Goal: Transaction & Acquisition: Purchase product/service

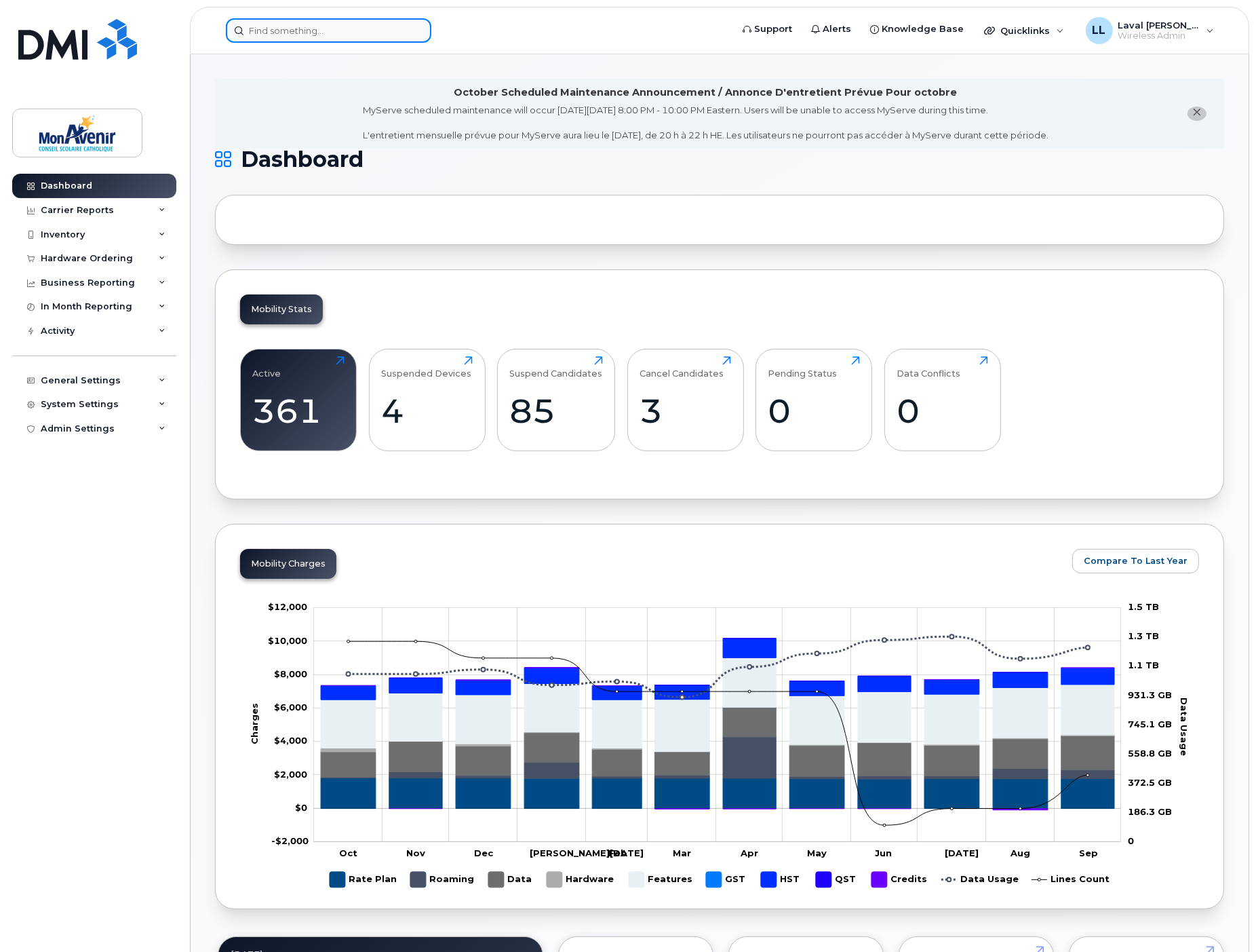
click at [309, 31] on input at bounding box center [329, 31] width 206 height 24
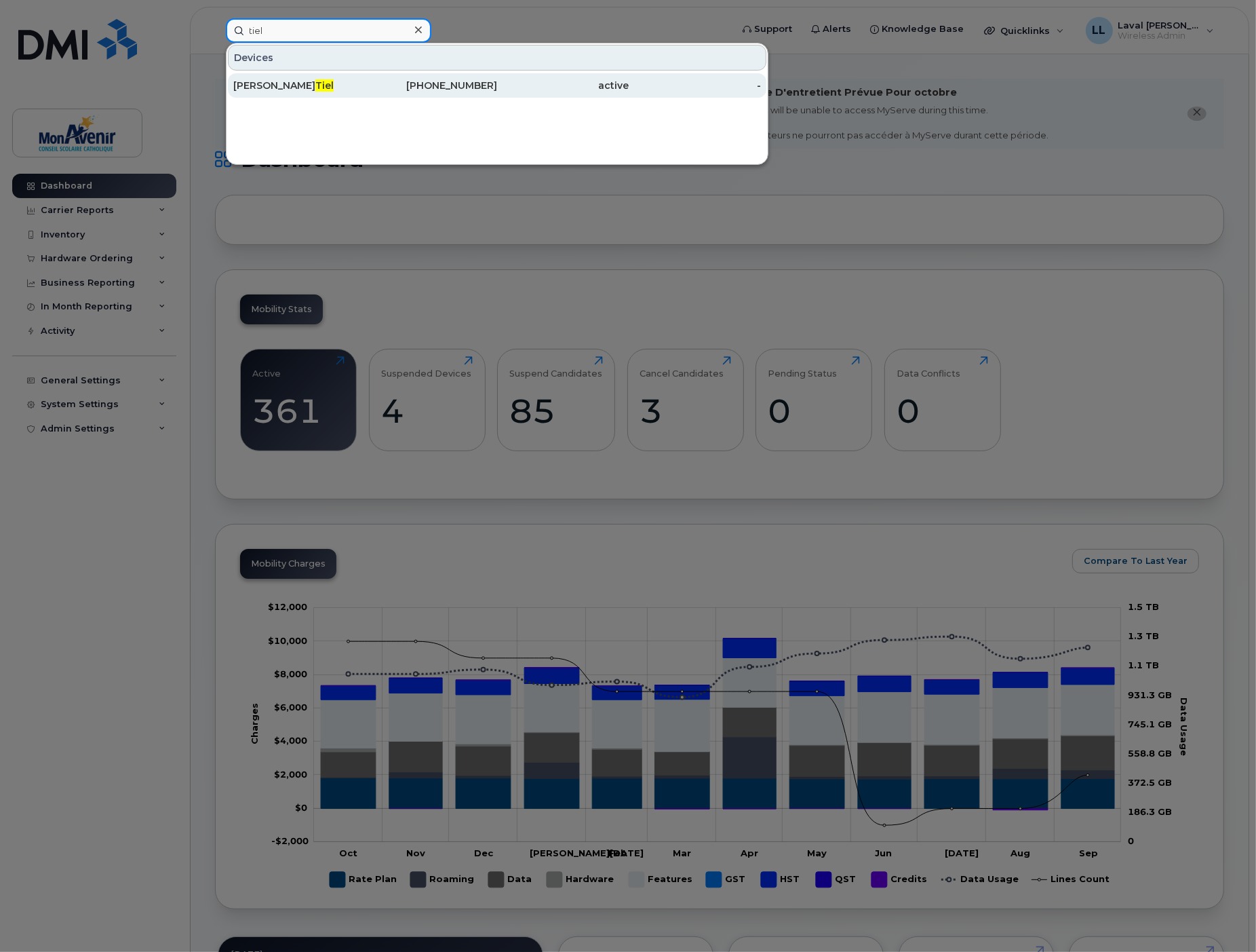
type input "tiel"
click at [266, 85] on div "Hélène Tiel" at bounding box center [299, 85] width 132 height 14
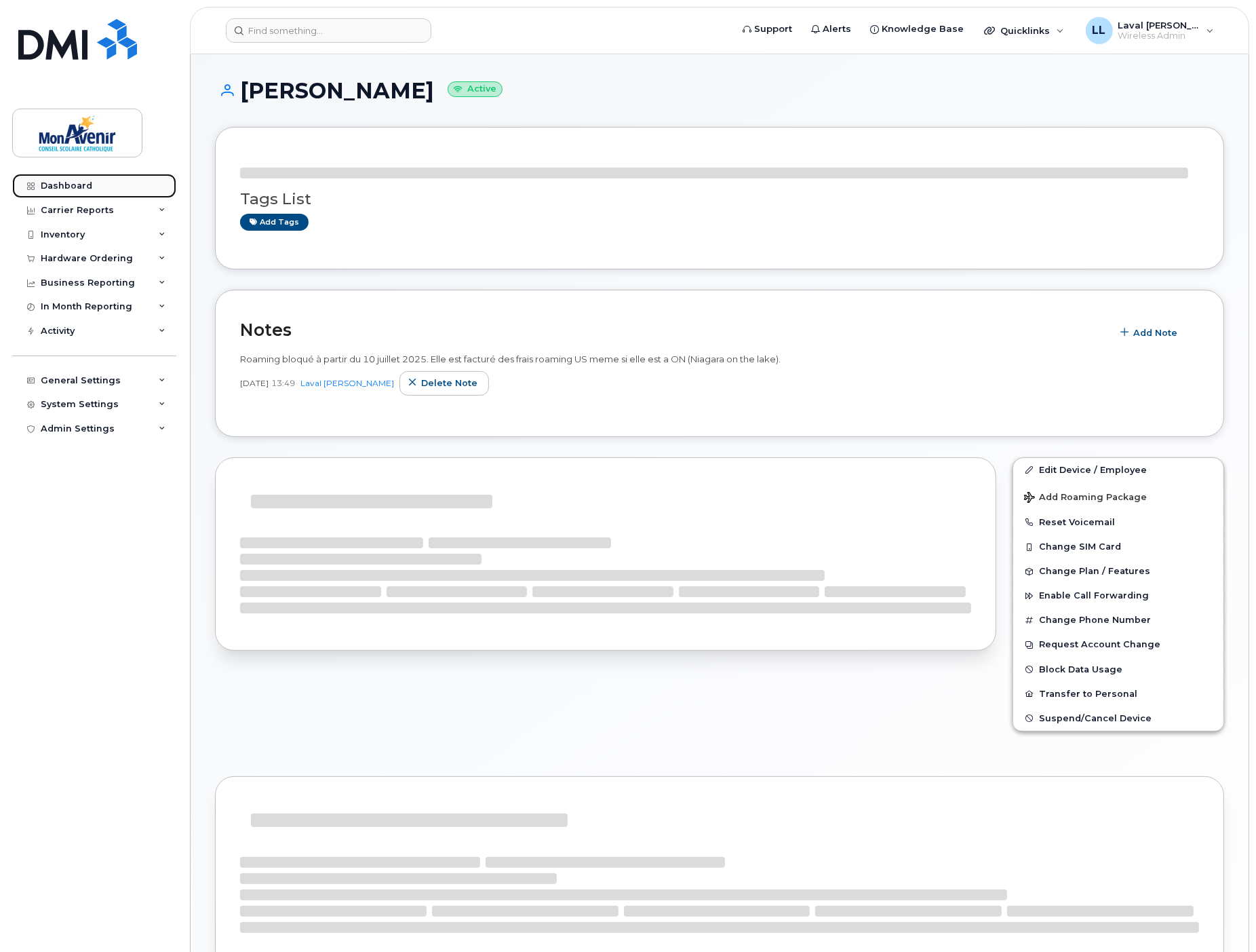
click at [69, 192] on link "Dashboard" at bounding box center [94, 185] width 164 height 24
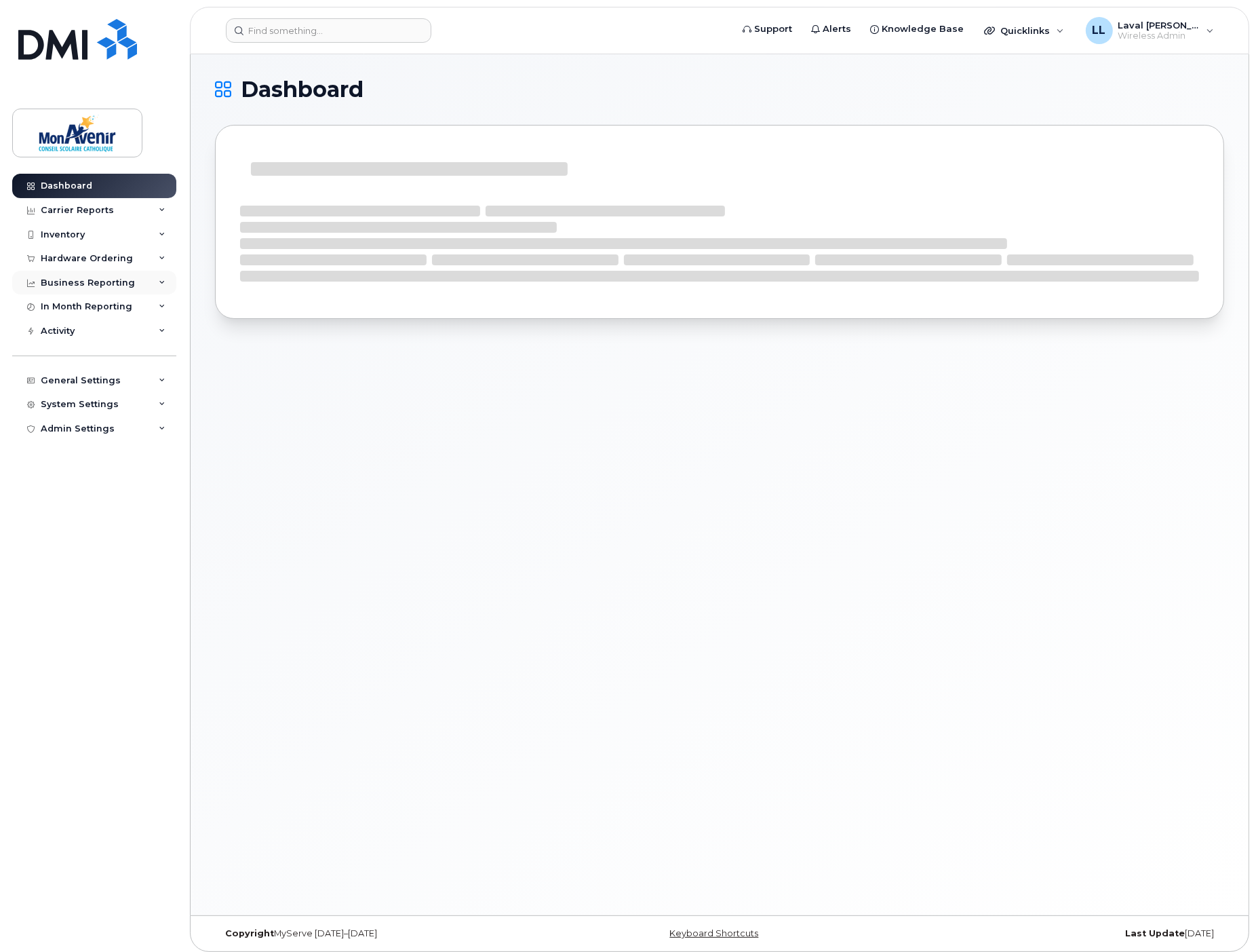
click at [75, 256] on div "Hardware Ordering" at bounding box center [87, 258] width 93 height 11
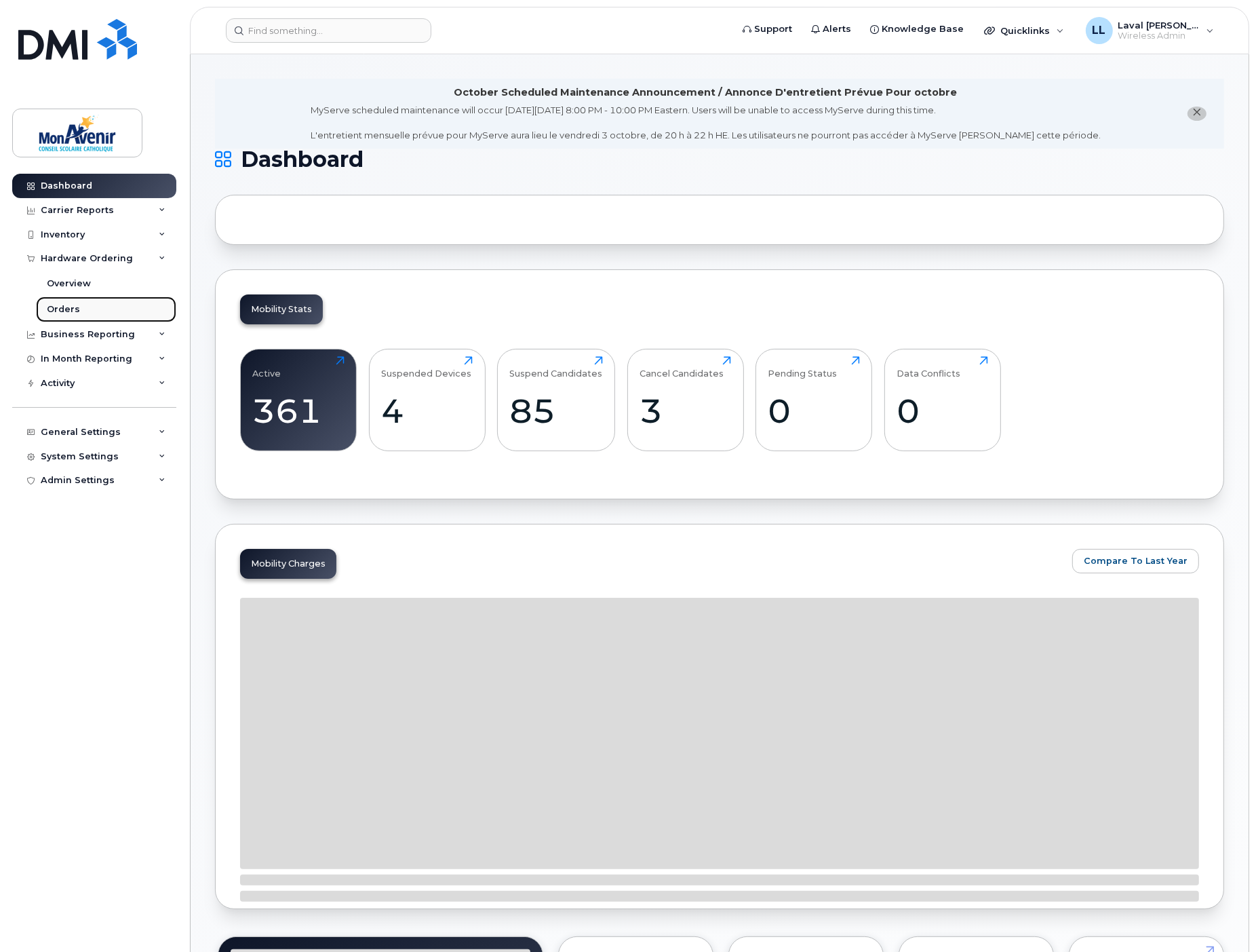
click at [65, 309] on div "Orders" at bounding box center [64, 308] width 33 height 12
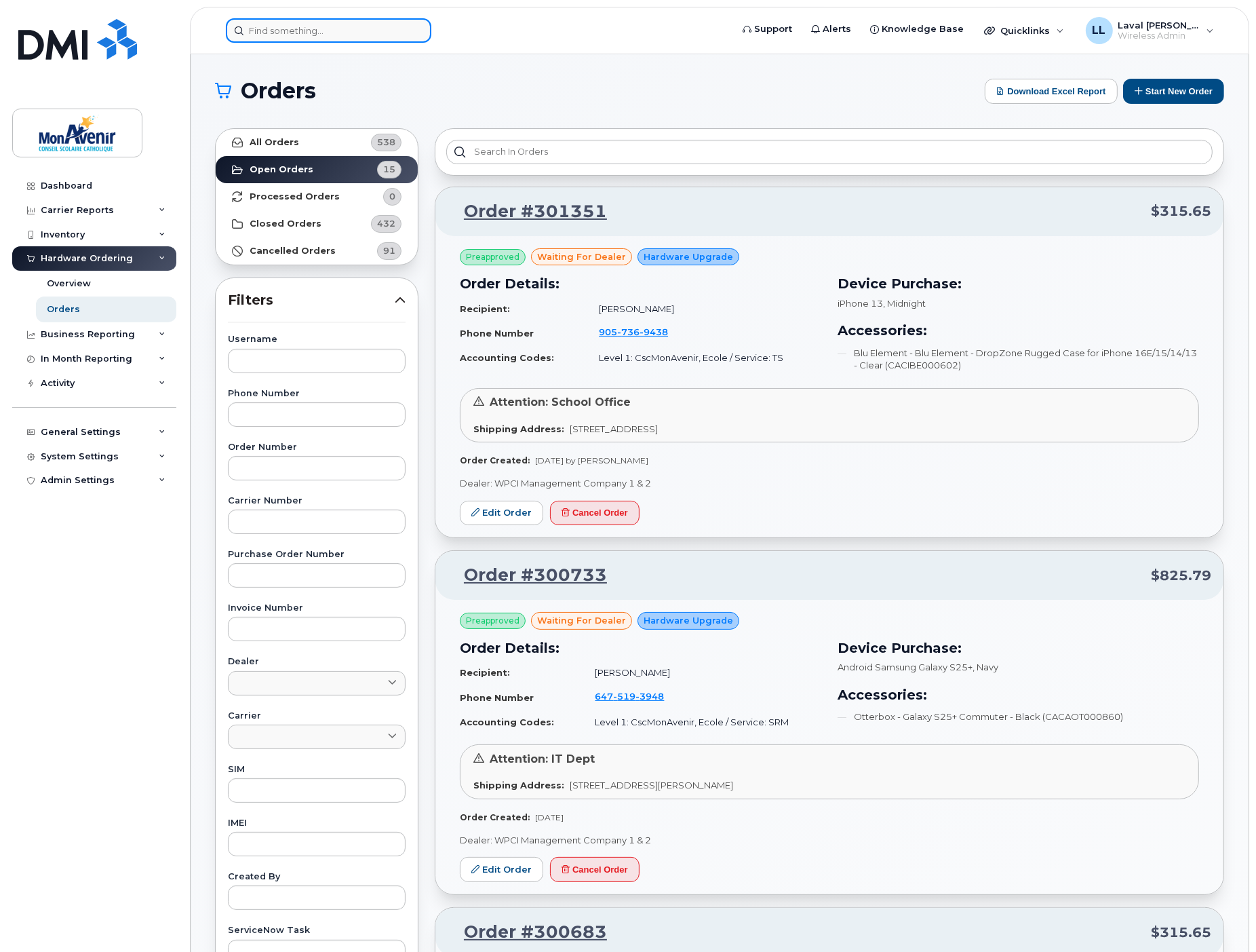
click at [344, 31] on input at bounding box center [329, 31] width 206 height 24
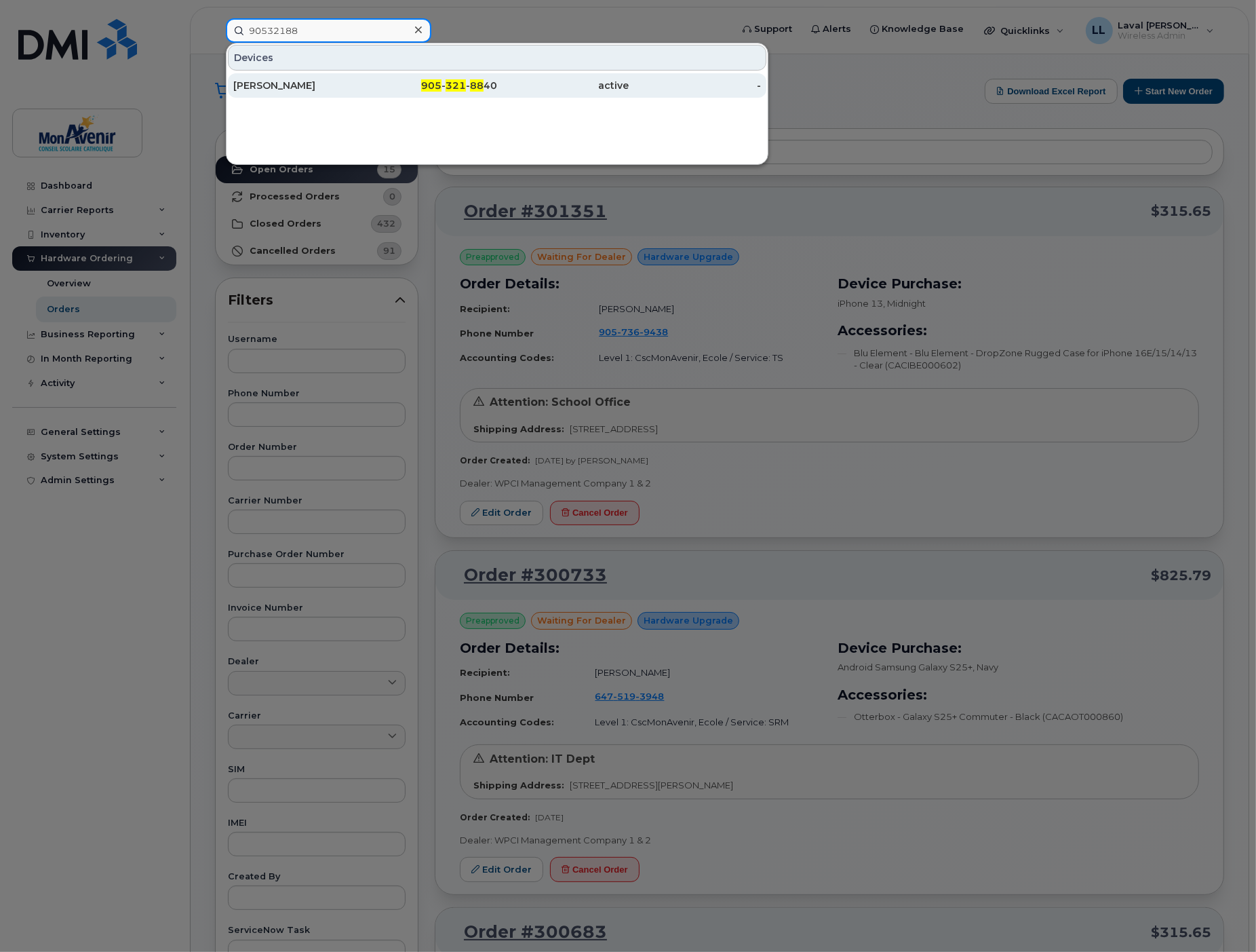
type input "90532188"
click at [276, 83] on div "[PERSON_NAME]" at bounding box center [299, 85] width 132 height 14
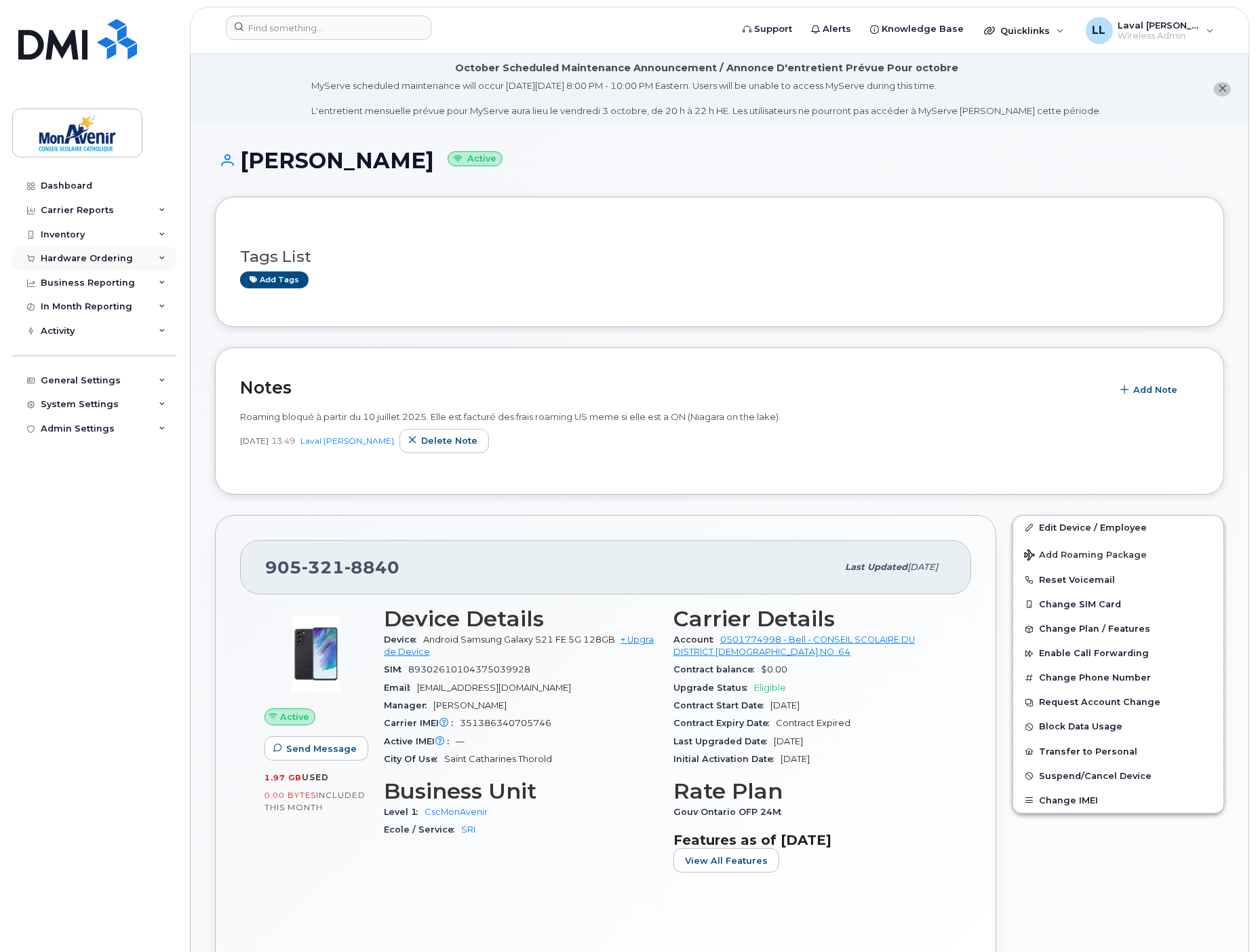
click at [107, 257] on div "Hardware Ordering" at bounding box center [87, 258] width 93 height 11
click at [67, 313] on div "Orders" at bounding box center [64, 308] width 33 height 12
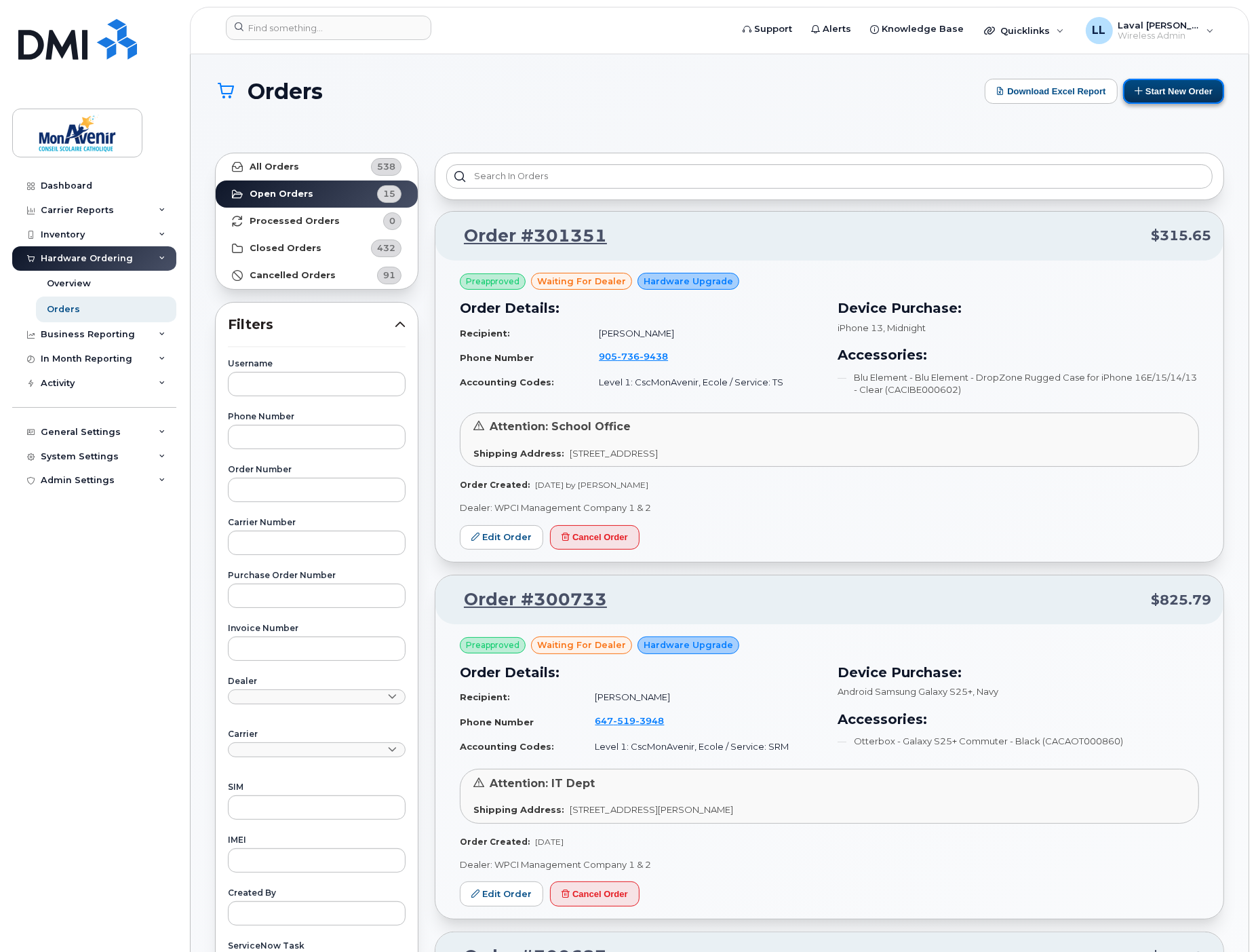
drag, startPoint x: 1163, startPoint y: 92, endPoint x: 1142, endPoint y: 98, distance: 21.8
click at [1163, 91] on button "Start New Order" at bounding box center [1174, 91] width 101 height 25
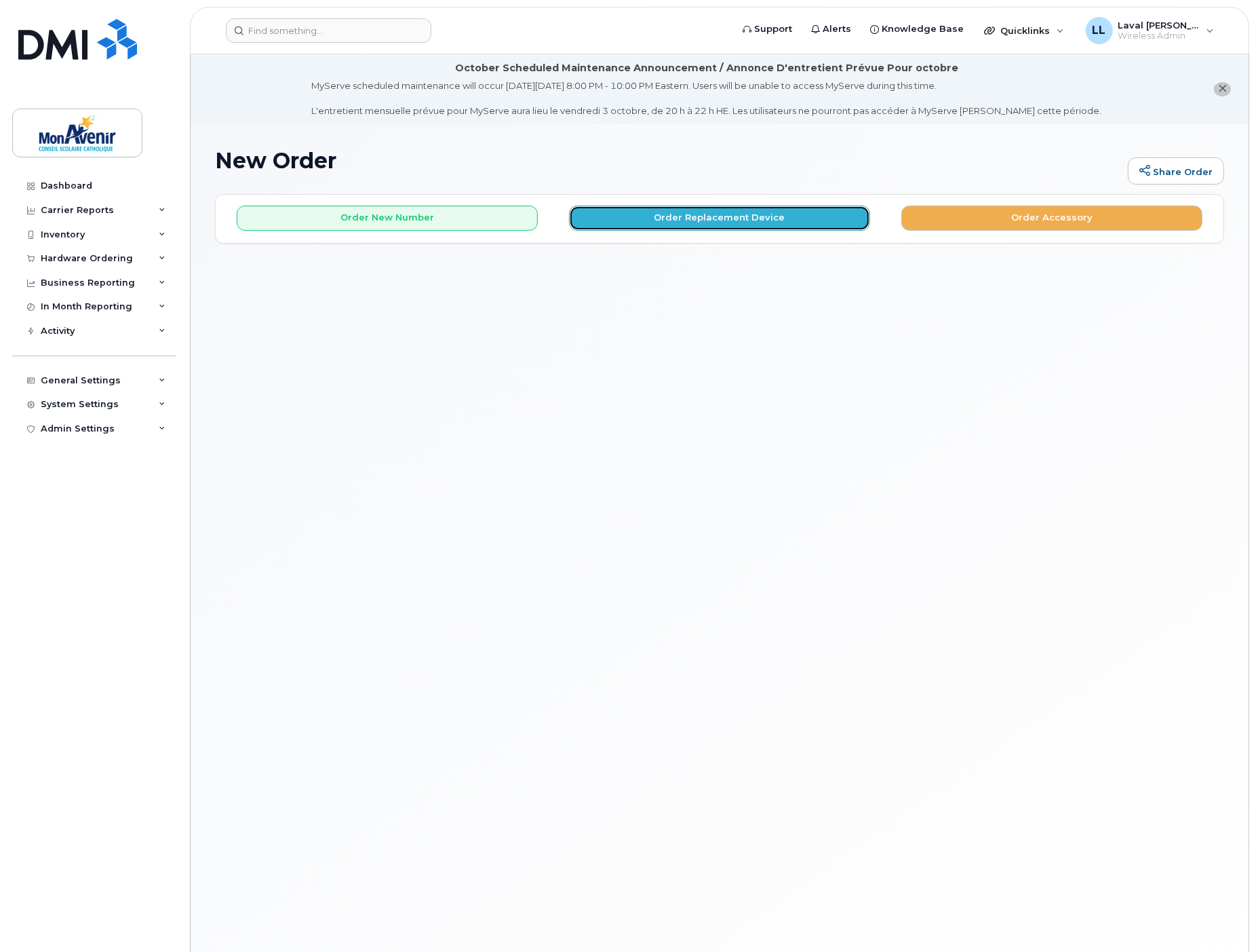
click at [735, 216] on button "Order Replacement Device" at bounding box center [719, 218] width 301 height 25
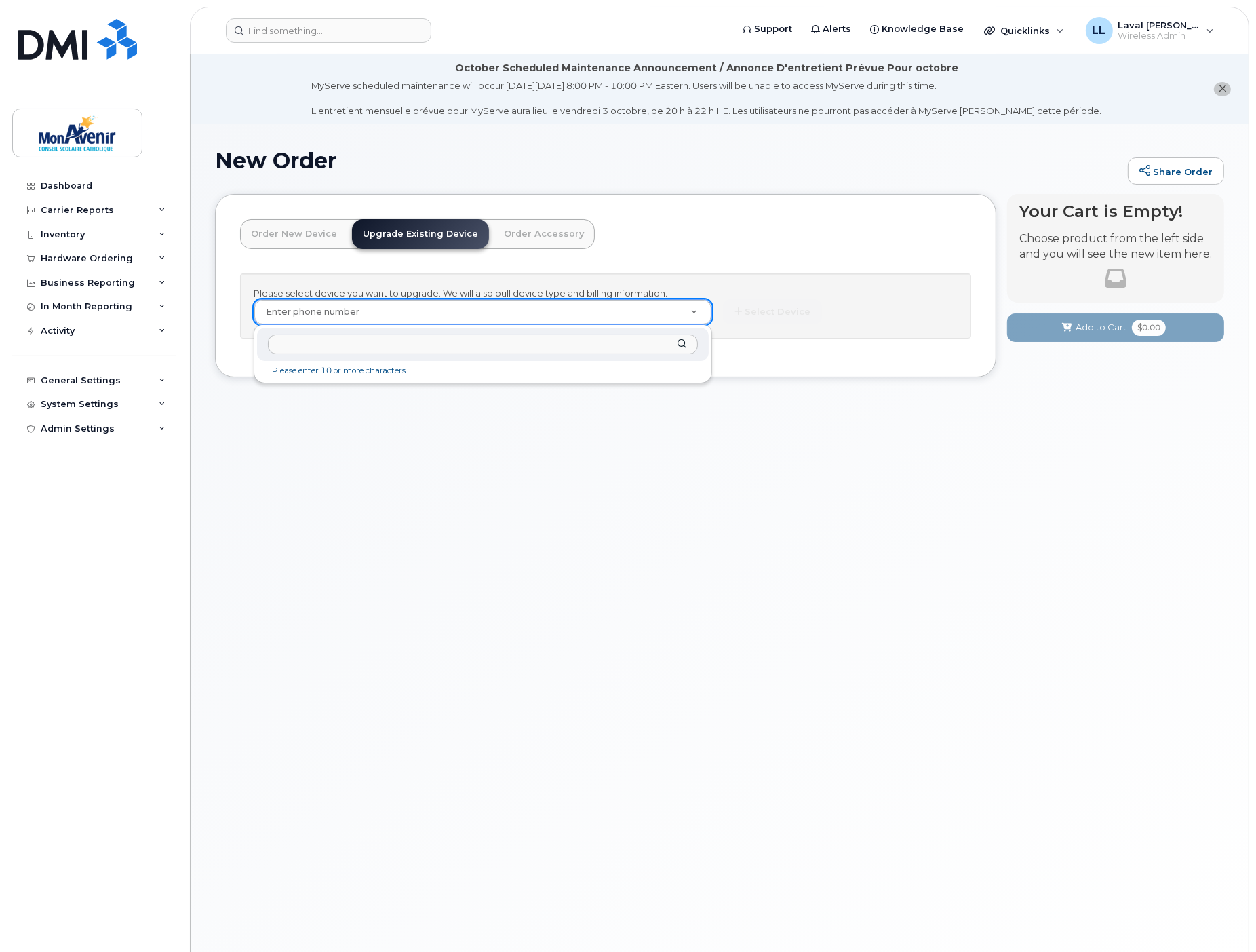
click at [333, 344] on input "text" at bounding box center [483, 344] width 430 height 19
click at [316, 343] on input "905" at bounding box center [483, 344] width 430 height 19
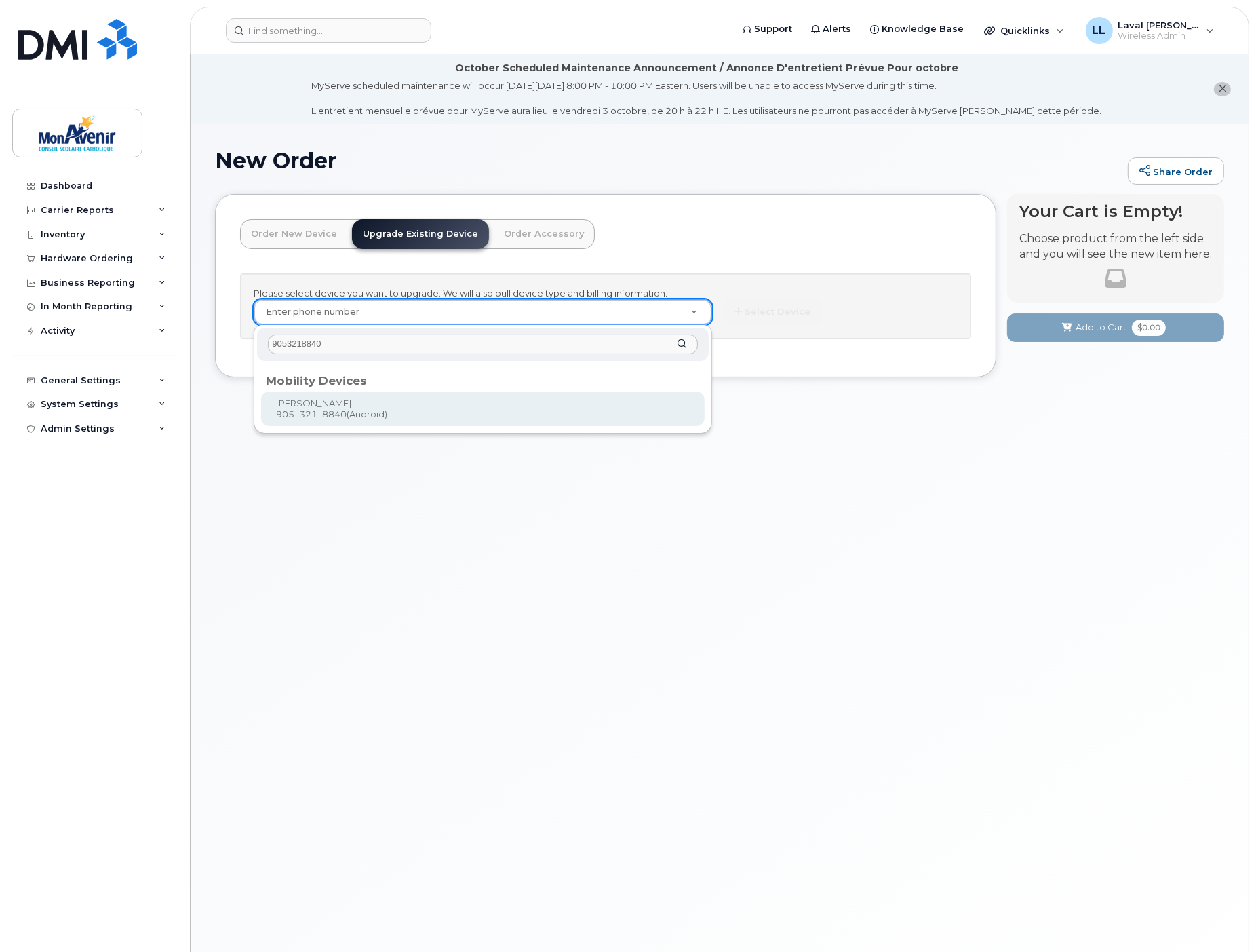
type input "9053218840"
type input "365941"
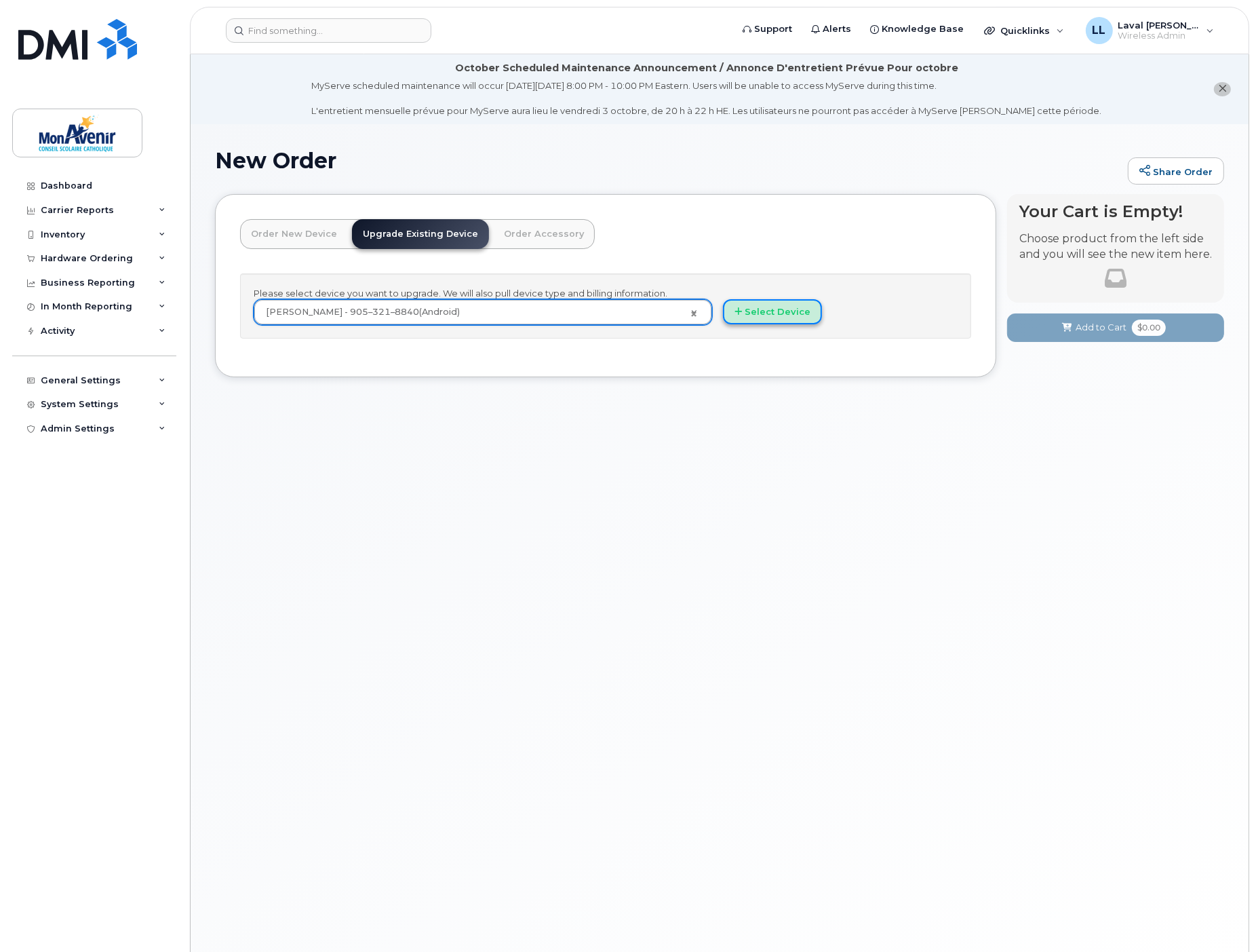
click at [767, 307] on button "Select Device" at bounding box center [772, 311] width 99 height 25
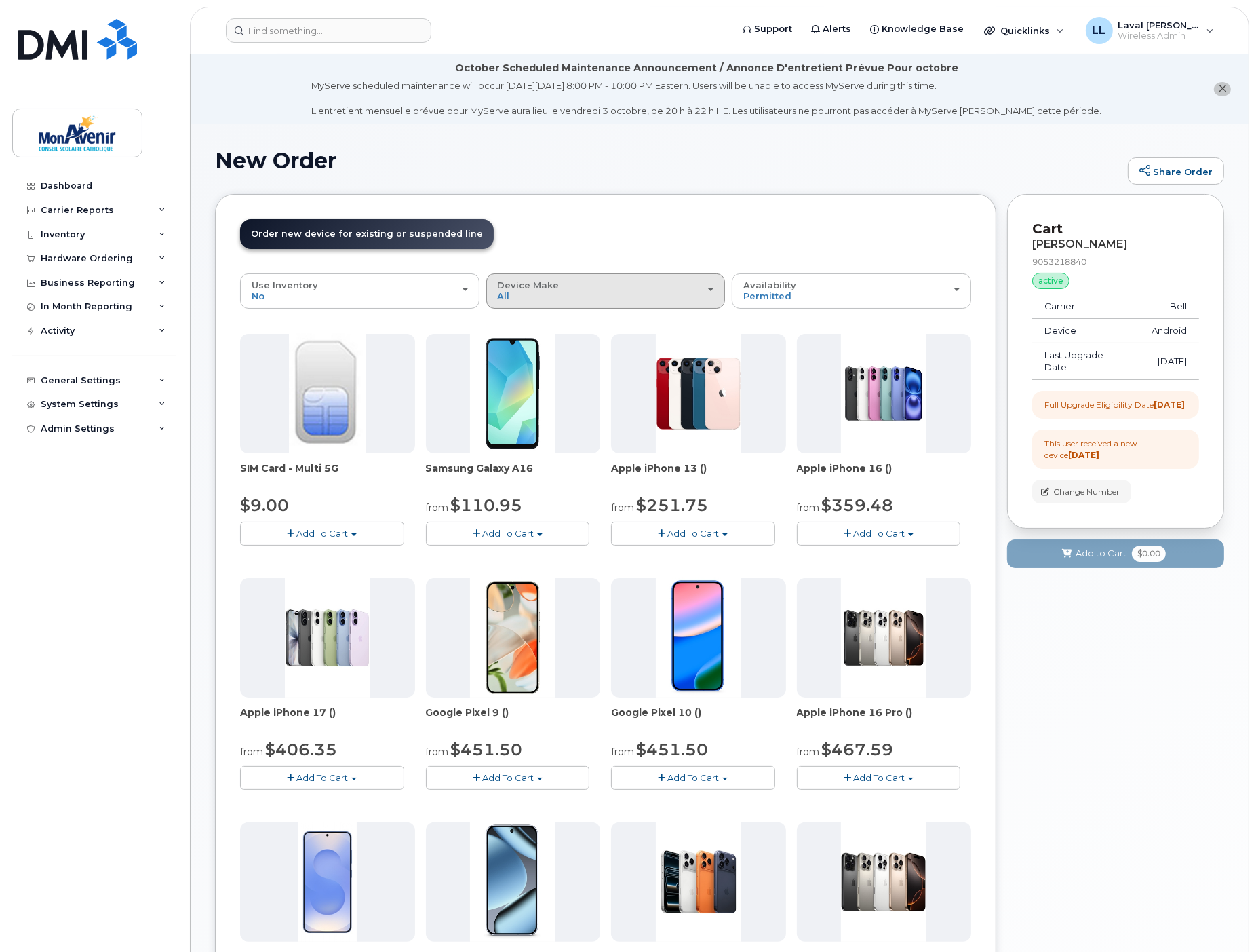
click at [569, 292] on div "Device Make All Android iPhone" at bounding box center [607, 290] width 217 height 21
click at [532, 346] on label "Android" at bounding box center [517, 351] width 55 height 17
click at [0, 0] on input "Android" at bounding box center [0, 0] width 0 height 0
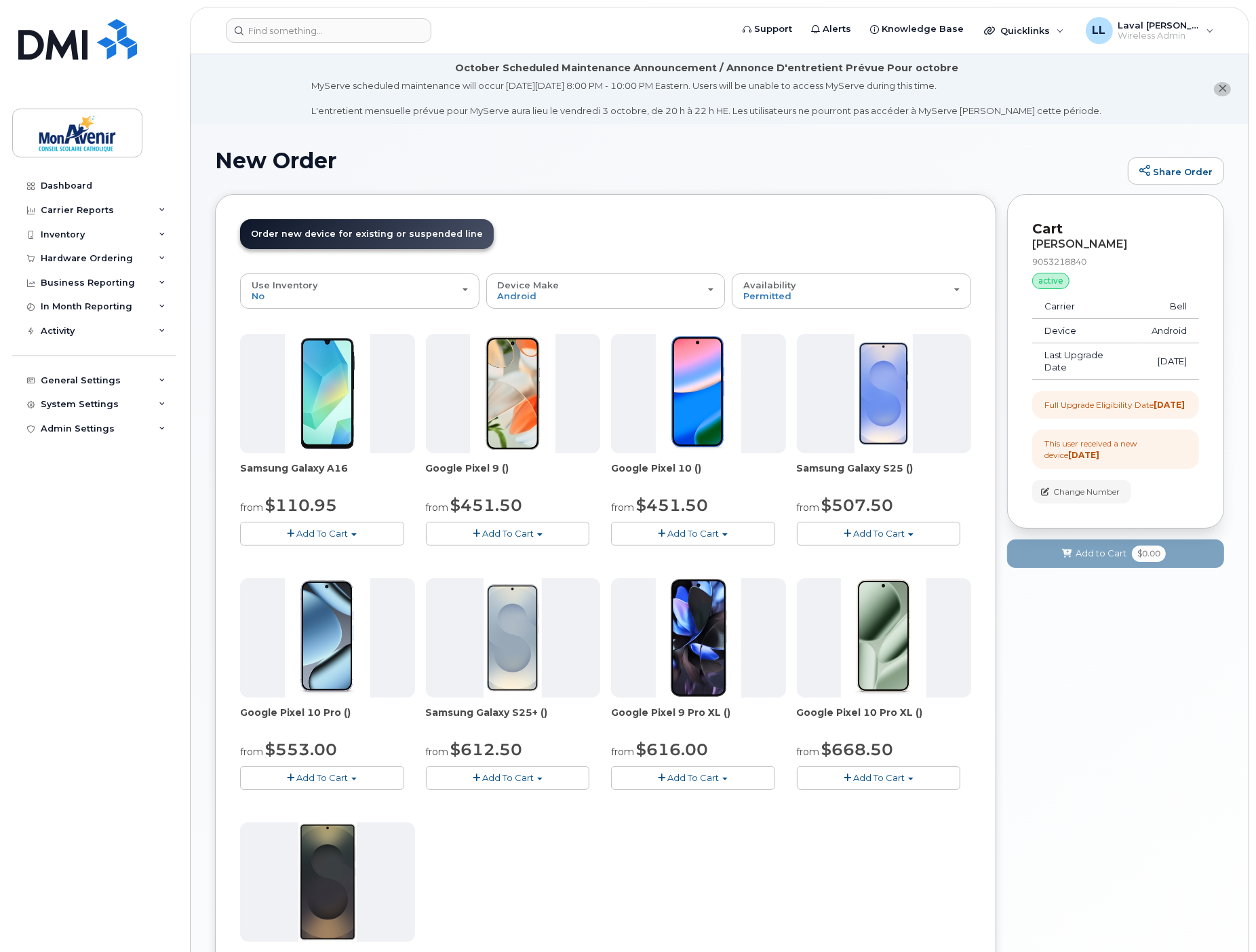
scroll to position [75, 0]
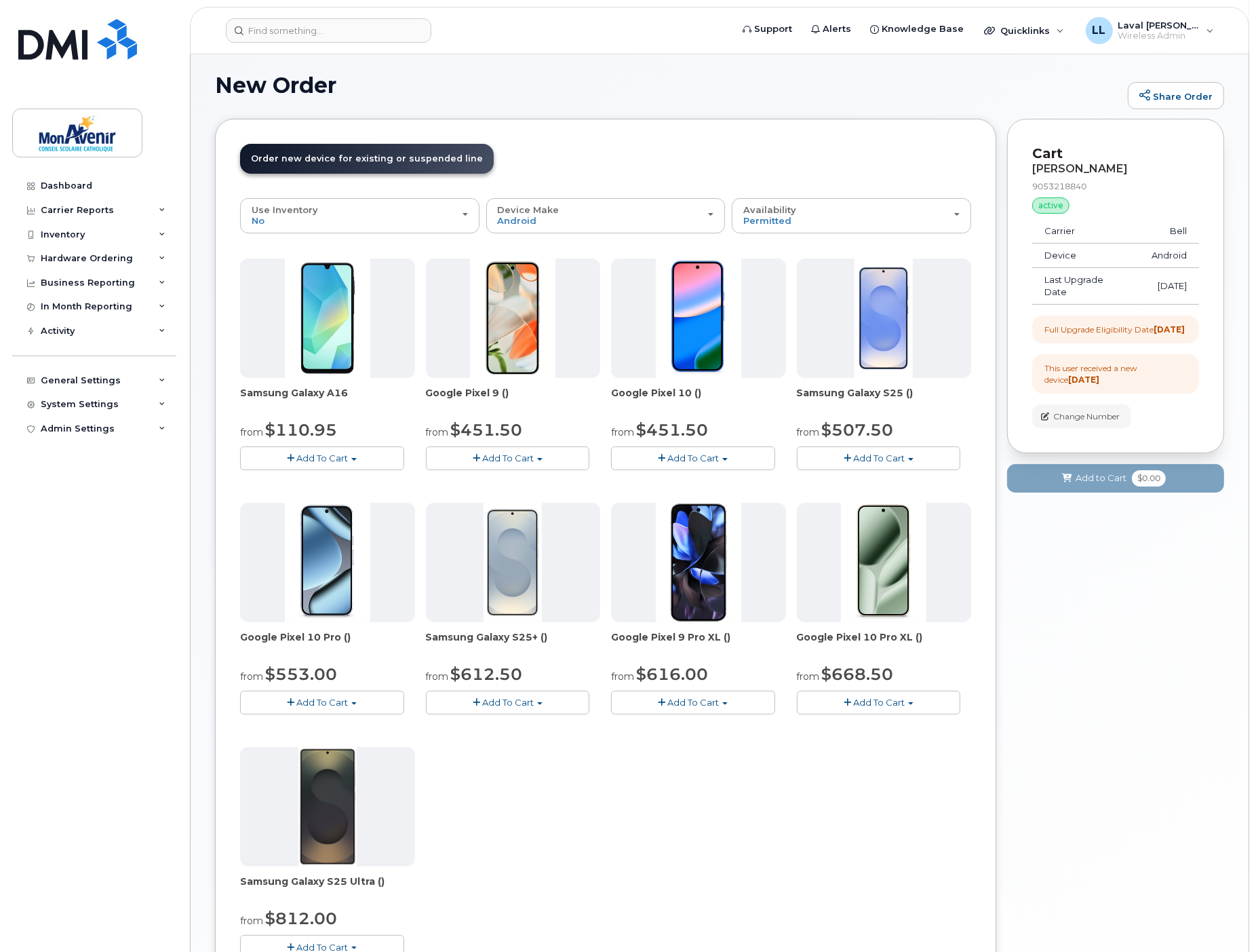
click at [518, 697] on span "Add To Cart" at bounding box center [509, 702] width 52 height 11
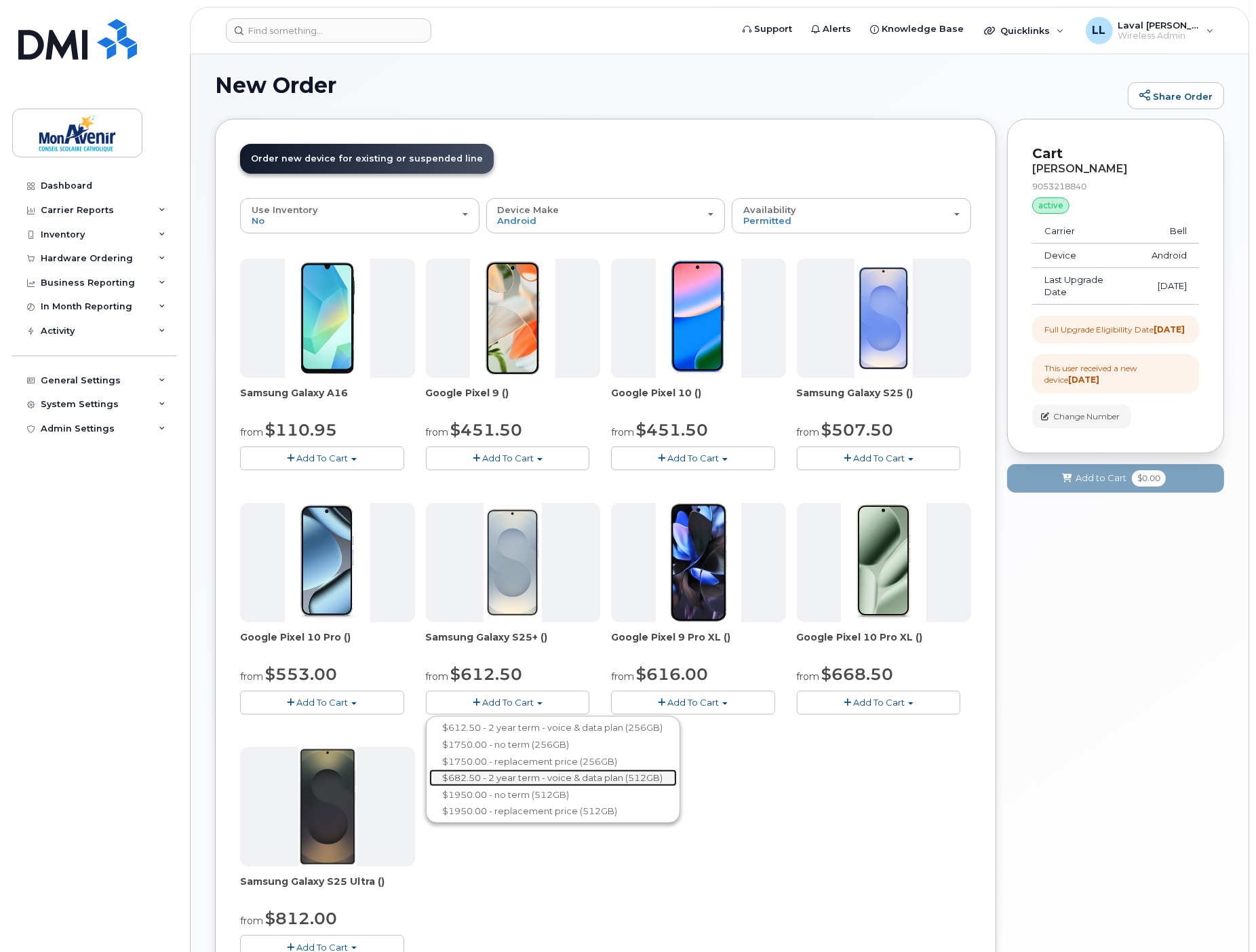
click at [584, 780] on link "$682.50 - 2 year term - voice & data plan (512GB)" at bounding box center [553, 777] width 247 height 17
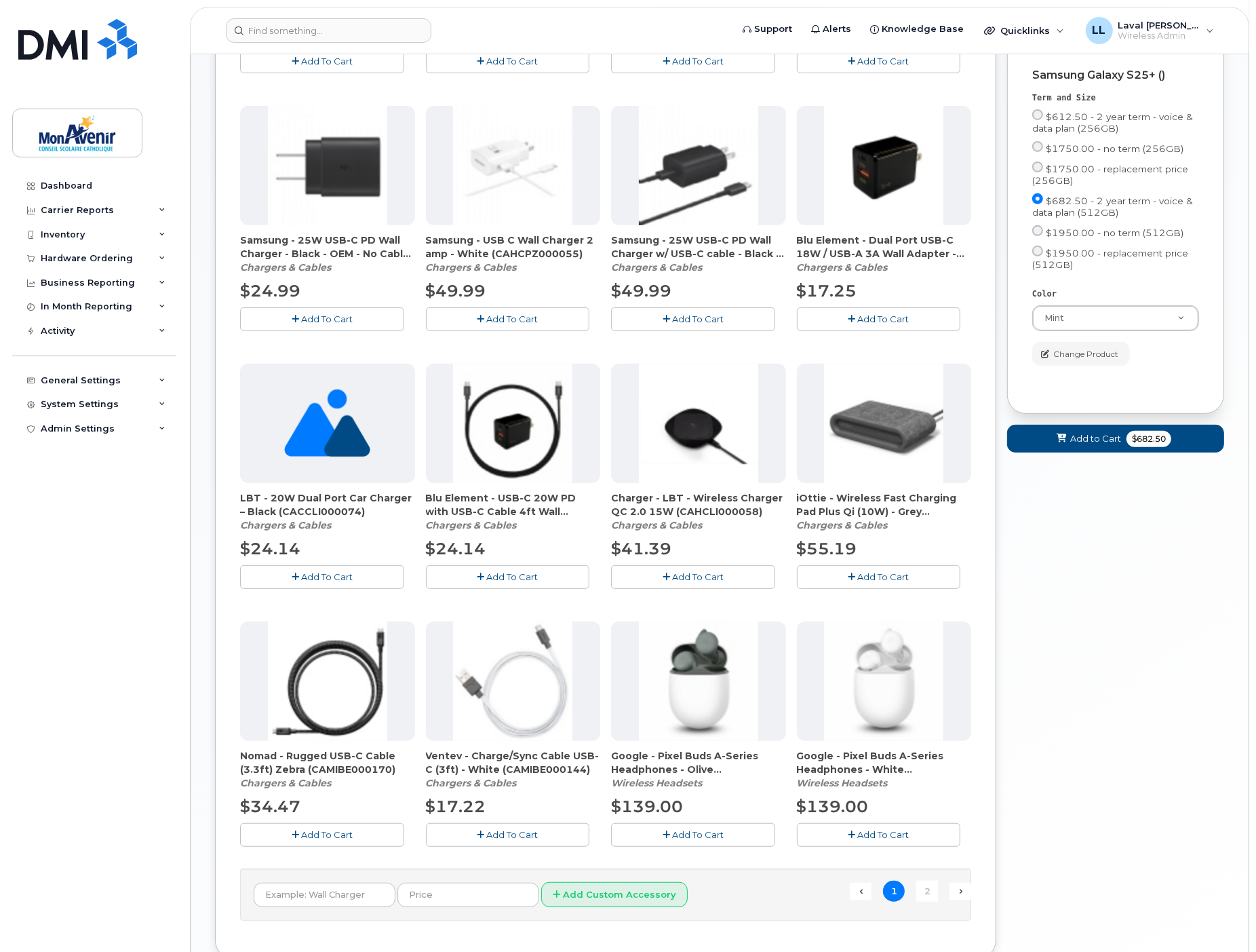
scroll to position [624, 0]
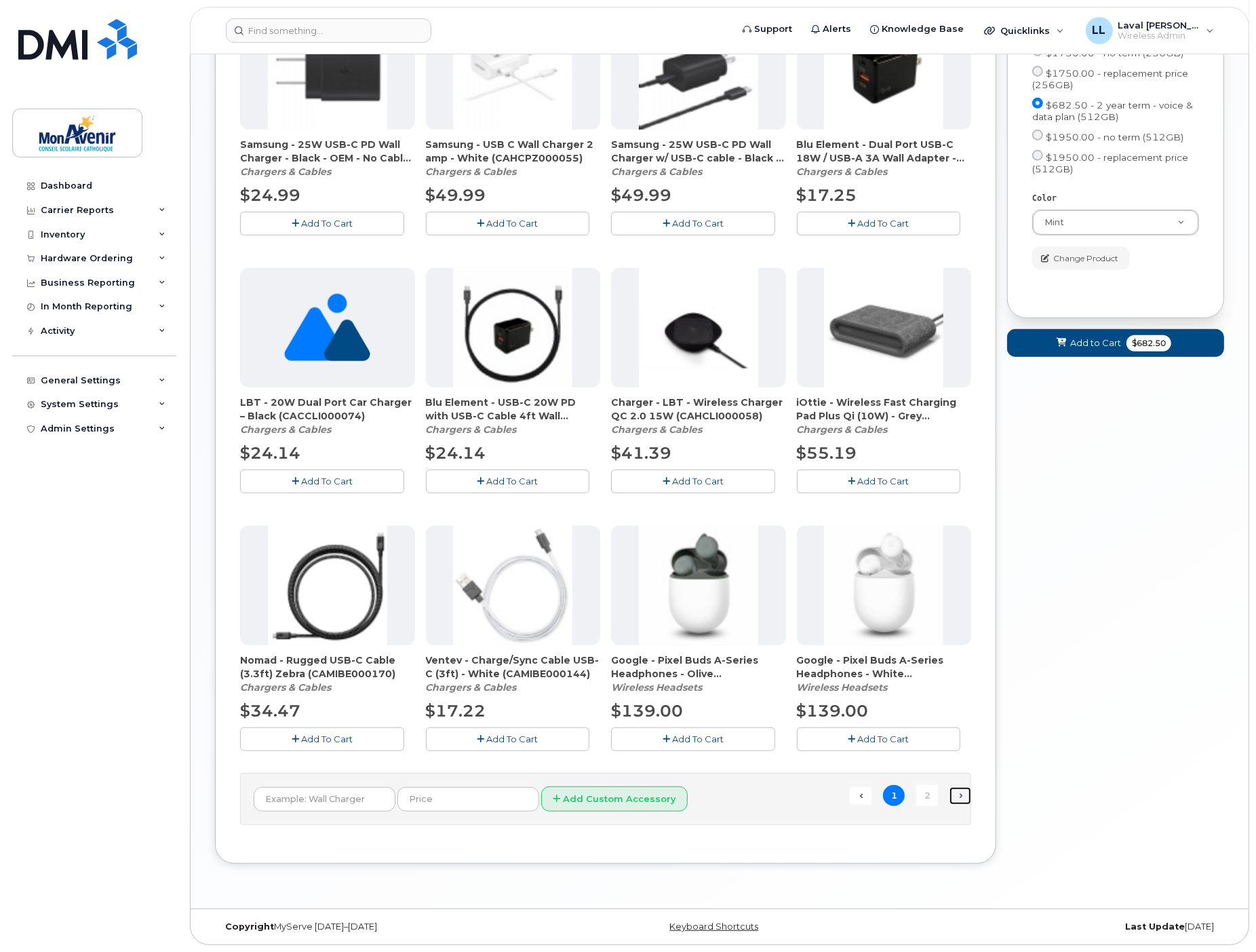
click at [954, 797] on link "Next →" at bounding box center [960, 795] width 21 height 18
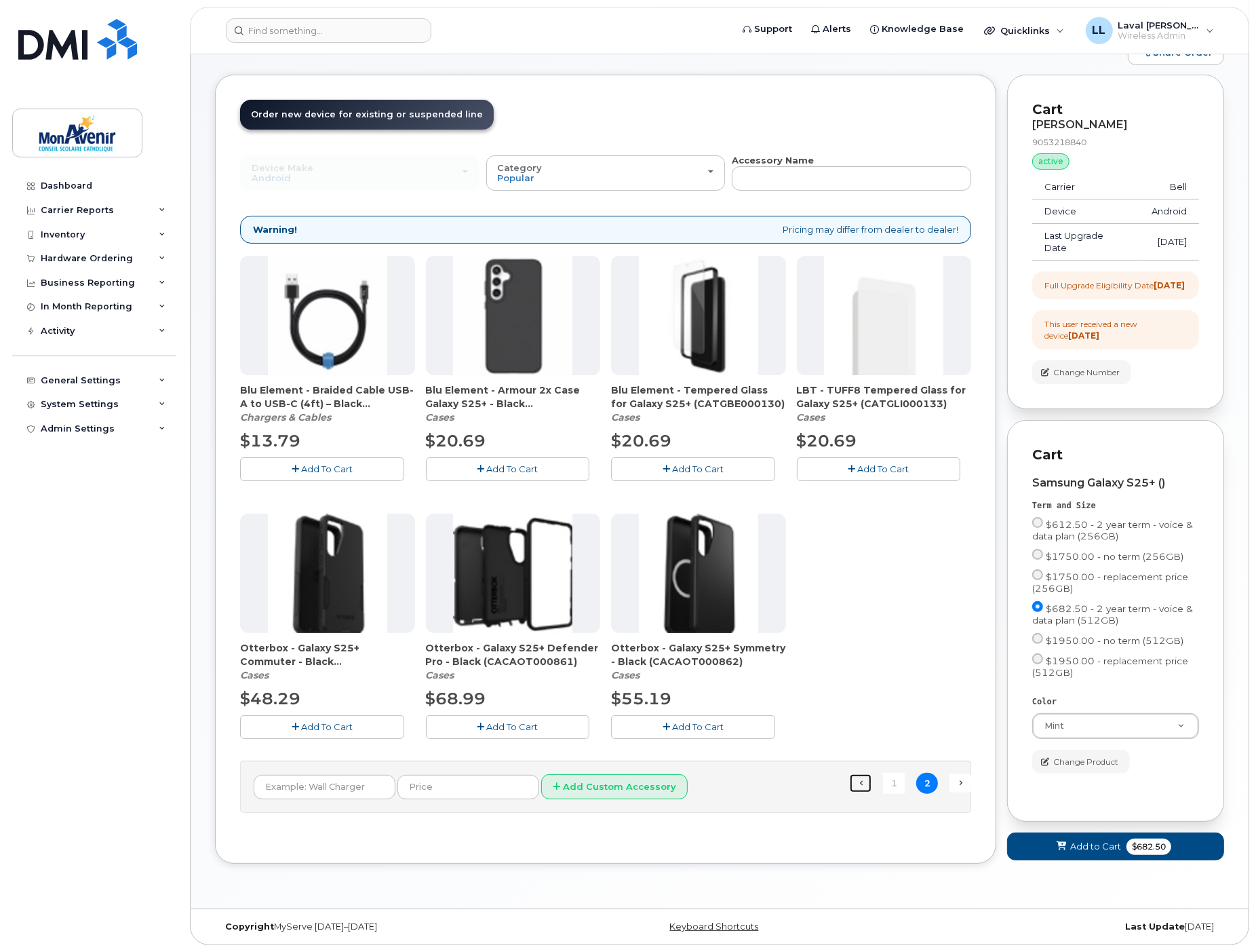
click at [853, 774] on link "← Previous" at bounding box center [860, 783] width 21 height 18
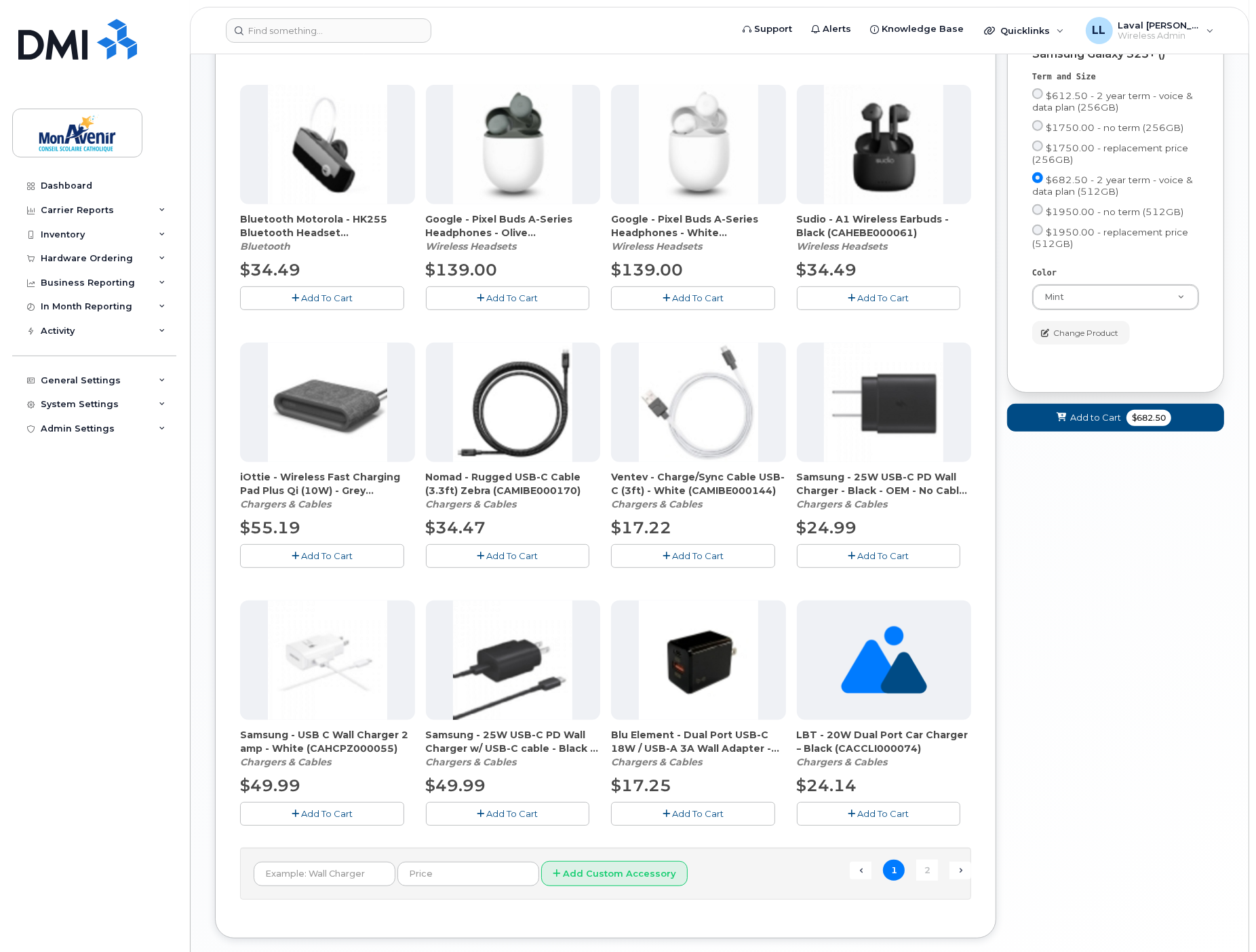
scroll to position [624, 0]
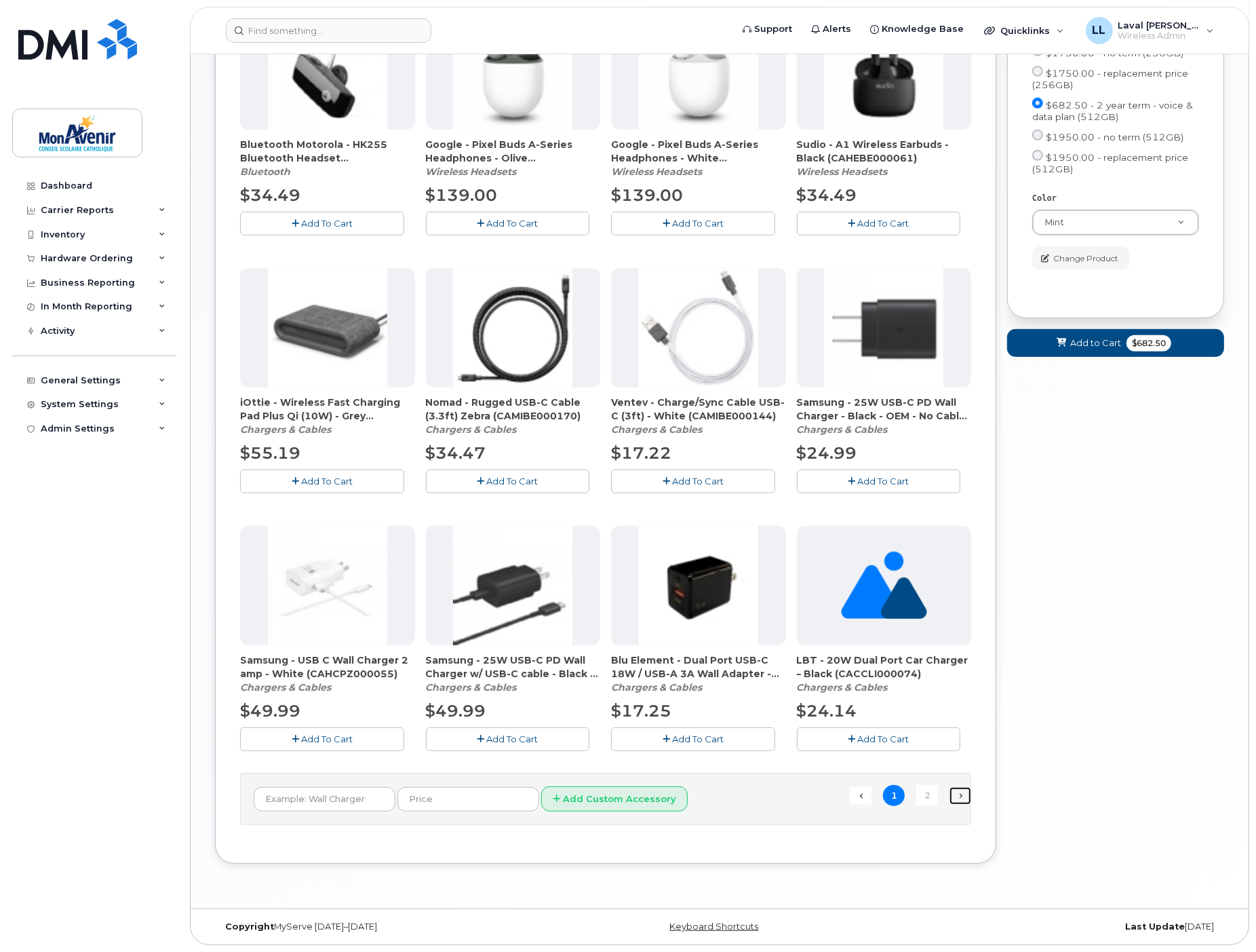
click at [961, 792] on link "Next →" at bounding box center [960, 795] width 21 height 18
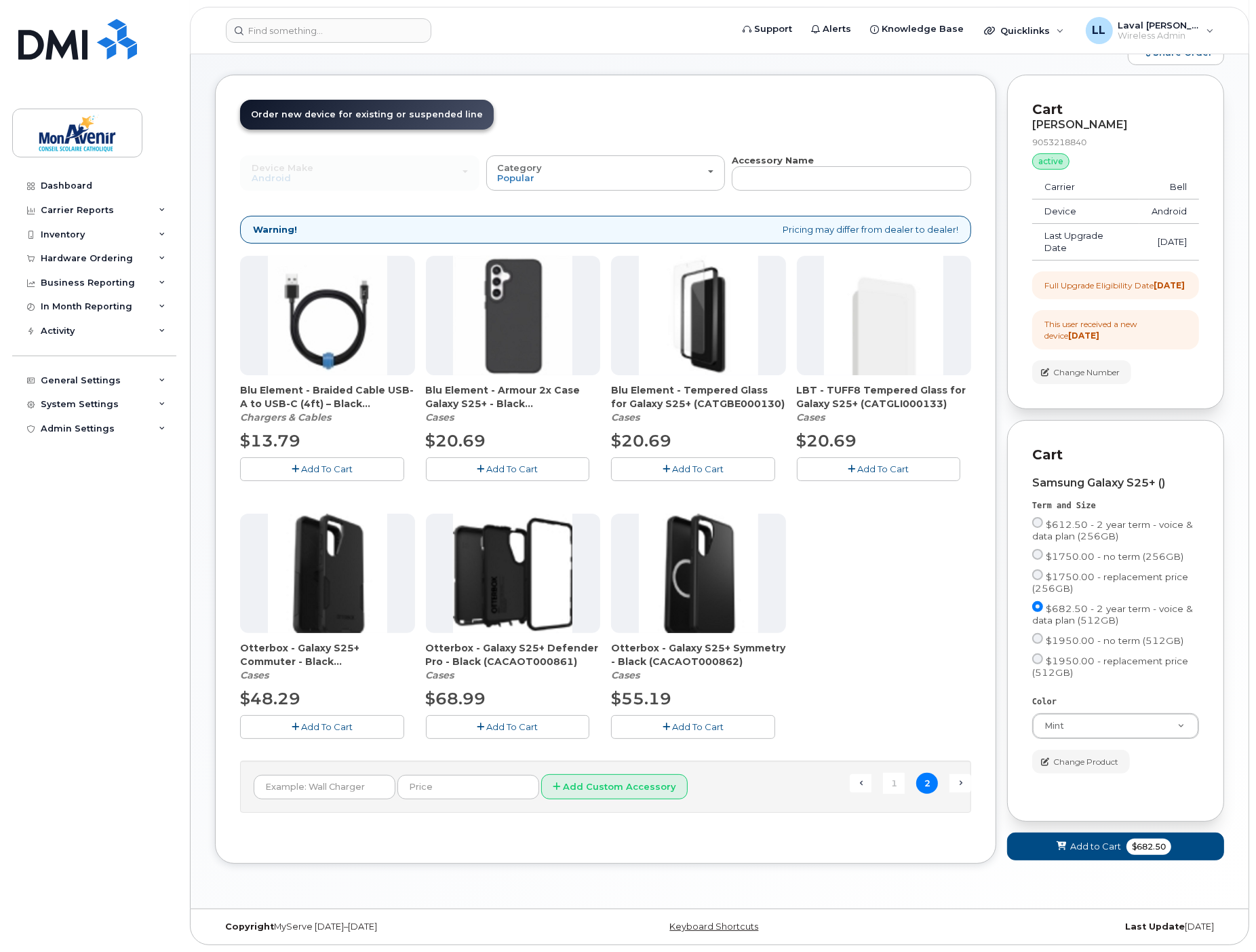
scroll to position [131, 0]
click at [312, 721] on span "Add To Cart" at bounding box center [327, 727] width 52 height 11
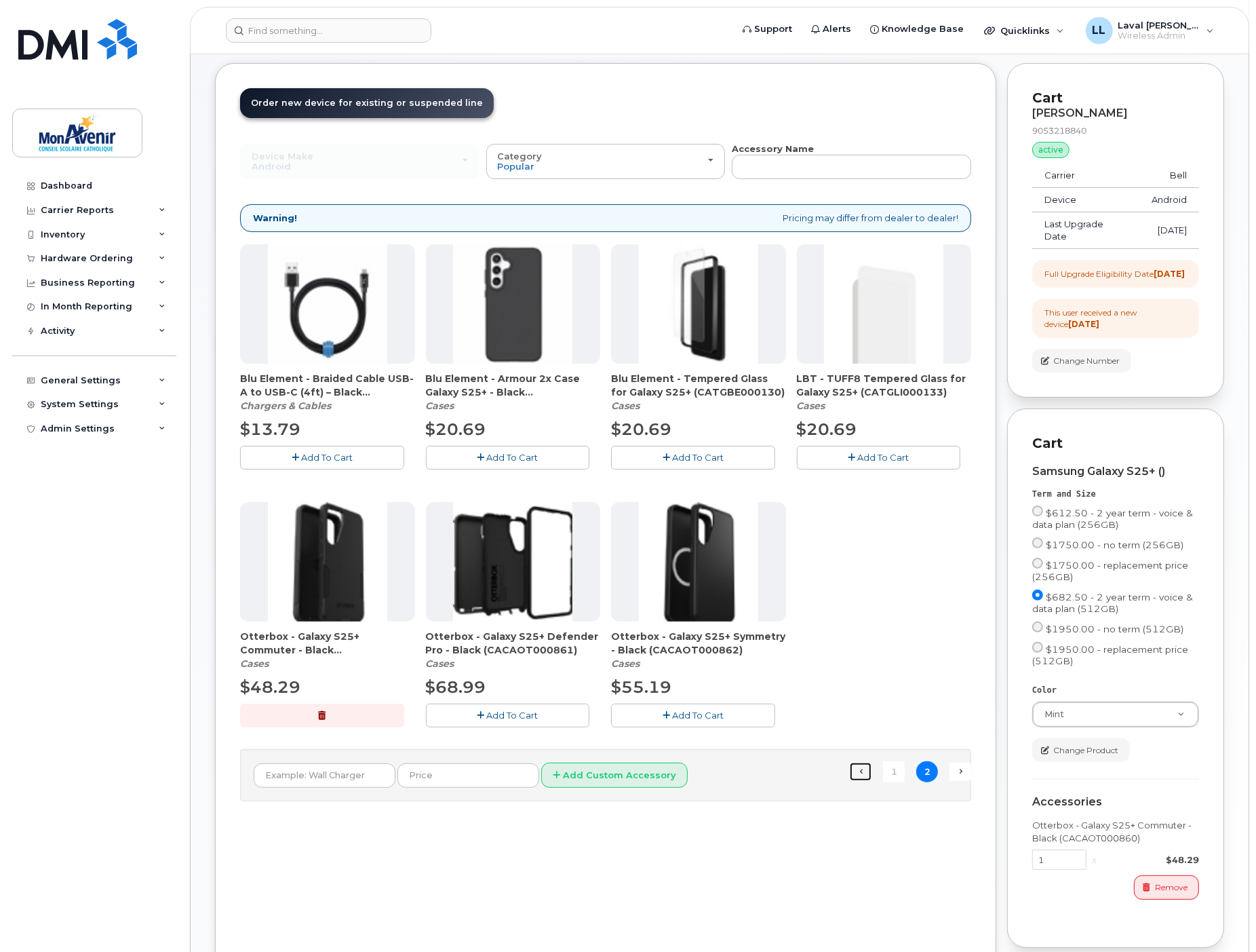
click at [861, 770] on link "← Previous" at bounding box center [860, 770] width 21 height 18
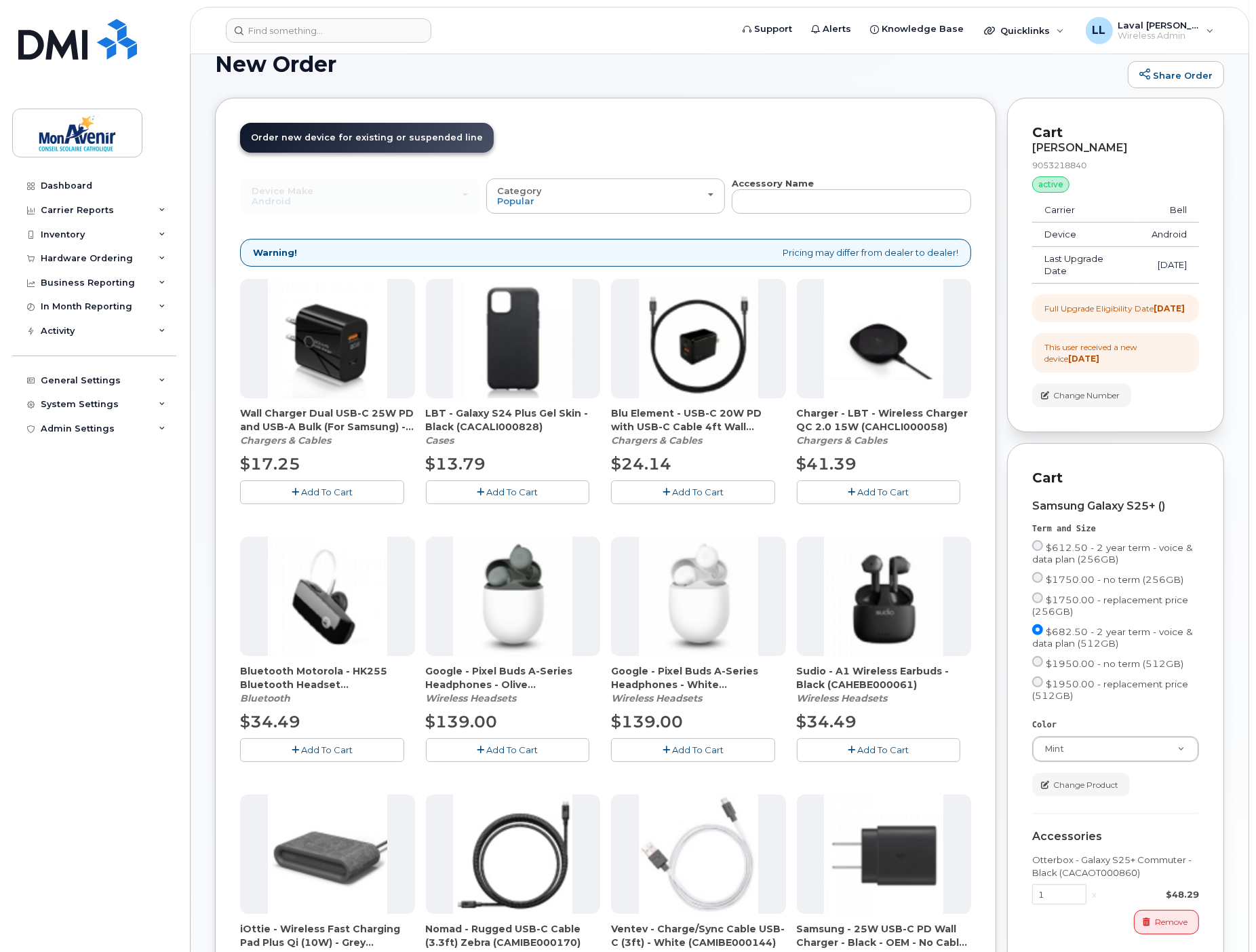
scroll to position [0, 0]
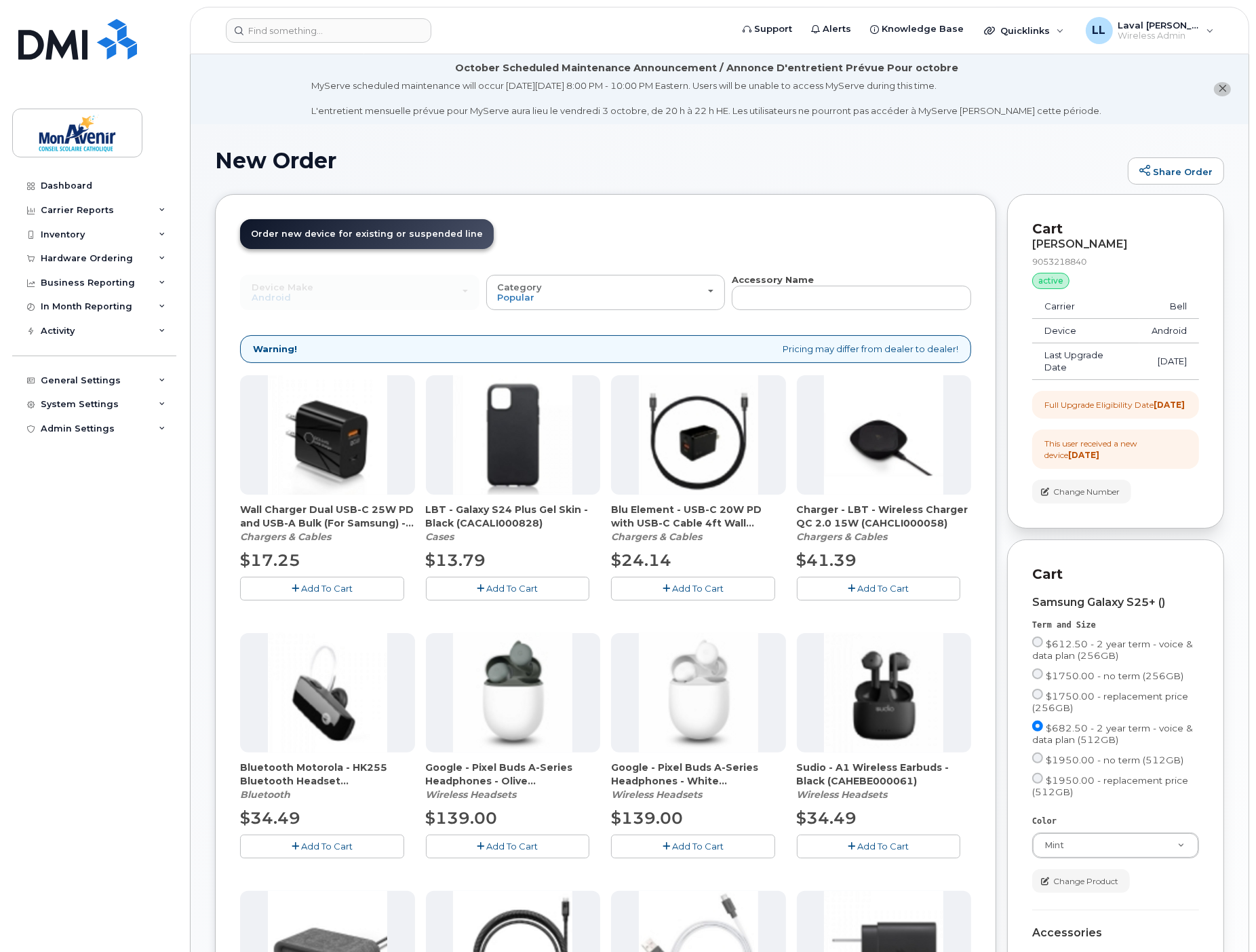
drag, startPoint x: 317, startPoint y: 586, endPoint x: 341, endPoint y: 588, distance: 24.1
click at [317, 586] on span "Add To Cart" at bounding box center [327, 588] width 52 height 11
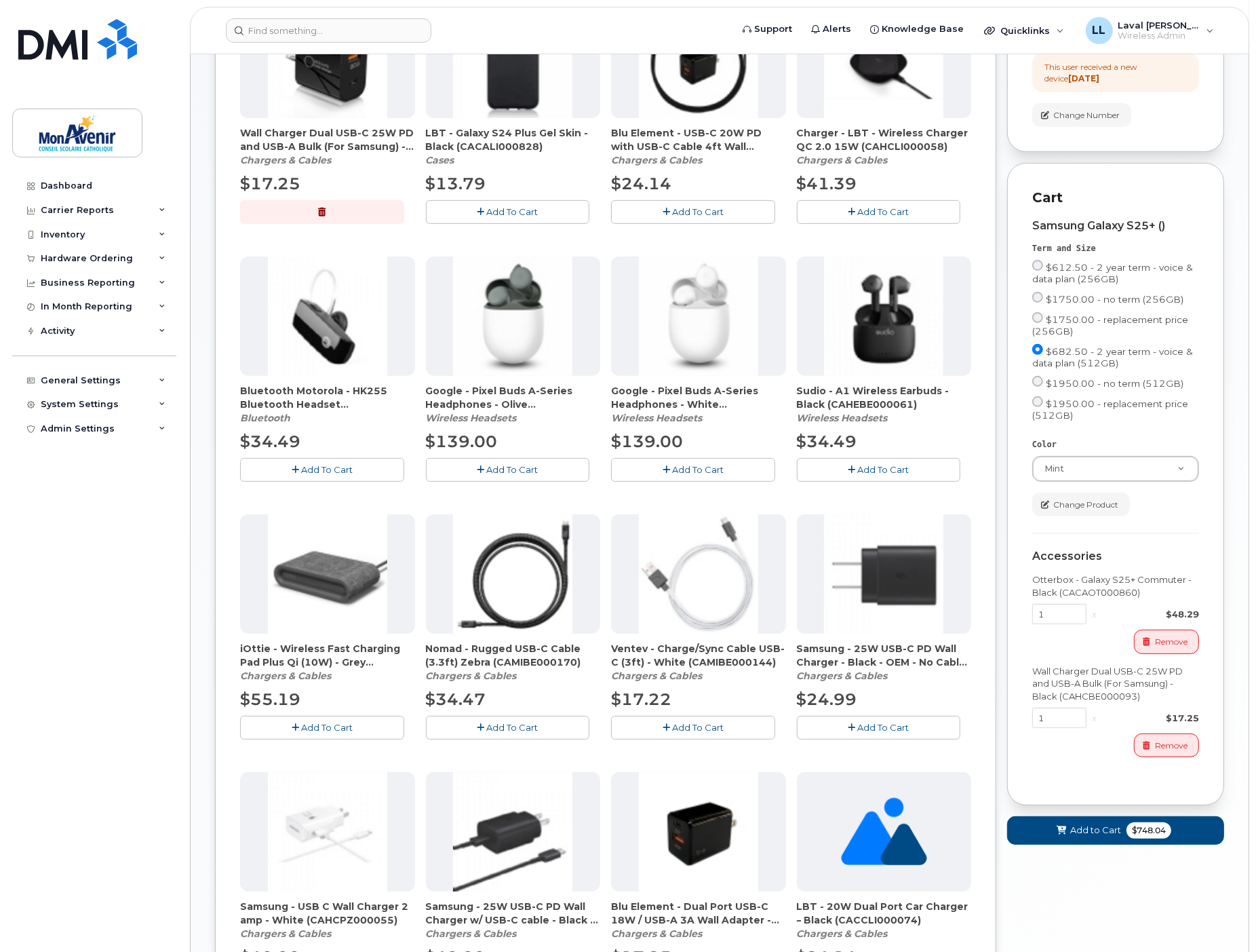
scroll to position [452, 0]
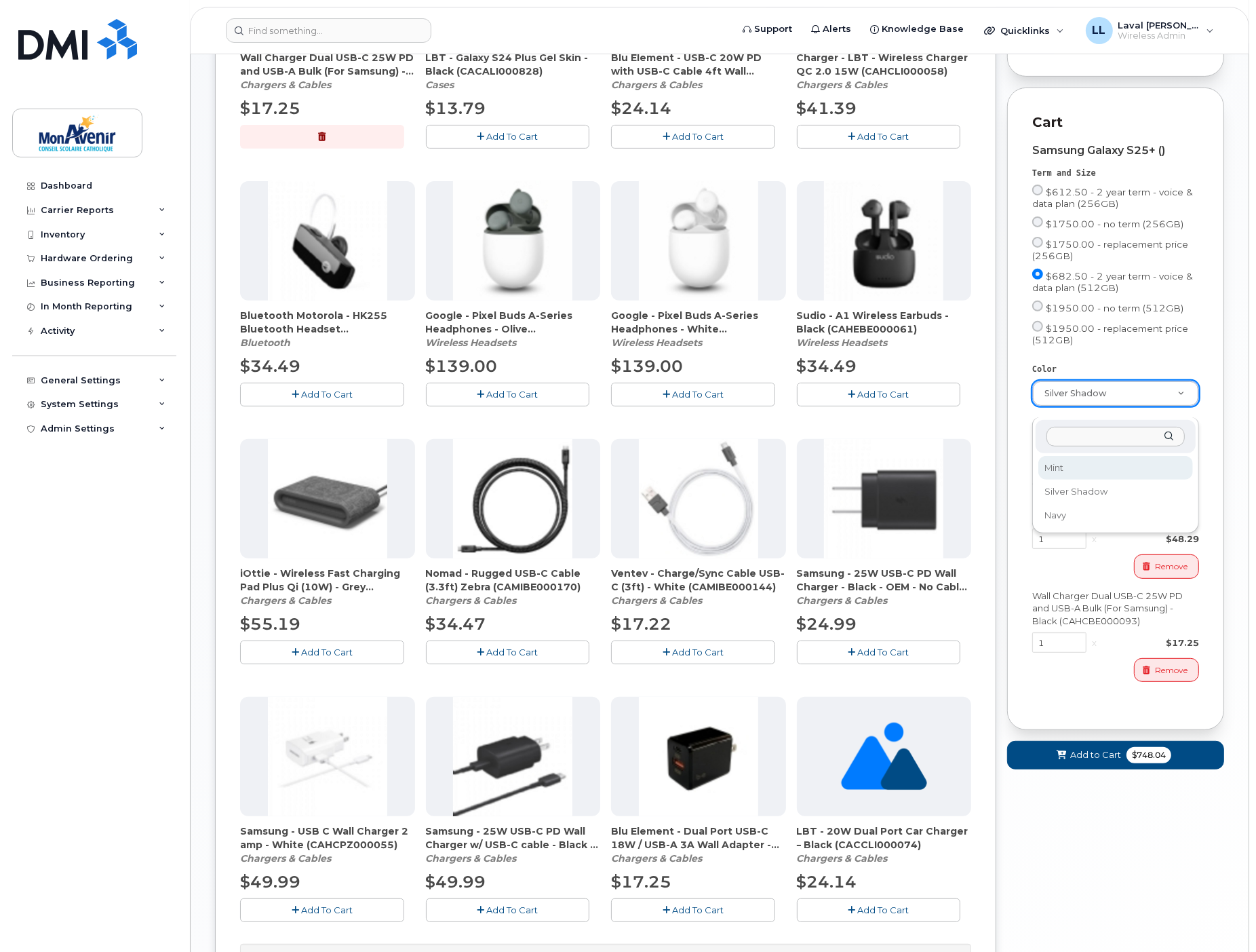
select select "Mint"
drag, startPoint x: 1142, startPoint y: 768, endPoint x: 1110, endPoint y: 738, distance: 43.9
click at [1142, 763] on span "$748.04" at bounding box center [1149, 755] width 44 height 17
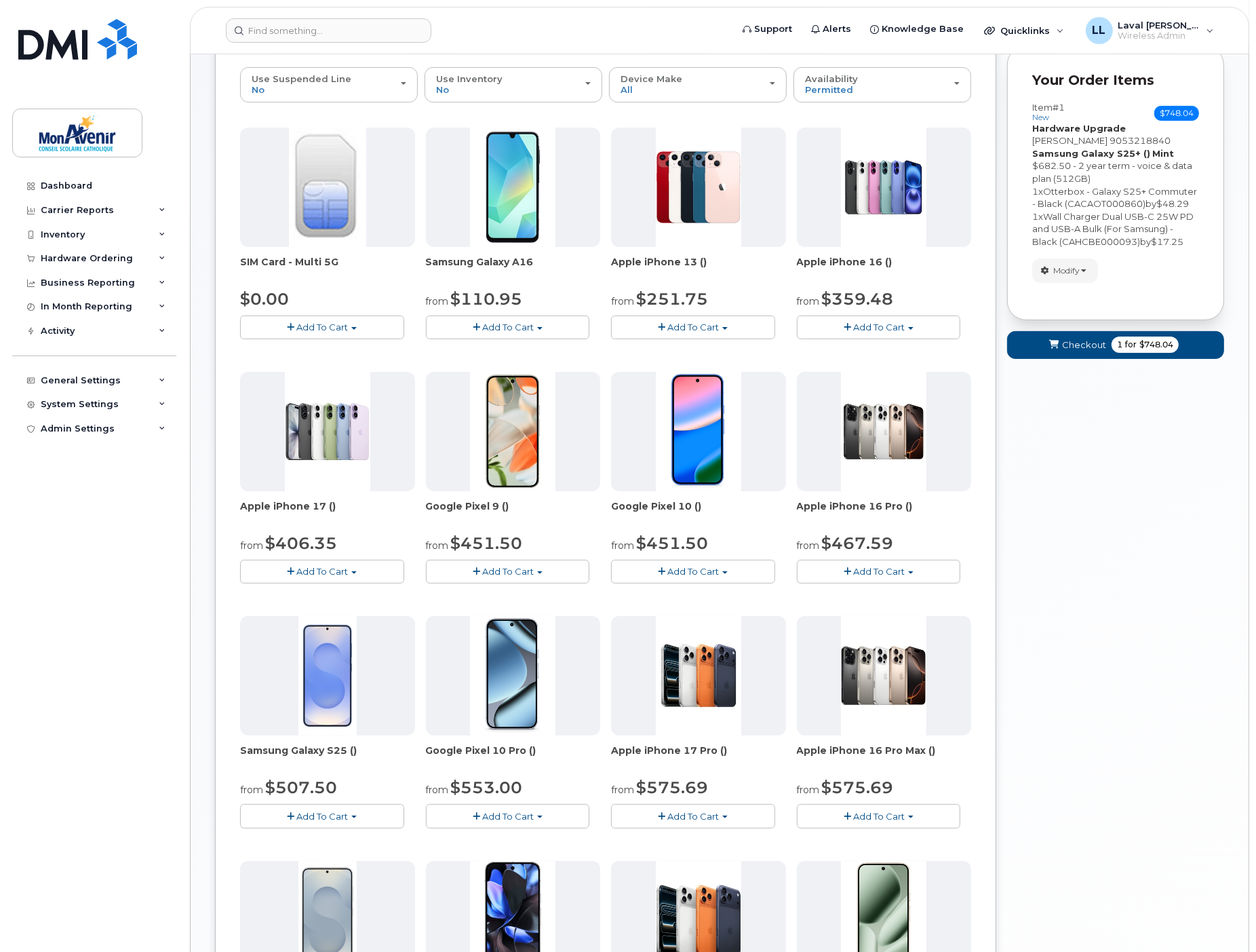
scroll to position [0, 0]
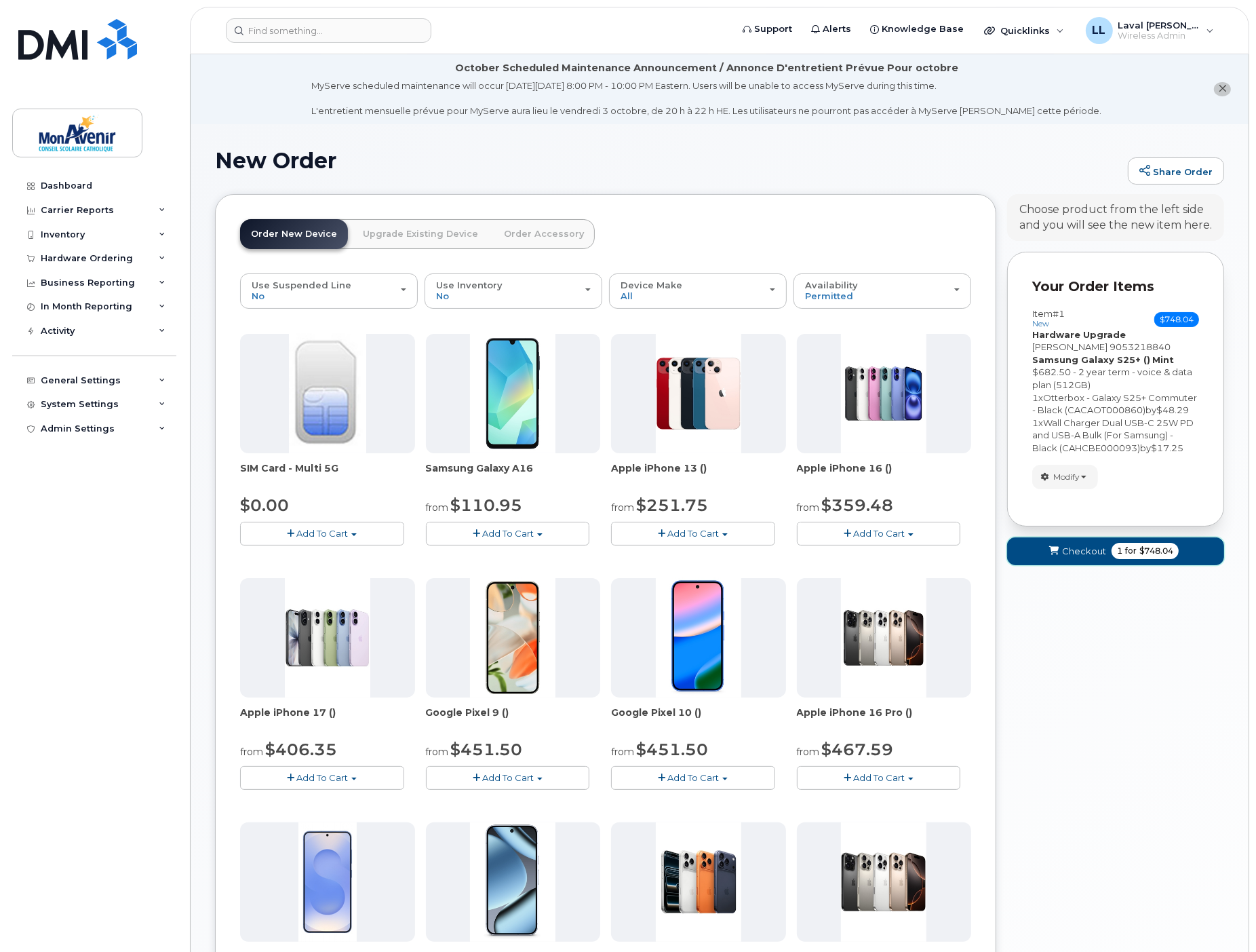
click at [1132, 557] on span "for" at bounding box center [1131, 550] width 17 height 12
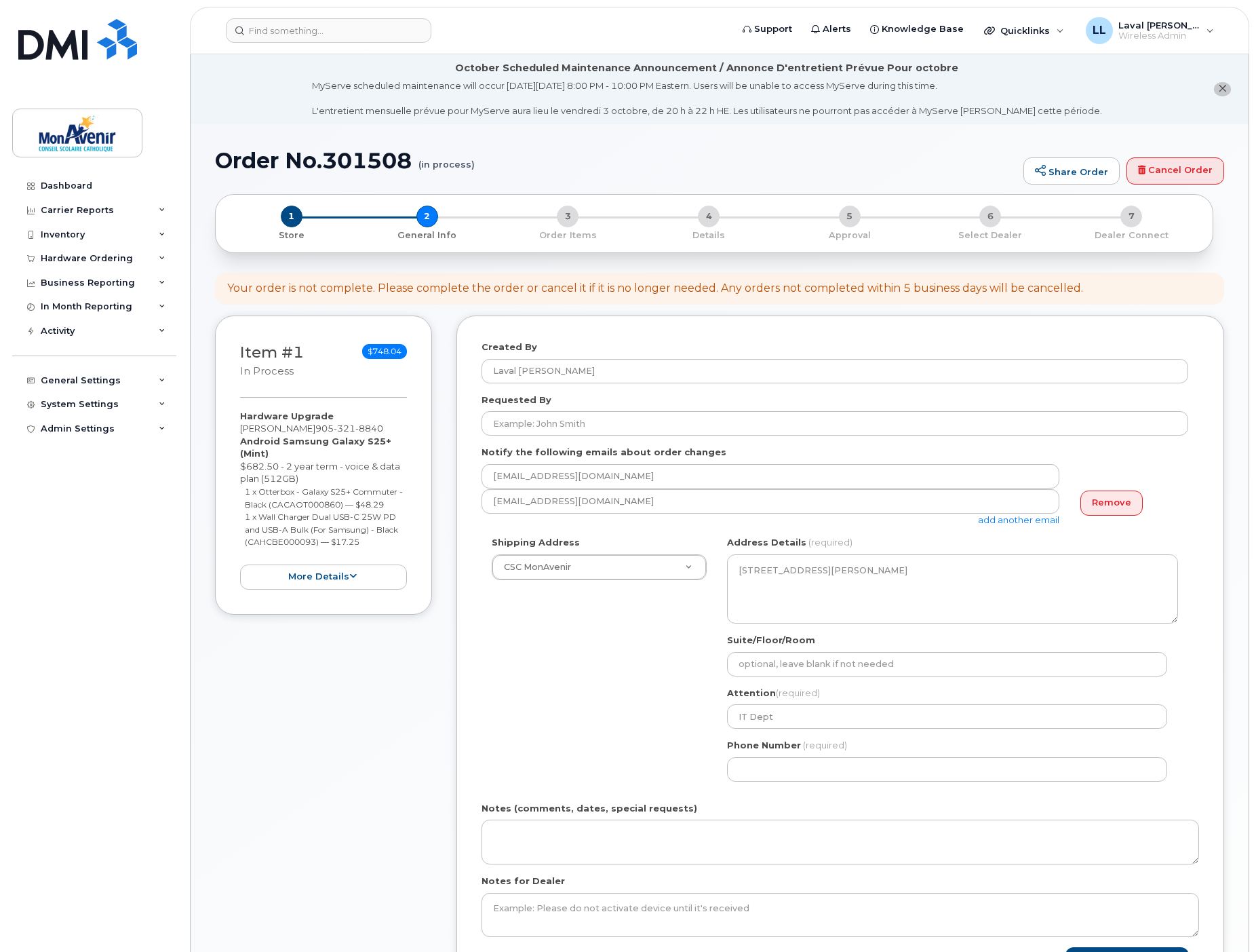
select select
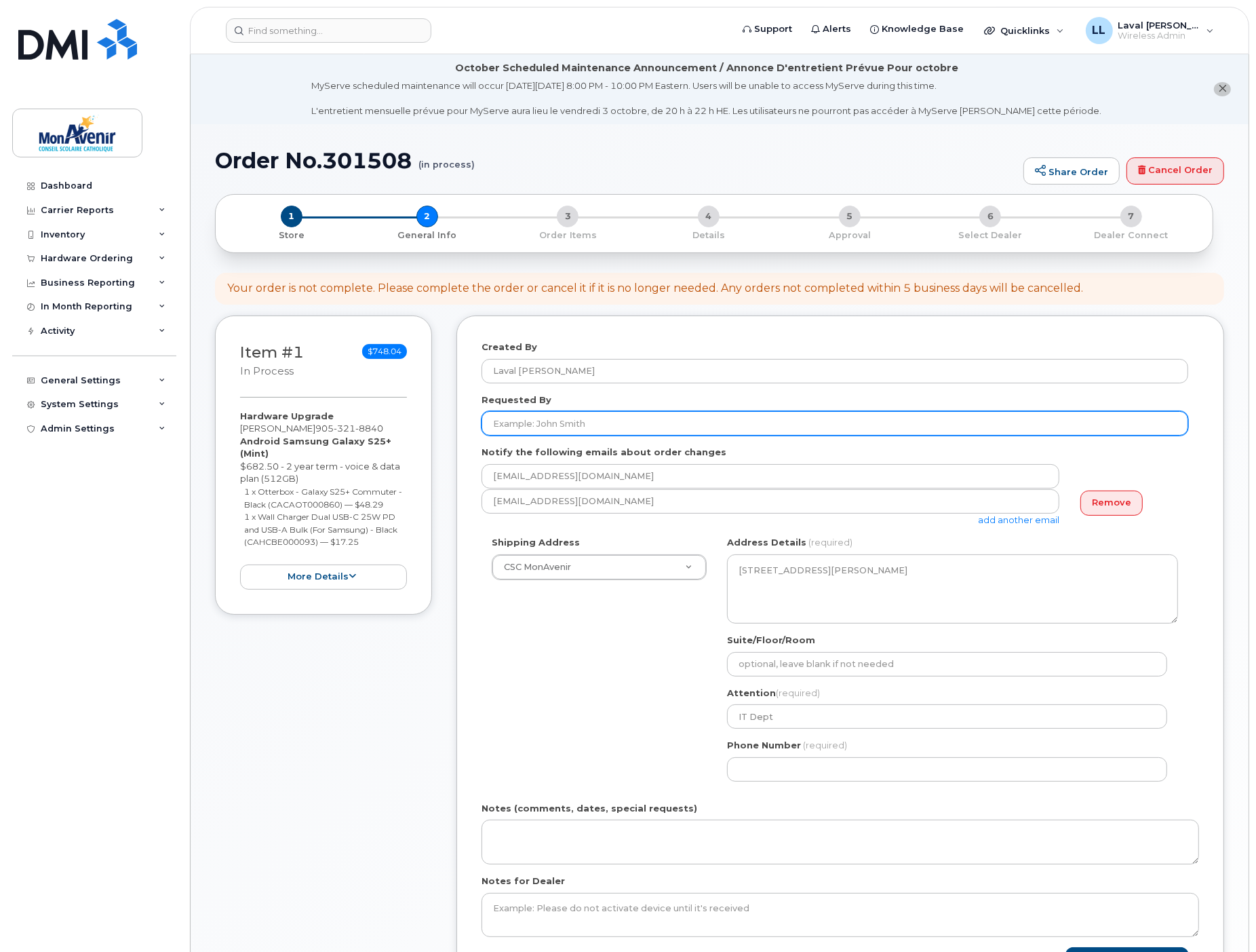
click at [523, 425] on input "Requested By" at bounding box center [835, 423] width 707 height 24
type input "Helen Tiel"
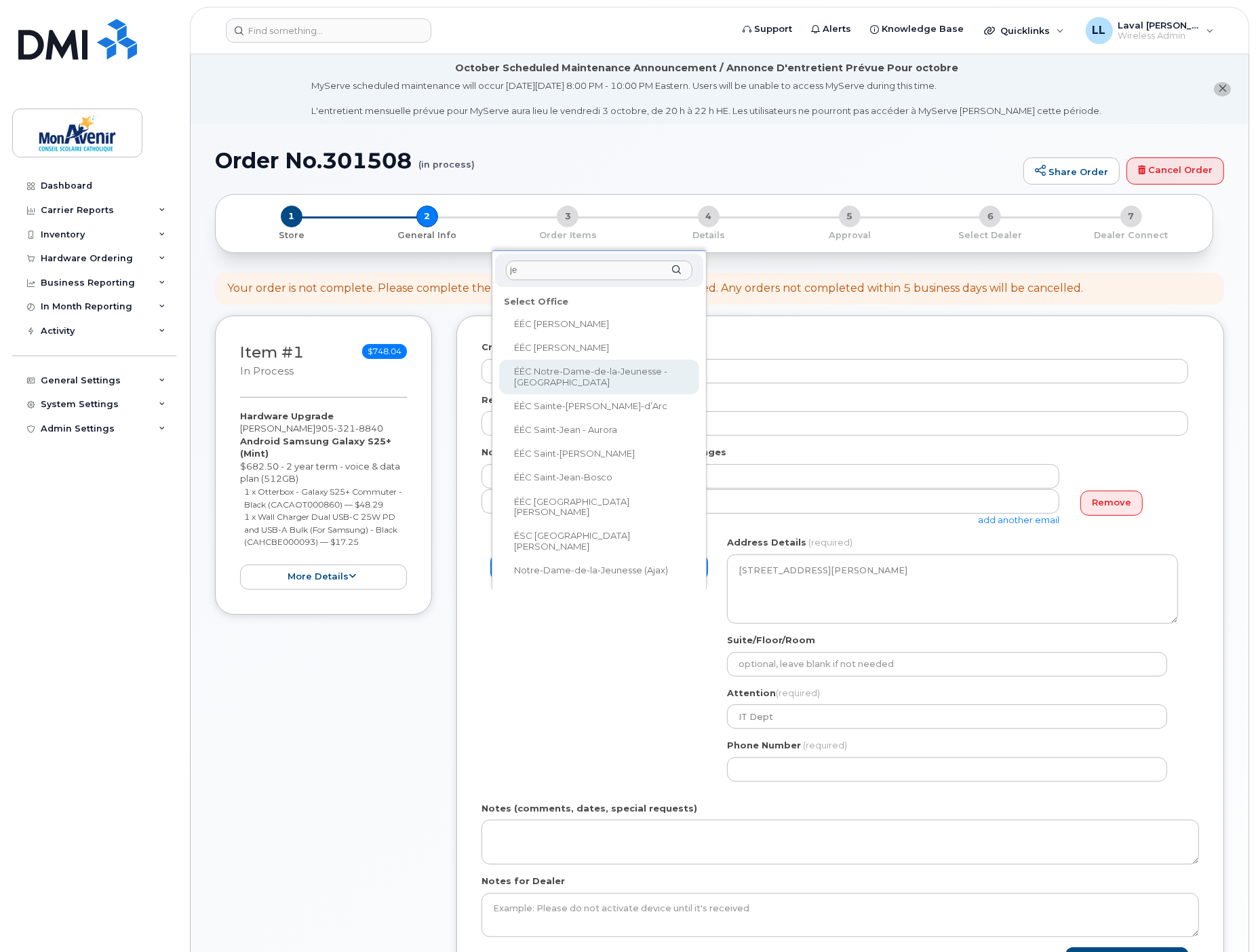
type input "je"
select select
type textarea "7374 Wilson Cres NIAGARA FALLS ON L2G 4S1 CANADA Niagara Falls Ontario L2G 4S1"
type input "School Office"
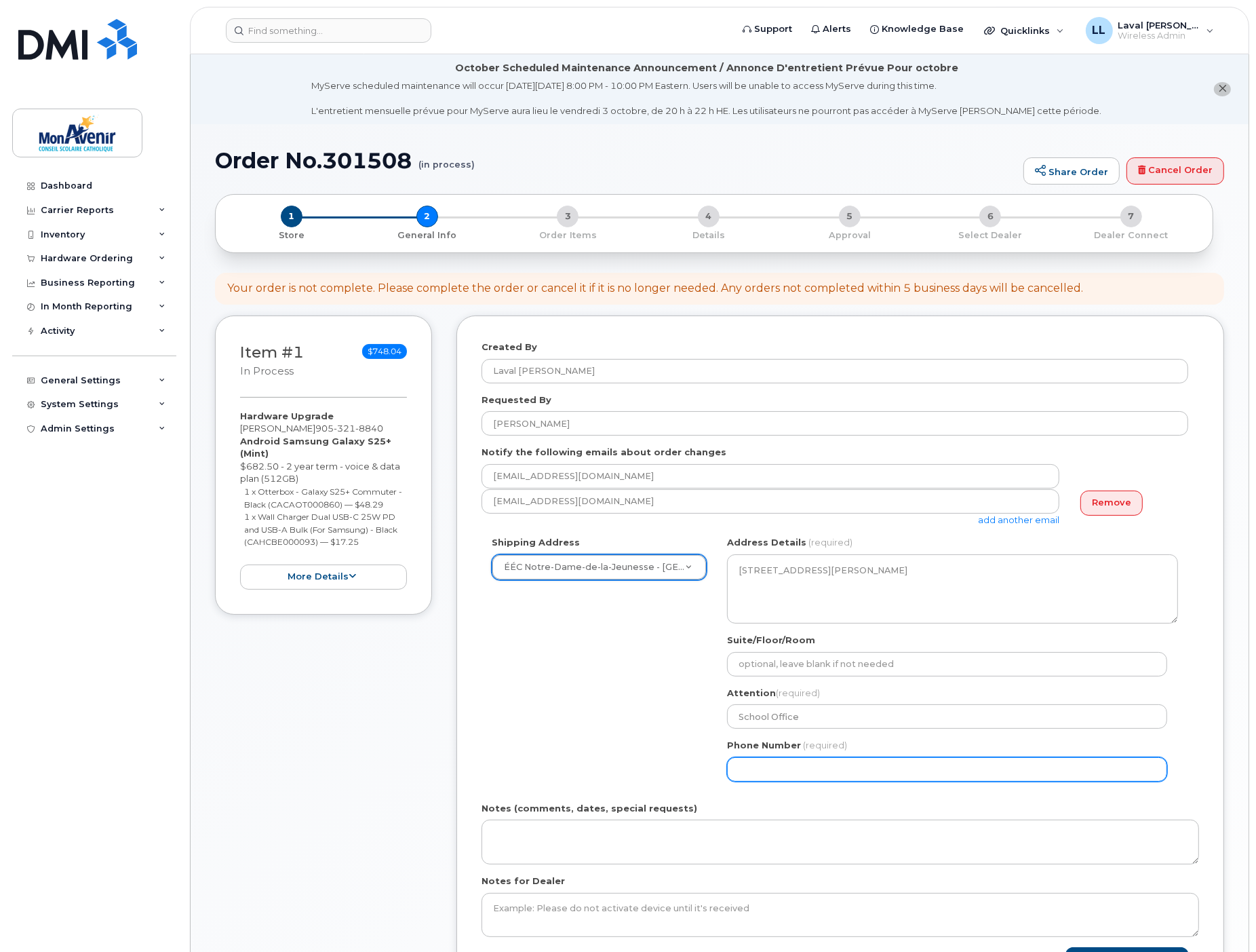
click at [757, 776] on input "Phone Number" at bounding box center [947, 769] width 440 height 24
click at [762, 769] on input "Phone Number" at bounding box center [947, 769] width 440 height 24
select select
type input "905321884"
select select
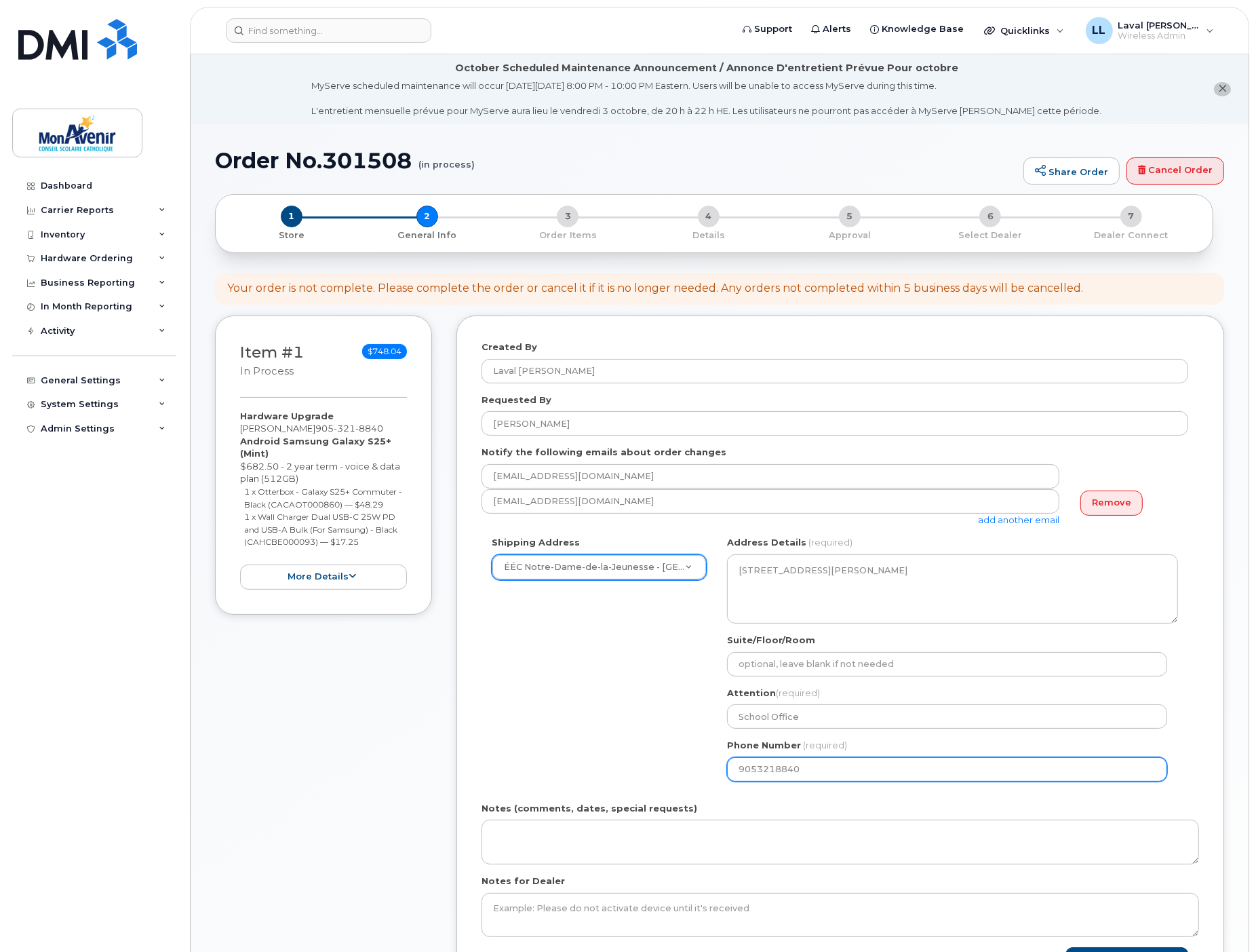
click at [842, 770] on input "9053218840" at bounding box center [947, 769] width 440 height 24
click at [756, 769] on input "9053218840" at bounding box center [947, 769] width 440 height 24
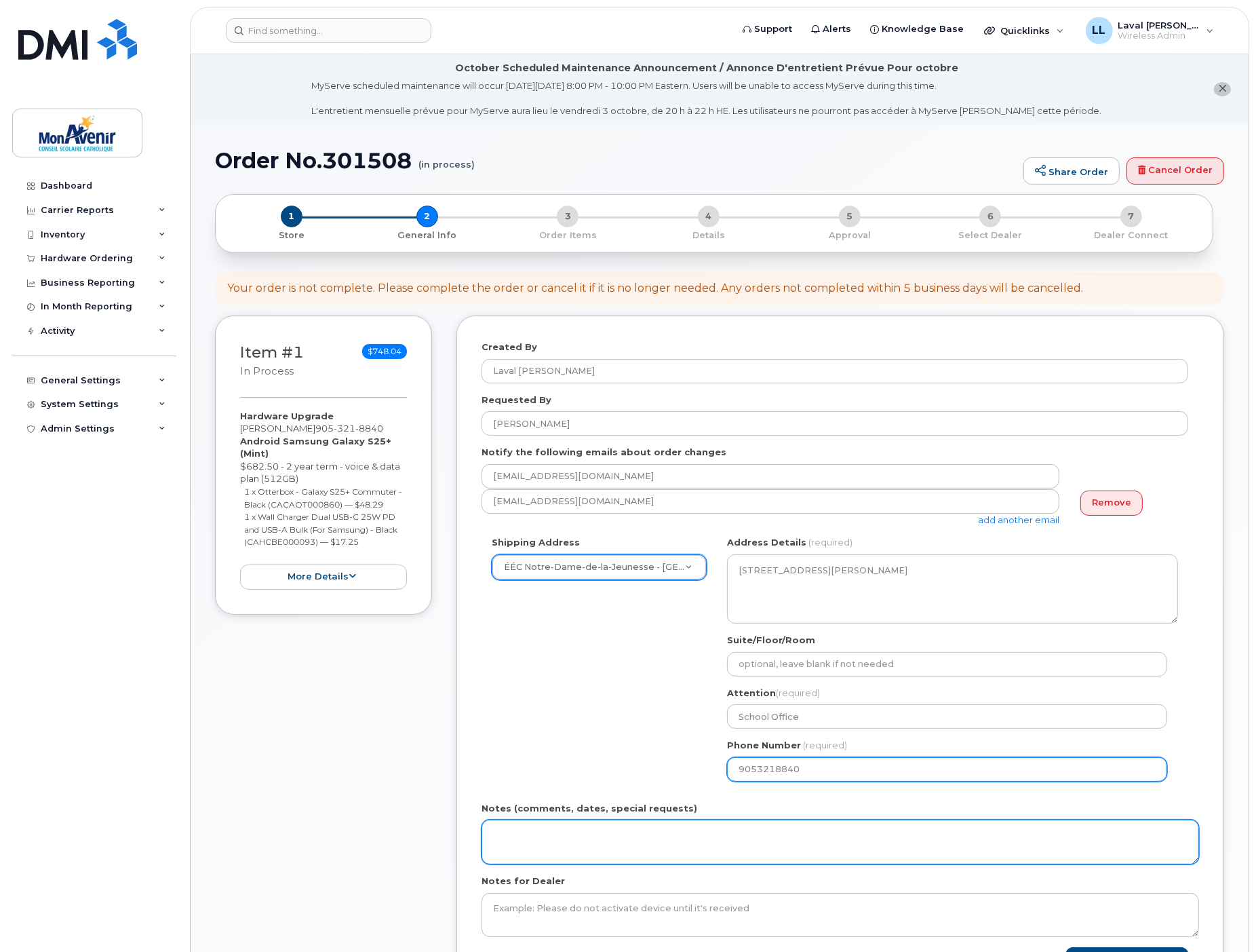
type input "9053218840"
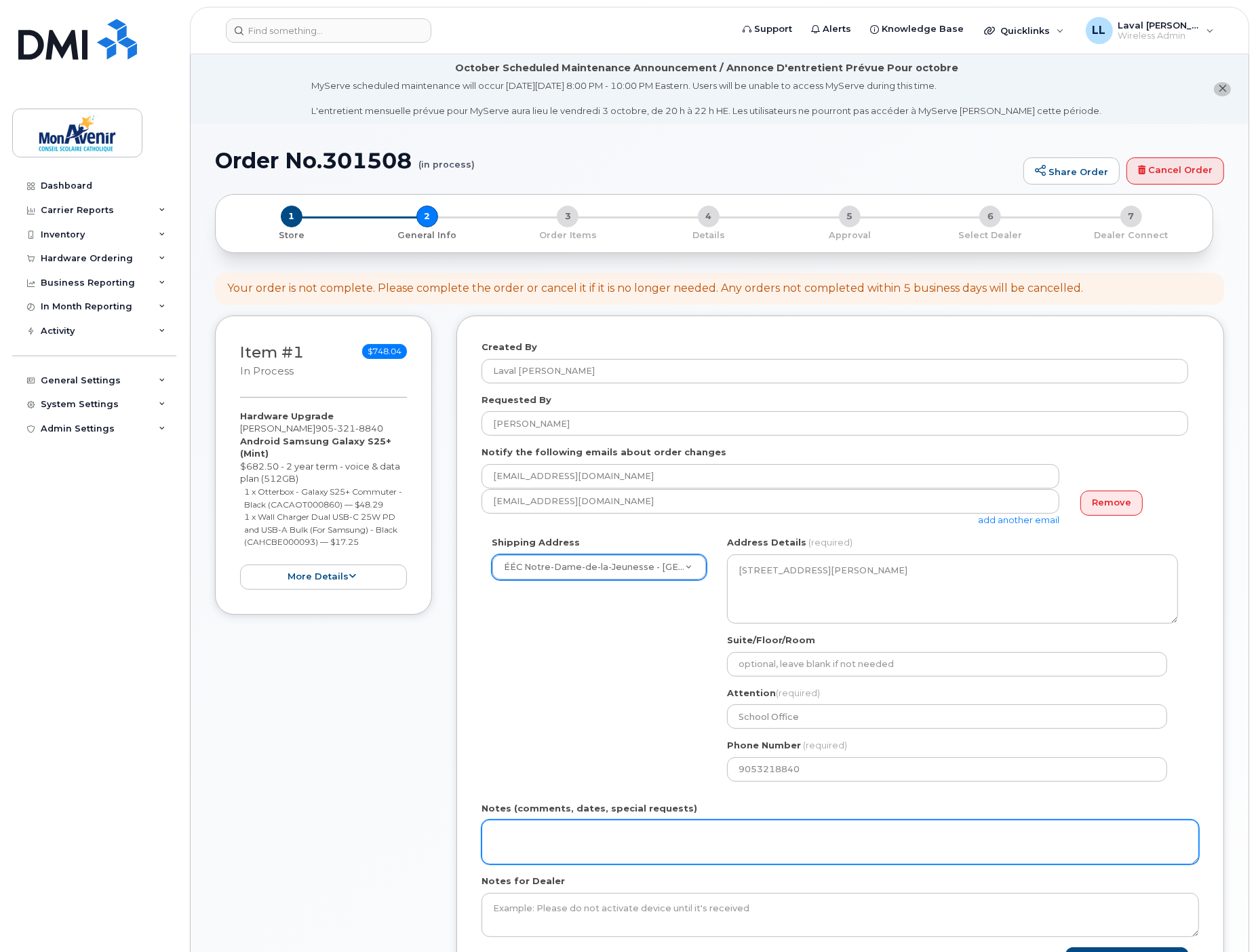
click at [630, 835] on textarea "Notes (comments, dates, special requests)" at bounding box center [840, 842] width 718 height 44
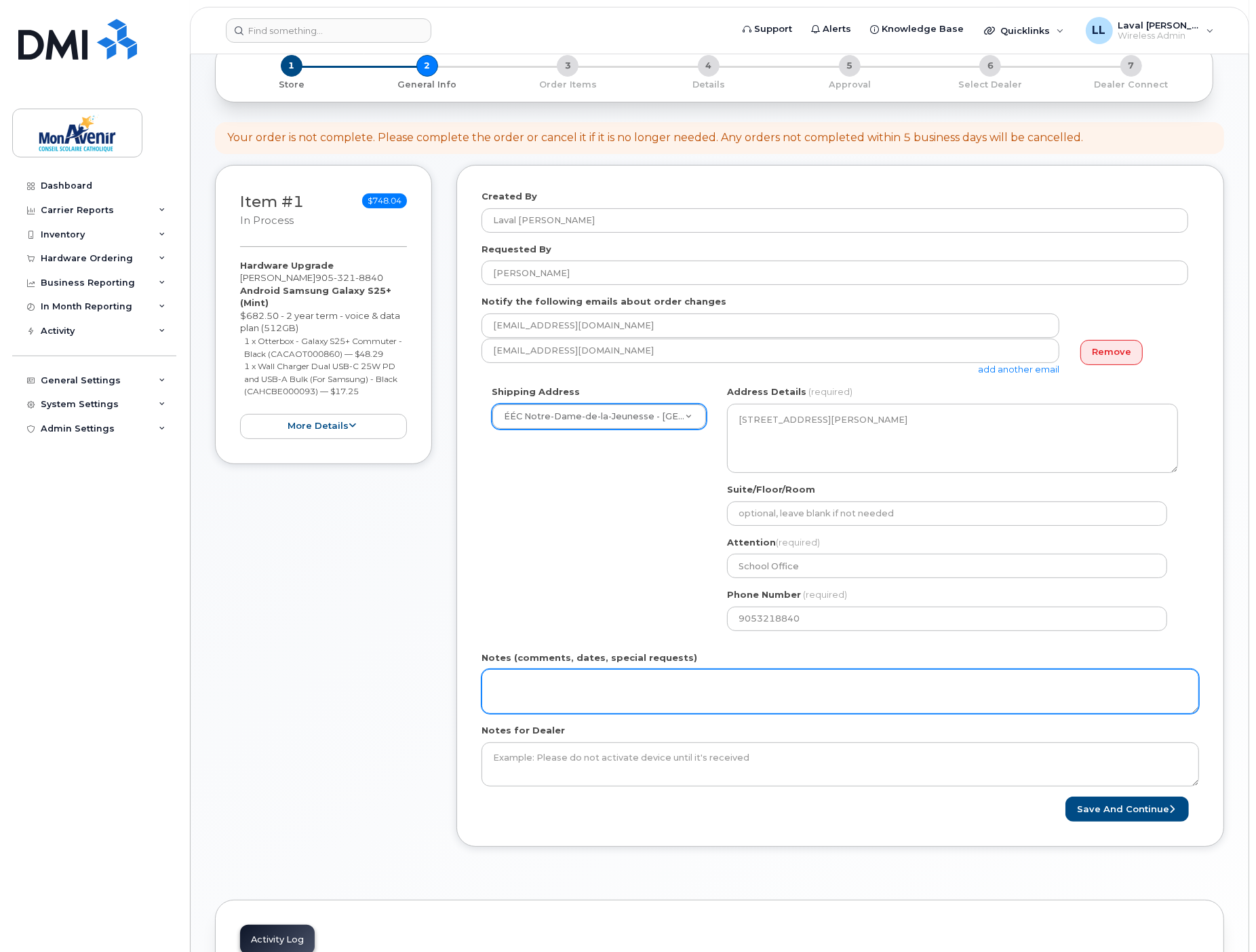
scroll to position [226, 0]
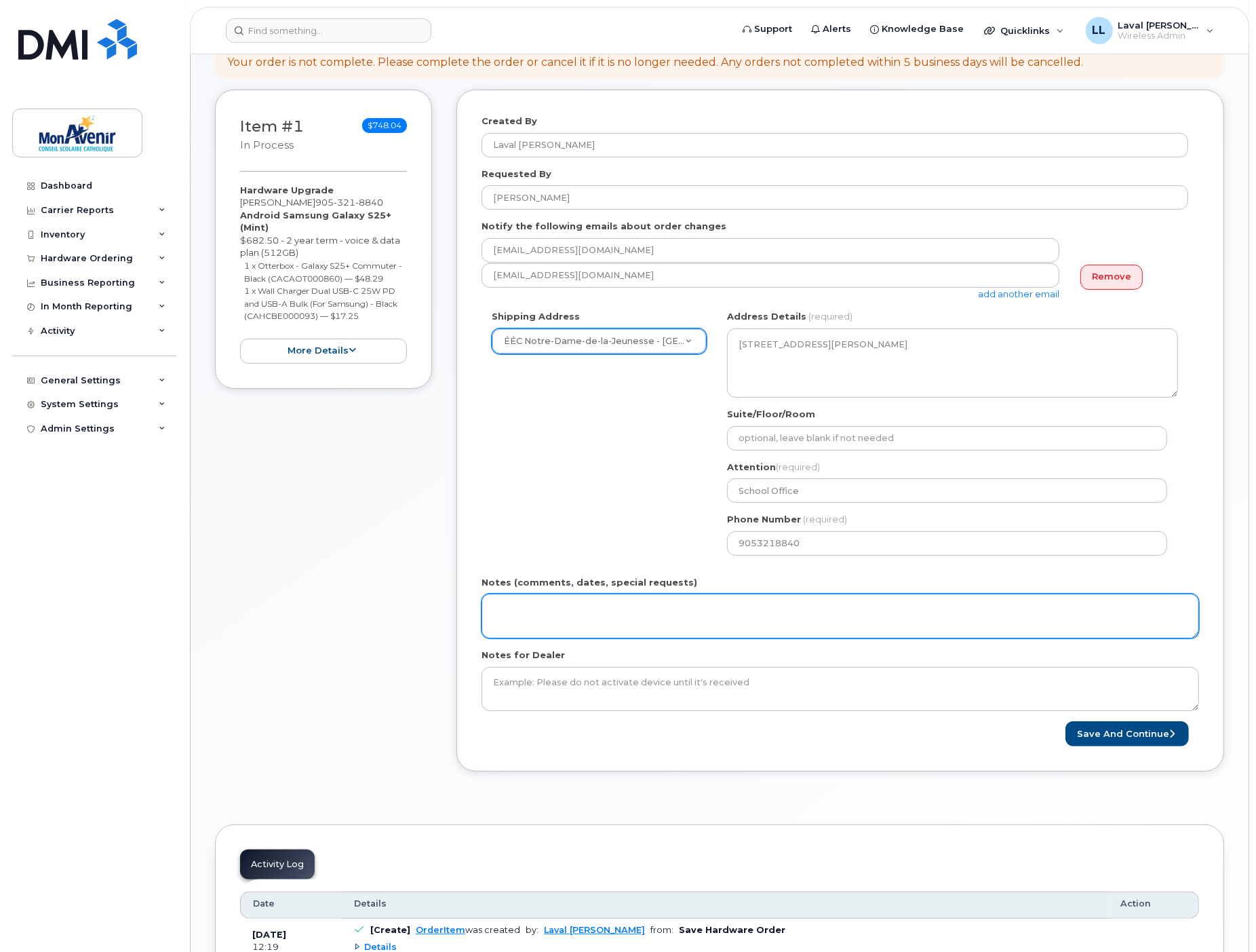
click at [519, 612] on textarea "Notes (comments, dates, special requests)" at bounding box center [840, 616] width 718 height 44
drag, startPoint x: 546, startPoint y: 607, endPoint x: 627, endPoint y: 632, distance: 84.8
click at [548, 607] on textarea "Ship ti user'S attention" at bounding box center [840, 616] width 718 height 44
click at [519, 612] on textarea "Ship ti user's attention" at bounding box center [840, 616] width 718 height 44
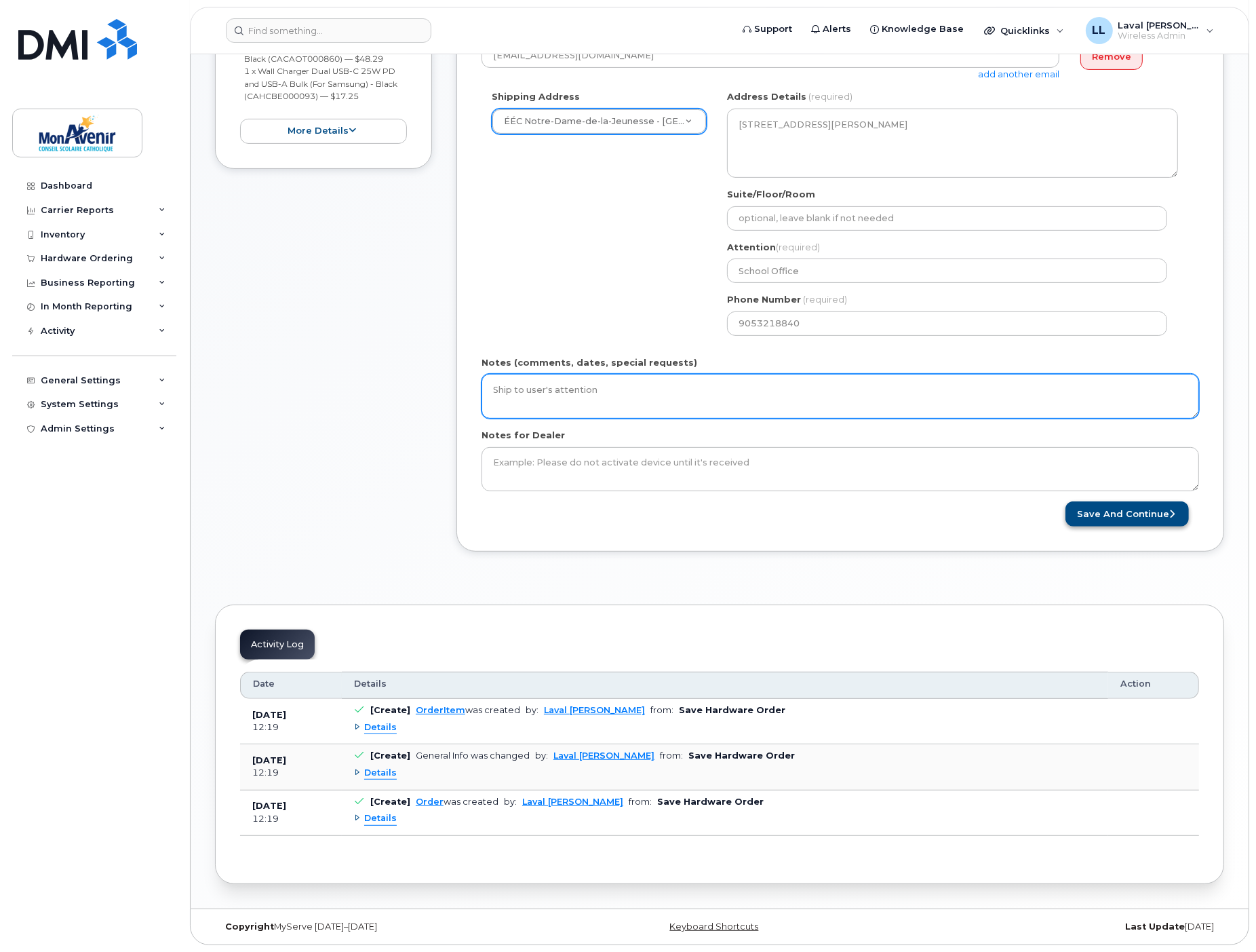
type textarea "Ship to user's attention"
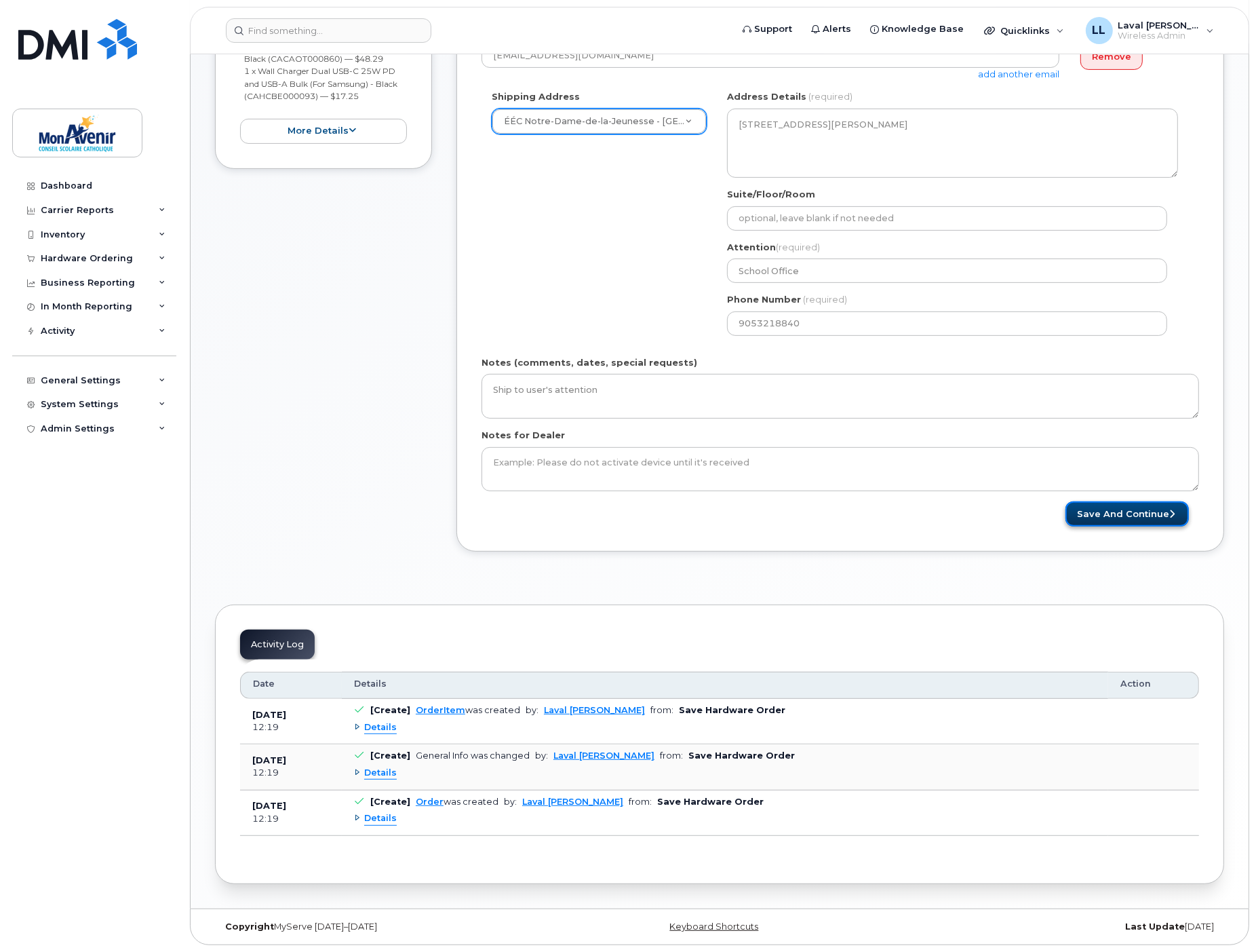
click at [1126, 520] on button "Save and Continue" at bounding box center [1127, 513] width 123 height 25
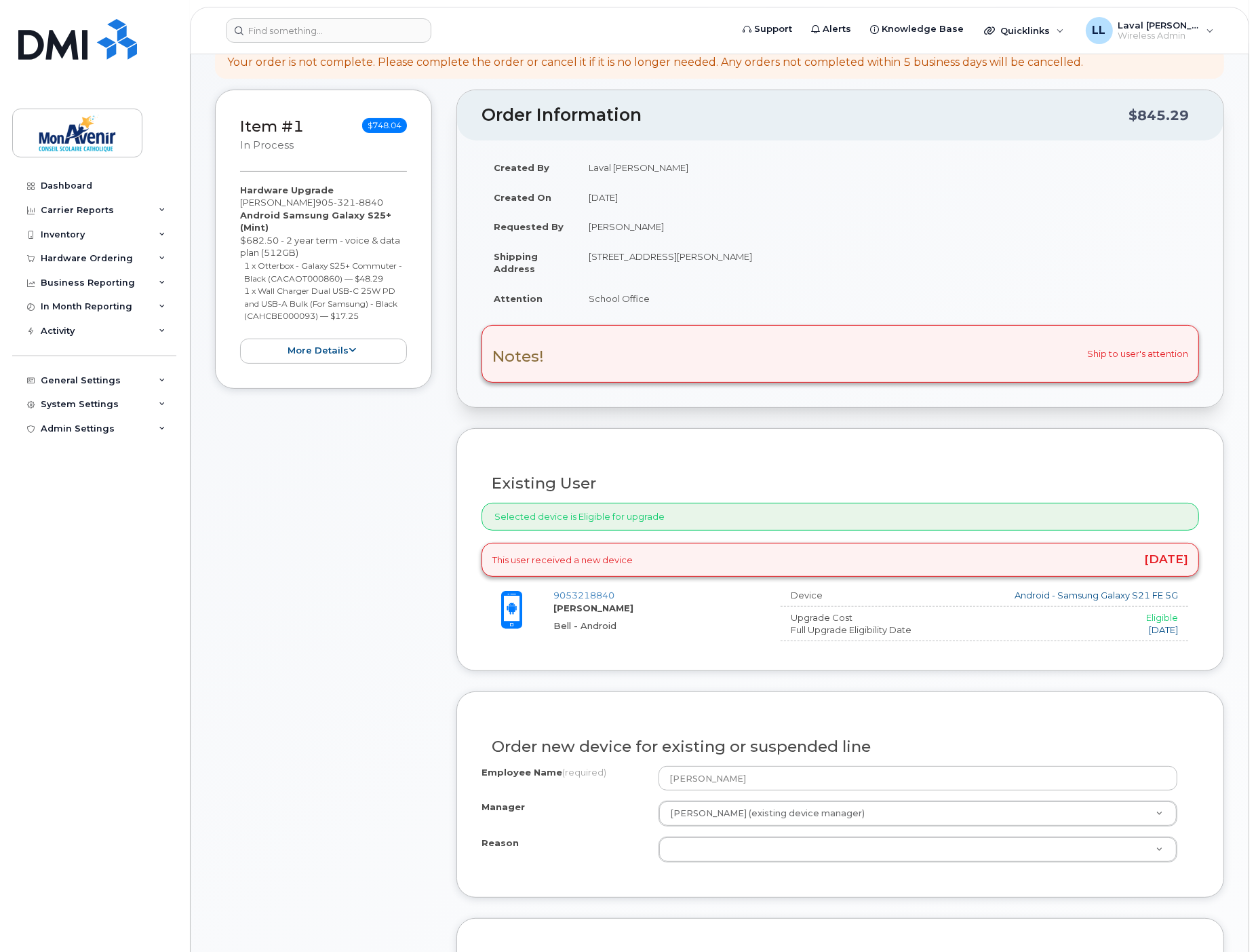
scroll to position [301, 0]
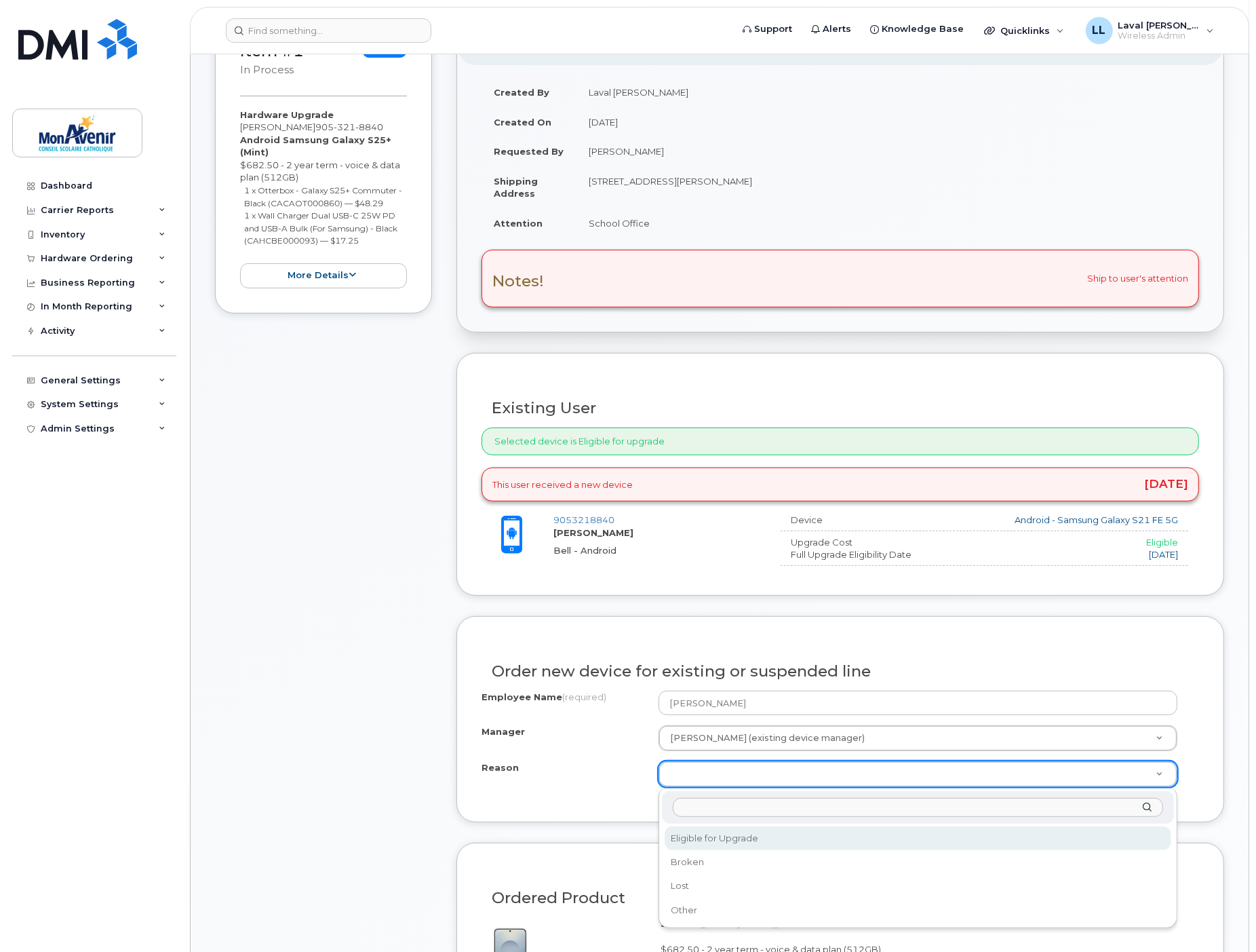
select select "eligible_for_upgrade"
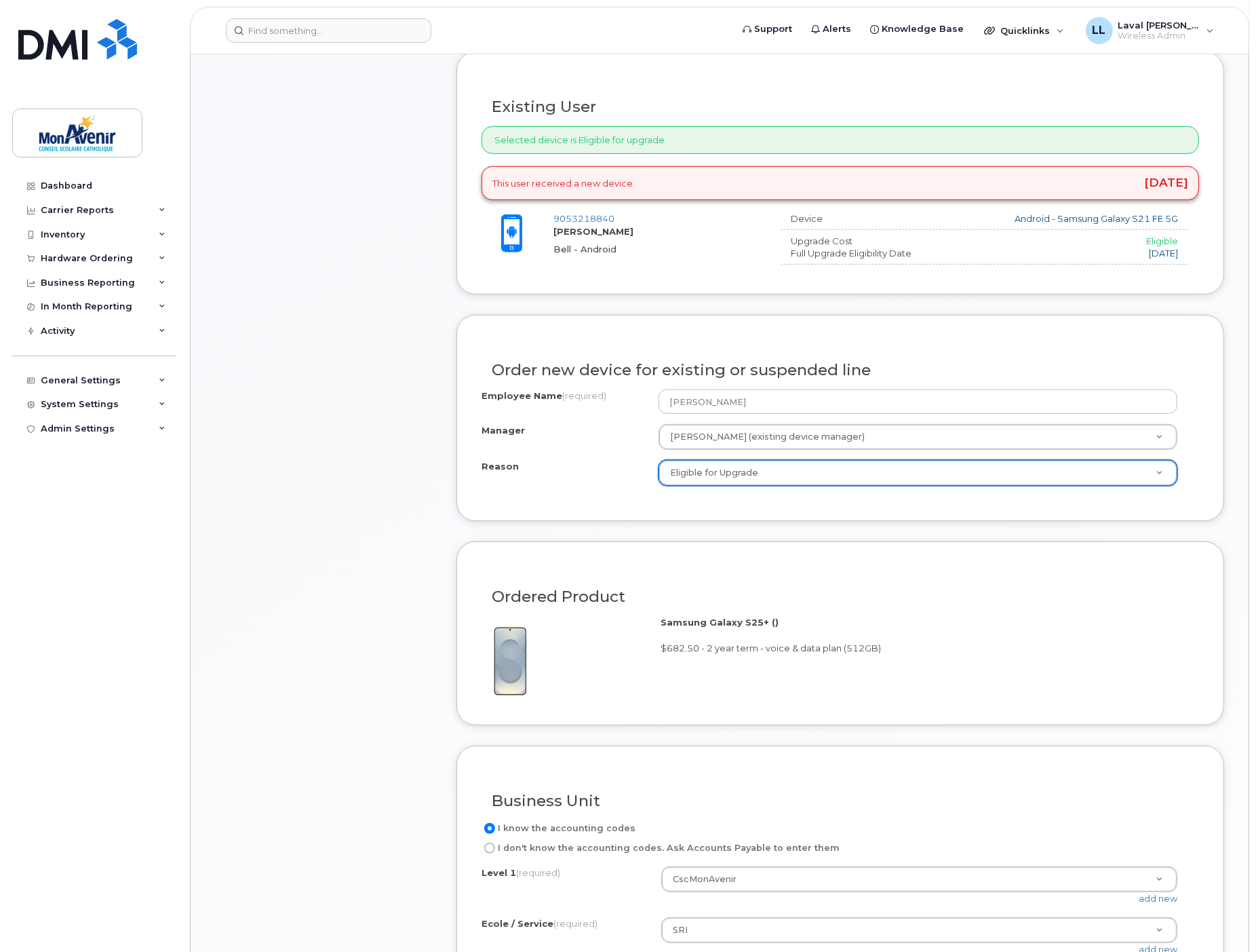
scroll to position [754, 0]
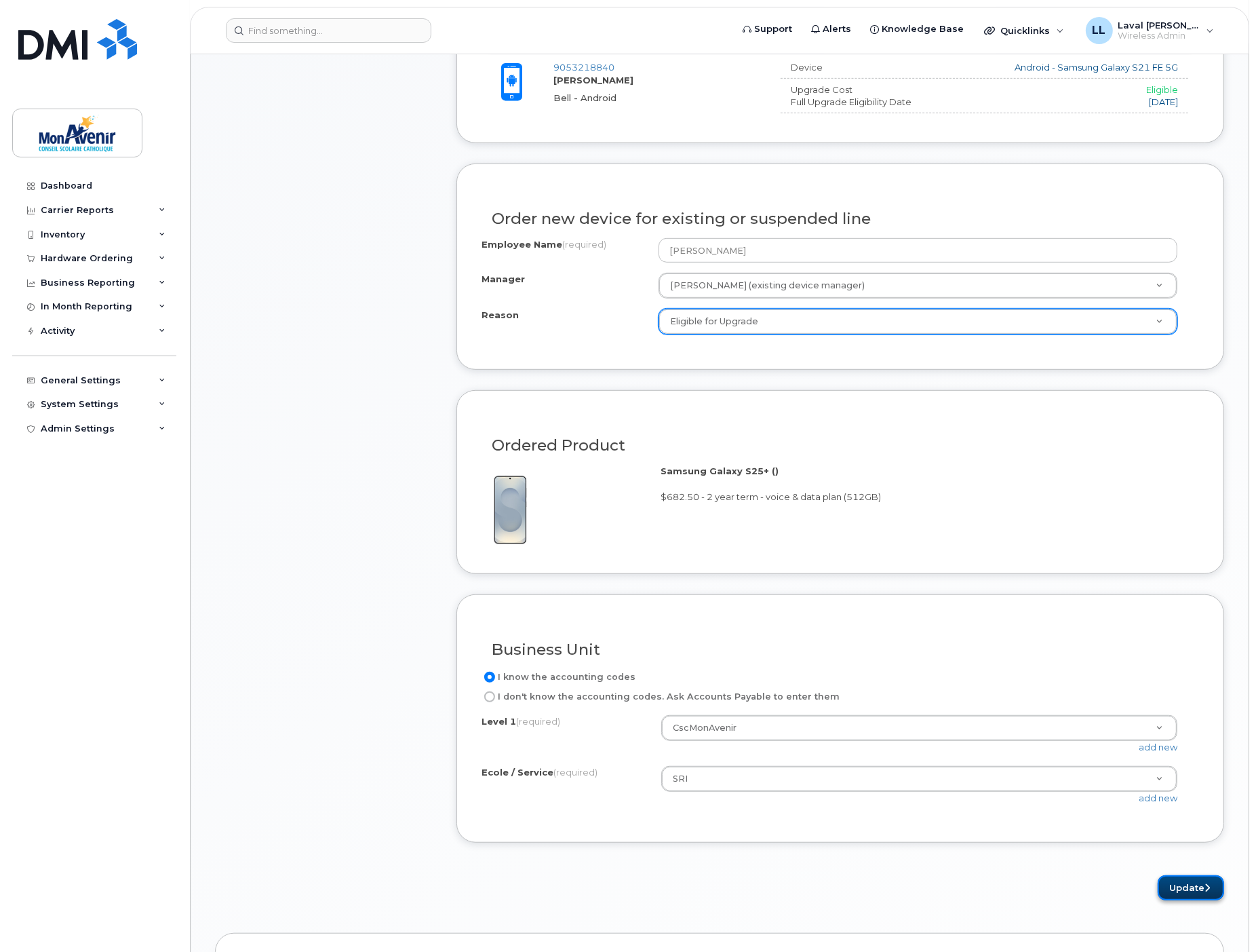
click at [1180, 884] on button "Update" at bounding box center [1191, 887] width 67 height 25
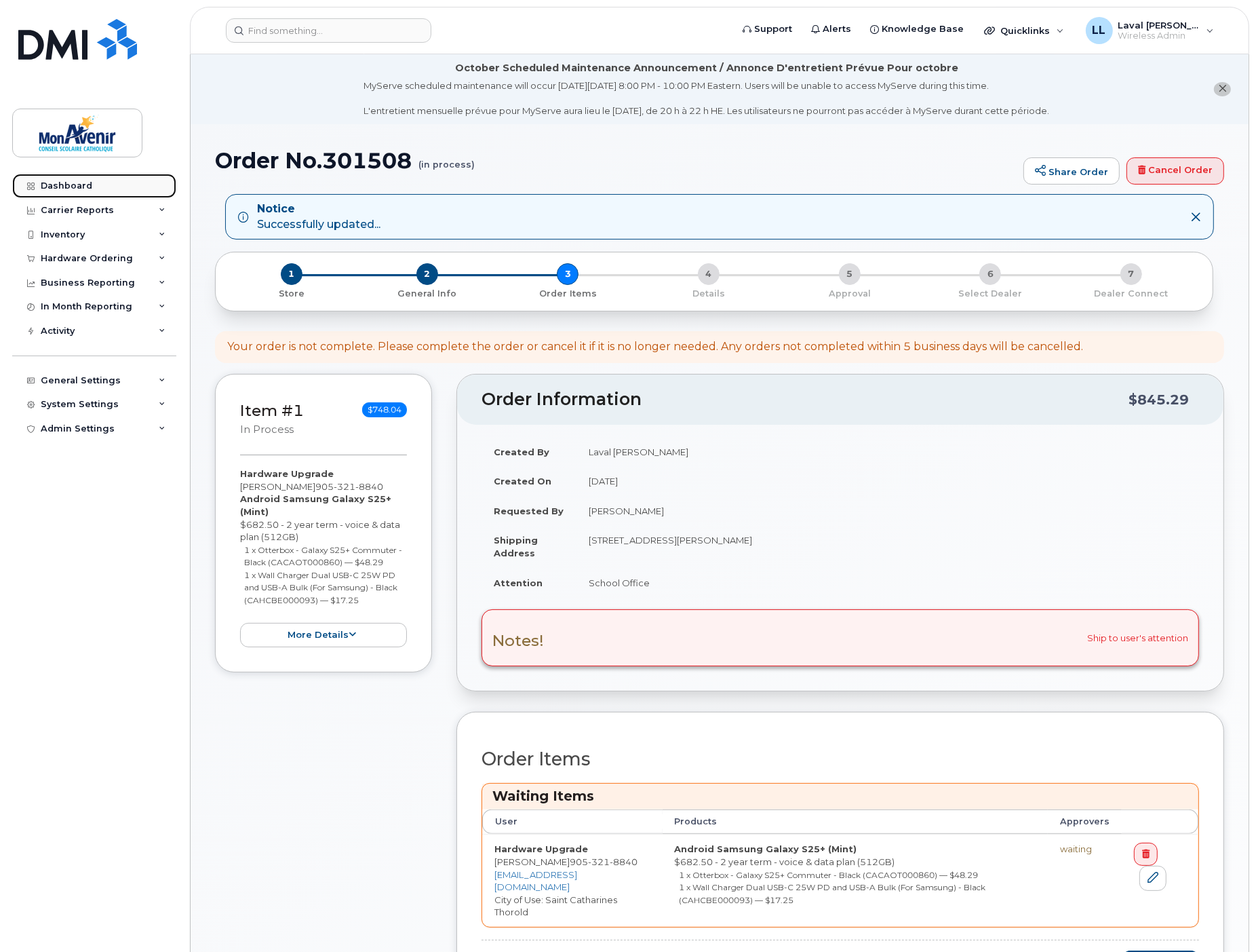
click at [80, 187] on div "Dashboard" at bounding box center [67, 186] width 52 height 11
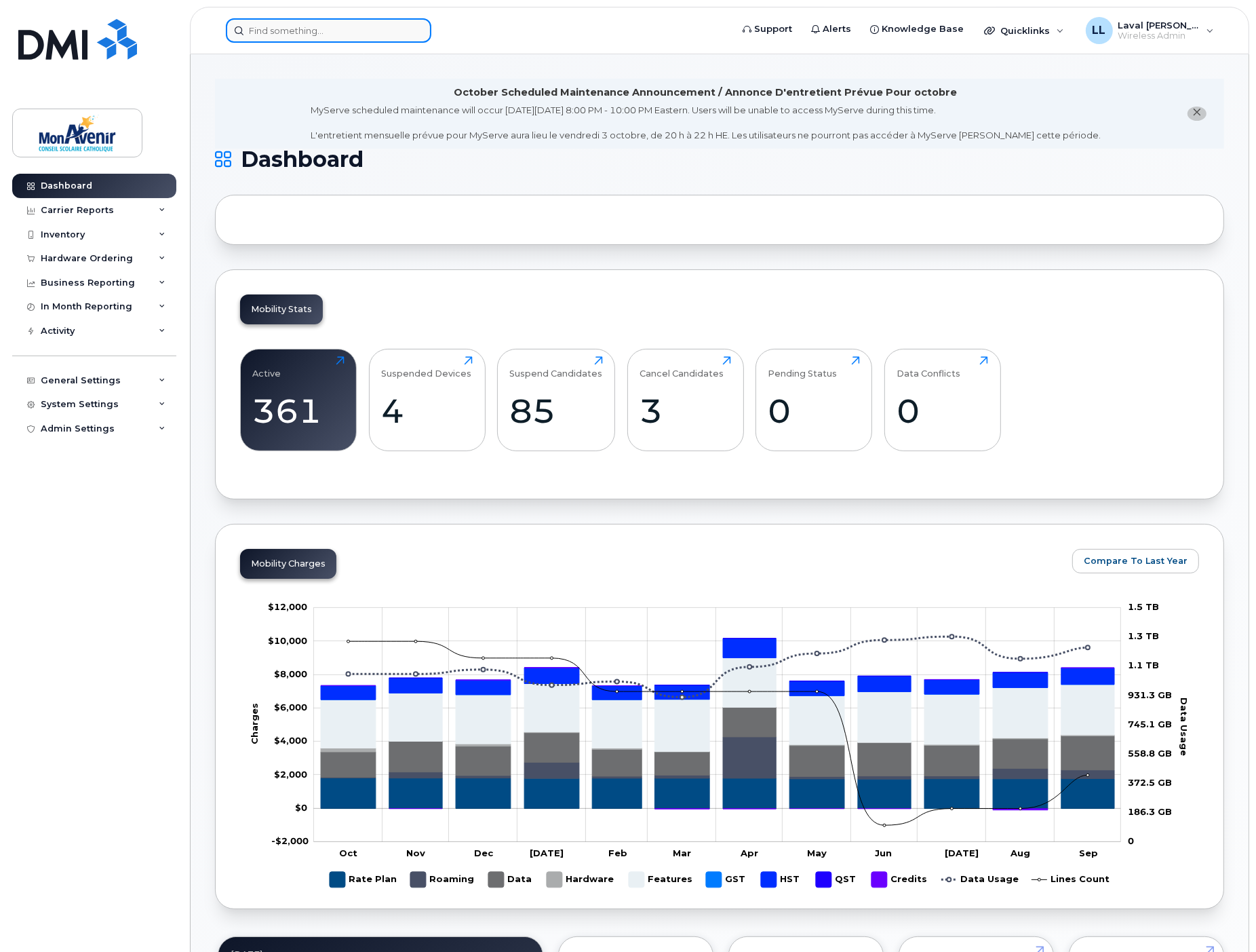
click at [296, 25] on input at bounding box center [329, 31] width 206 height 24
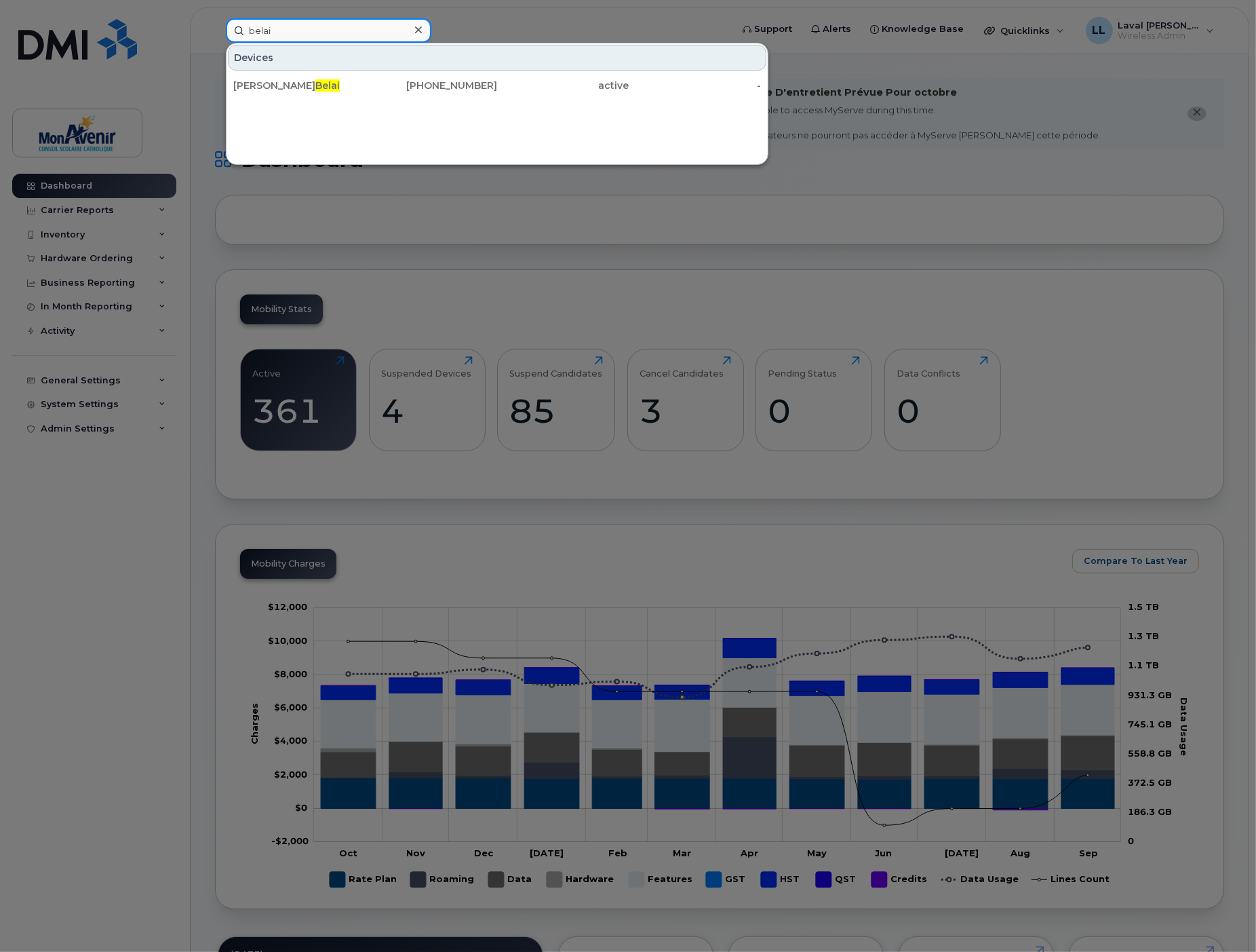
type input "belai"
click at [69, 235] on div at bounding box center [628, 476] width 1256 height 952
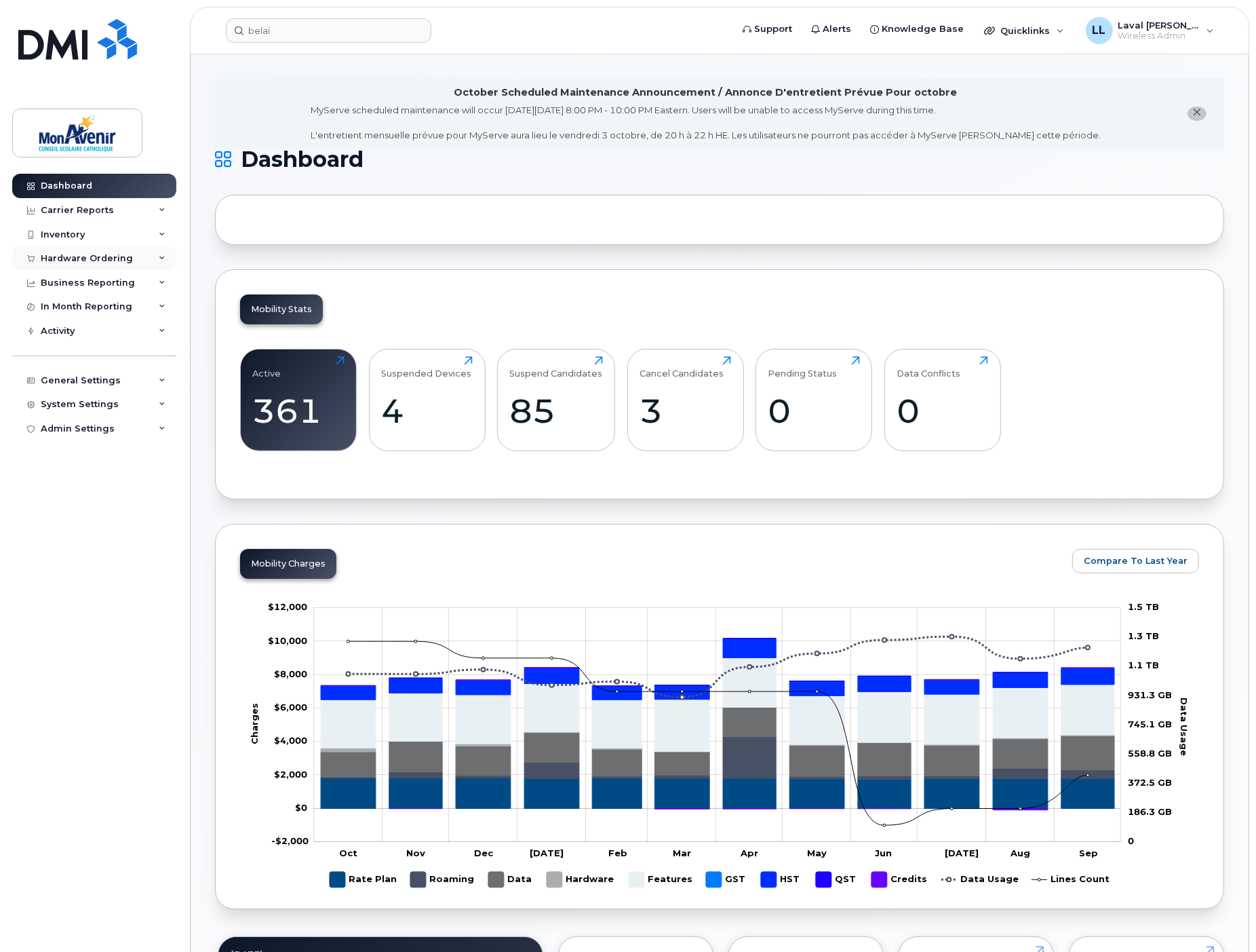
click at [69, 256] on div "Hardware Ordering" at bounding box center [87, 258] width 93 height 11
click at [66, 307] on div "Orders" at bounding box center [64, 308] width 33 height 12
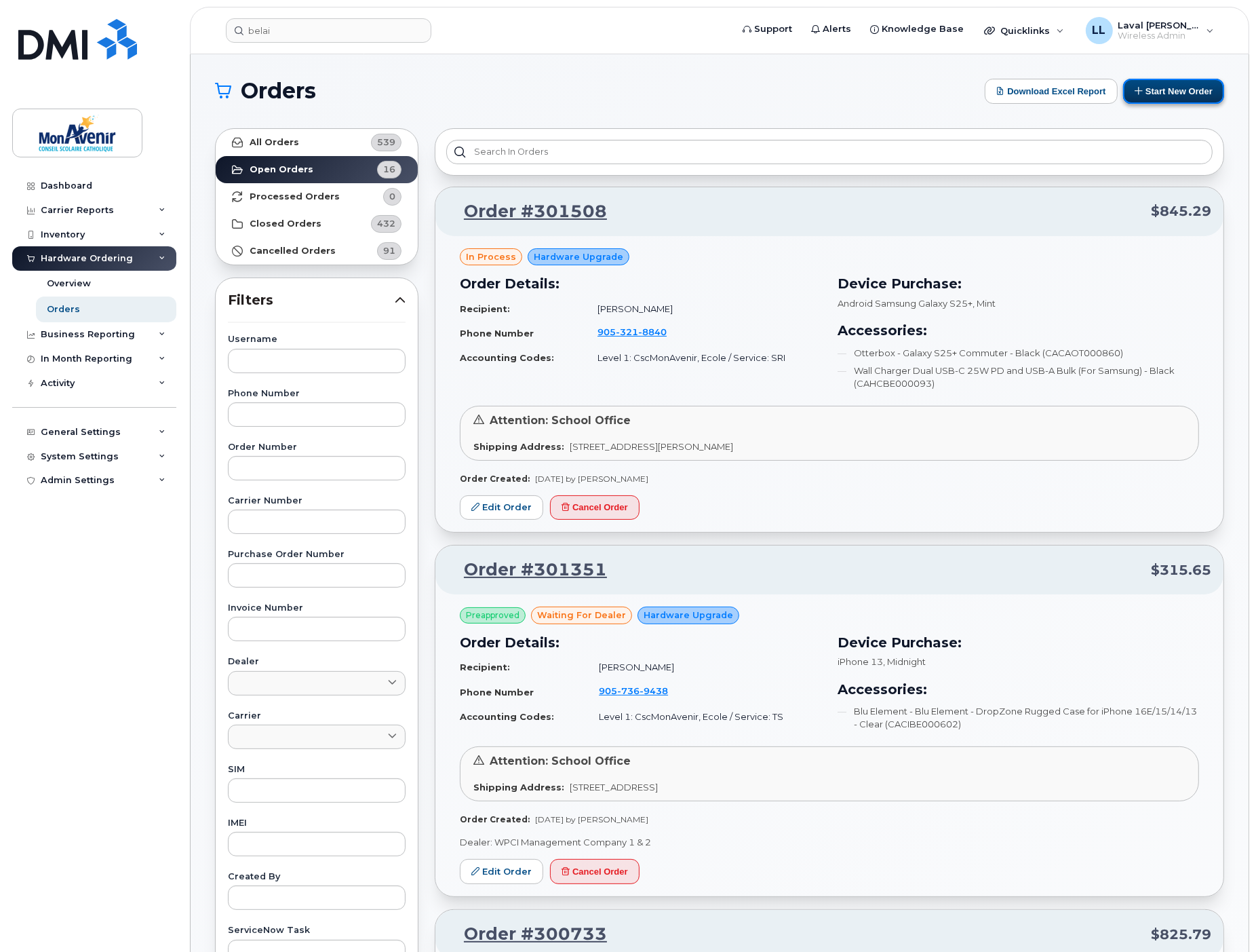
drag, startPoint x: 1174, startPoint y: 90, endPoint x: 1128, endPoint y: 100, distance: 47.1
click at [1175, 90] on button "Start New Order" at bounding box center [1174, 91] width 101 height 25
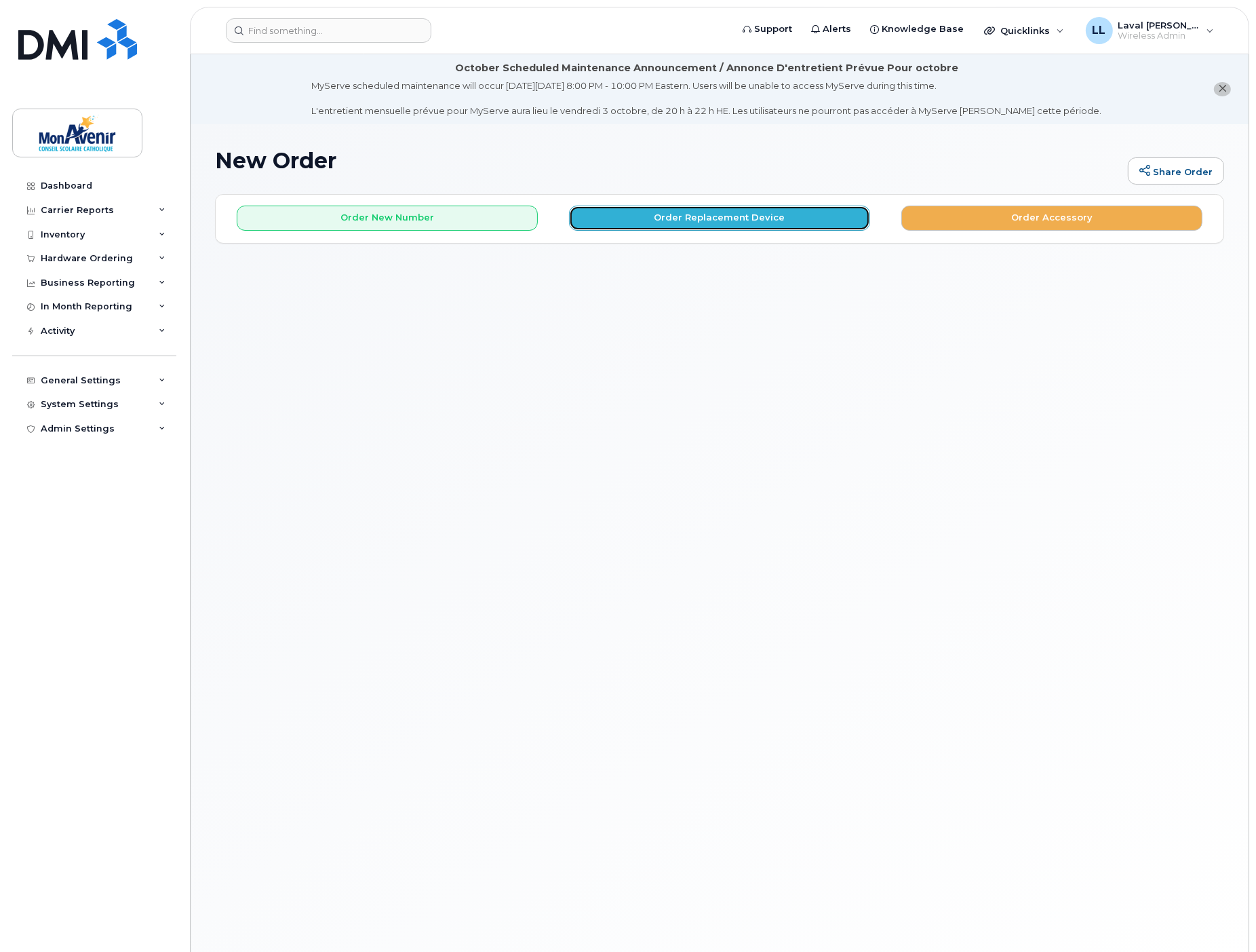
click at [754, 227] on button "Order Replacement Device" at bounding box center [719, 218] width 301 height 25
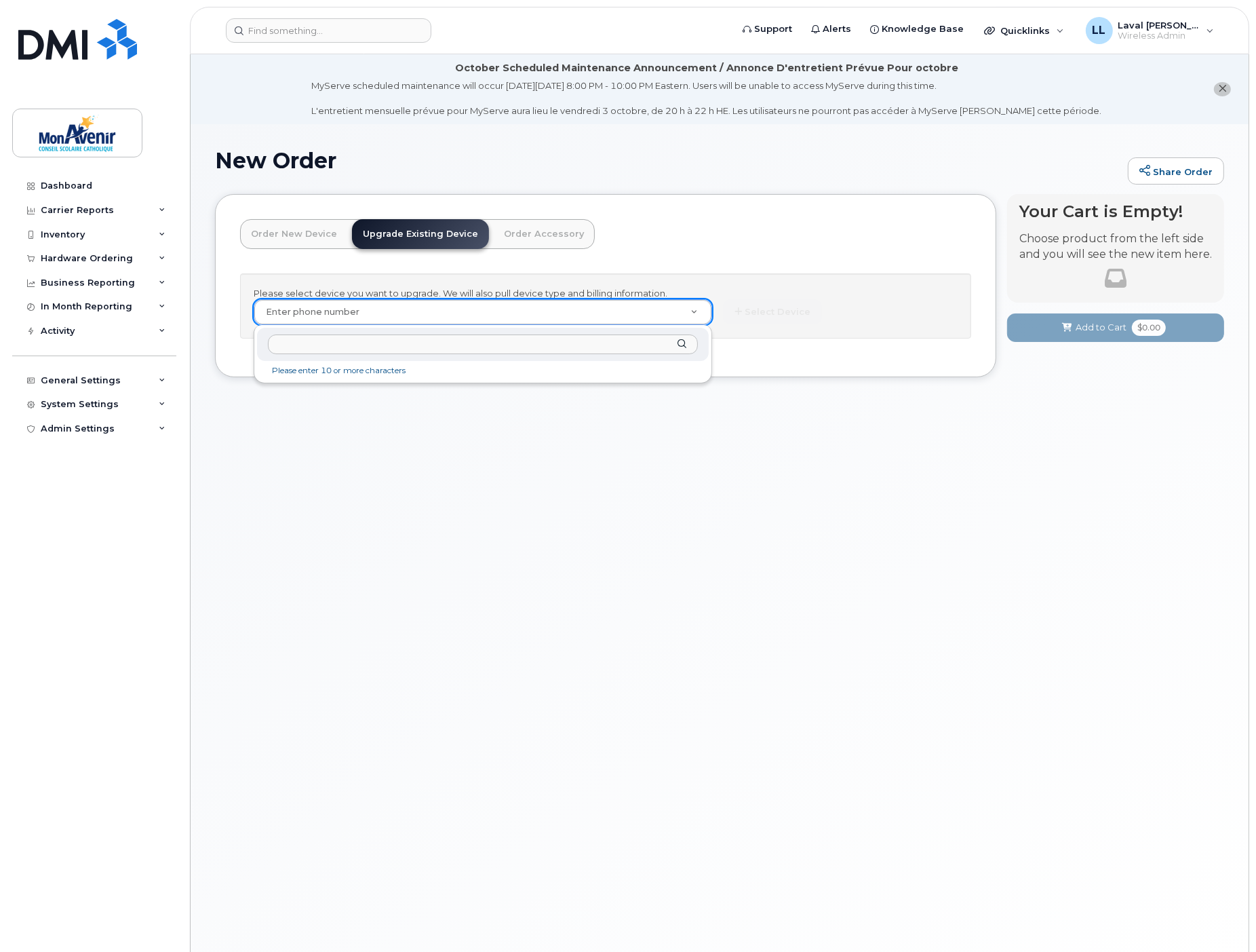
click at [498, 341] on input "text" at bounding box center [483, 344] width 430 height 19
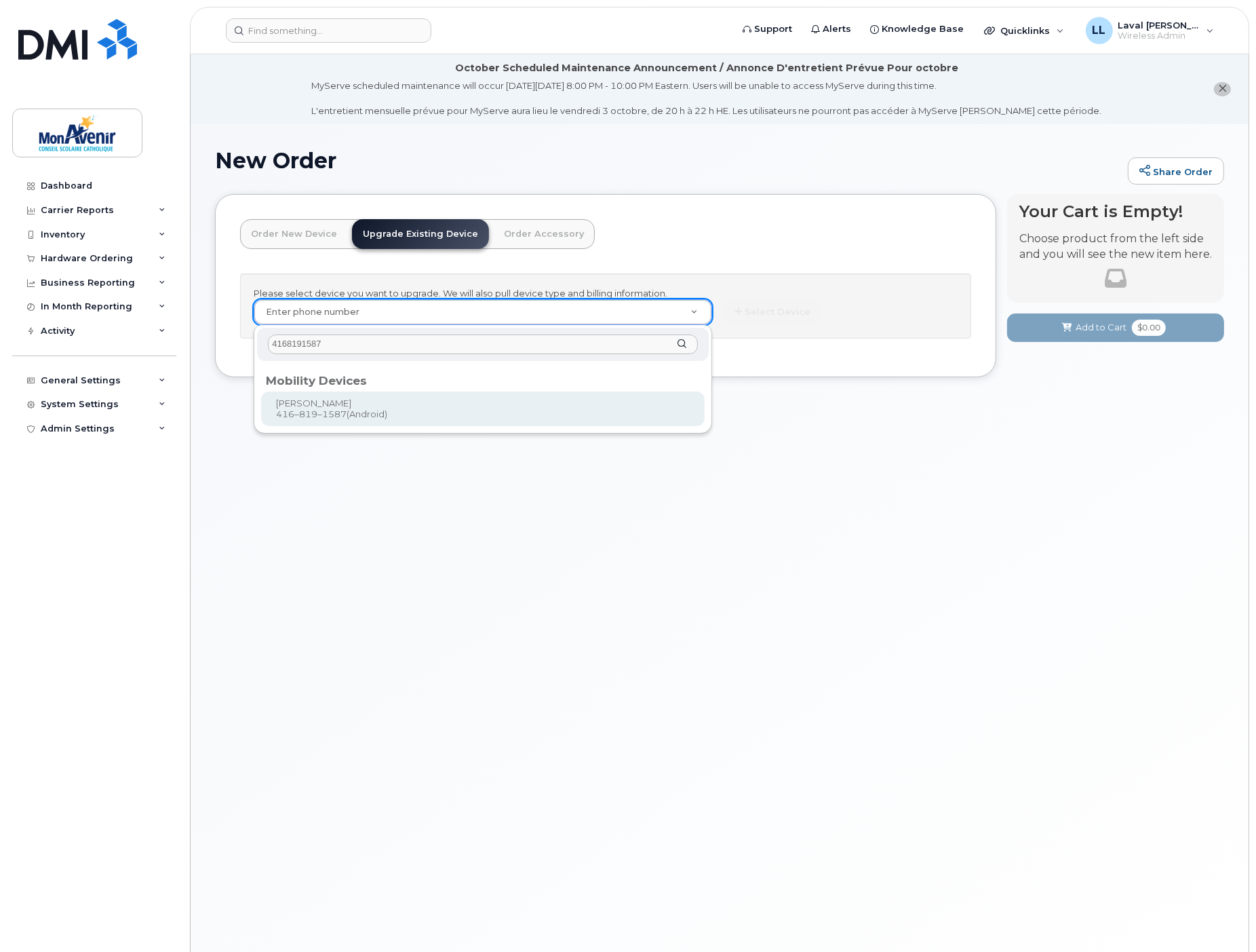
type input "4168191587"
type input "319036"
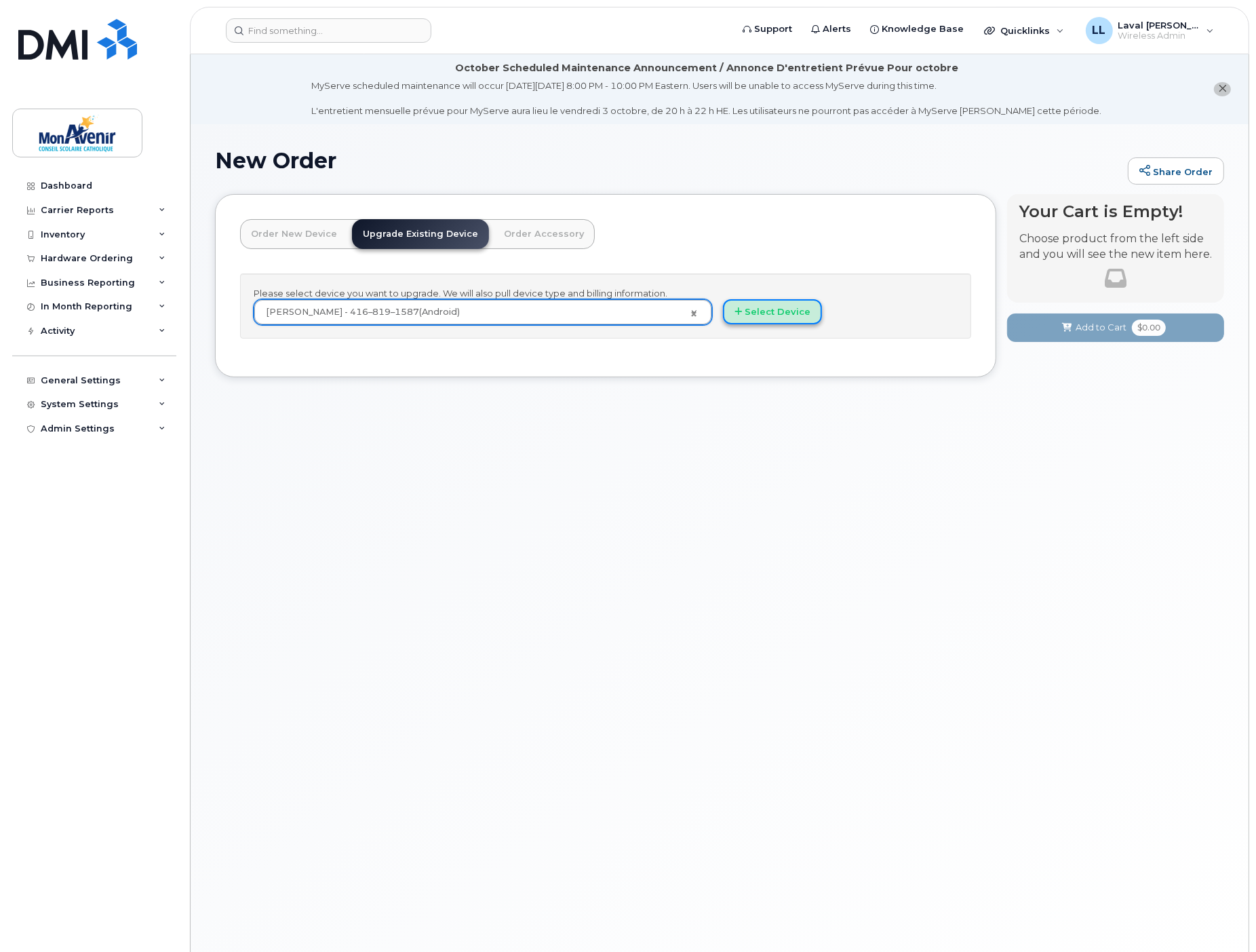
click at [763, 306] on button "Select Device" at bounding box center [772, 311] width 99 height 25
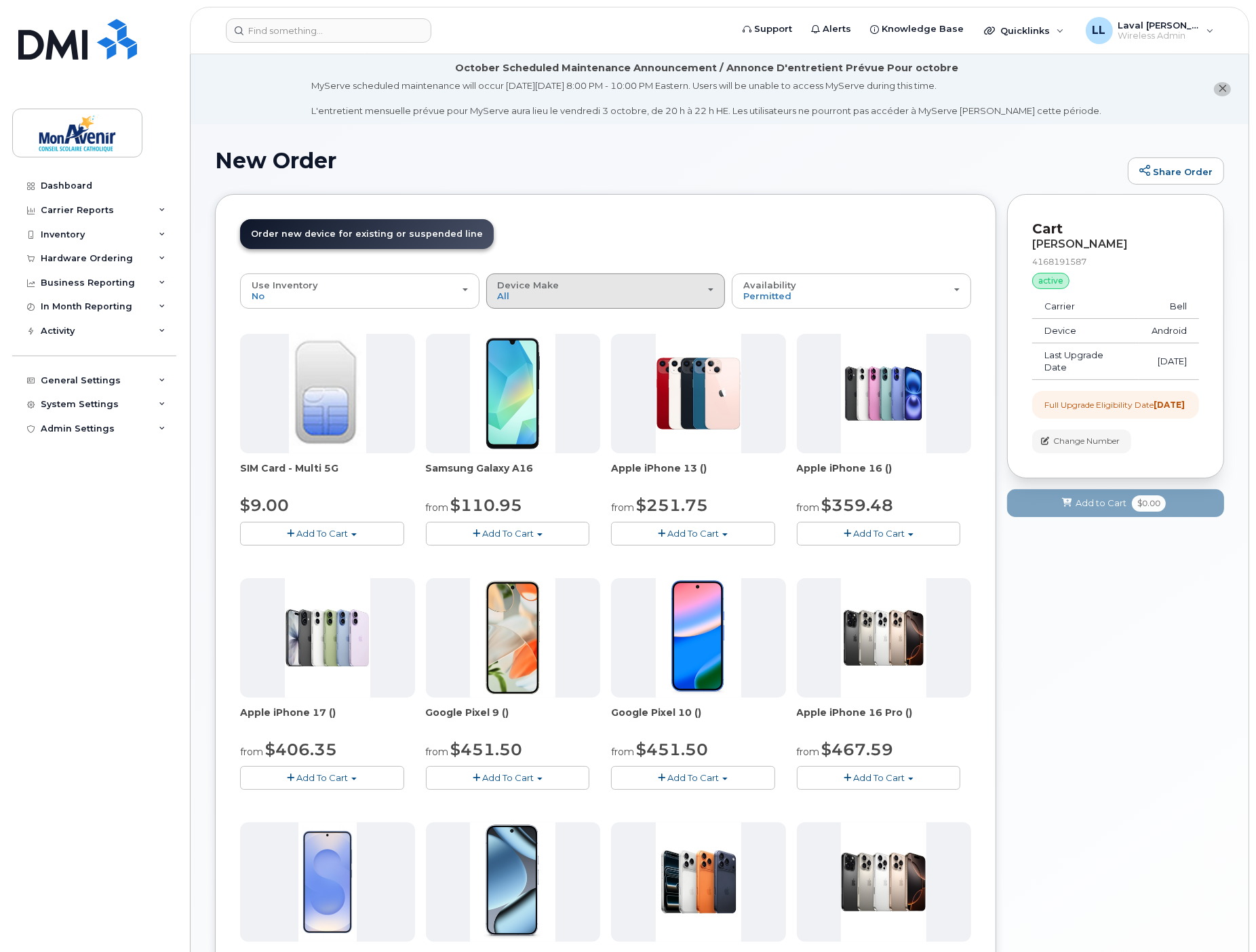
click at [579, 300] on div "Device Make All Android iPhone" at bounding box center [607, 290] width 217 height 21
click at [518, 370] on label "iPhone" at bounding box center [514, 374] width 49 height 17
click at [0, 0] on input "iPhone" at bounding box center [0, 0] width 0 height 0
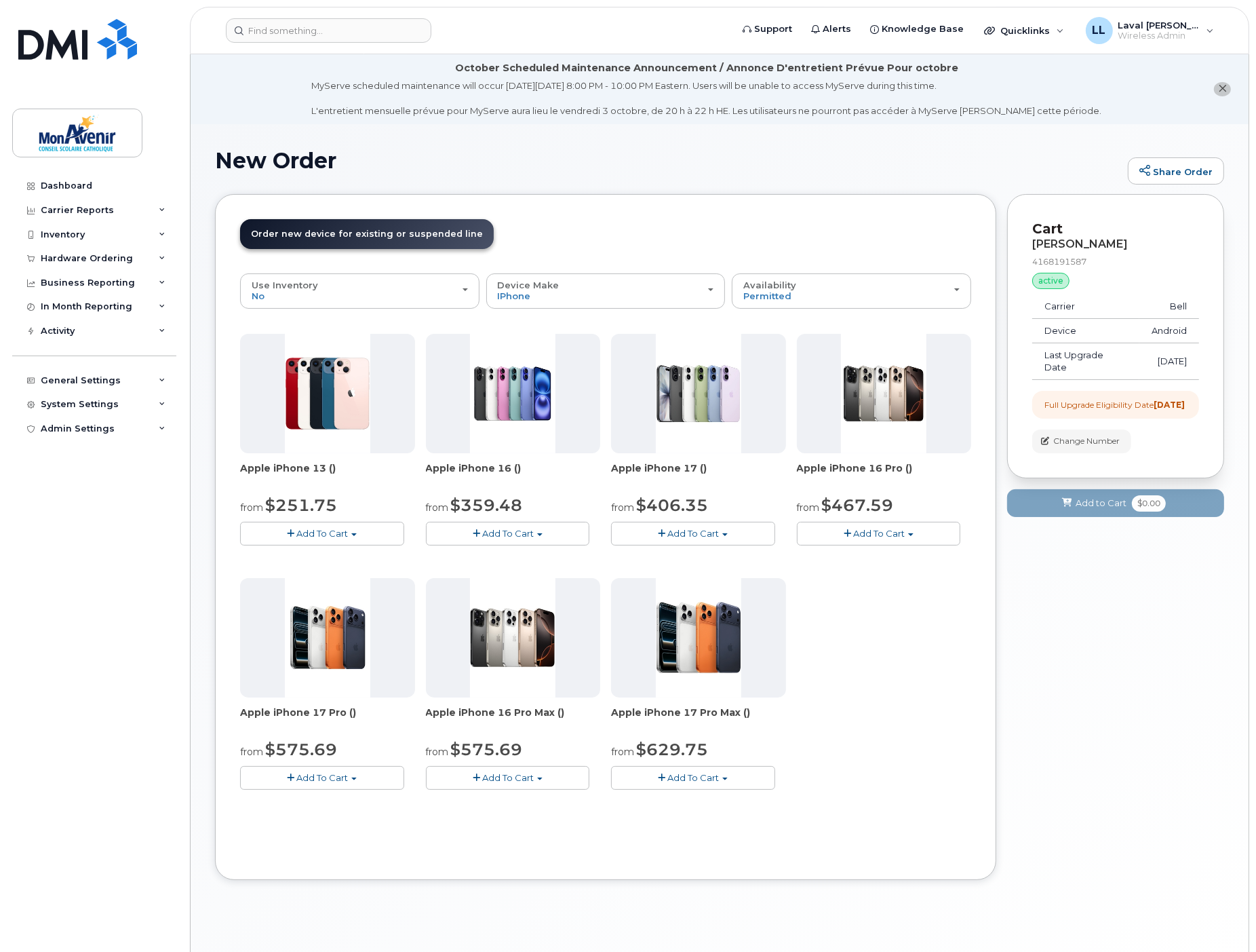
click at [912, 527] on button "Add To Cart" at bounding box center [879, 533] width 164 height 24
click at [338, 779] on span "Add To Cart" at bounding box center [322, 777] width 52 height 11
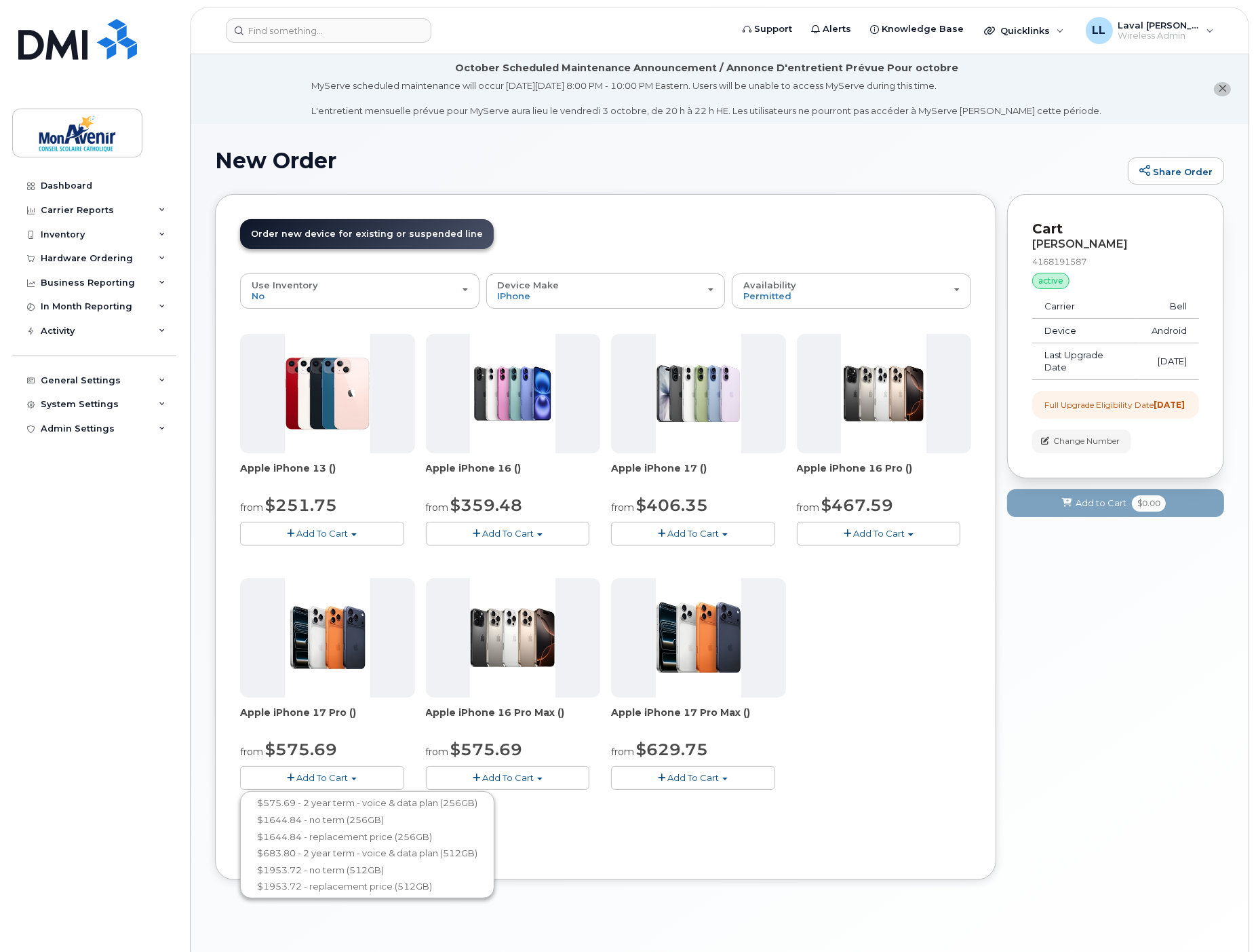
click at [904, 529] on span "Add To Cart" at bounding box center [879, 533] width 52 height 11
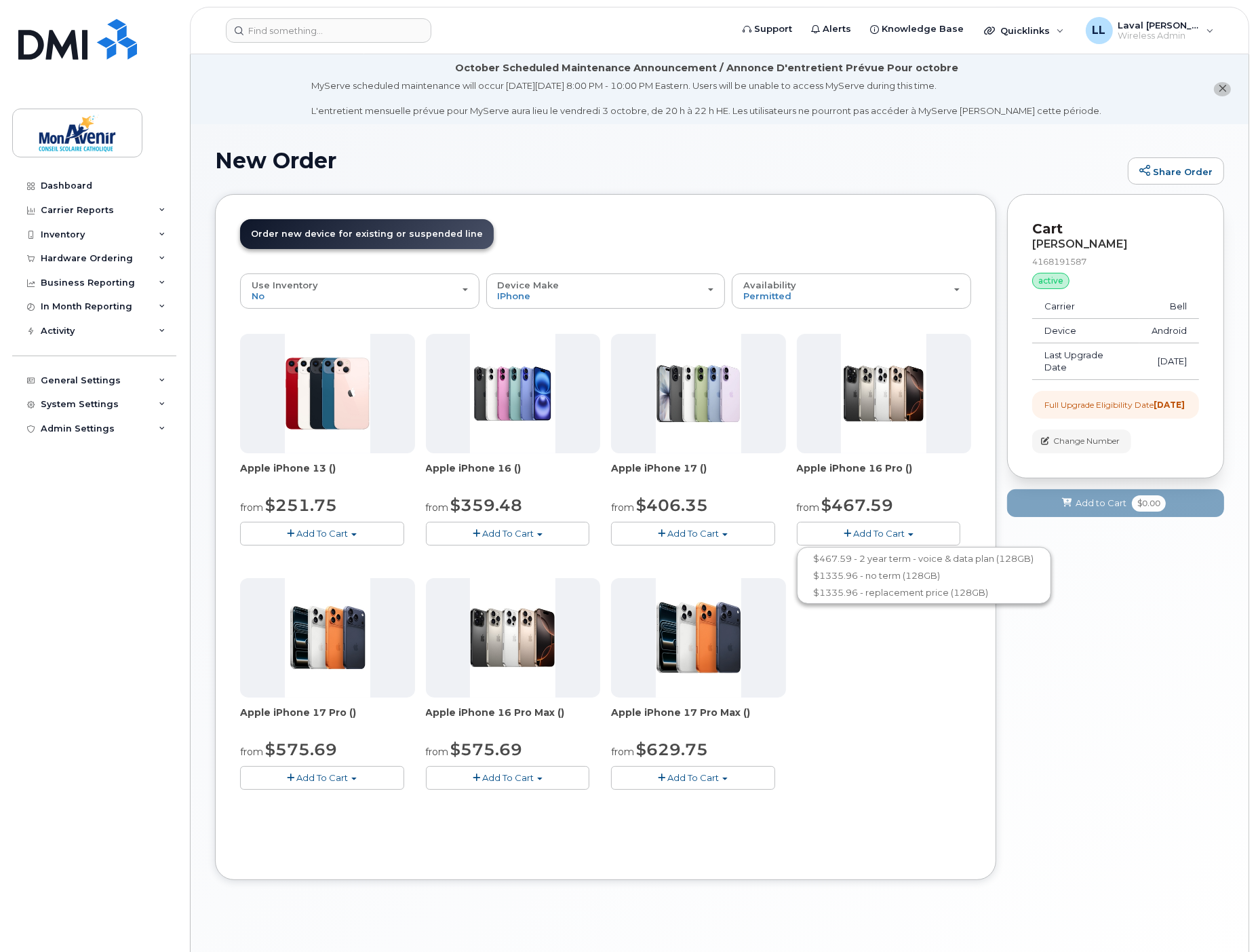
drag, startPoint x: 926, startPoint y: 687, endPoint x: 861, endPoint y: 712, distance: 69.6
click at [927, 687] on div "Apple iPhone 13 () from $251.75 Add To Cart $251.75 - 2 year term - voice & dat…" at bounding box center [605, 572] width 731 height 478
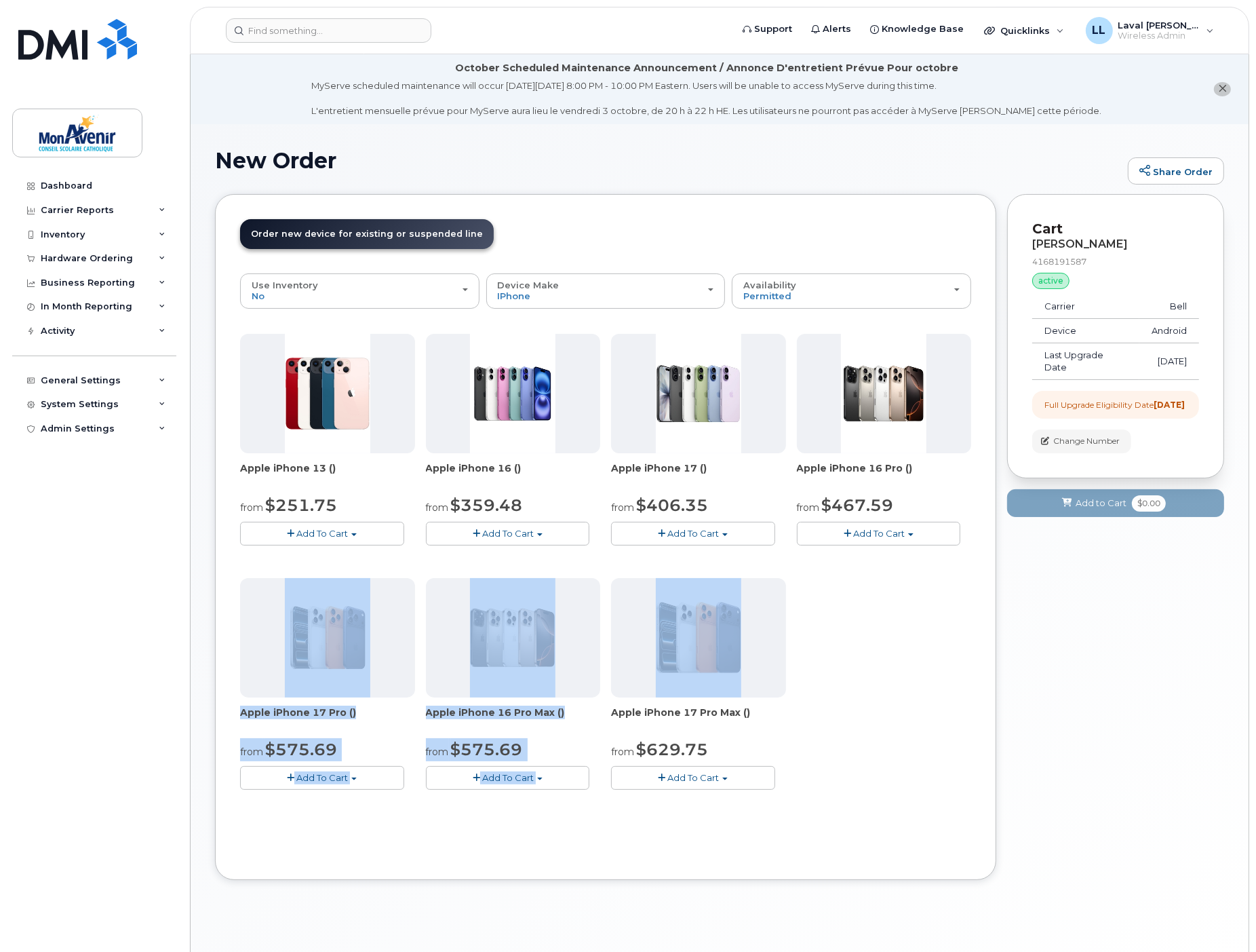
click at [366, 827] on div "Use Suspended Line [PERSON_NAME] 4168191587 No No change Yes Use Inventory No N…" at bounding box center [605, 564] width 731 height 582
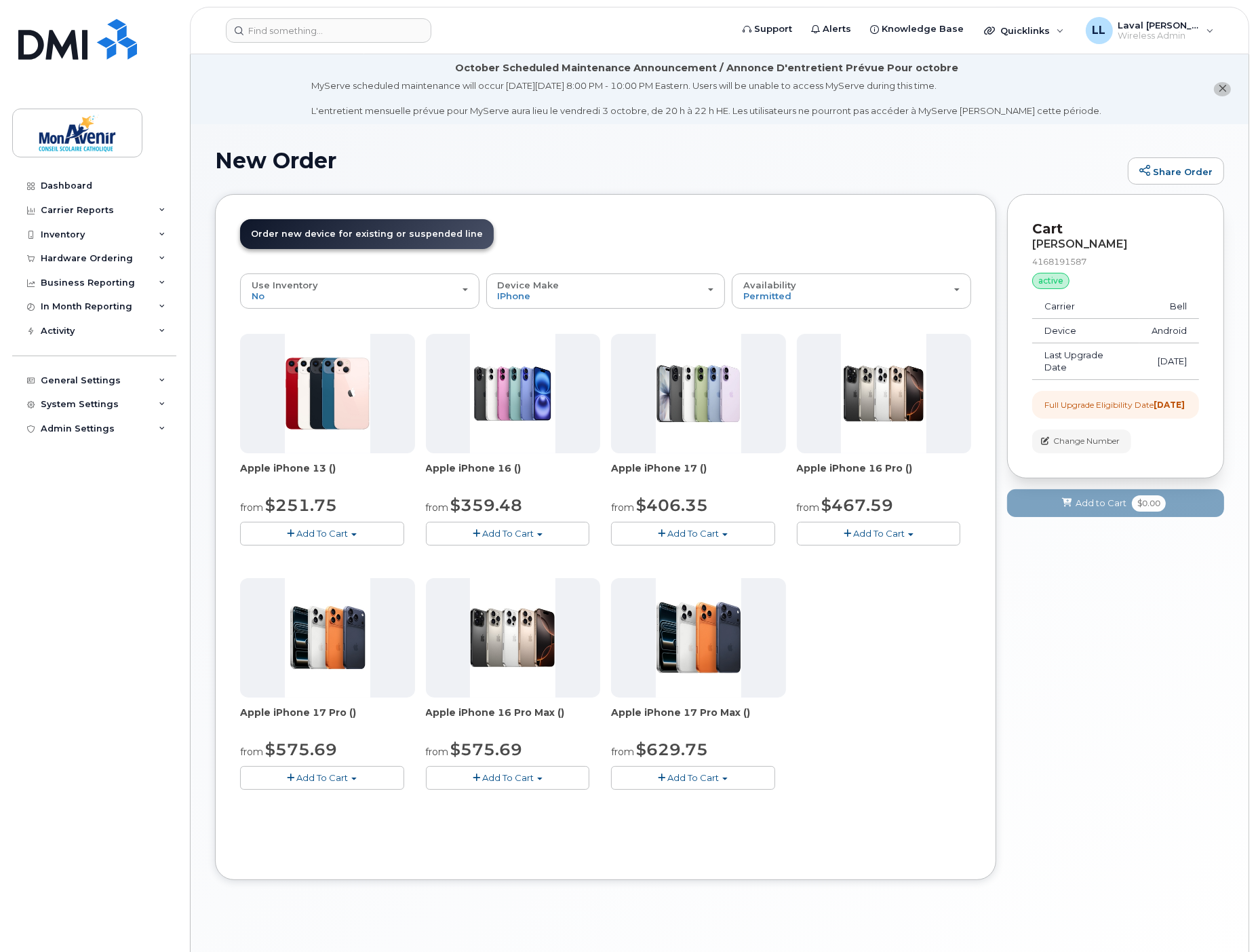
click at [344, 777] on span "Add To Cart" at bounding box center [322, 777] width 52 height 11
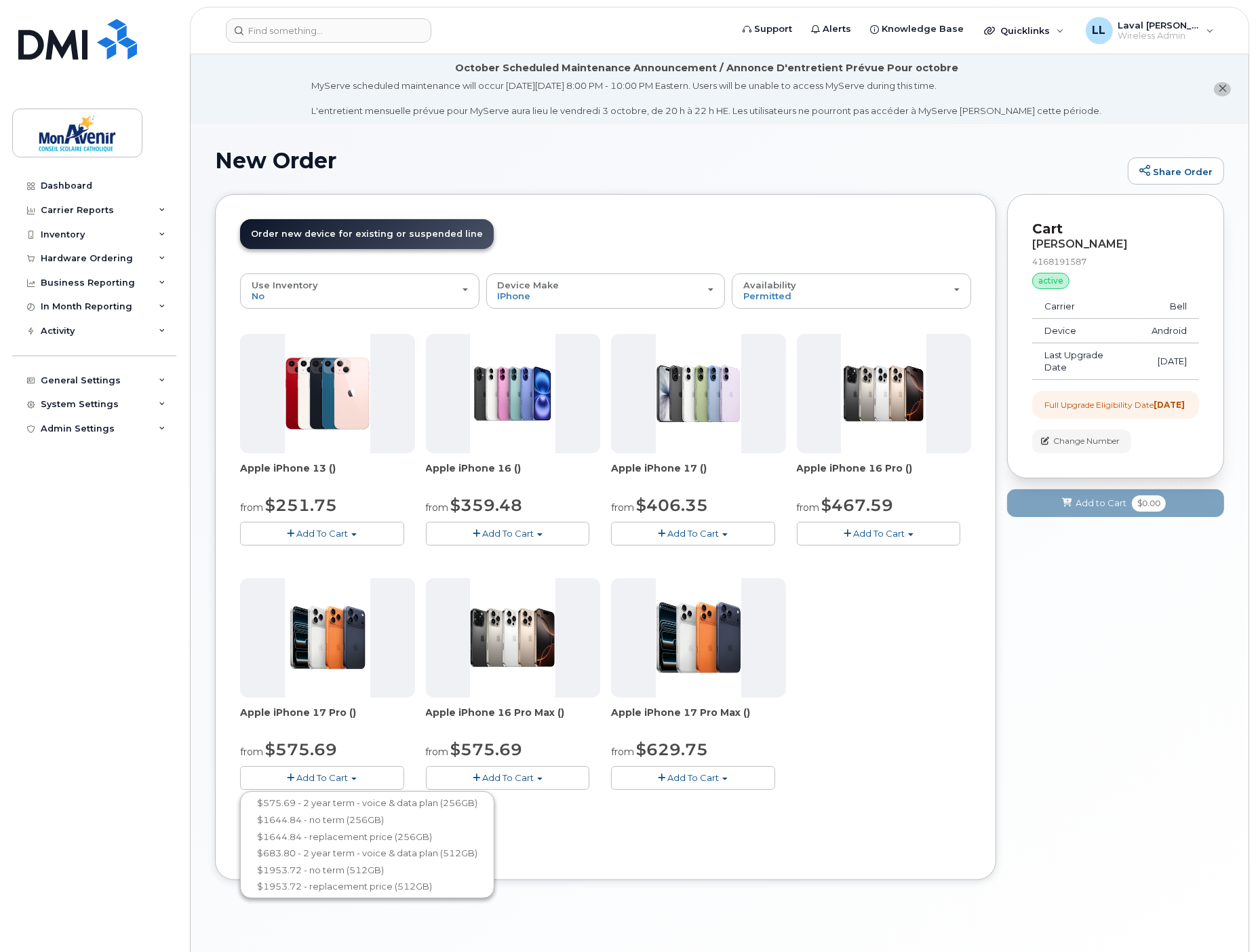
click at [549, 774] on button "Add To Cart" at bounding box center [508, 778] width 164 height 24
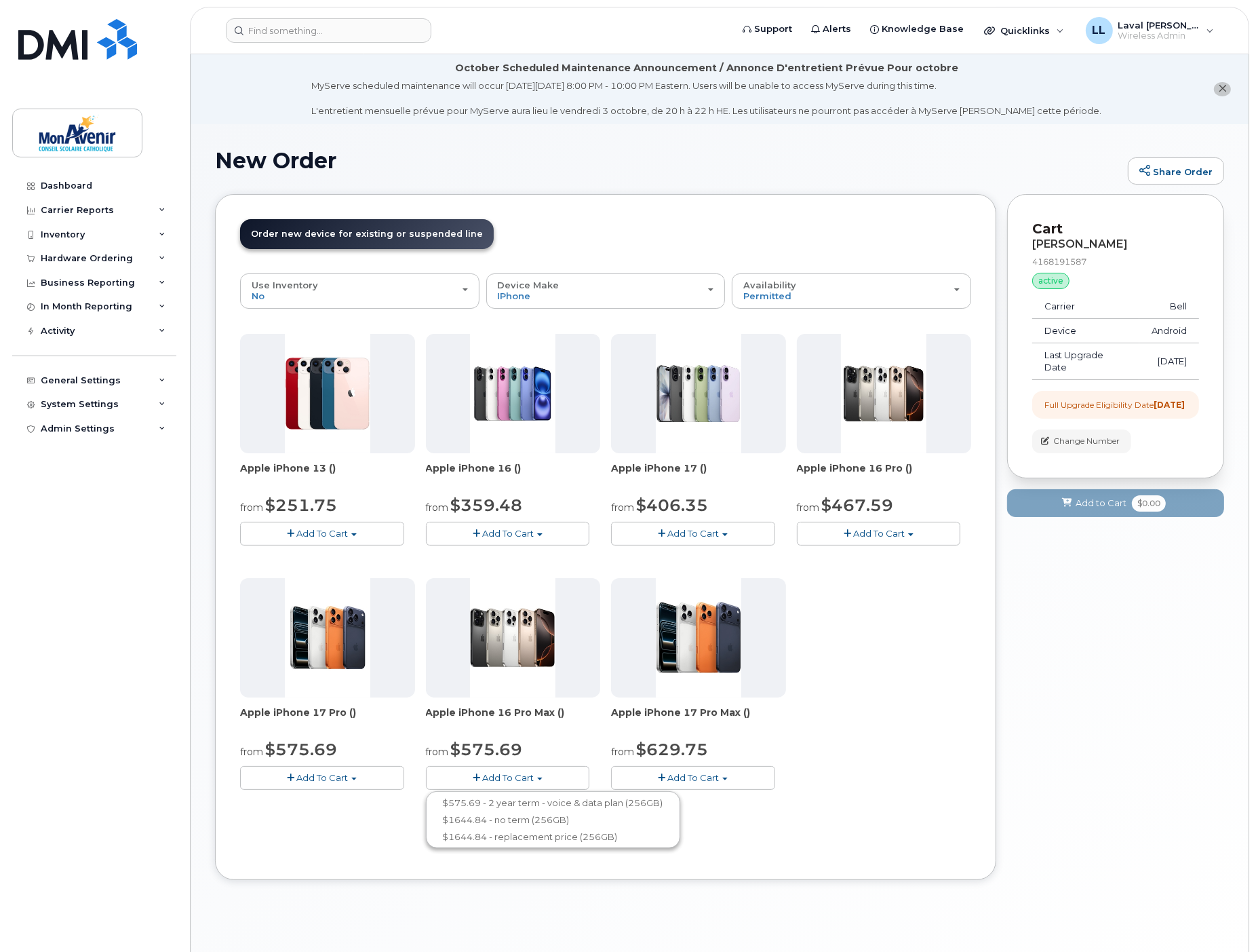
click at [315, 826] on div "Use Suspended Line Roza Belai 4168191587 No No change Yes Use Inventory No No Y…" at bounding box center [605, 564] width 731 height 582
click at [356, 781] on button "Add To Cart" at bounding box center [321, 778] width 164 height 24
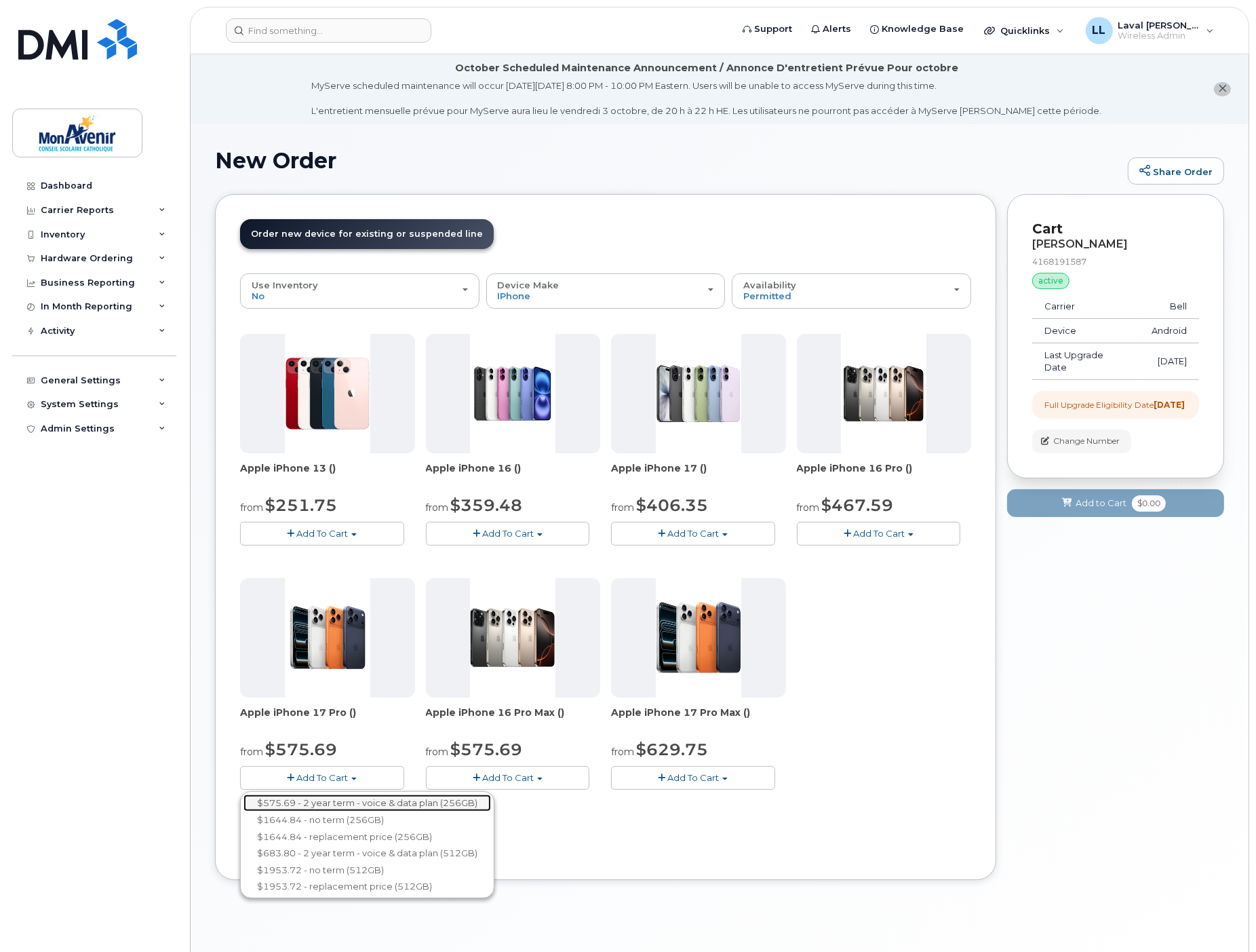
click at [349, 801] on link "$575.69 - 2 year term - voice & data plan (256GB)" at bounding box center [367, 803] width 247 height 17
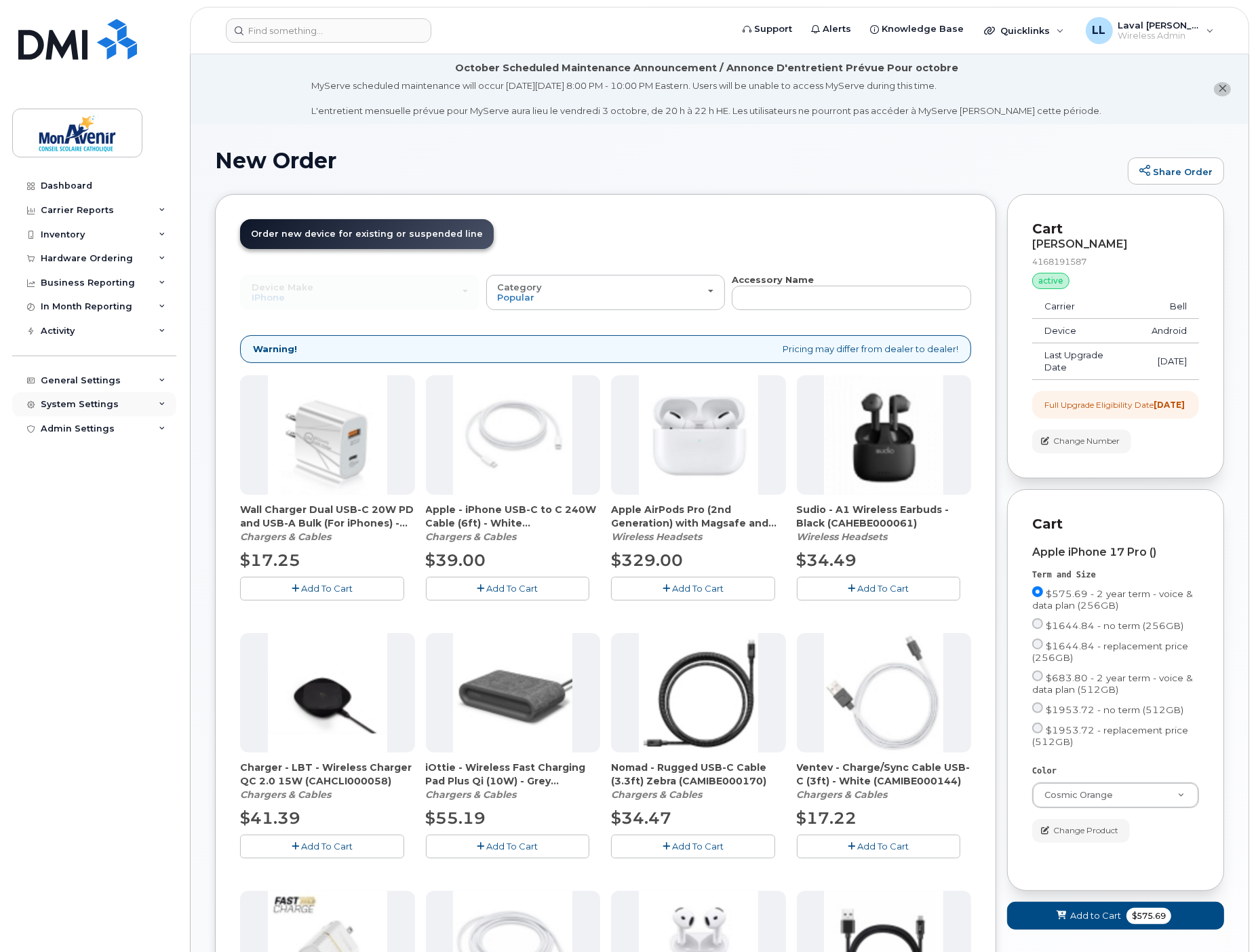
click at [59, 404] on div "System Settings" at bounding box center [80, 405] width 78 height 11
click at [76, 636] on div "Admin Settings" at bounding box center [78, 636] width 74 height 11
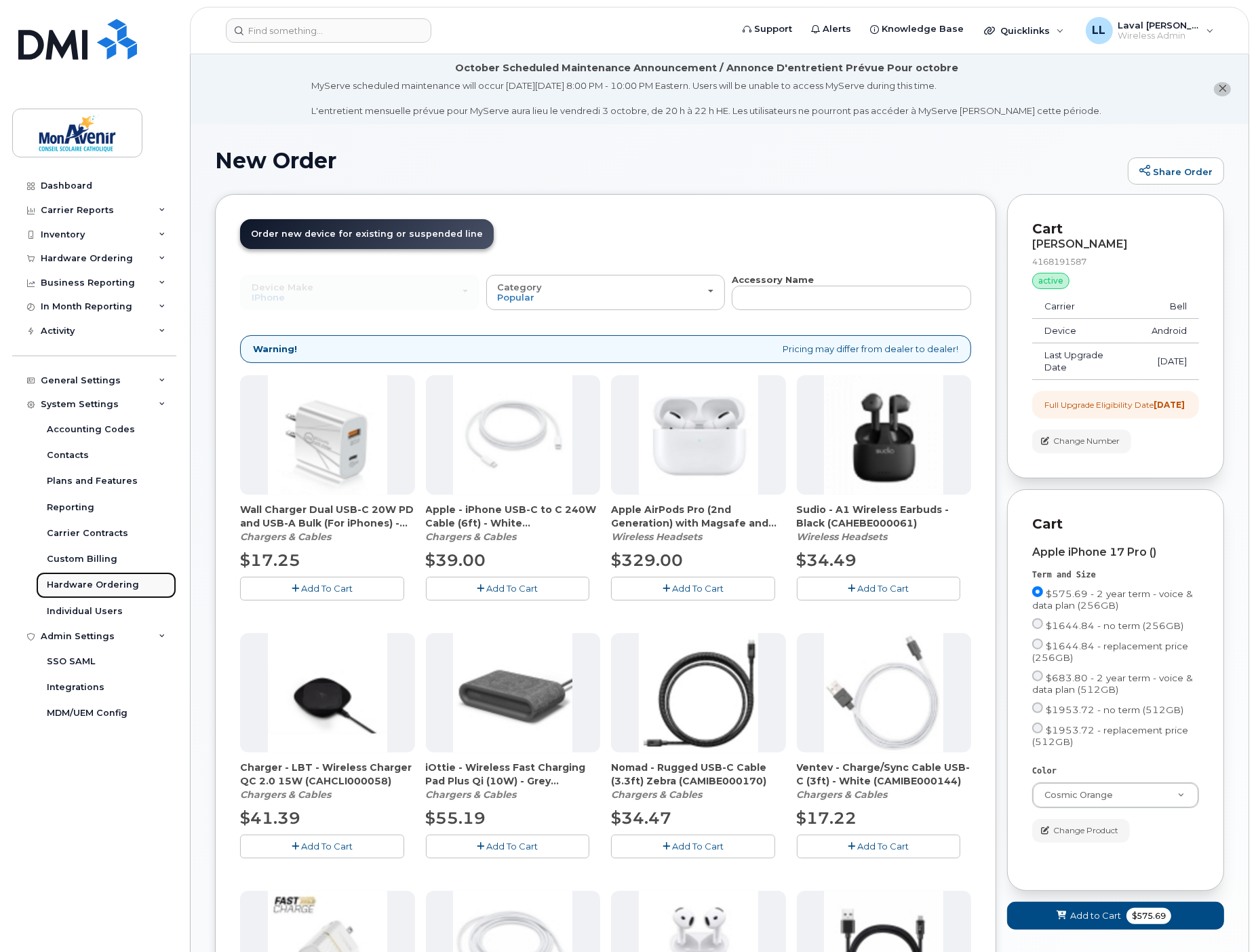
click at [89, 582] on div "Hardware Ordering" at bounding box center [94, 584] width 93 height 12
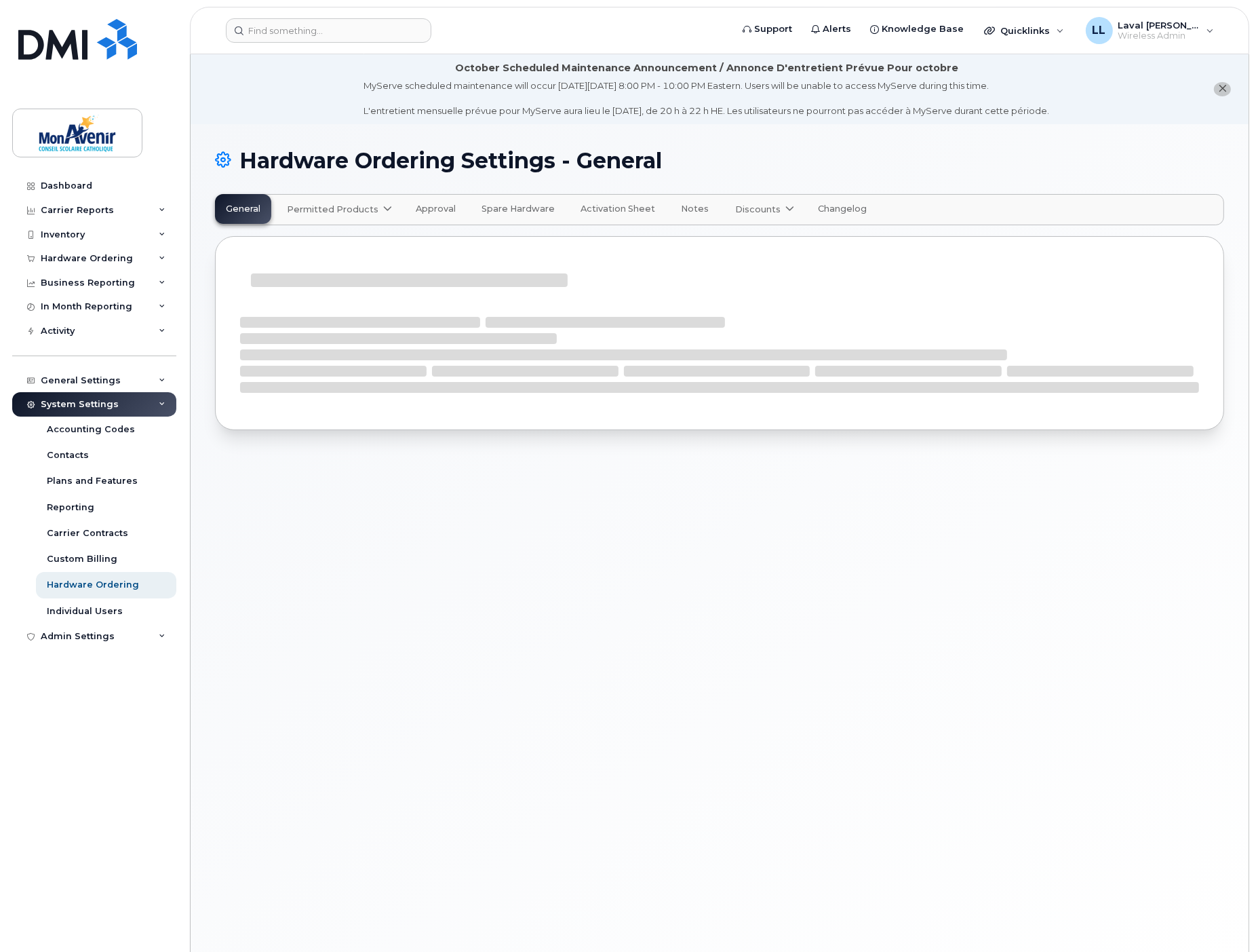
select select "admins"
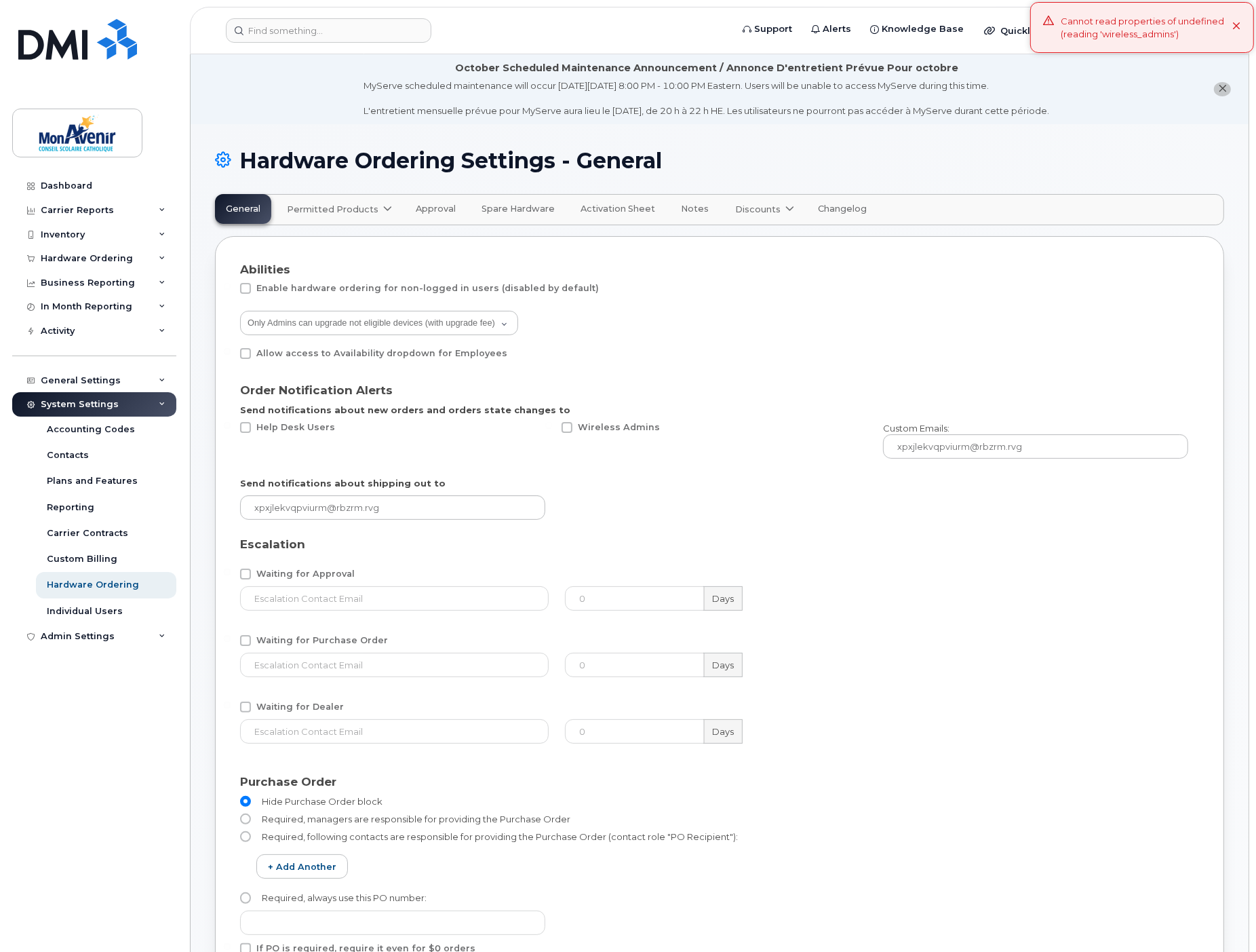
click at [346, 205] on span "Permitted Products" at bounding box center [333, 209] width 92 height 13
drag, startPoint x: 345, startPoint y: 242, endPoint x: 354, endPoint y: 257, distance: 17.5
click at [346, 241] on span "available" at bounding box center [368, 243] width 47 height 17
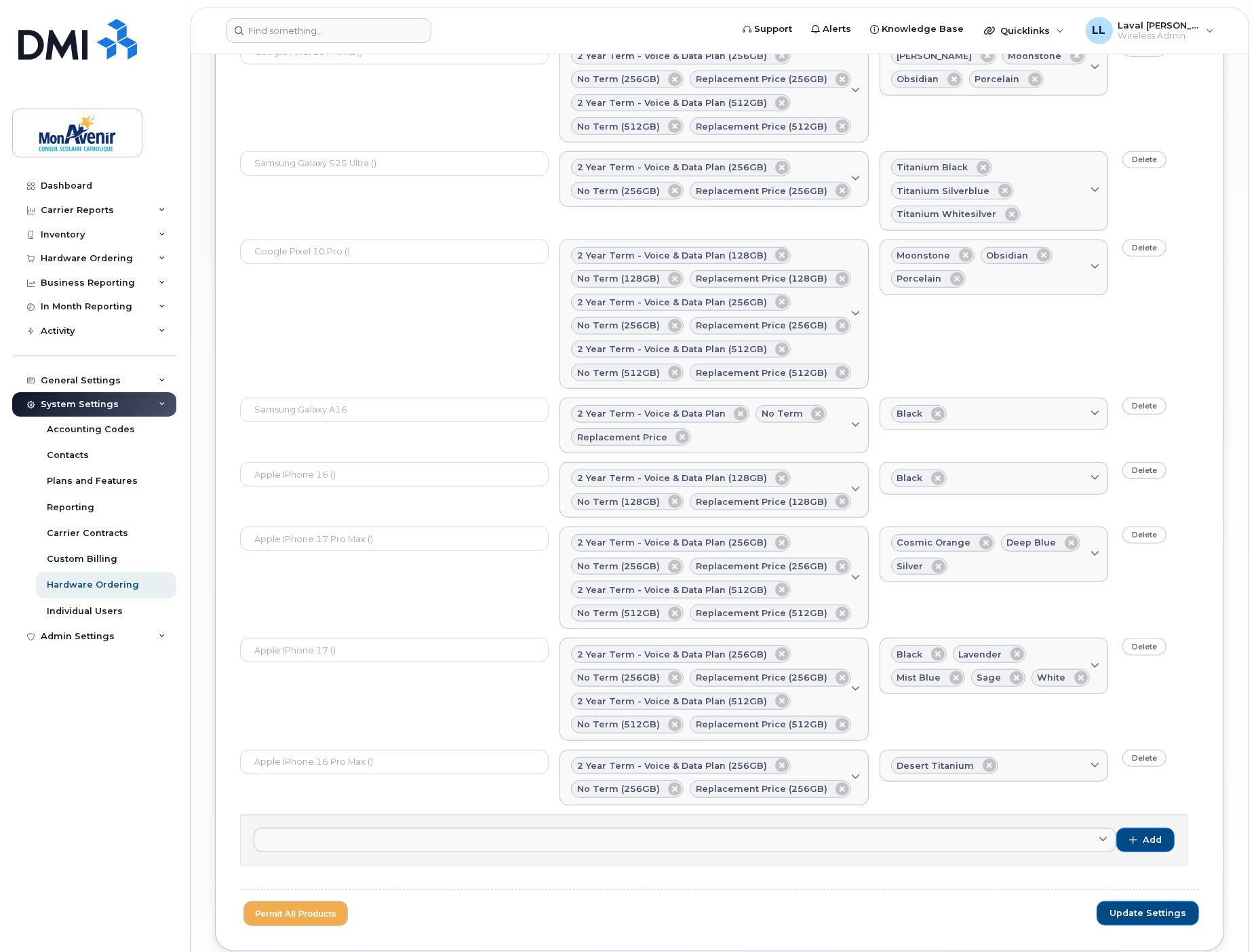
scroll to position [1070, 0]
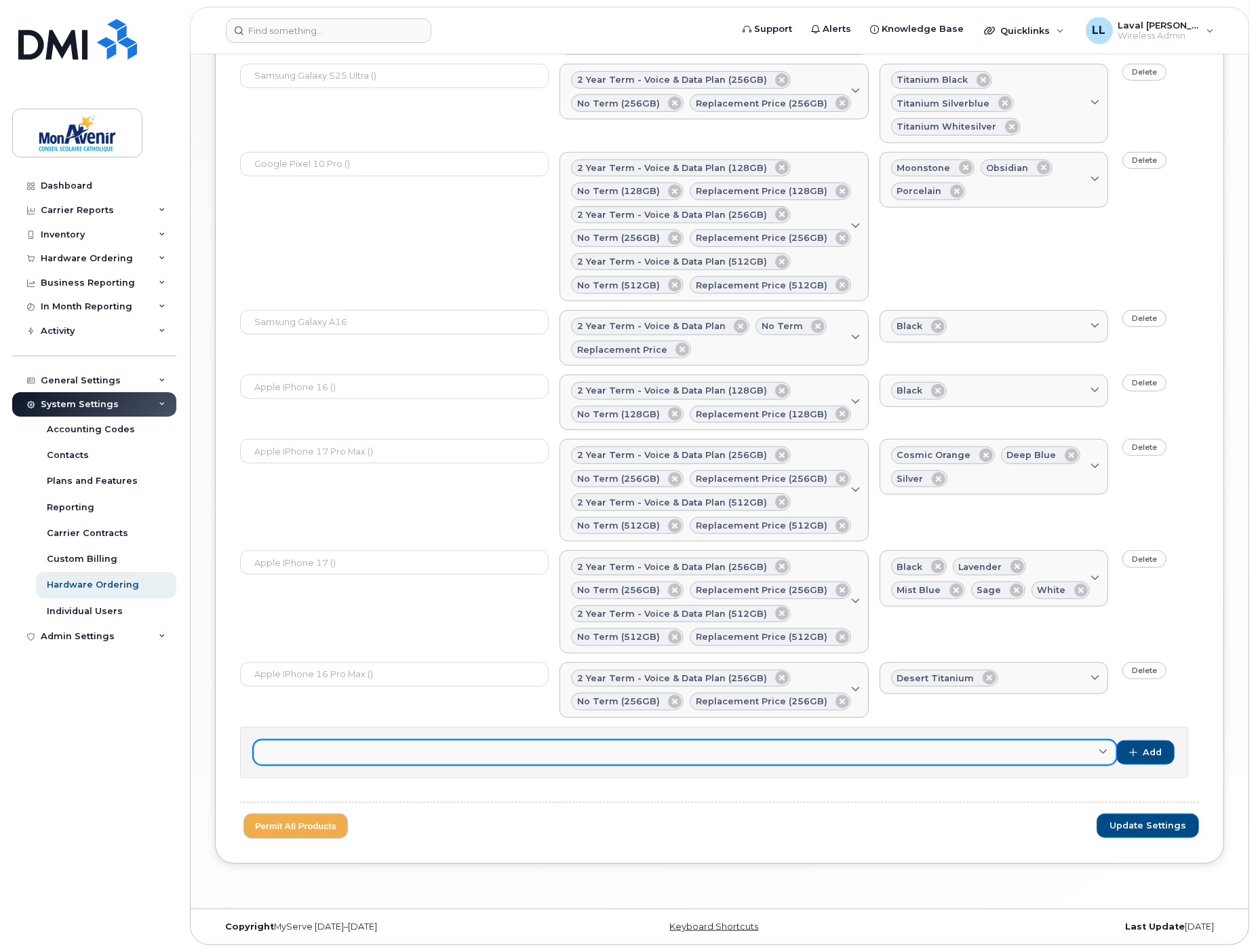
click at [600, 763] on div "Samsung Galaxy S24 FE () Bell SIM (Bring your own device) Samsung Galaxy Z Flip…" at bounding box center [714, 752] width 948 height 52
click at [591, 754] on link at bounding box center [685, 752] width 863 height 24
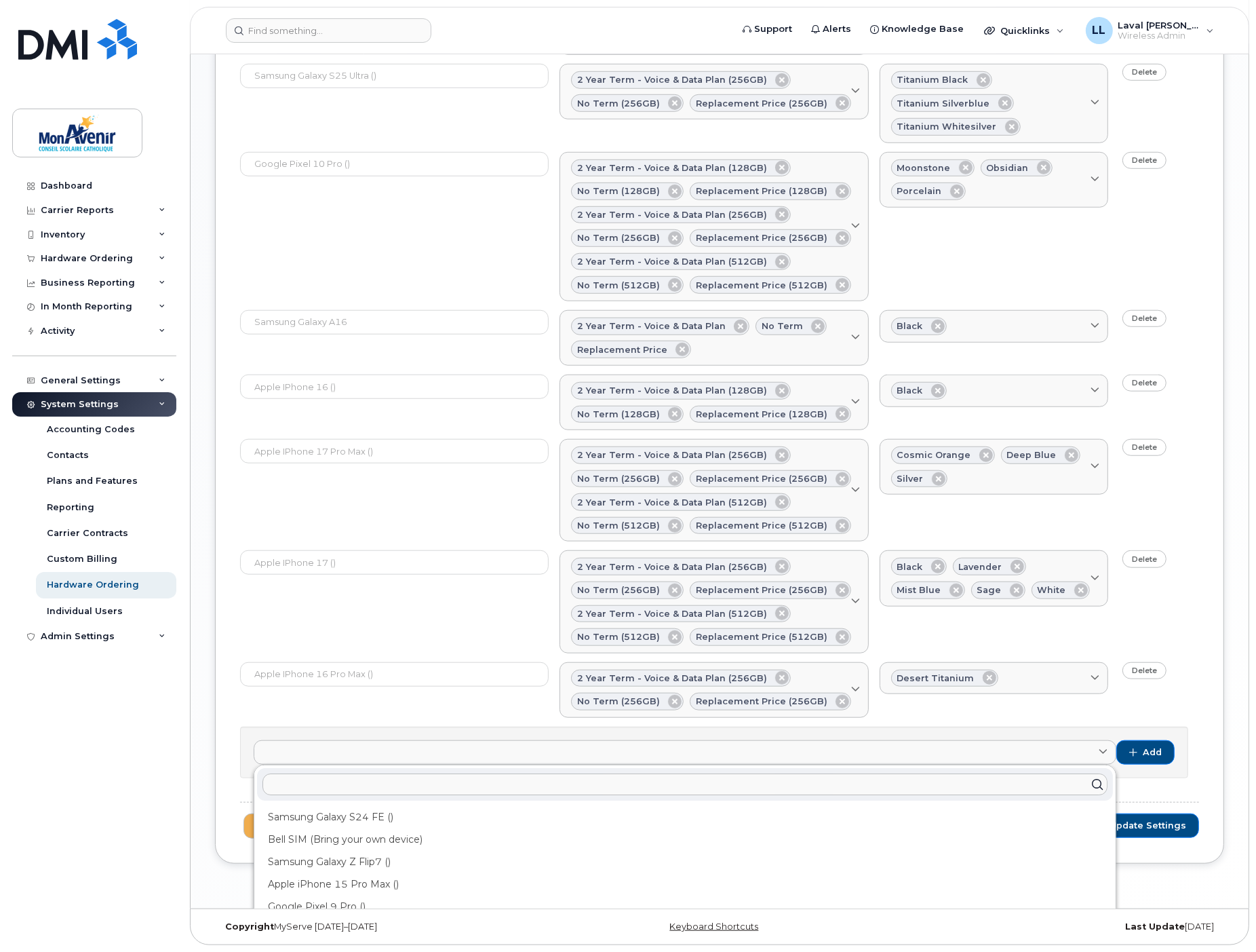
scroll to position [132, 0]
click at [345, 782] on input "text" at bounding box center [685, 783] width 846 height 21
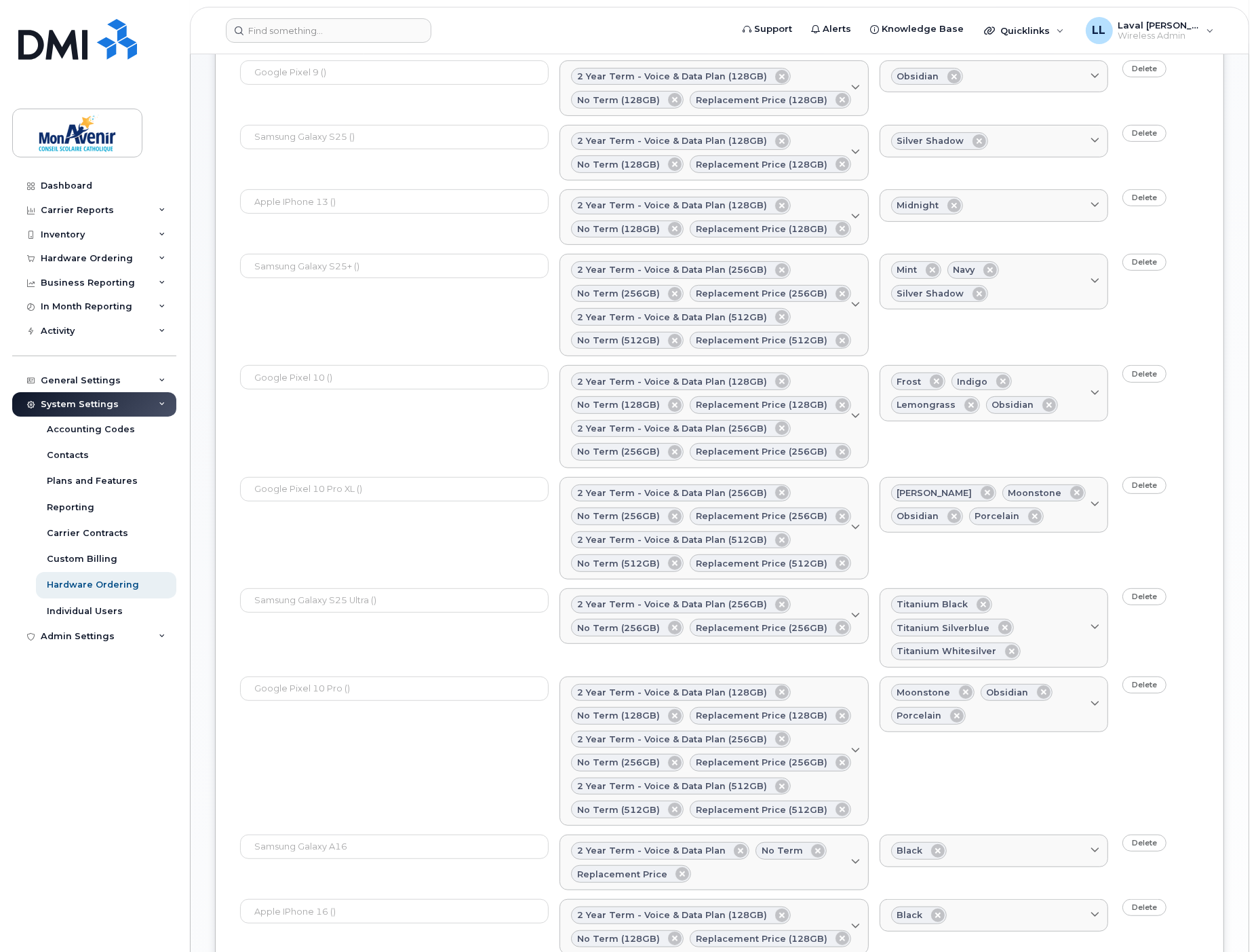
scroll to position [392, 0]
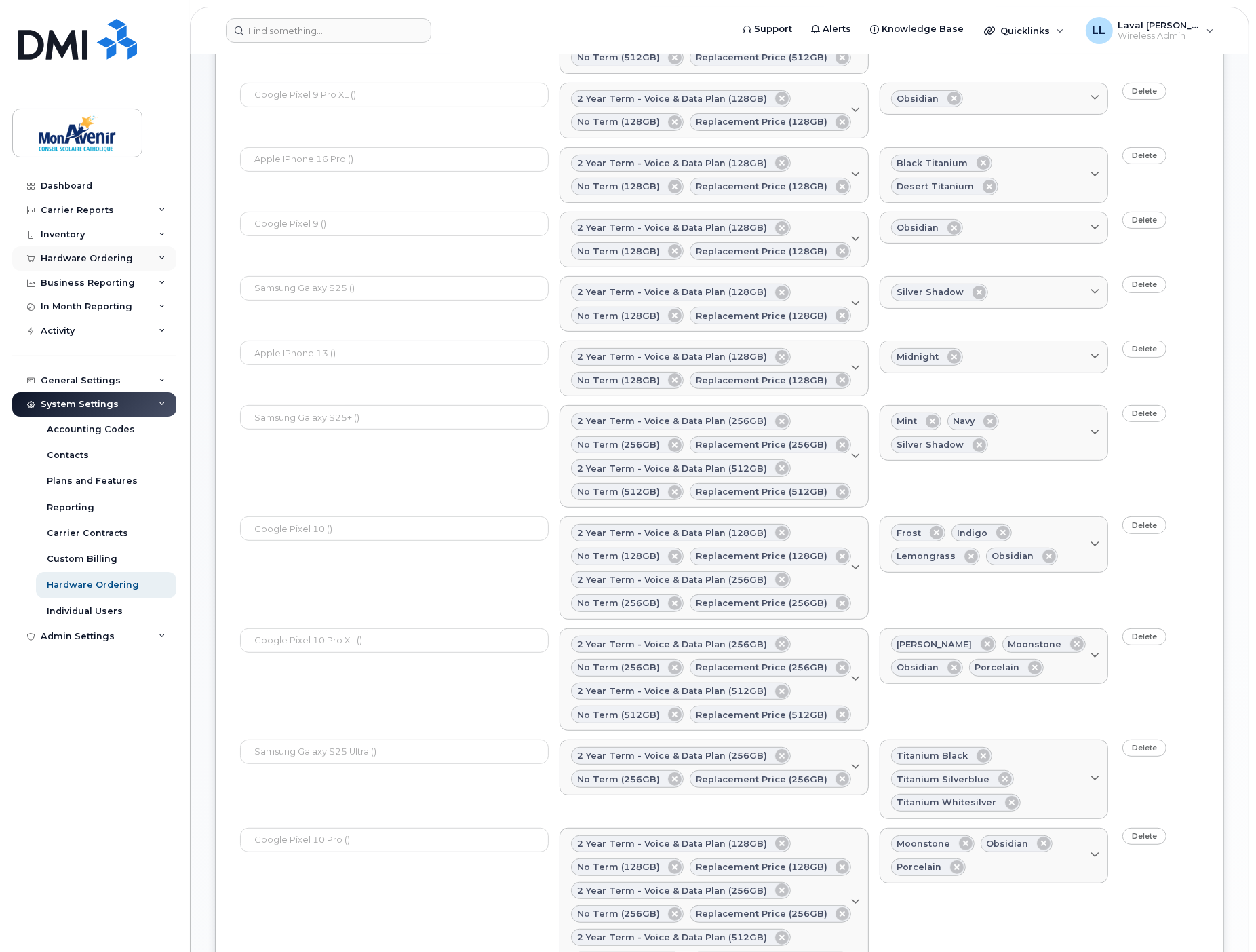
type input "iphone 1"
click at [90, 257] on div "Hardware Ordering" at bounding box center [87, 258] width 93 height 11
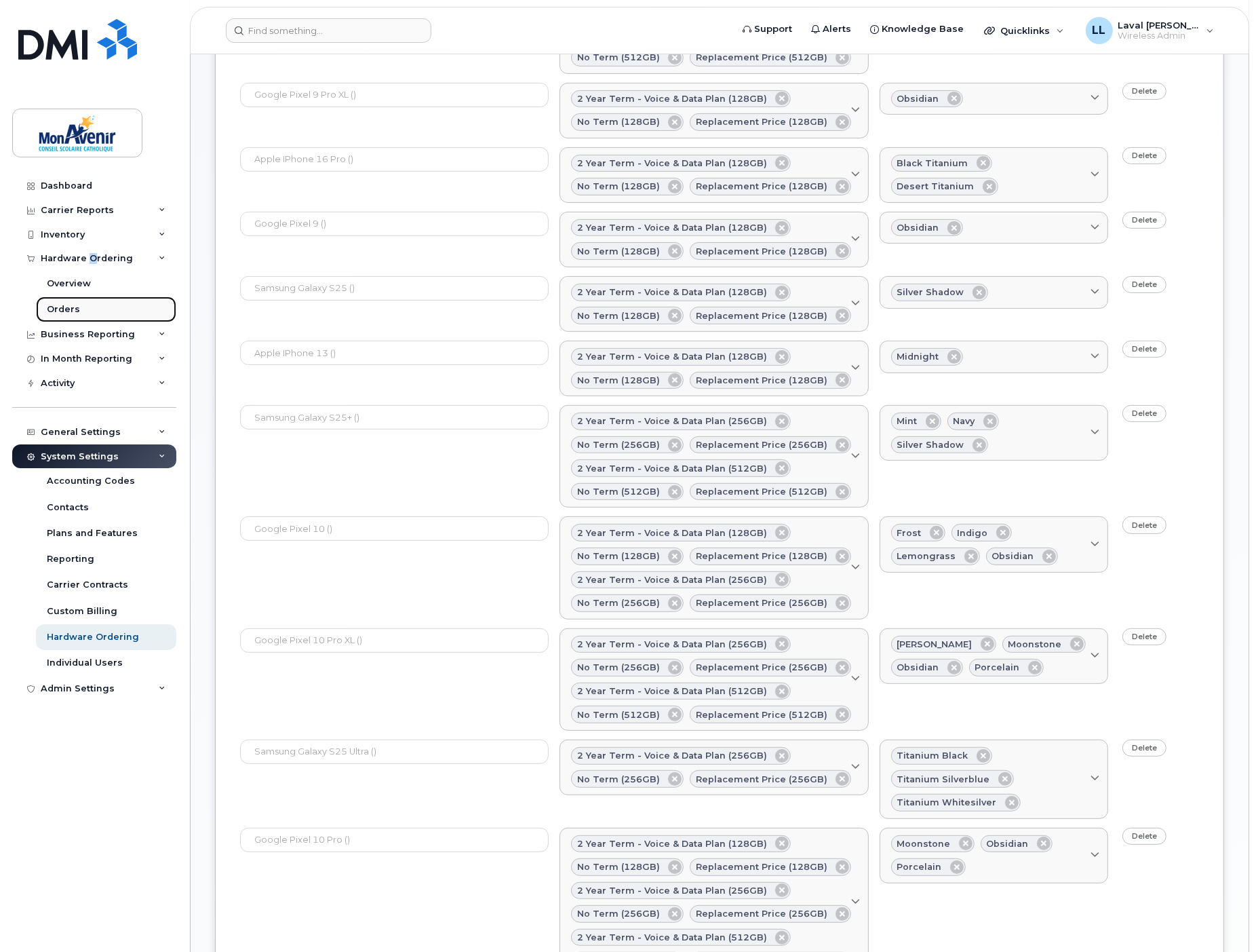
click at [69, 307] on div "Orders" at bounding box center [64, 308] width 33 height 12
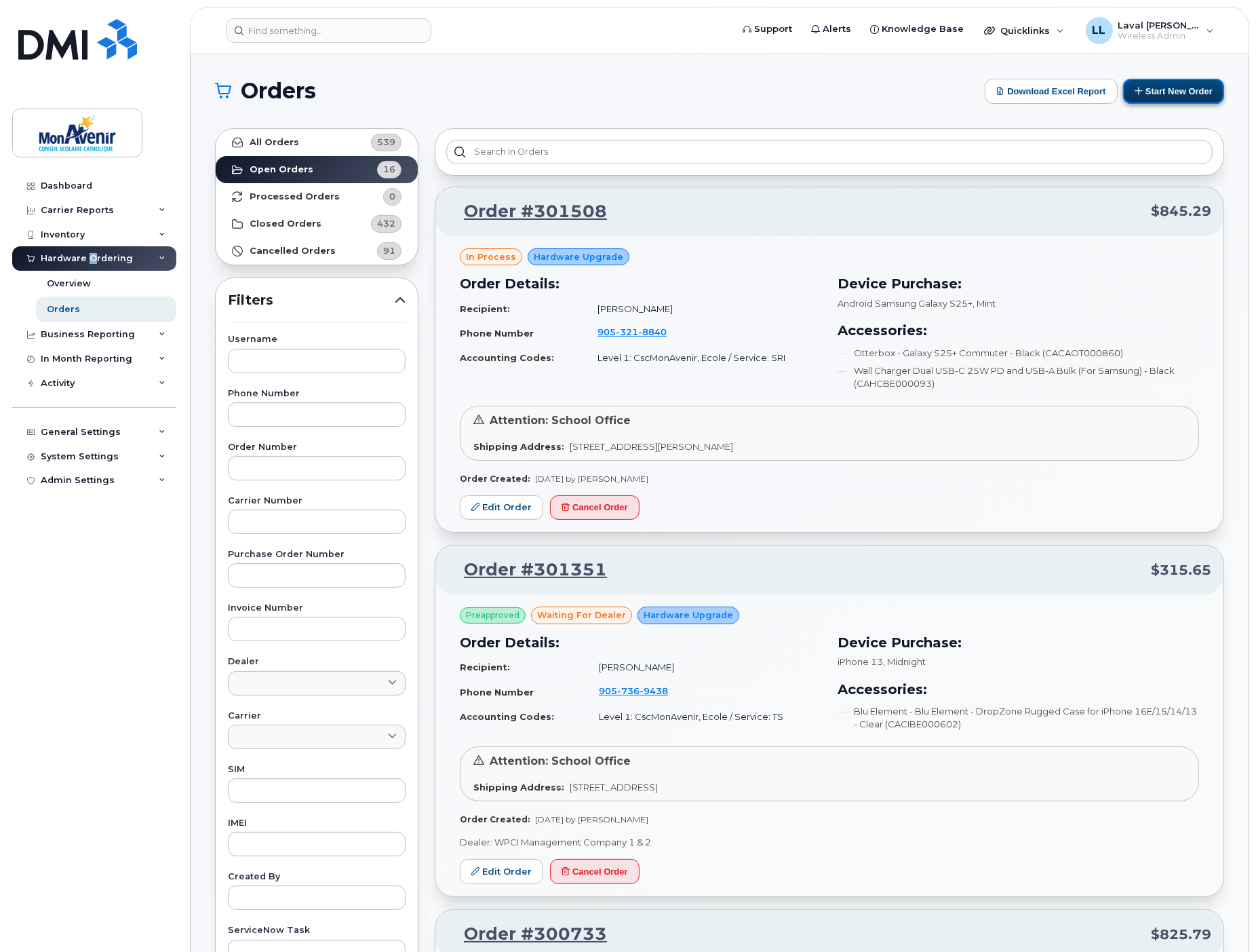
click at [1156, 93] on button "Start New Order" at bounding box center [1174, 91] width 101 height 25
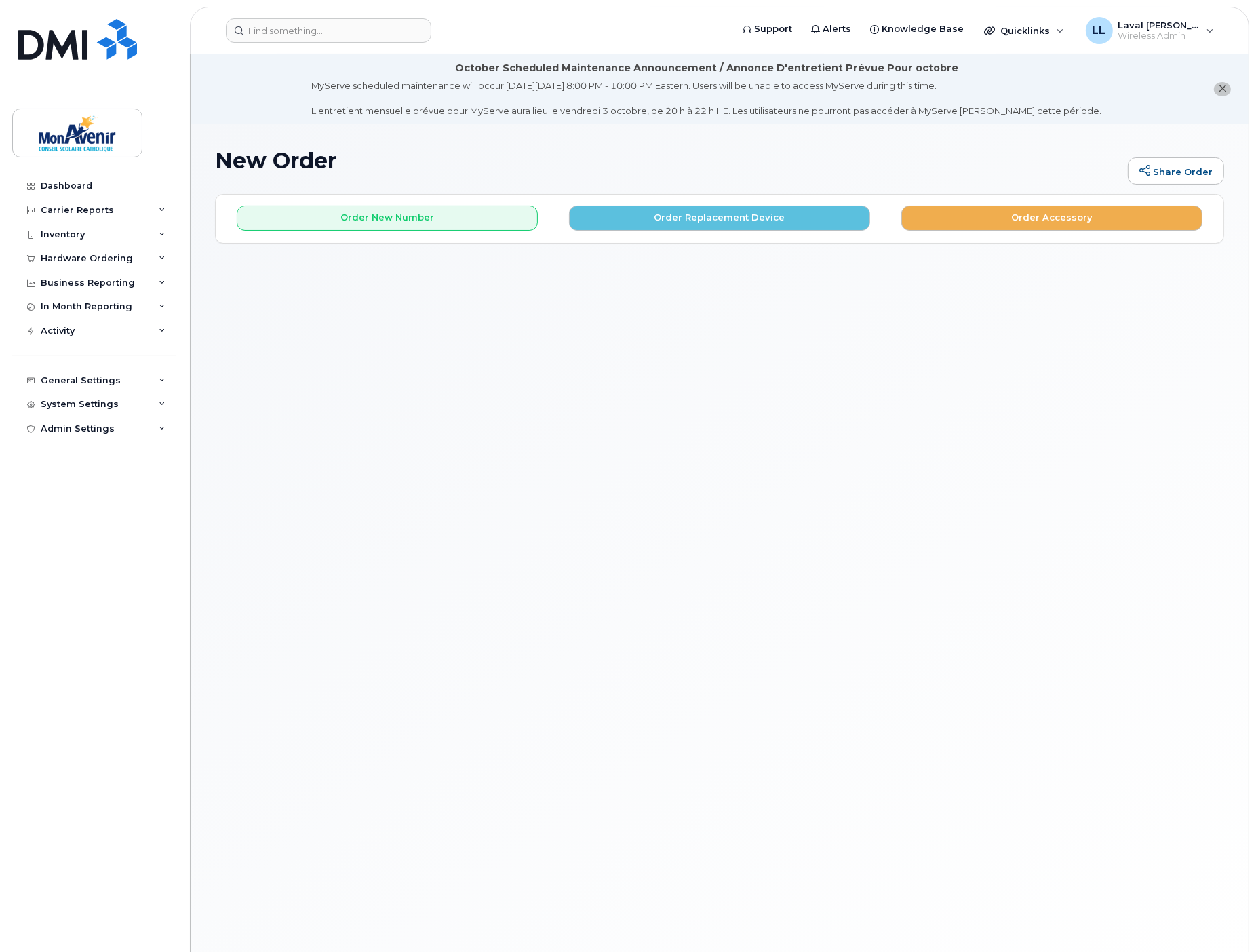
click at [368, 368] on div "New Order Share Order × Share This Order If you want to allow others to create …" at bounding box center [720, 554] width 1058 height 860
click at [660, 222] on button "Order Replacement Device" at bounding box center [719, 218] width 301 height 25
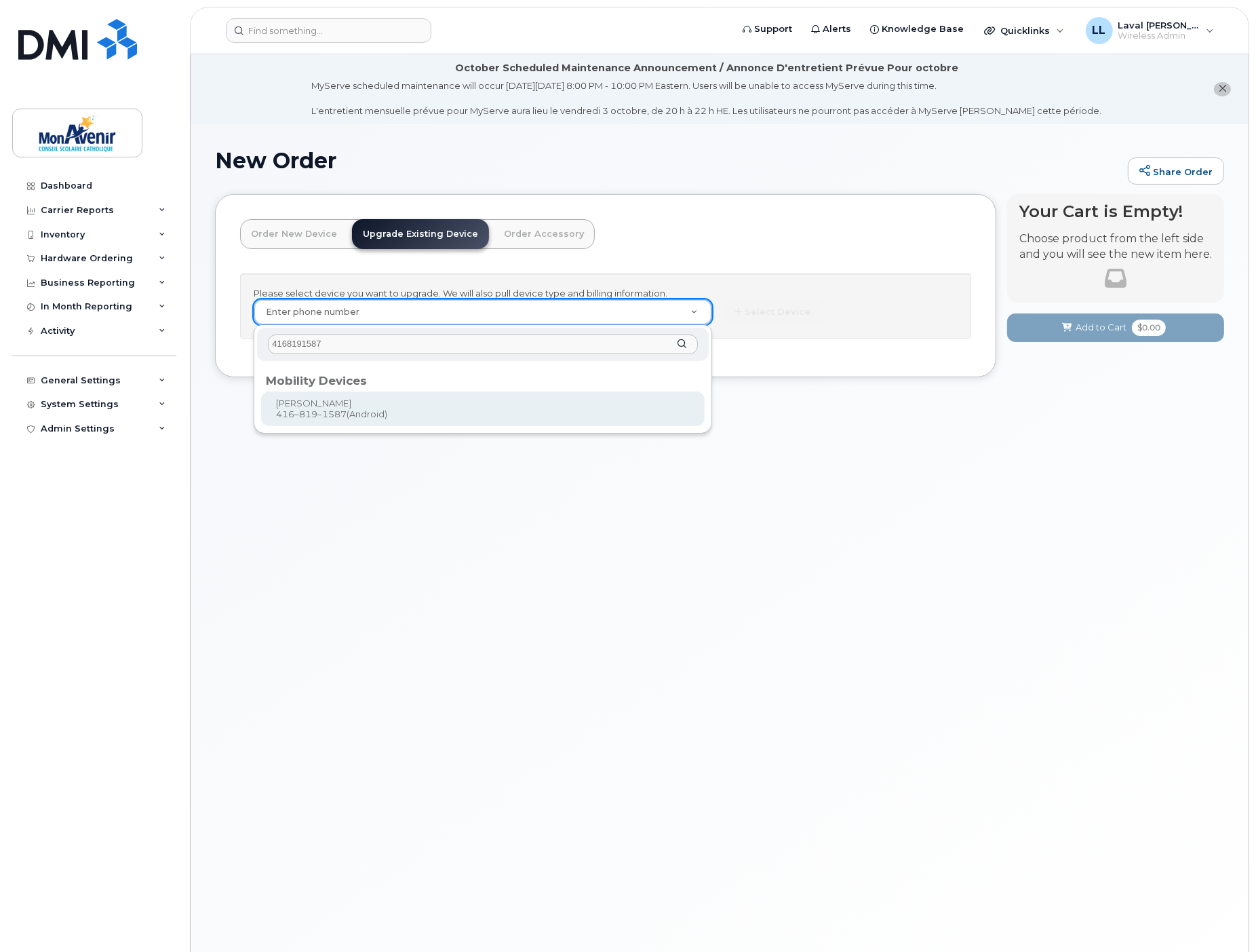
type input "4168191587"
type input "319036"
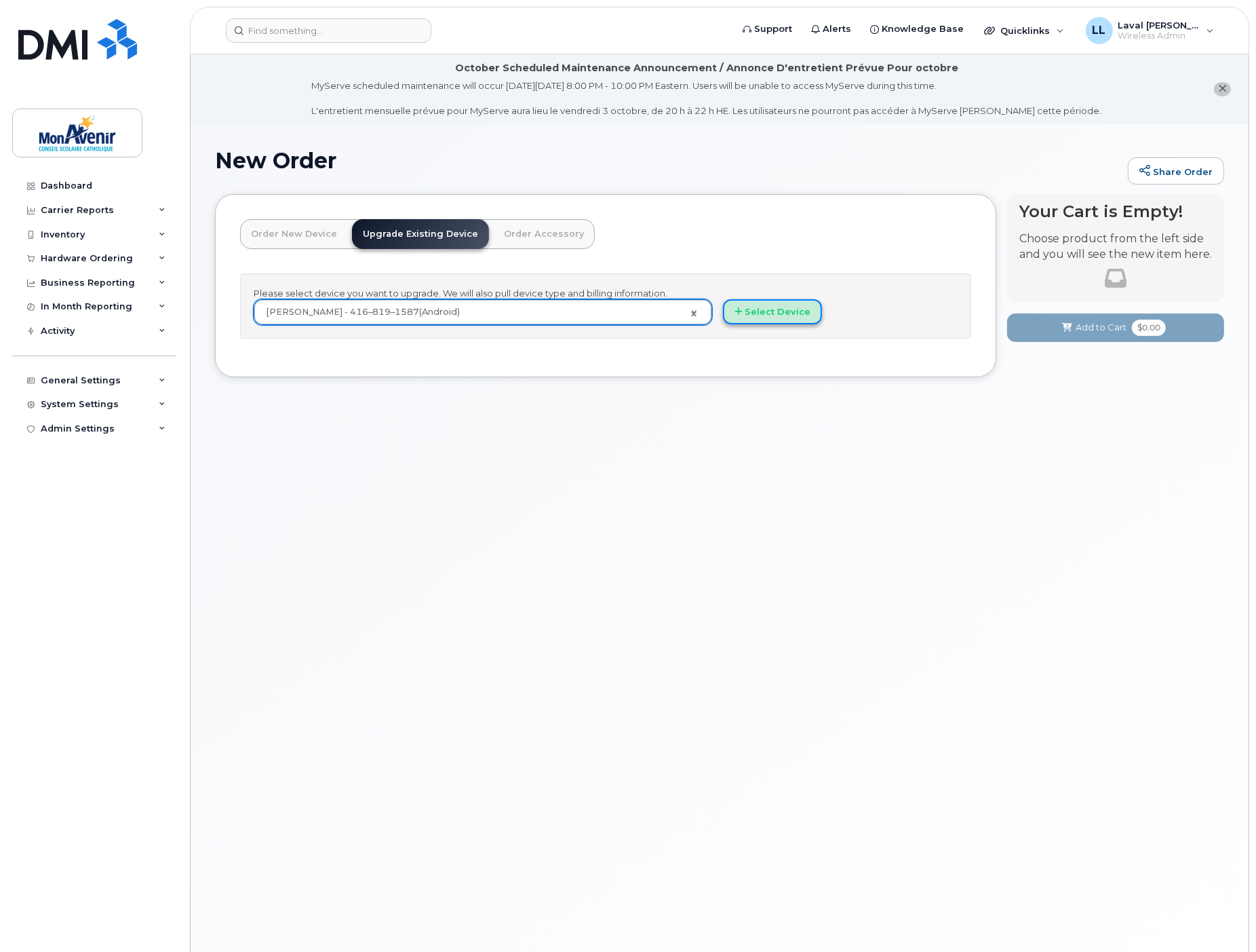
click at [779, 313] on button "Select Device" at bounding box center [772, 311] width 99 height 25
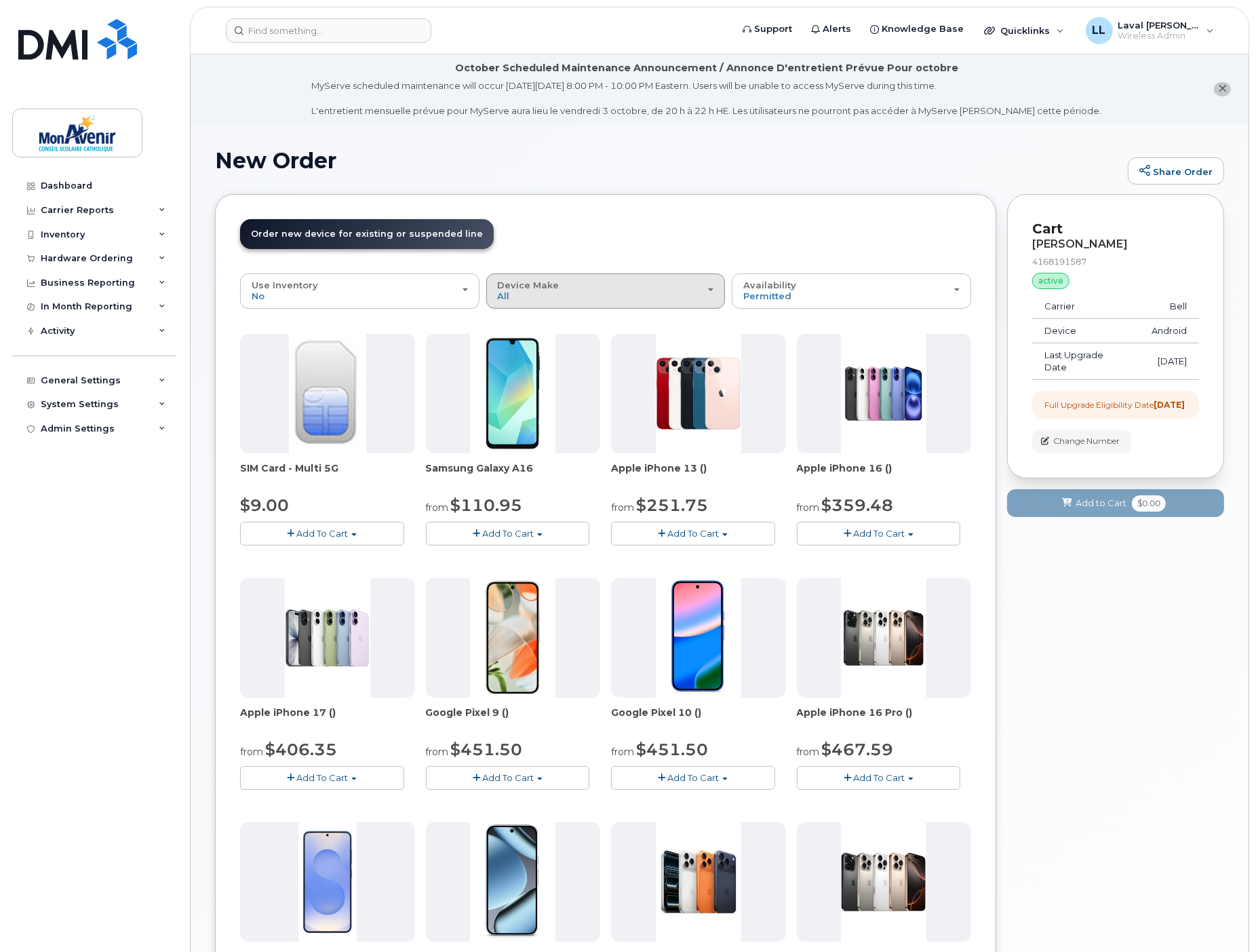
click at [521, 296] on div "Device Make All Android iPhone" at bounding box center [607, 290] width 217 height 21
click at [521, 370] on label "iPhone" at bounding box center [514, 374] width 49 height 17
click at [0, 0] on input "iPhone" at bounding box center [0, 0] width 0 height 0
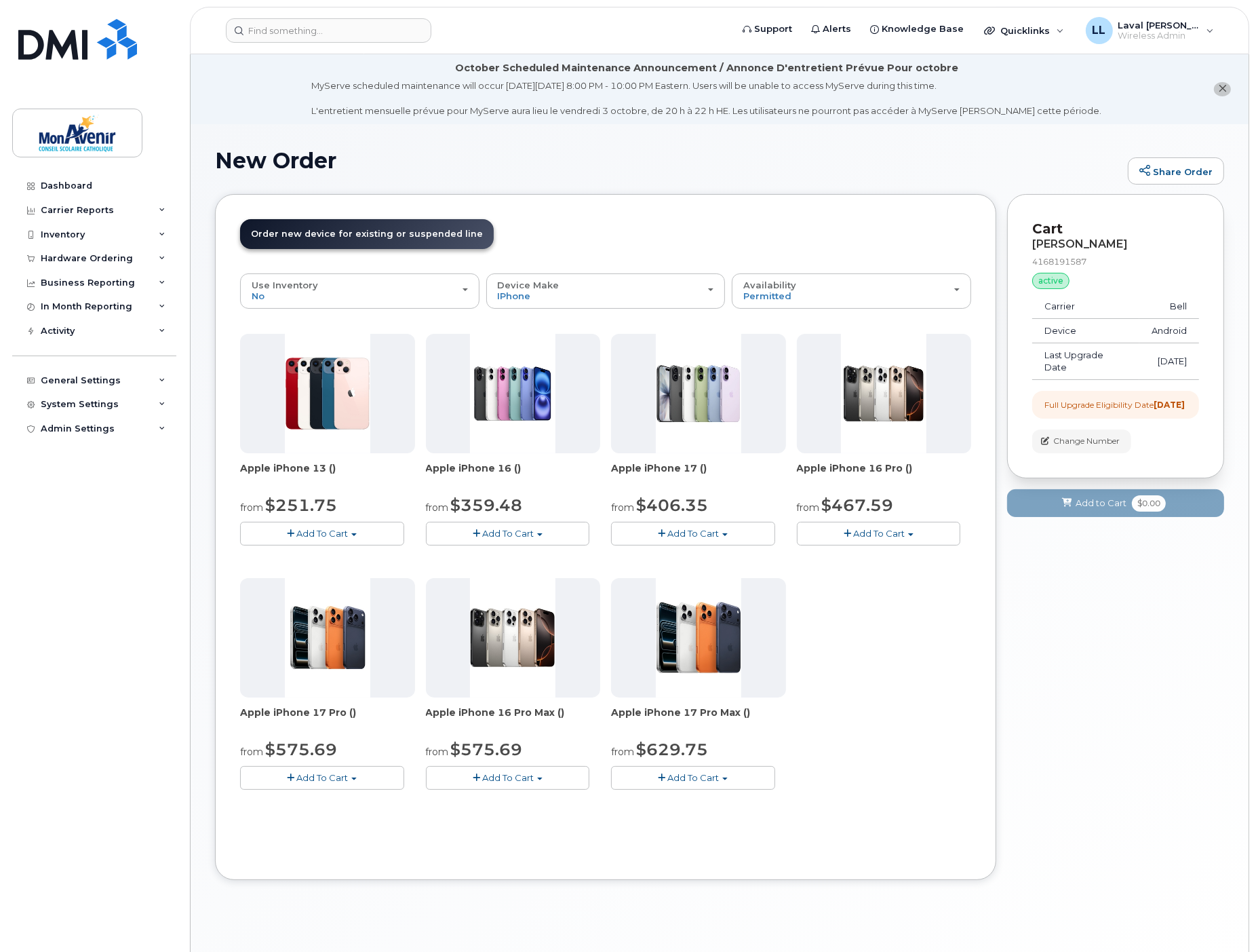
click at [906, 530] on button "Add To Cart" at bounding box center [879, 533] width 164 height 24
click at [896, 693] on div "Apple iPhone 13 () from $251.75 Add To Cart $251.75 - 2 year term - voice & dat…" at bounding box center [605, 572] width 731 height 478
click at [356, 784] on button "Add To Cart" at bounding box center [321, 778] width 164 height 24
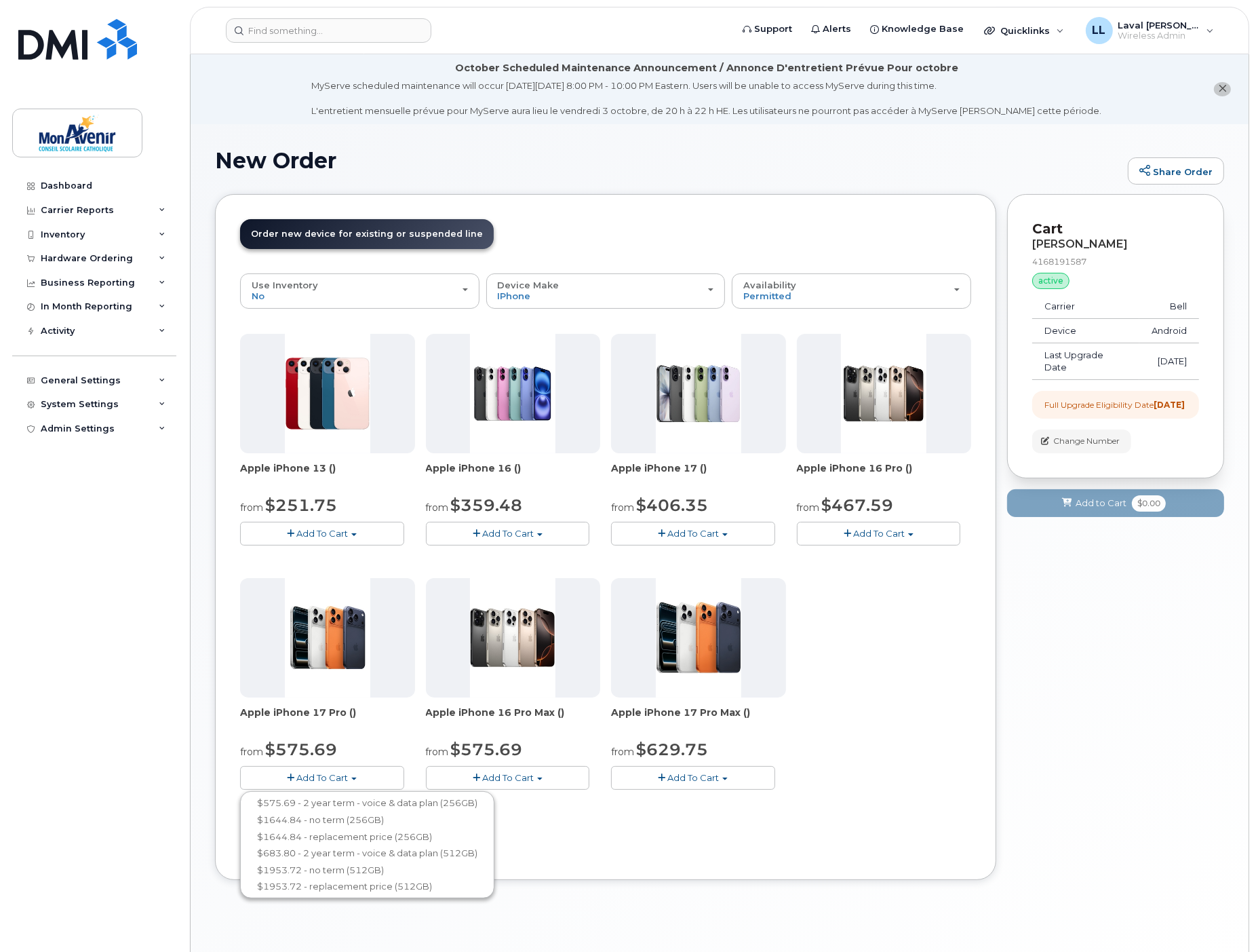
click at [534, 768] on button "Add To Cart" at bounding box center [508, 778] width 164 height 24
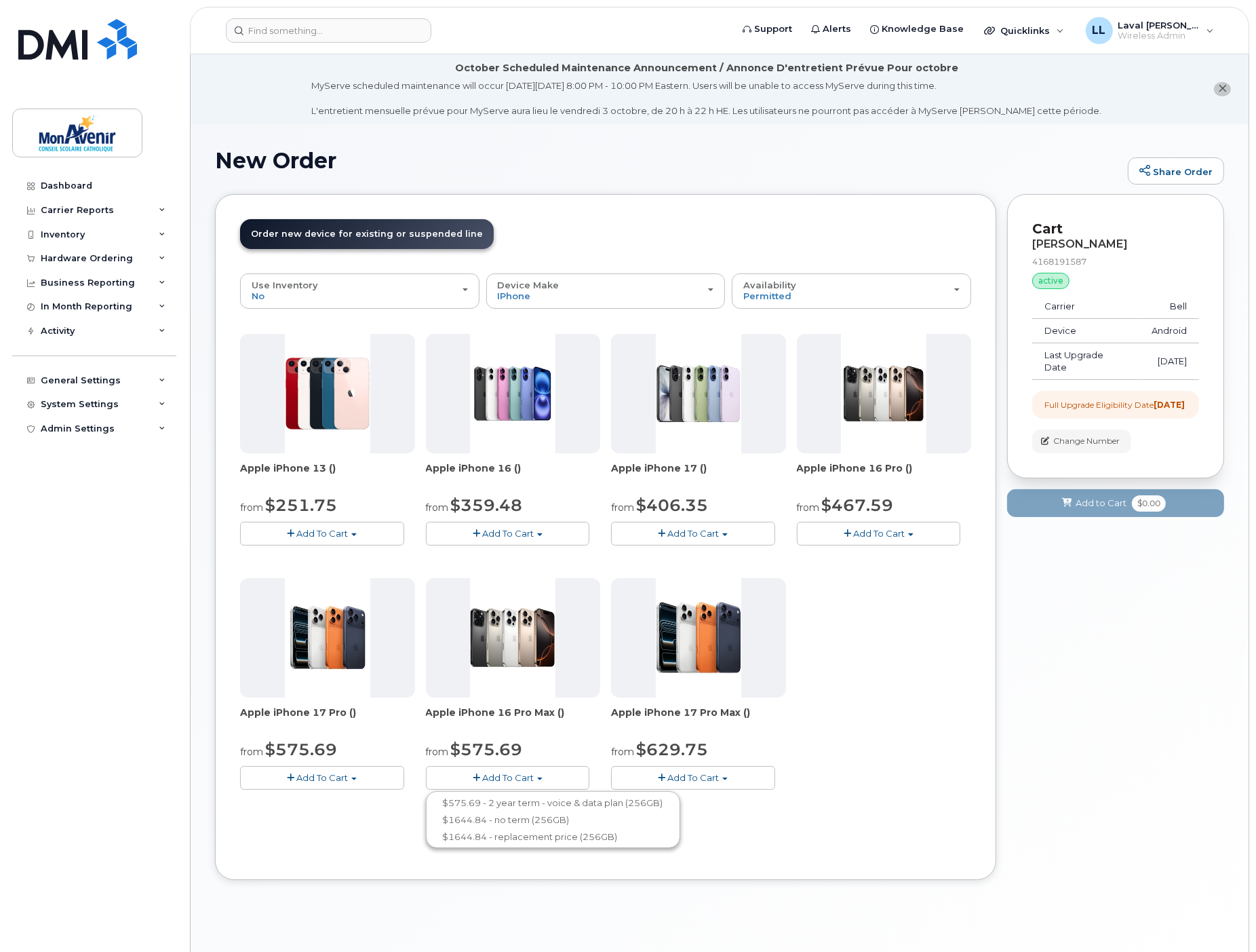
click at [351, 780] on button "Add To Cart" at bounding box center [321, 778] width 164 height 24
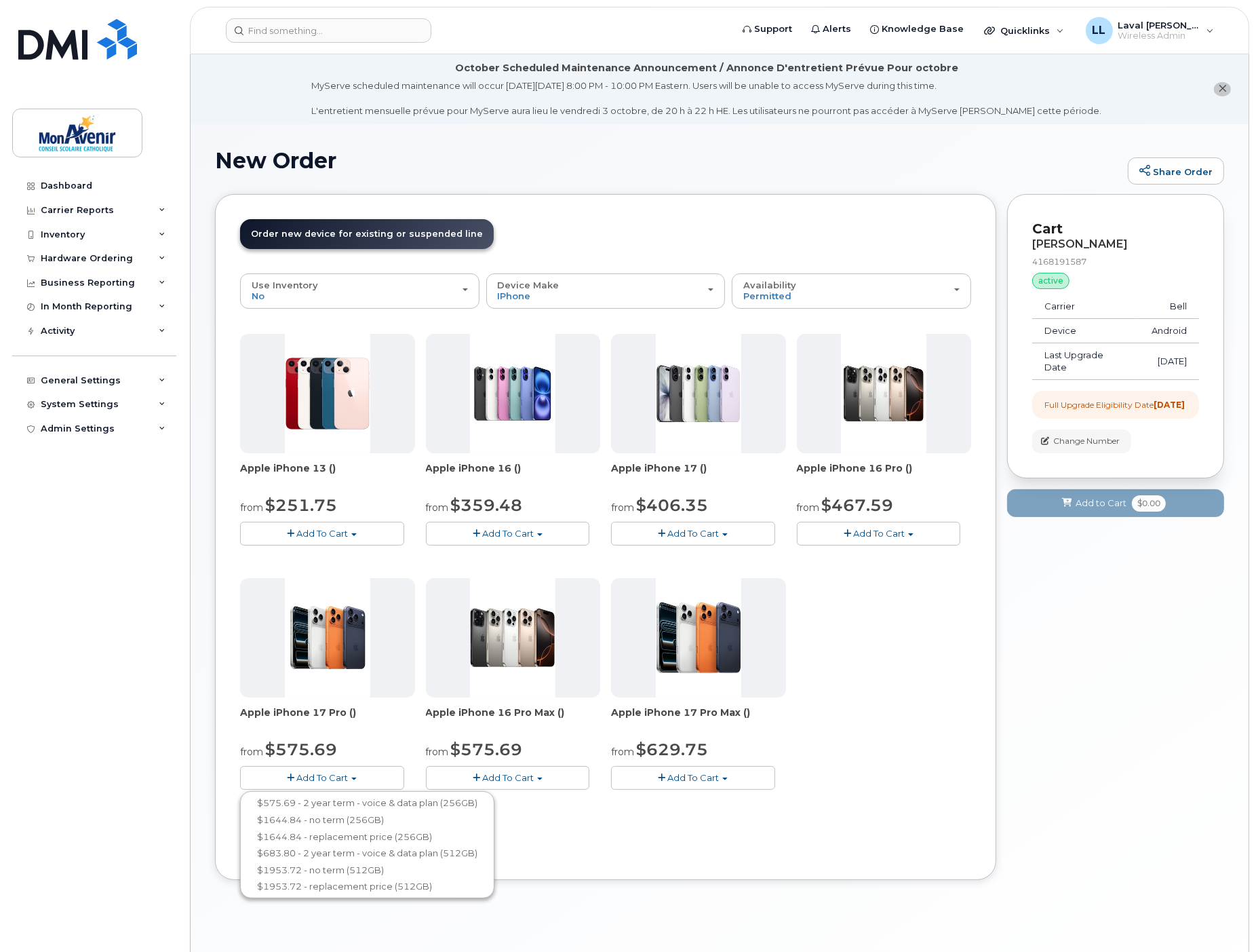
click at [718, 777] on span "Add To Cart" at bounding box center [694, 777] width 52 height 11
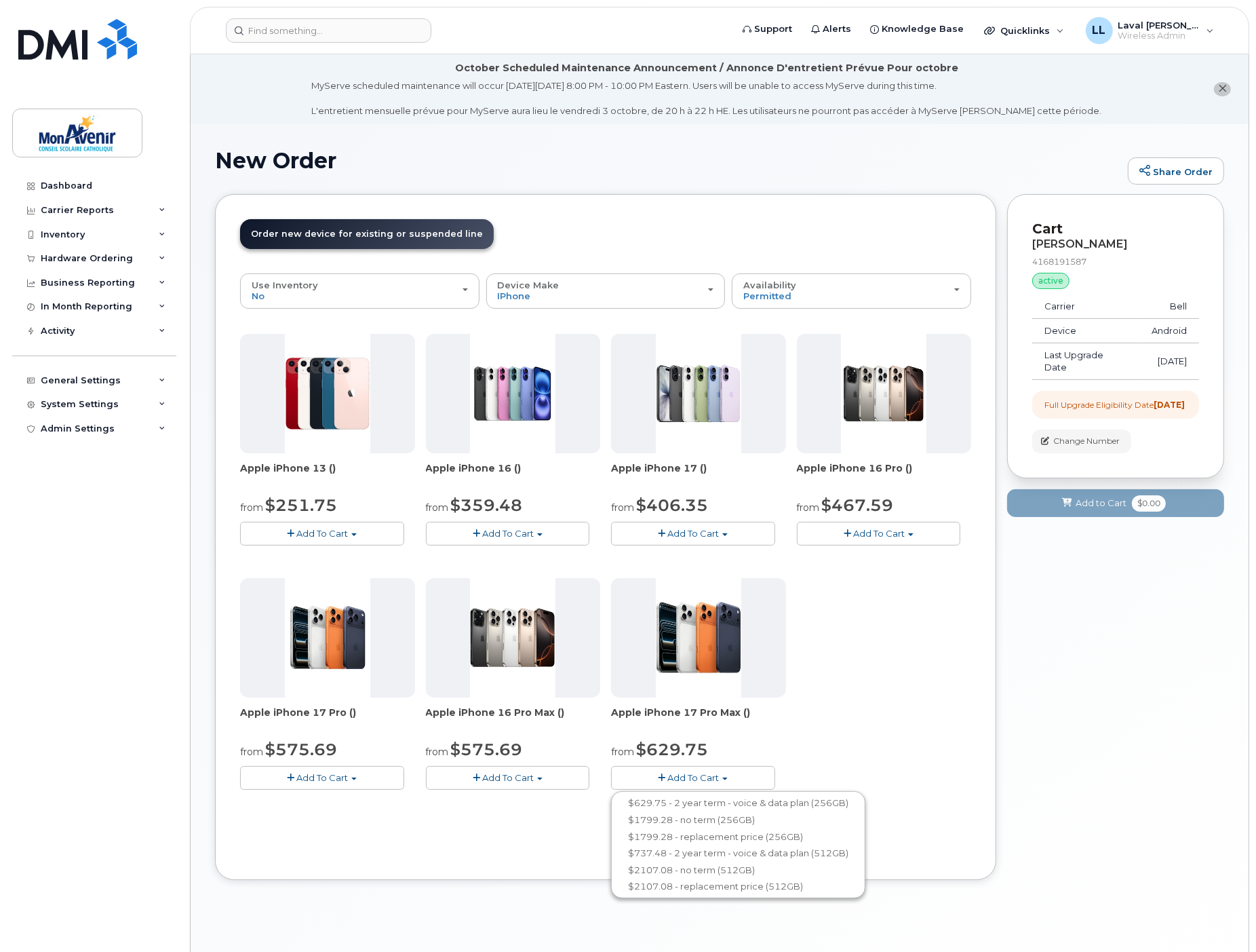
click at [374, 777] on button "Add To Cart" at bounding box center [321, 778] width 164 height 24
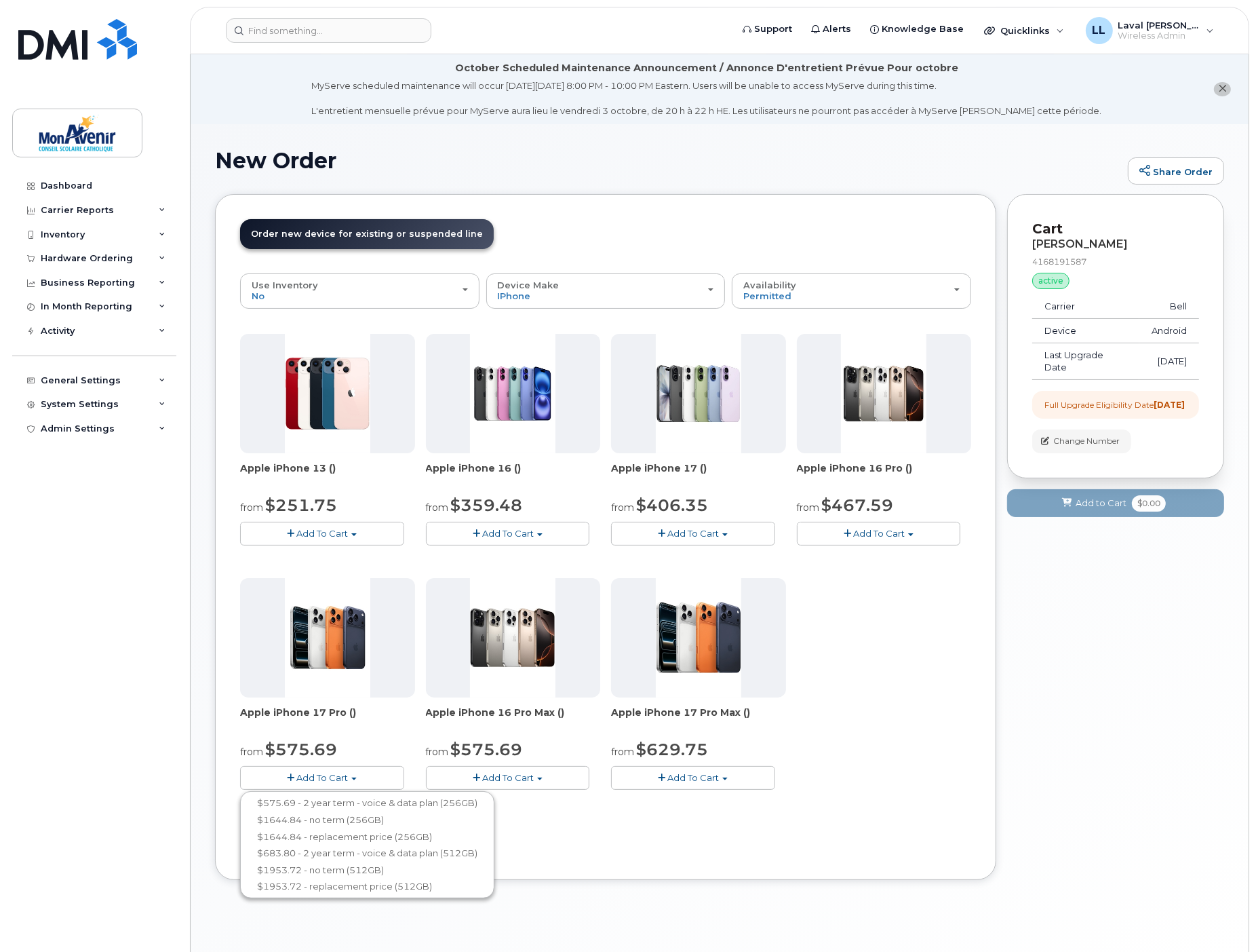
click at [336, 773] on span "Add To Cart" at bounding box center [322, 777] width 52 height 11
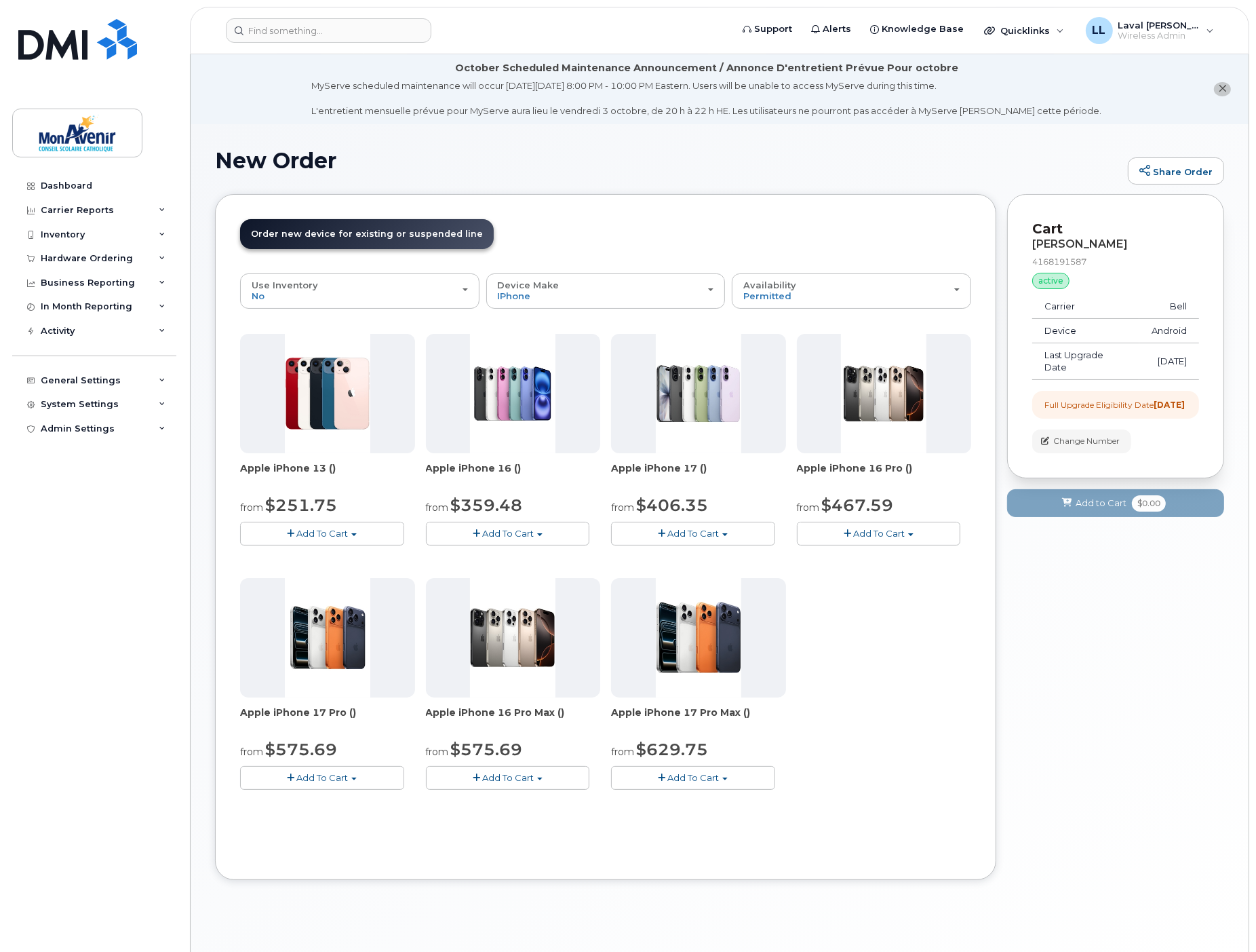
click at [329, 773] on span "Add To Cart" at bounding box center [322, 777] width 52 height 11
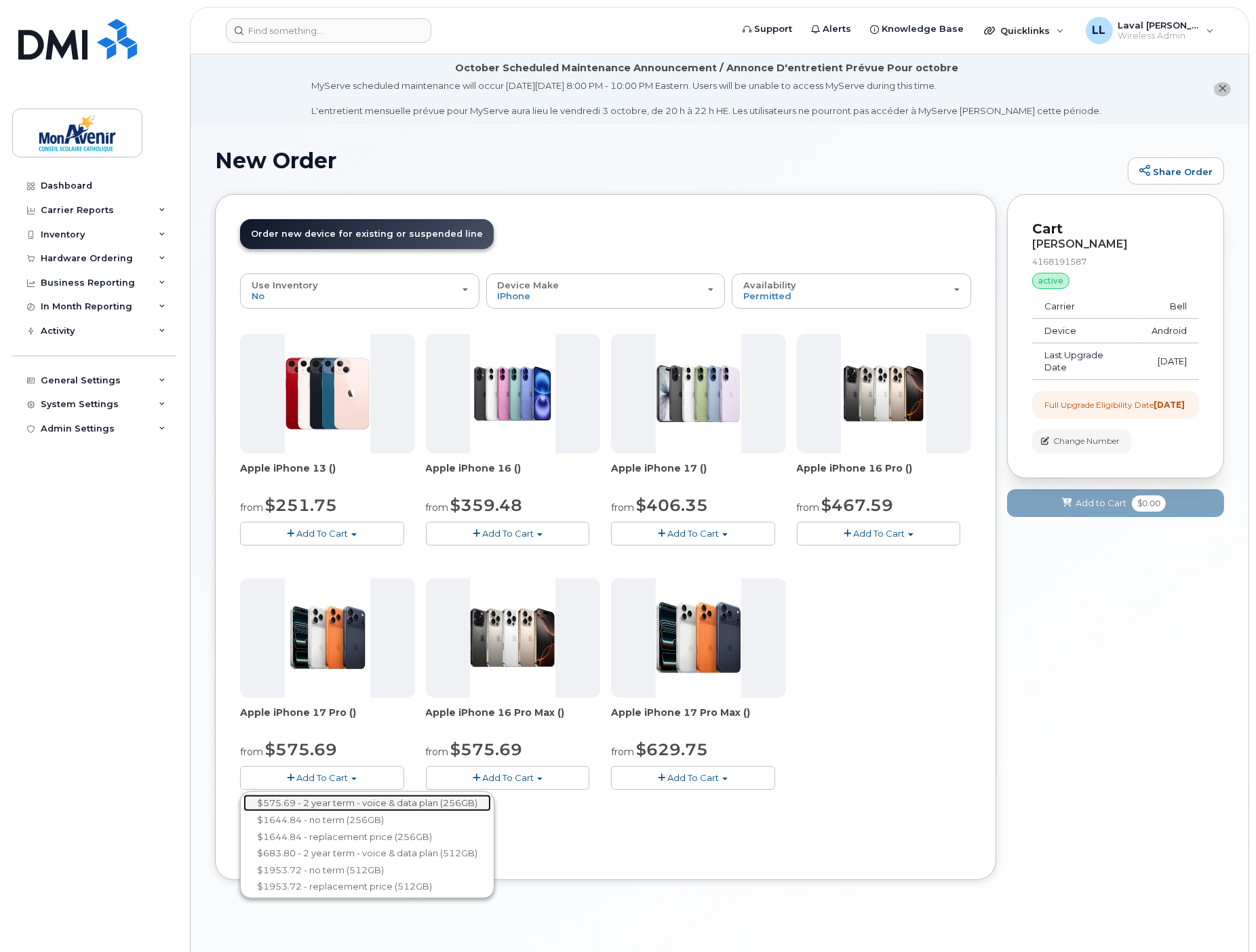
click at [399, 801] on link "$575.69 - 2 year term - voice & data plan (256GB)" at bounding box center [367, 803] width 247 height 17
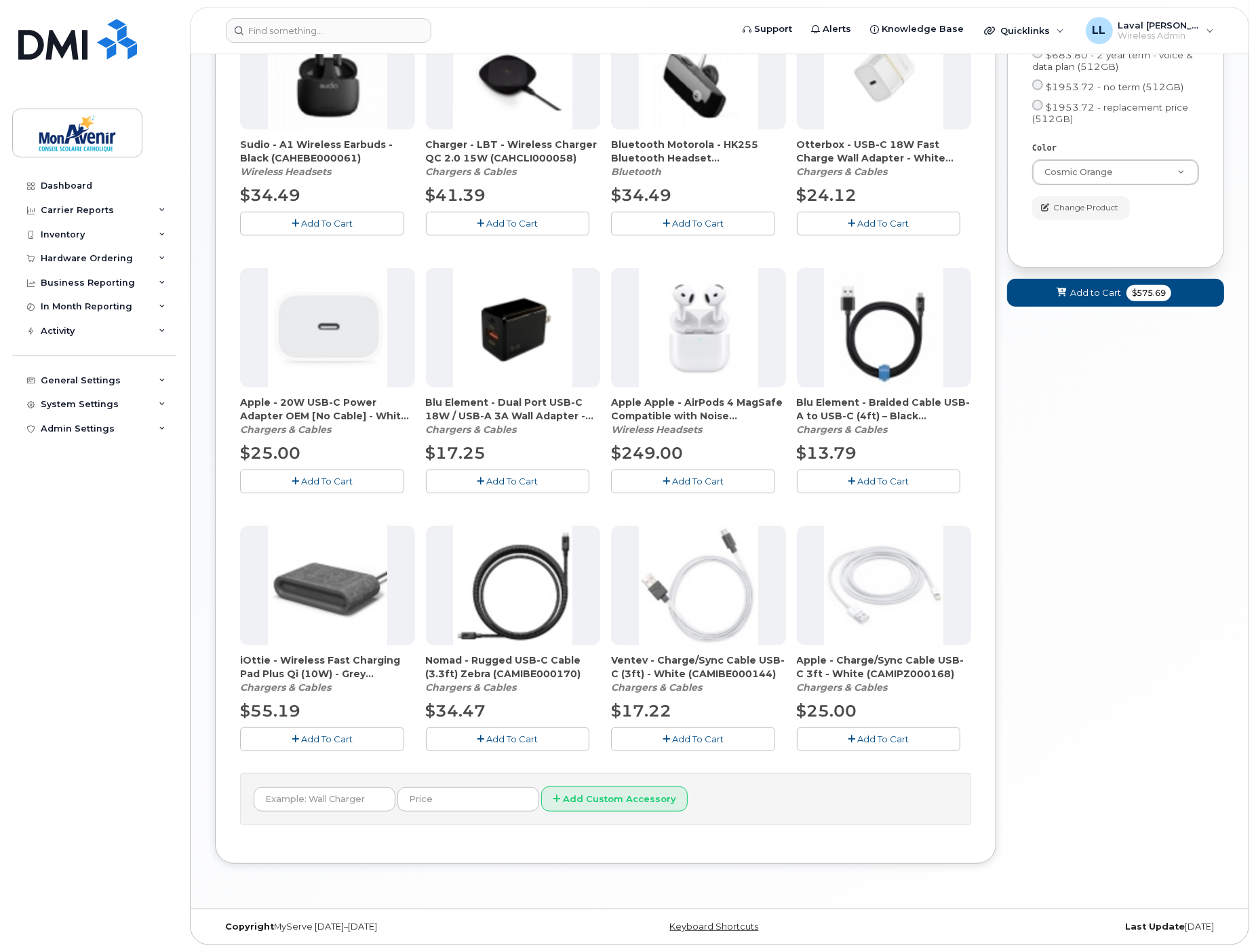
scroll to position [397, 0]
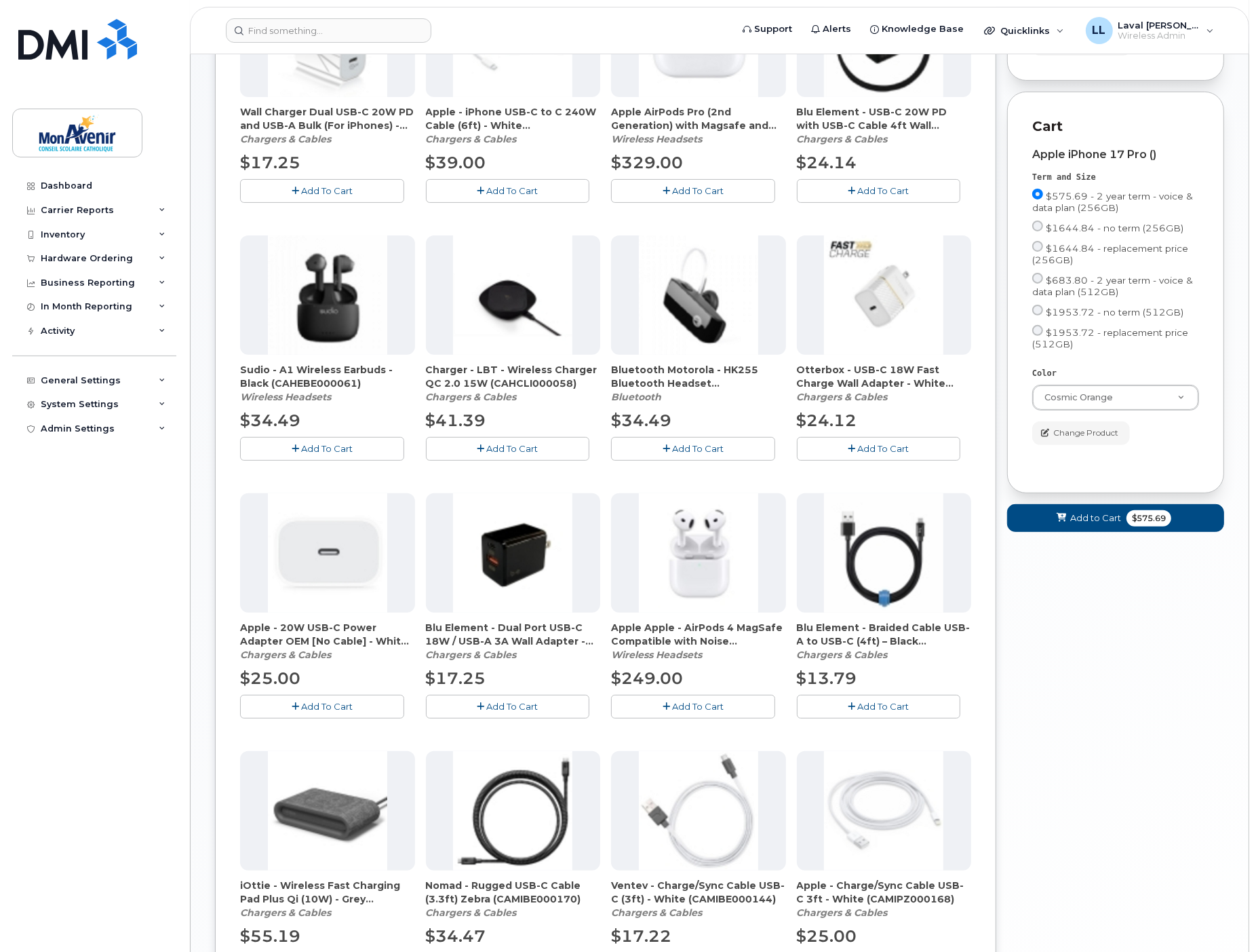
click at [315, 700] on button "Add To Cart" at bounding box center [321, 707] width 164 height 24
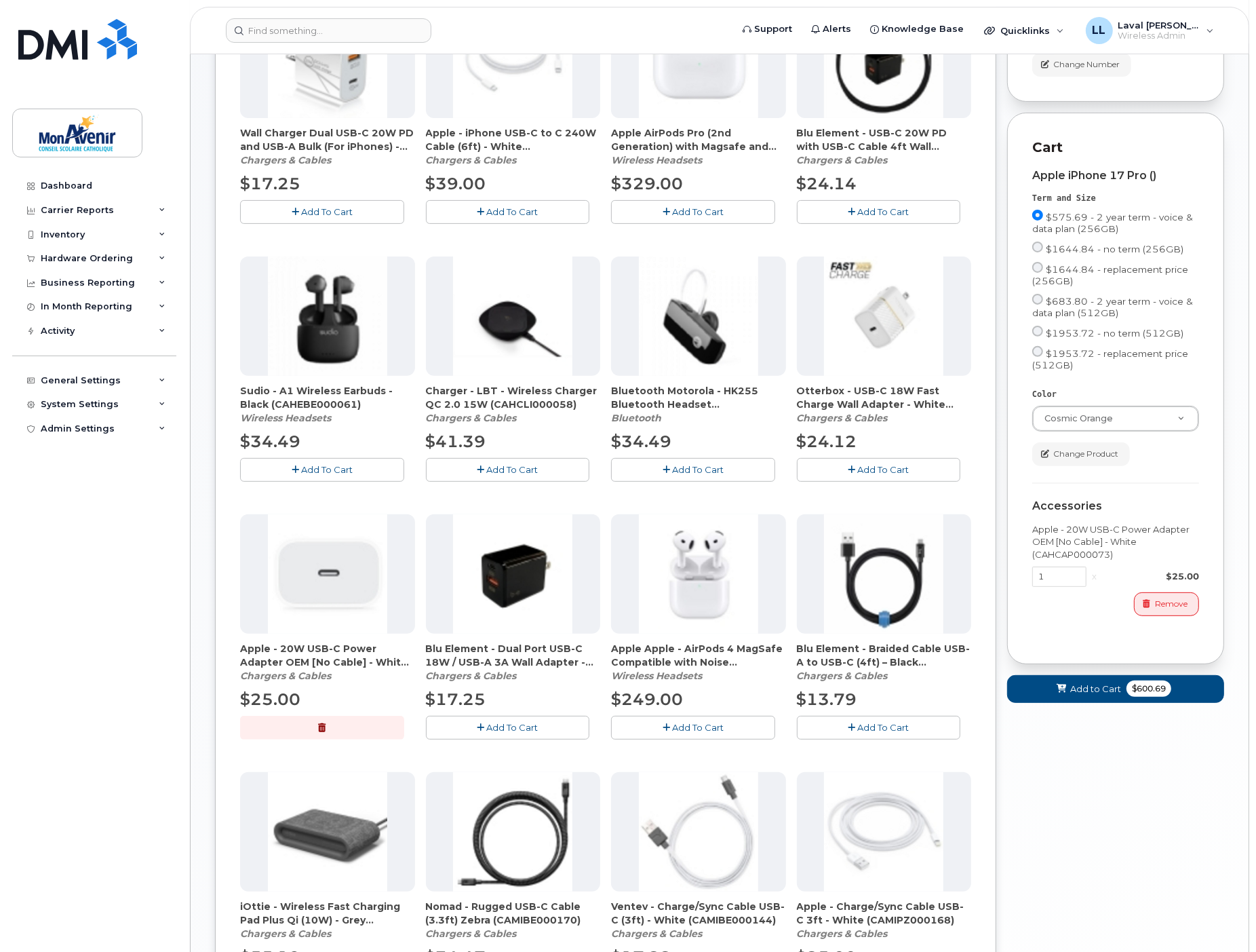
scroll to position [624, 0]
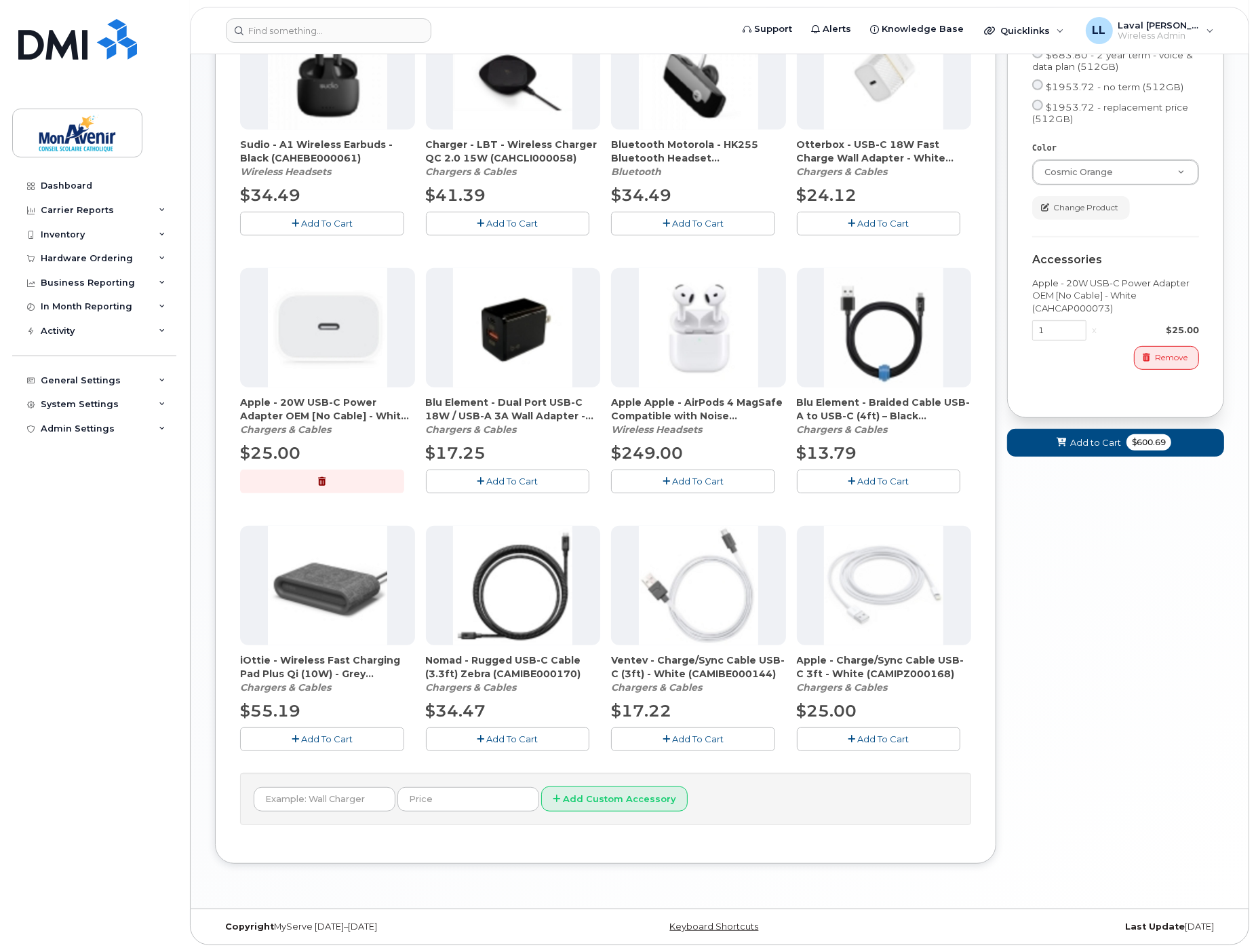
click at [801, 848] on div "Order New Device Upgrade Existing Device Order Accessory Order new device and n…" at bounding box center [606, 217] width 782 height 1292
click at [320, 808] on input "text" at bounding box center [324, 799] width 142 height 24
type input "Clear Otterbox Case for 17Pro"
click at [439, 804] on input "text" at bounding box center [468, 799] width 142 height 24
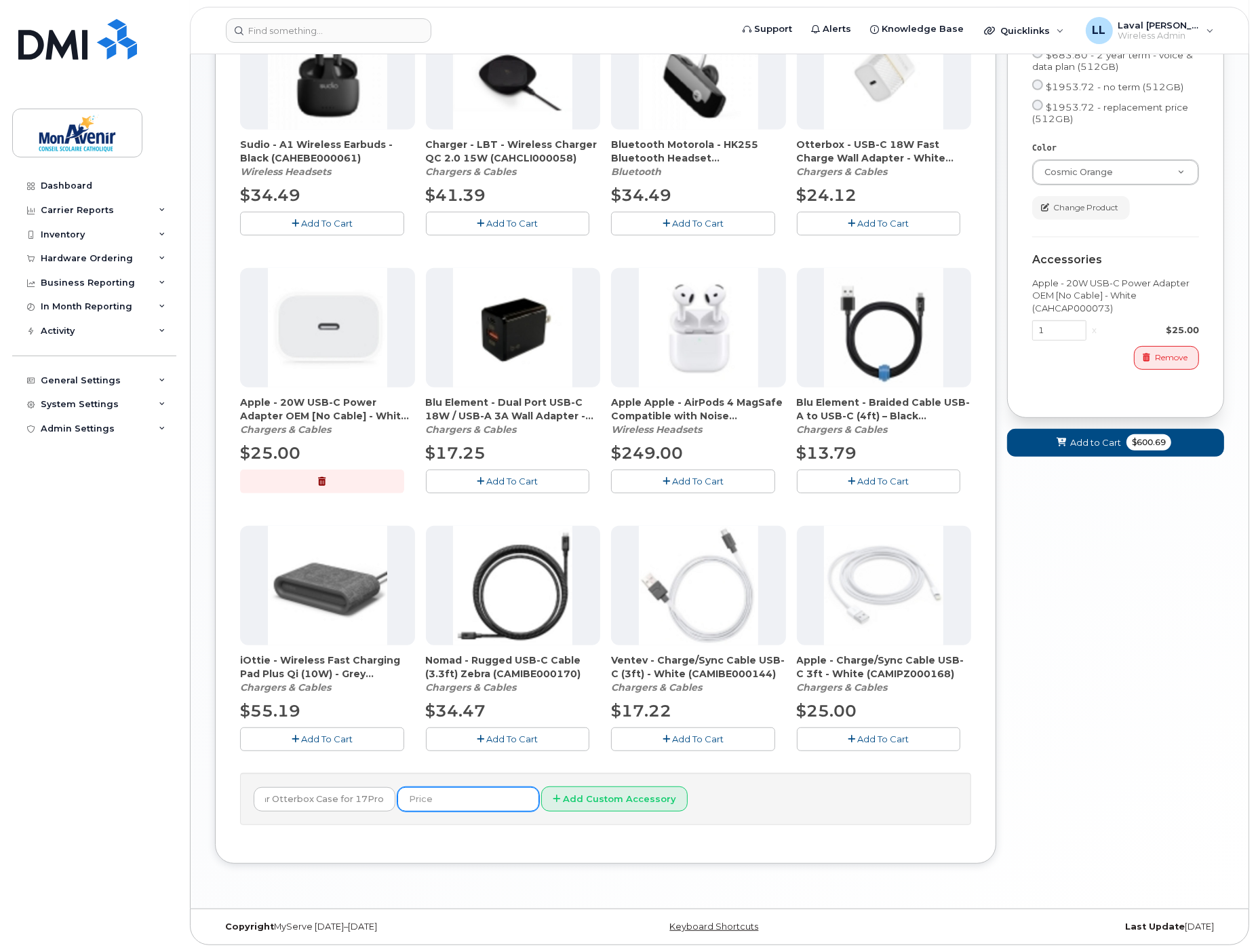
scroll to position [0, 0]
type input "55"
click at [574, 794] on button "Add Custom Accessory" at bounding box center [614, 798] width 146 height 25
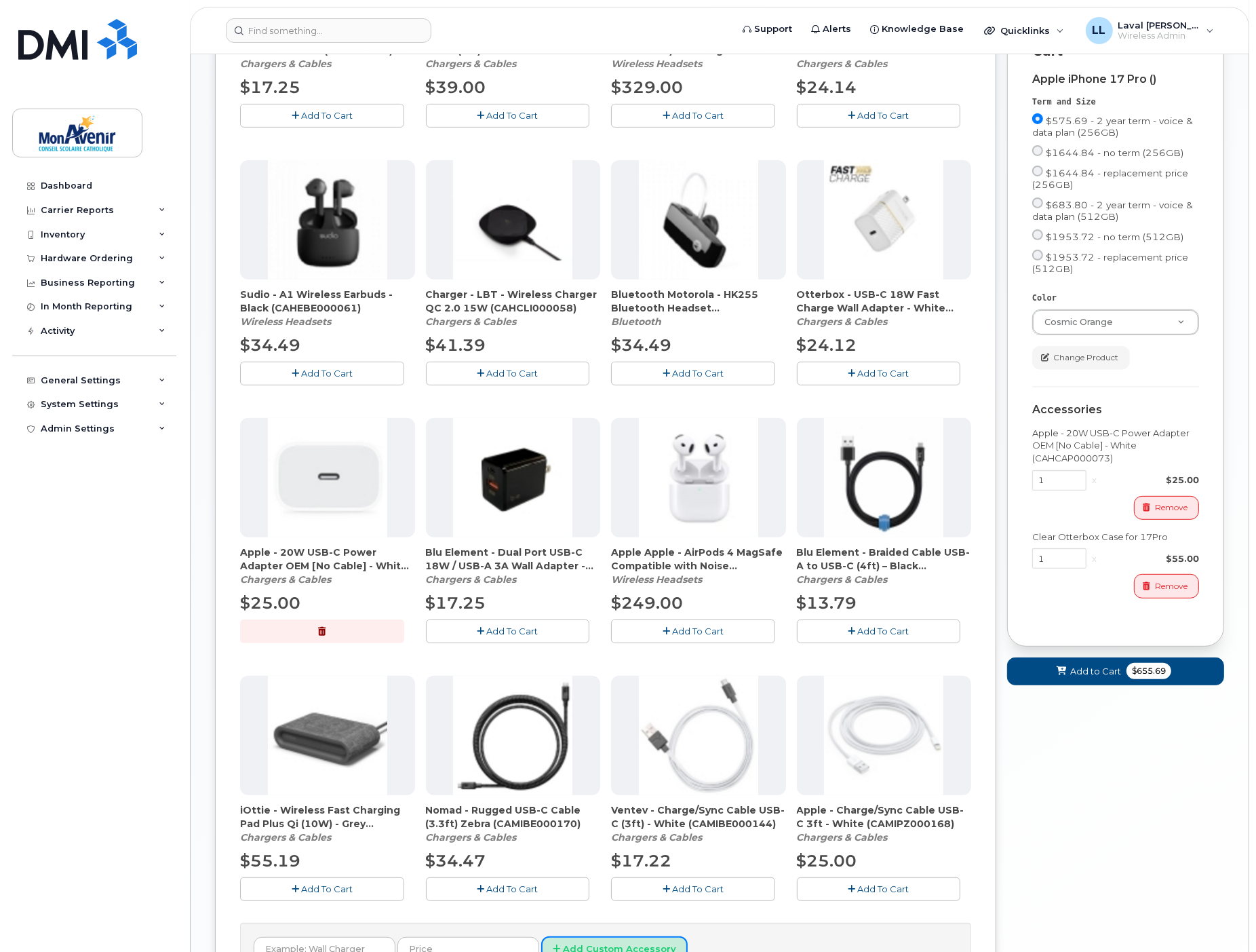
scroll to position [247, 0]
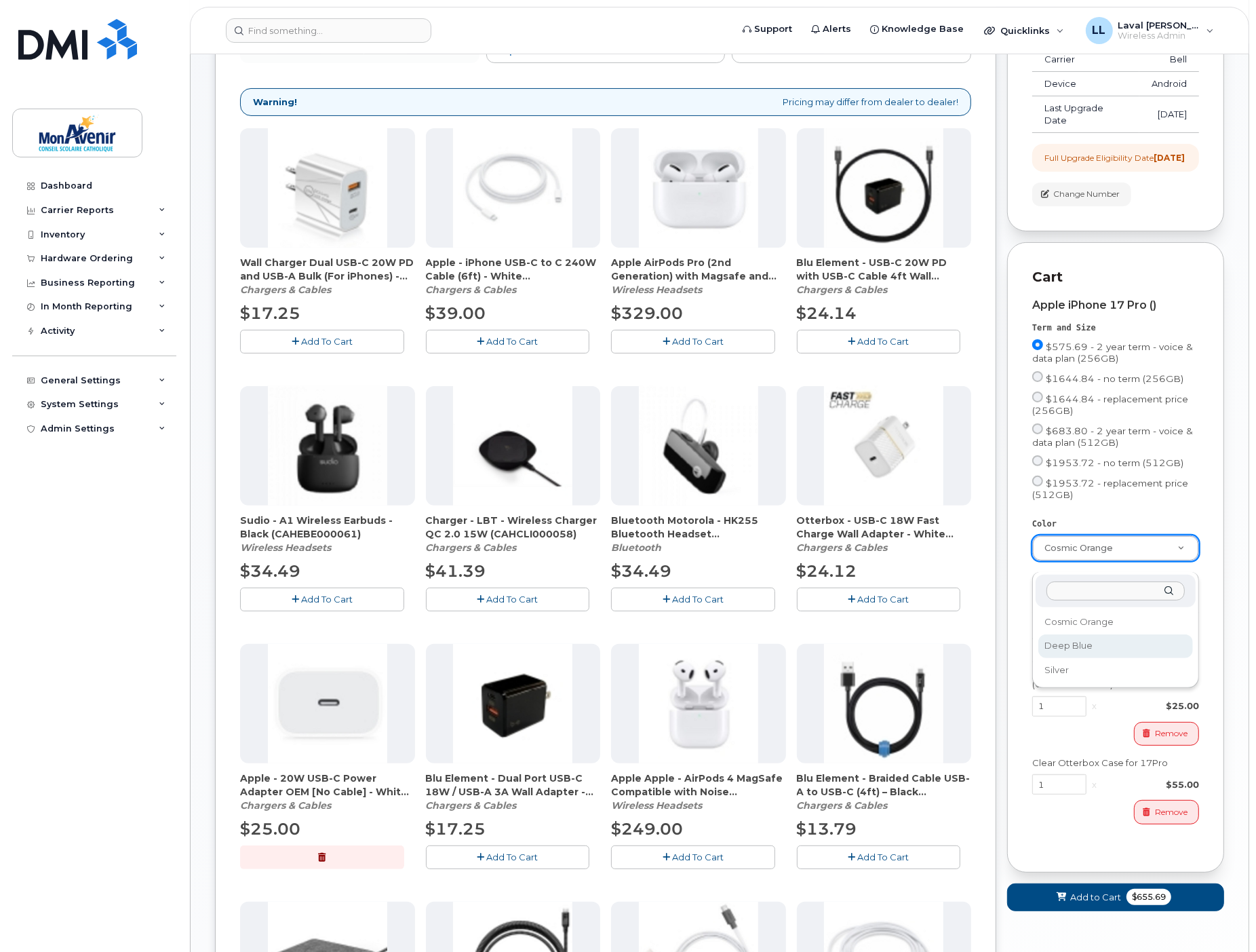
select select "Deep Blue"
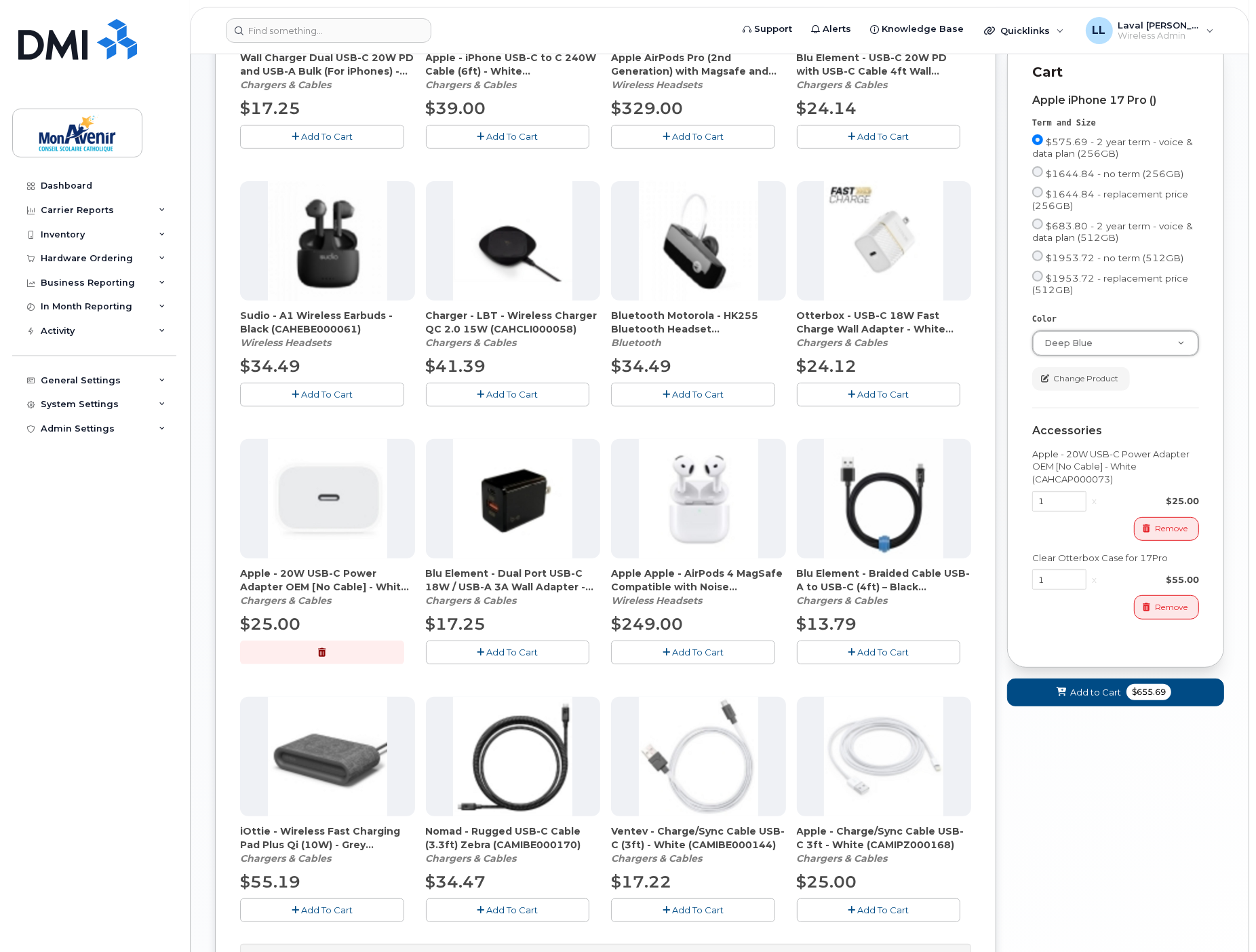
scroll to position [624, 0]
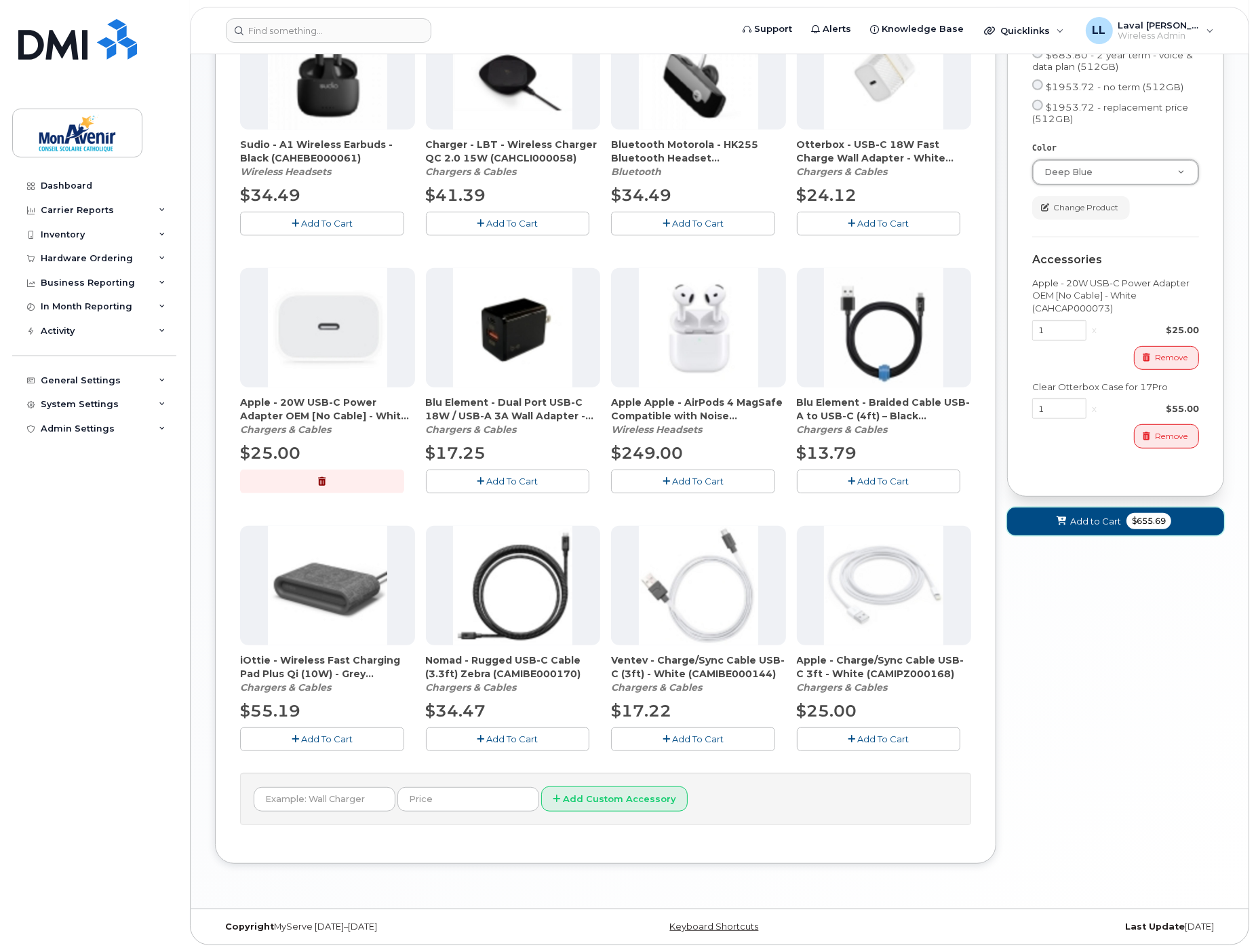
click at [1140, 529] on span "$655.69" at bounding box center [1149, 521] width 44 height 17
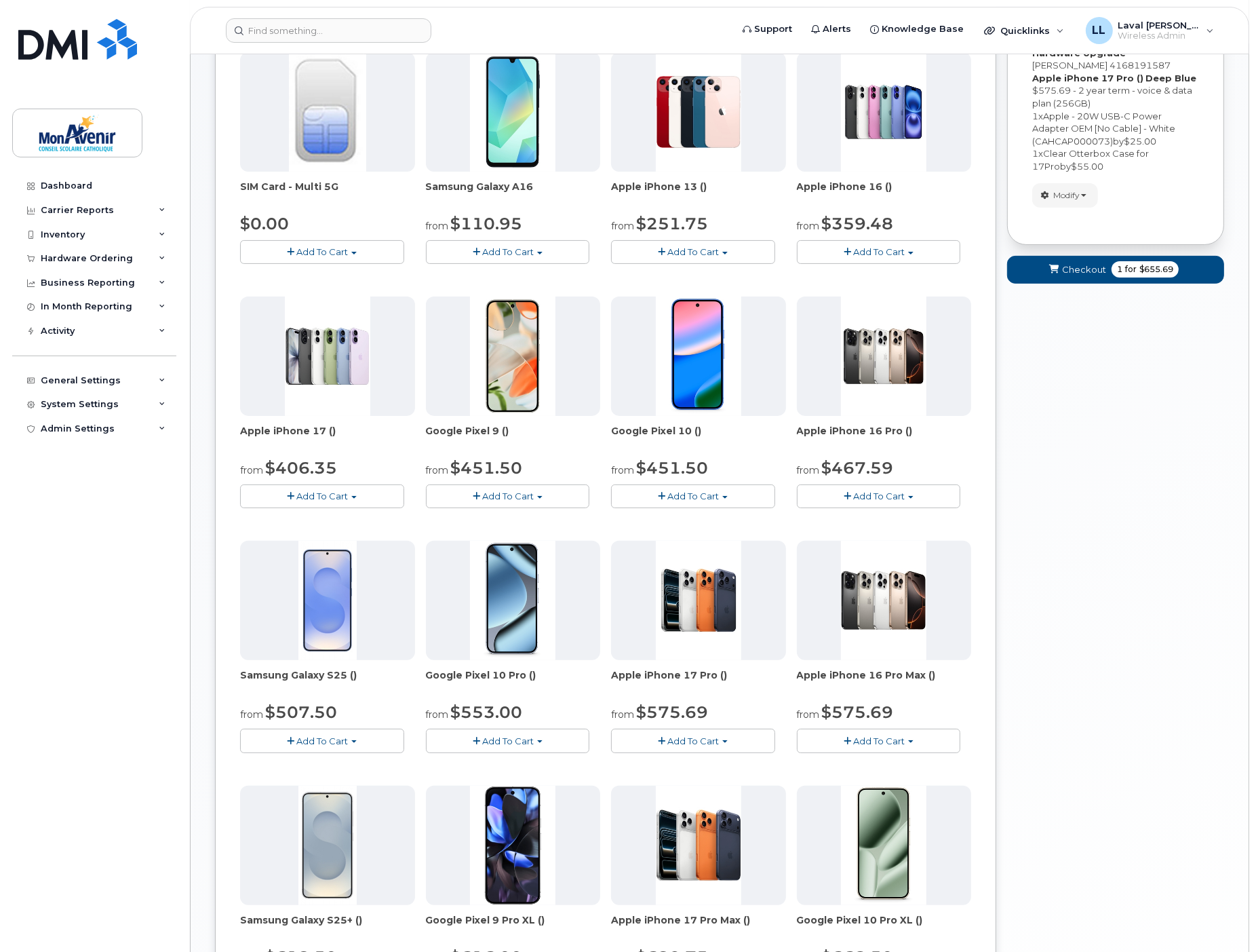
scroll to position [0, 0]
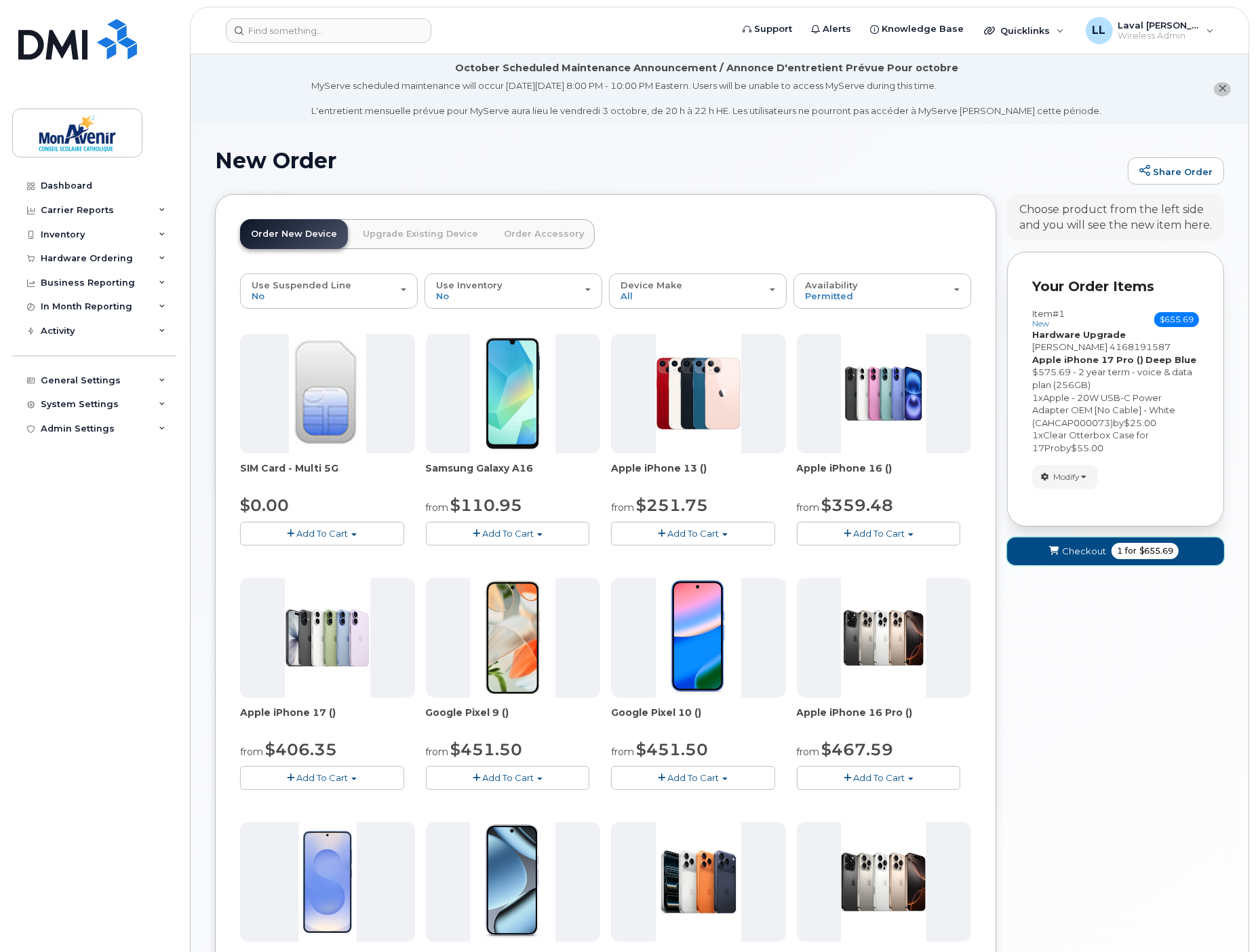
click at [1139, 552] on span "$655.69" at bounding box center [1156, 550] width 34 height 12
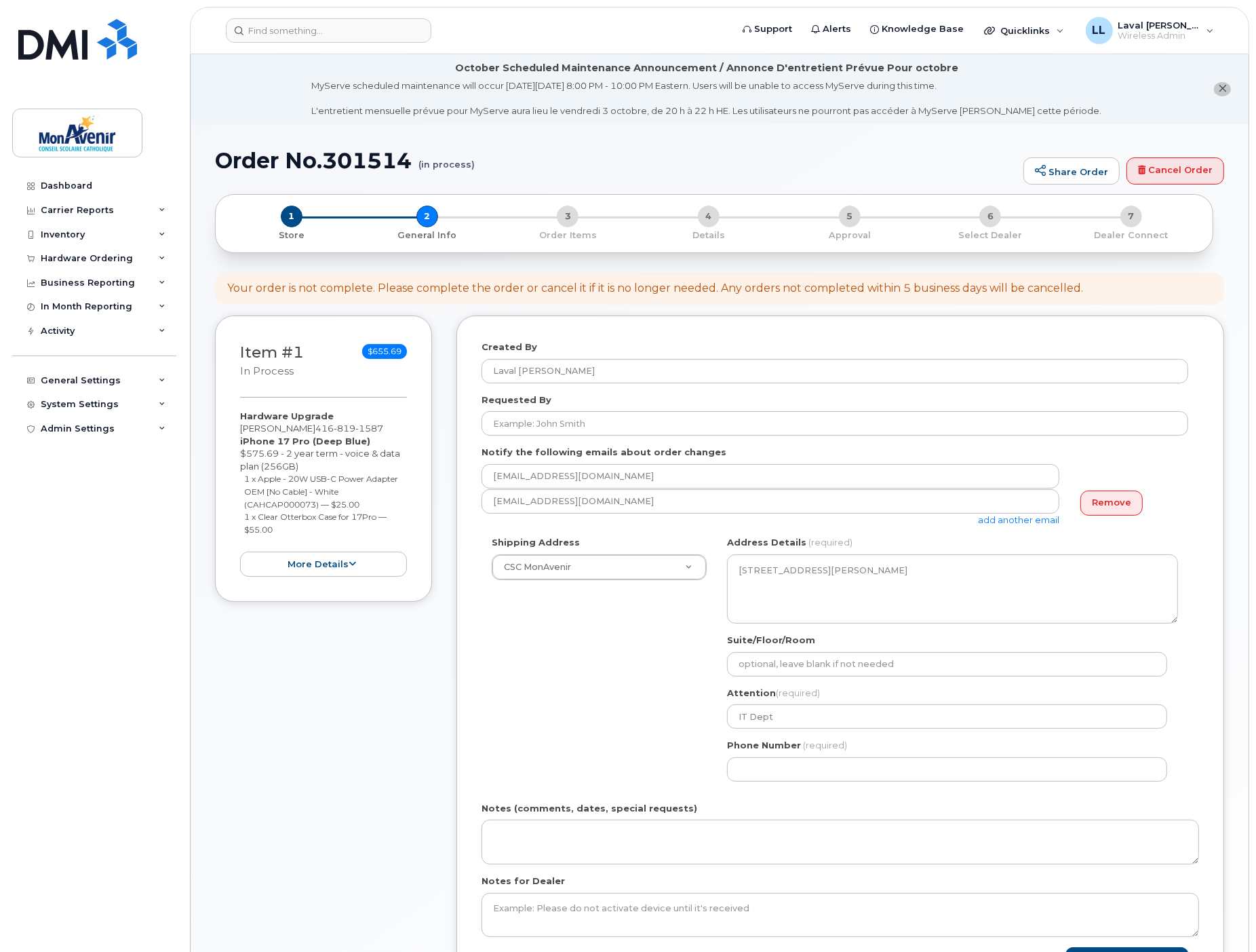
drag, startPoint x: 692, startPoint y: 767, endPoint x: 703, endPoint y: 767, distance: 11.0
click at [692, 767] on div "Shipping Address CSC MonAvenir CSC MonAvenir CSC MonAvenir - PSRP ÉÉC Ange-Gabr…" at bounding box center [835, 663] width 707 height 255
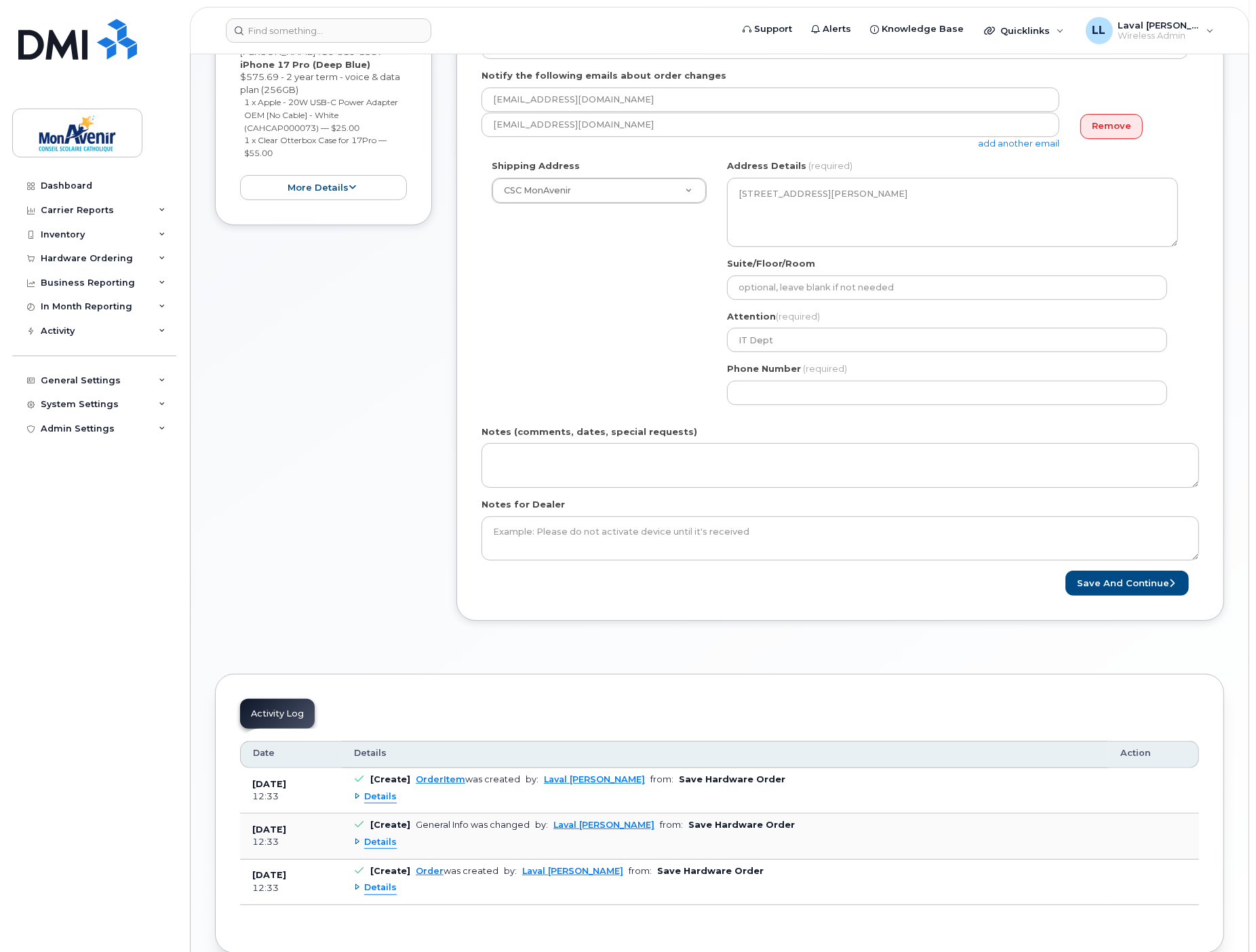
scroll to position [446, 0]
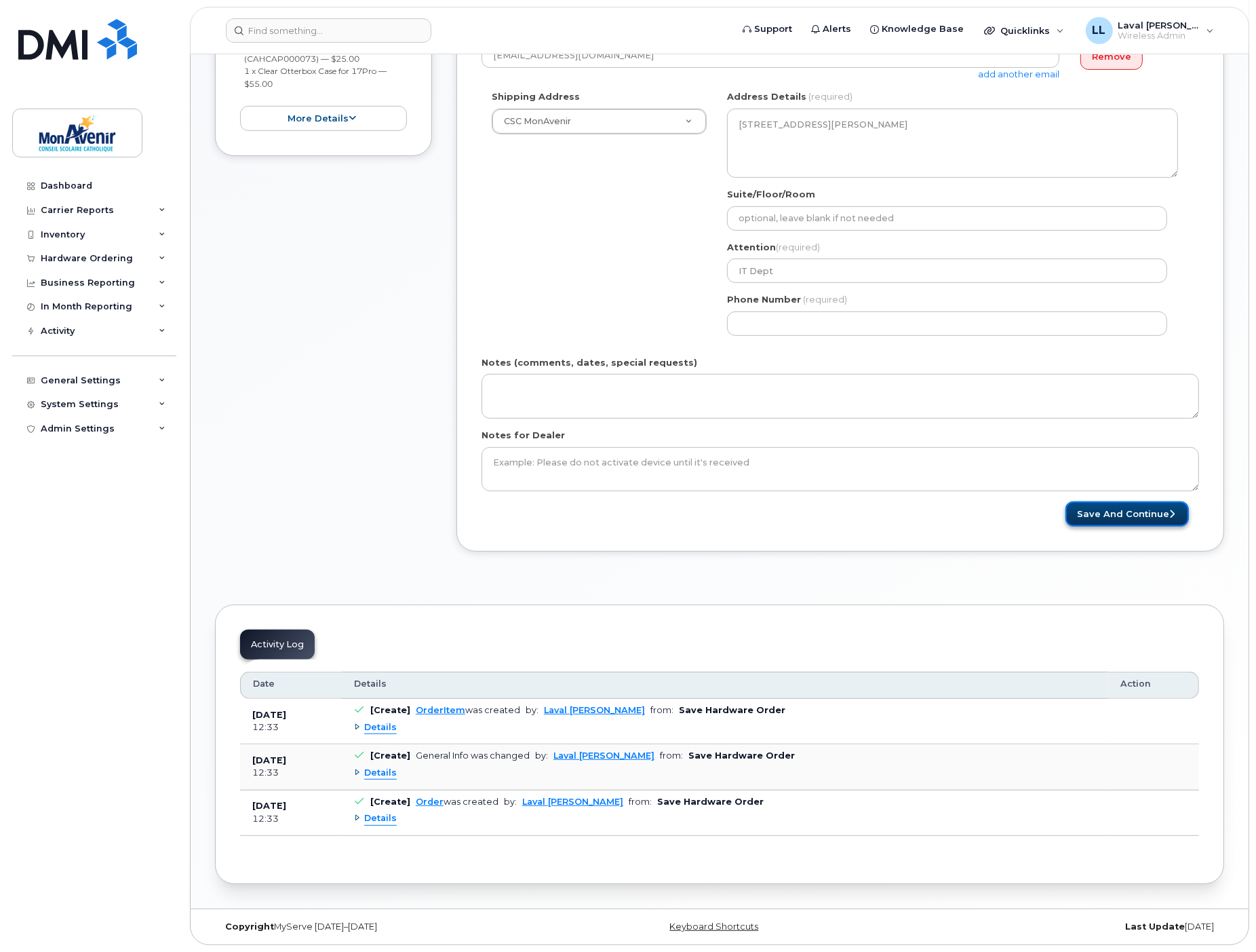
click at [1114, 513] on button "Save and Continue" at bounding box center [1127, 513] width 123 height 25
click at [751, 318] on input "Phone Number" at bounding box center [947, 323] width 440 height 24
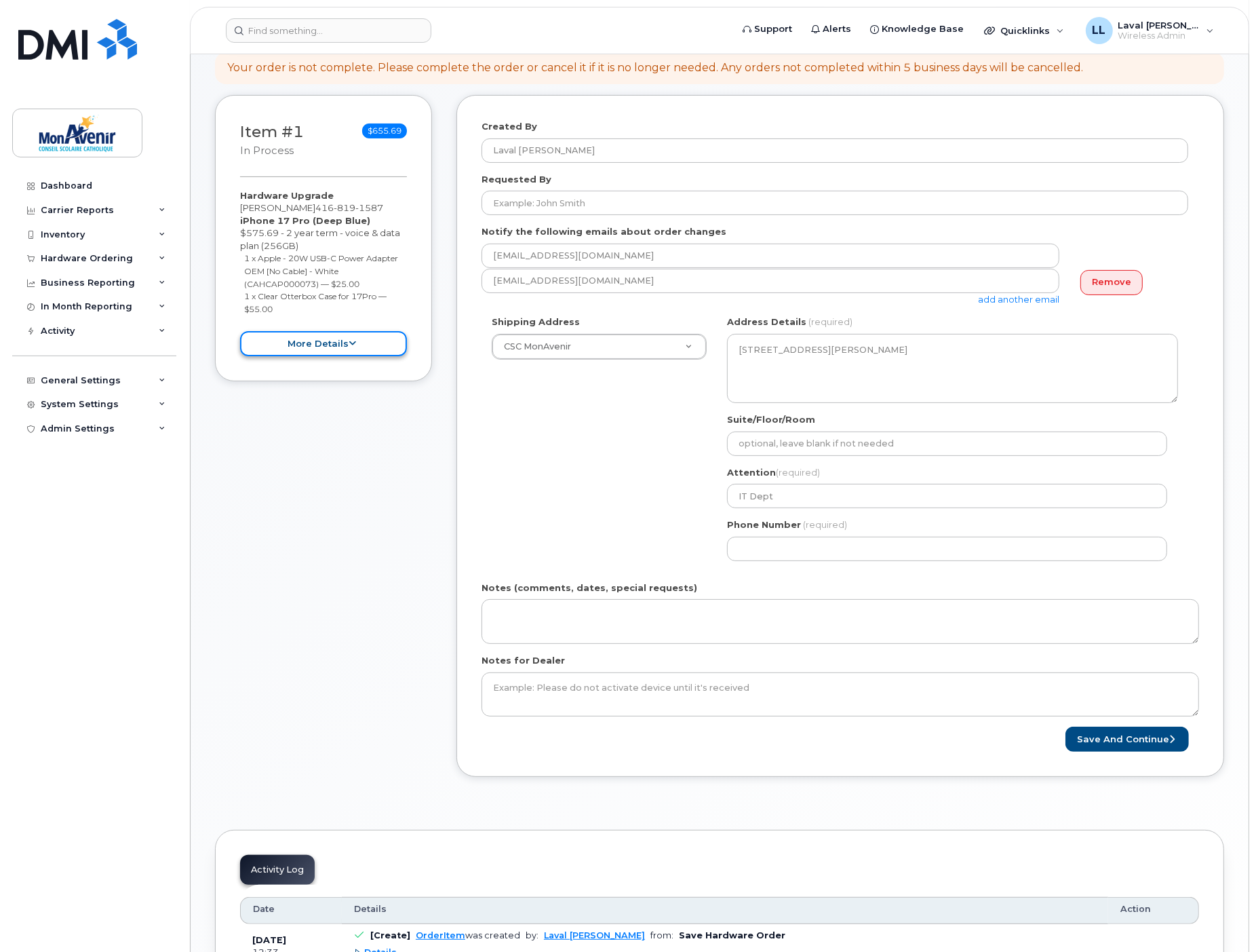
click at [326, 354] on button "more details" at bounding box center [323, 343] width 167 height 25
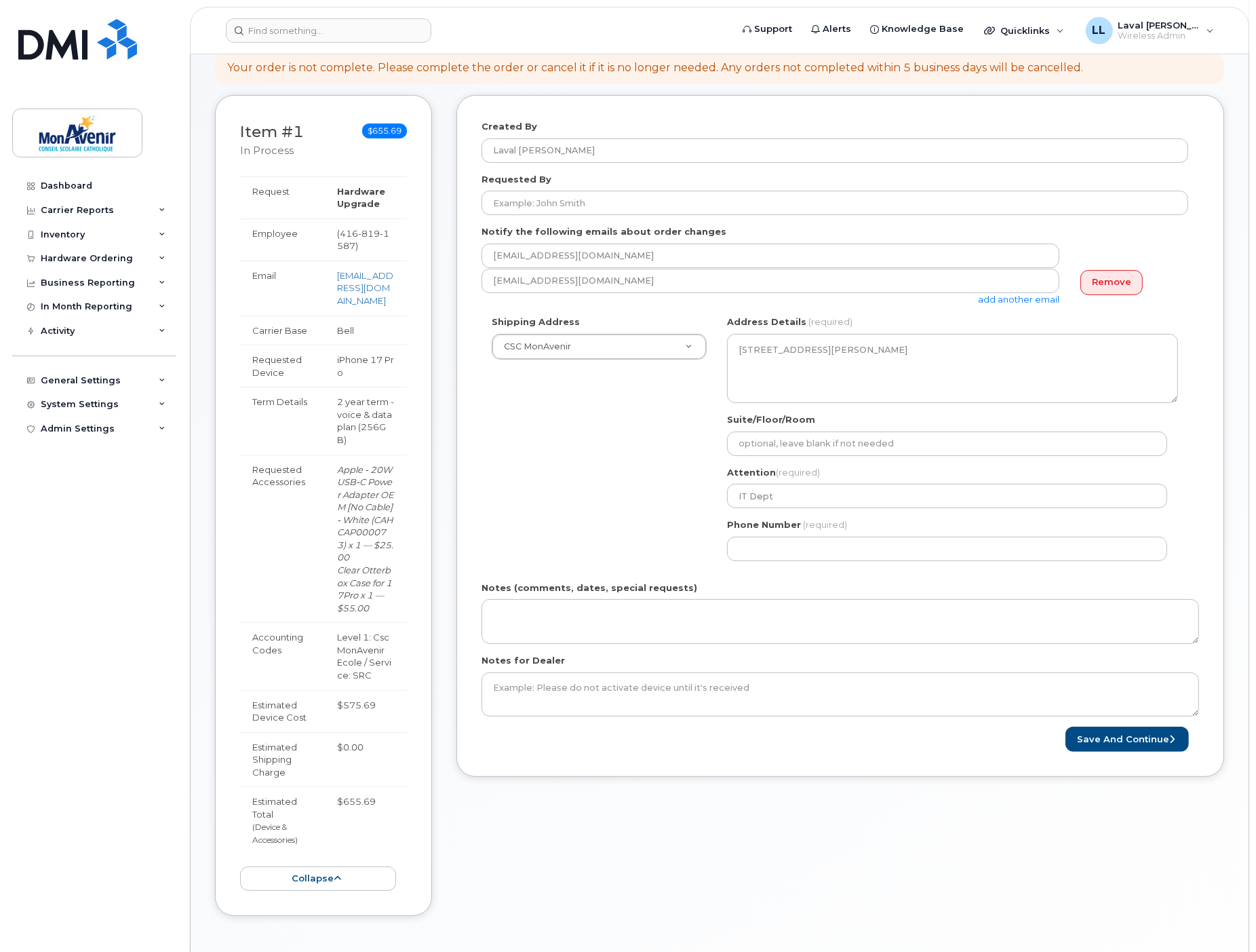
scroll to position [145, 0]
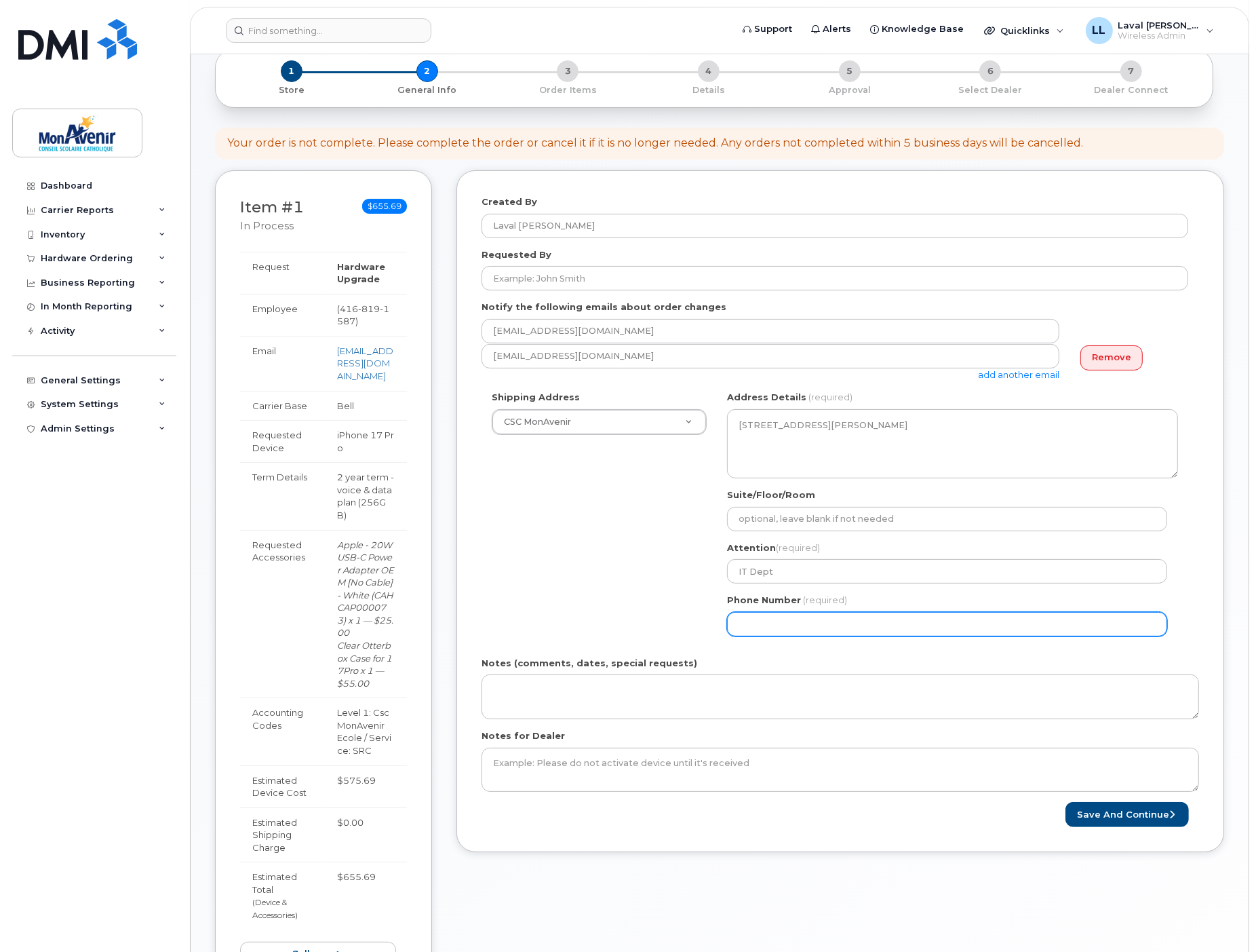
click at [790, 621] on input "Phone Number" at bounding box center [947, 624] width 440 height 24
select select
type input "416819158"
select select
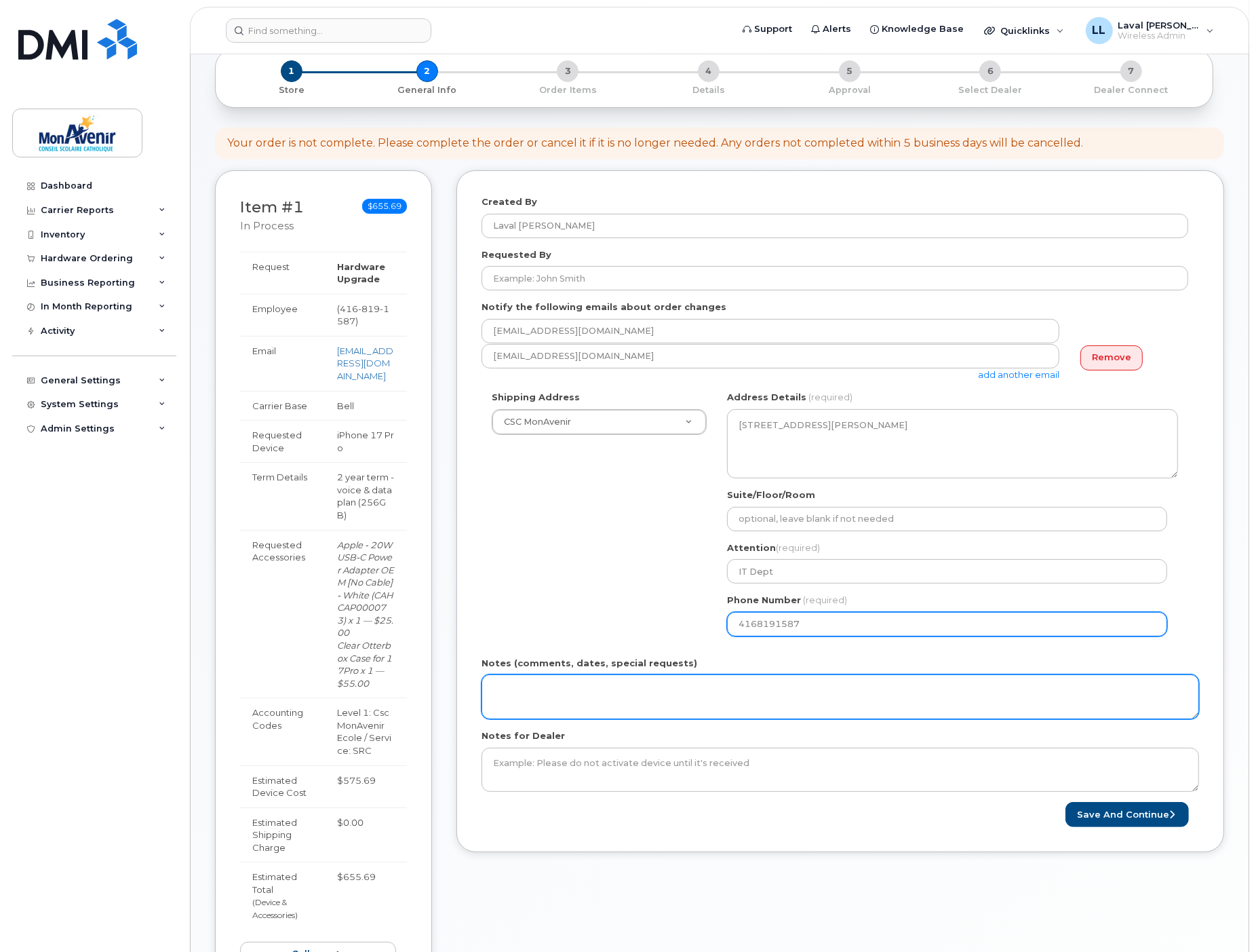
type input "4168191587"
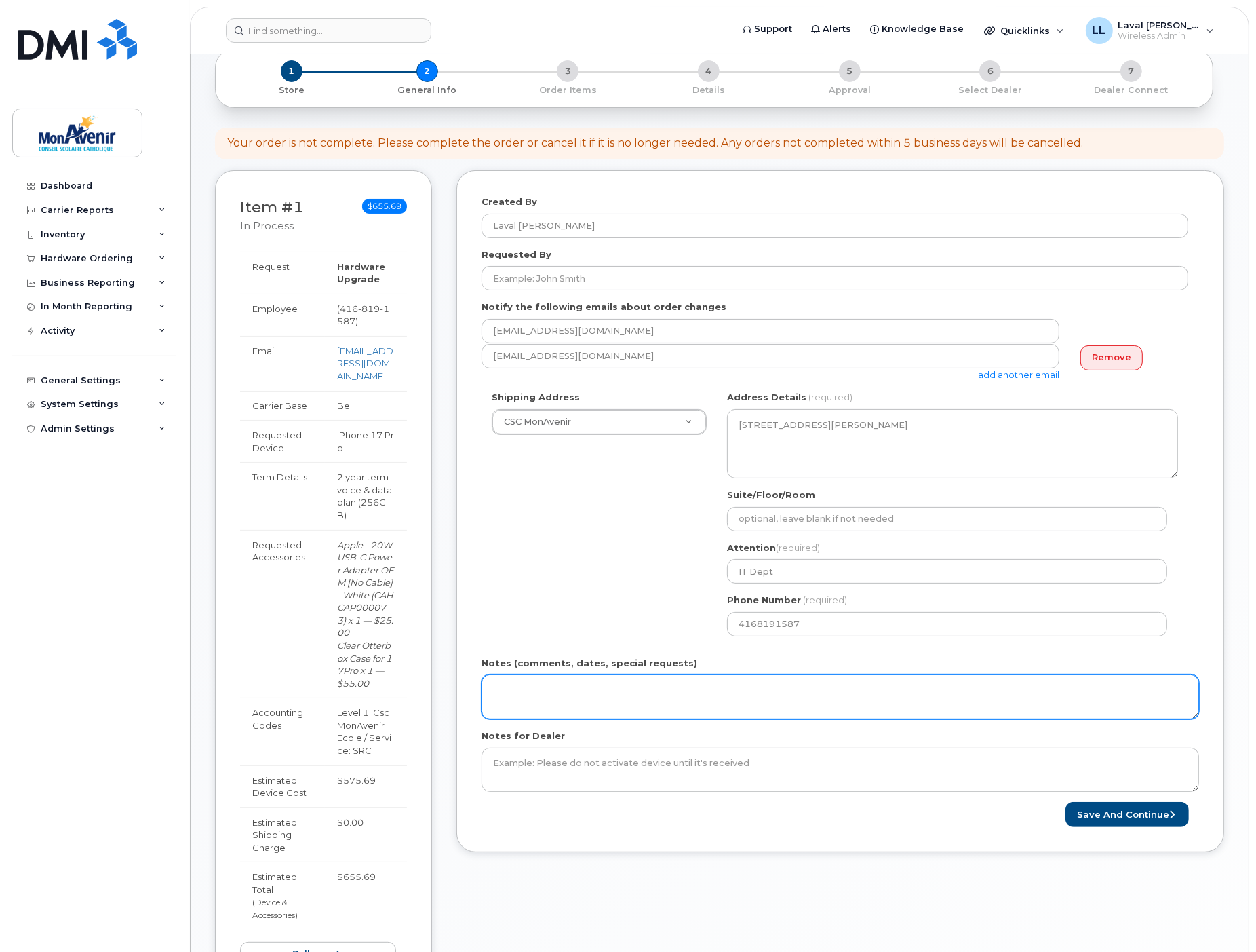
click at [680, 700] on textarea "Notes (comments, dates, special requests)" at bounding box center [840, 696] width 718 height 44
click at [533, 698] on textarea "s" at bounding box center [840, 696] width 718 height 44
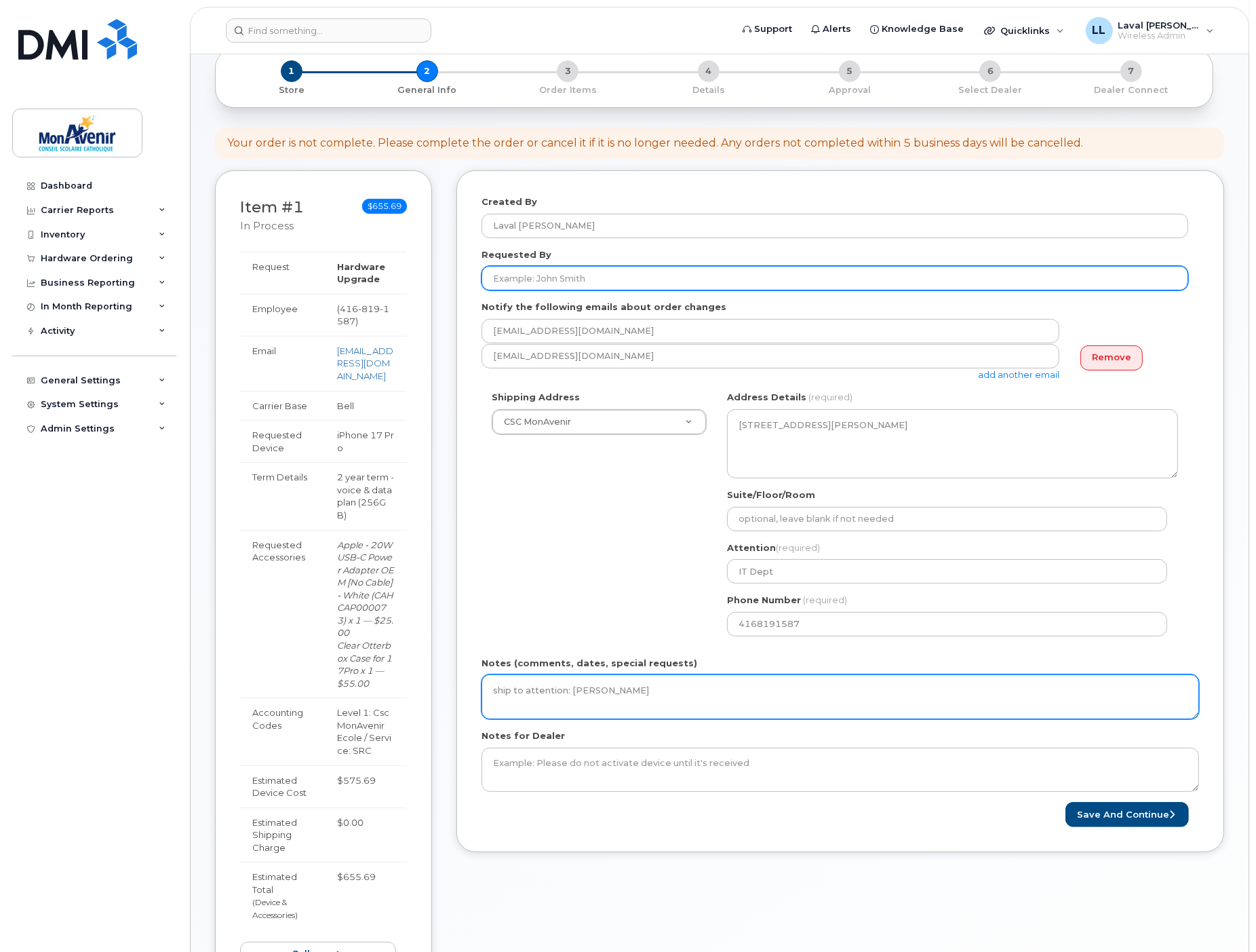
type textarea "ship to attention: [PERSON_NAME]"
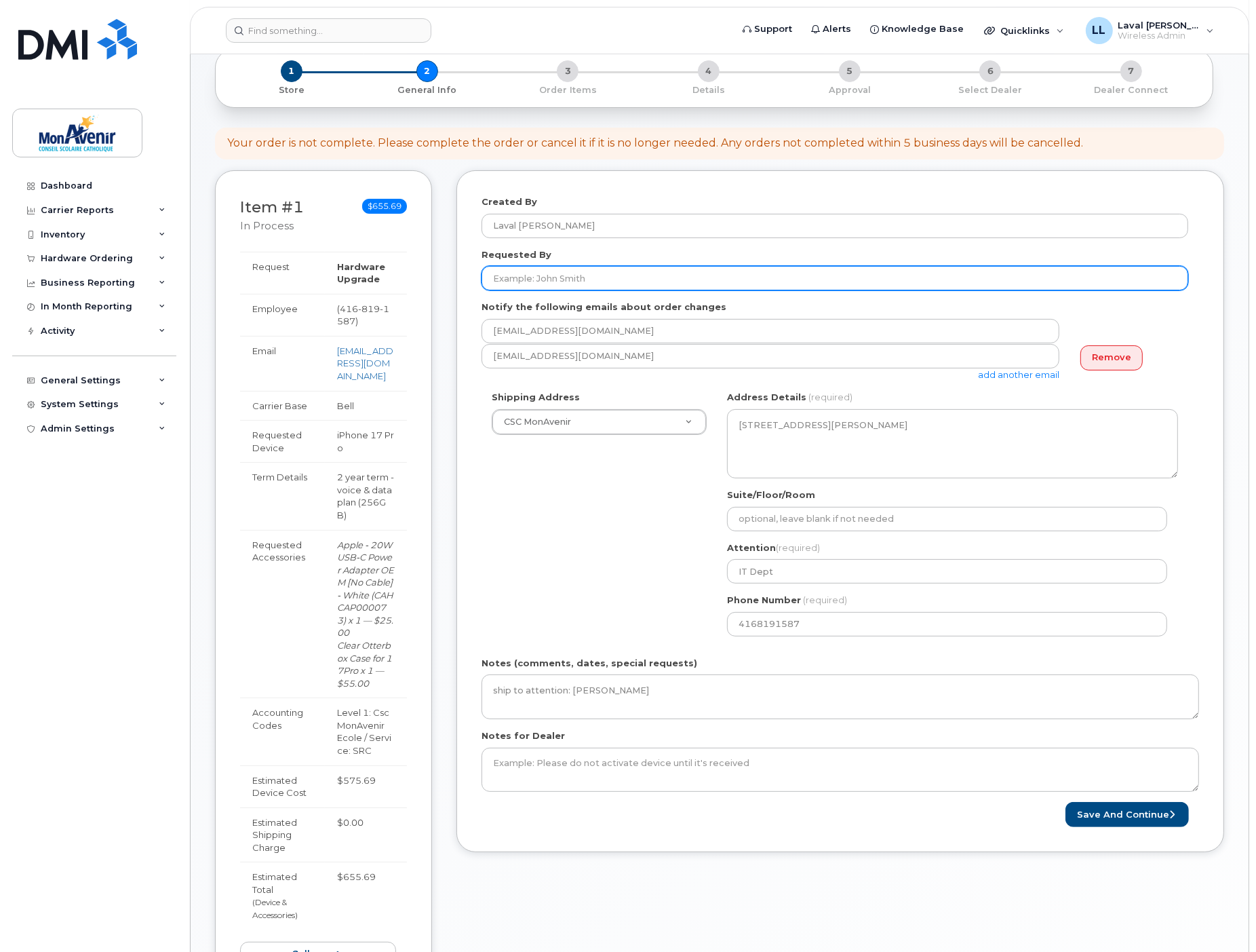
click at [539, 274] on input "Requested By" at bounding box center [835, 278] width 707 height 24
type input "[PERSON_NAME]"
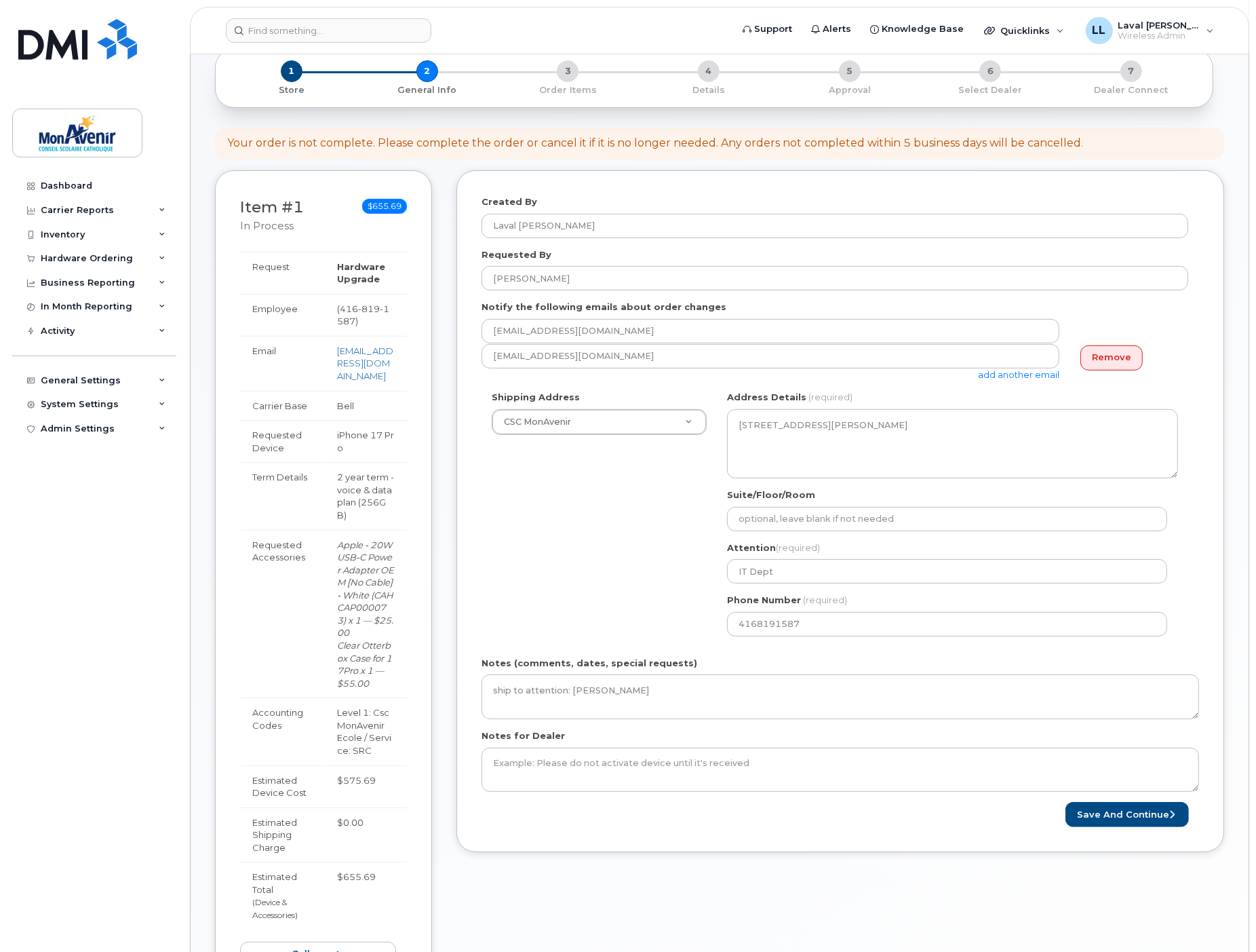
click at [995, 370] on link "add another email" at bounding box center [1019, 374] width 82 height 11
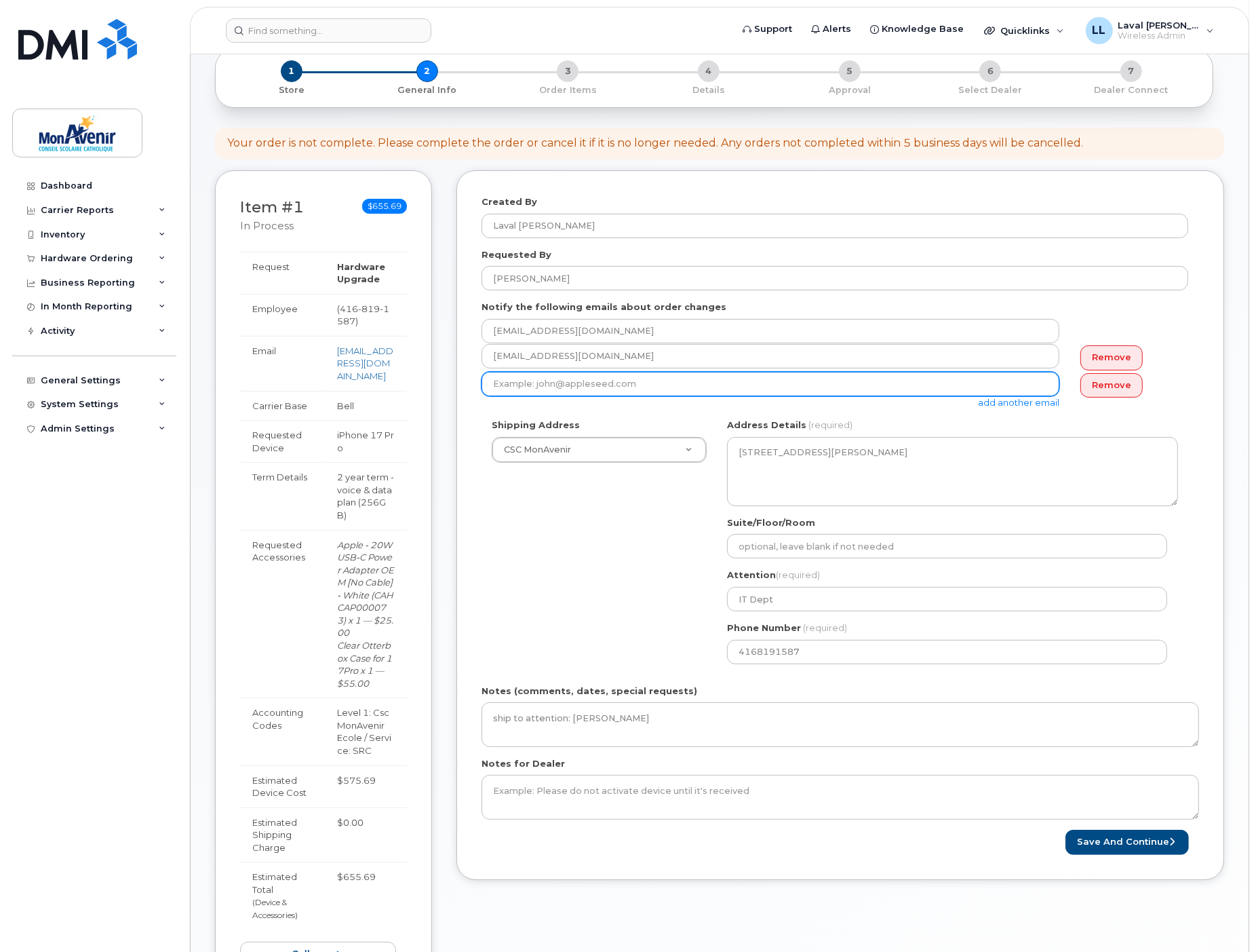
click at [546, 382] on input "email" at bounding box center [771, 383] width 578 height 24
type input "meustasie@cscmonavenir.ca"
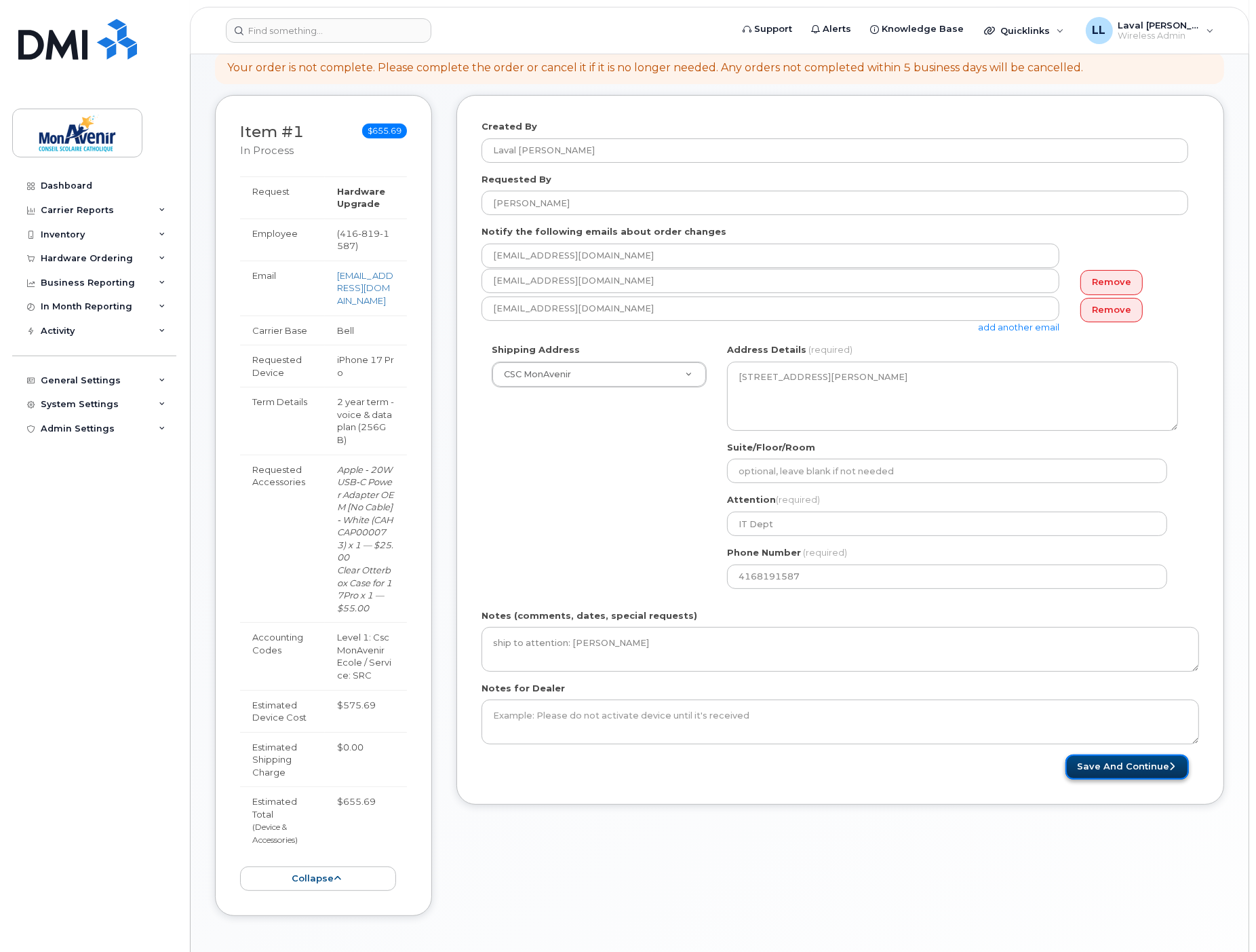
click at [1135, 771] on button "Save and Continue" at bounding box center [1127, 766] width 123 height 25
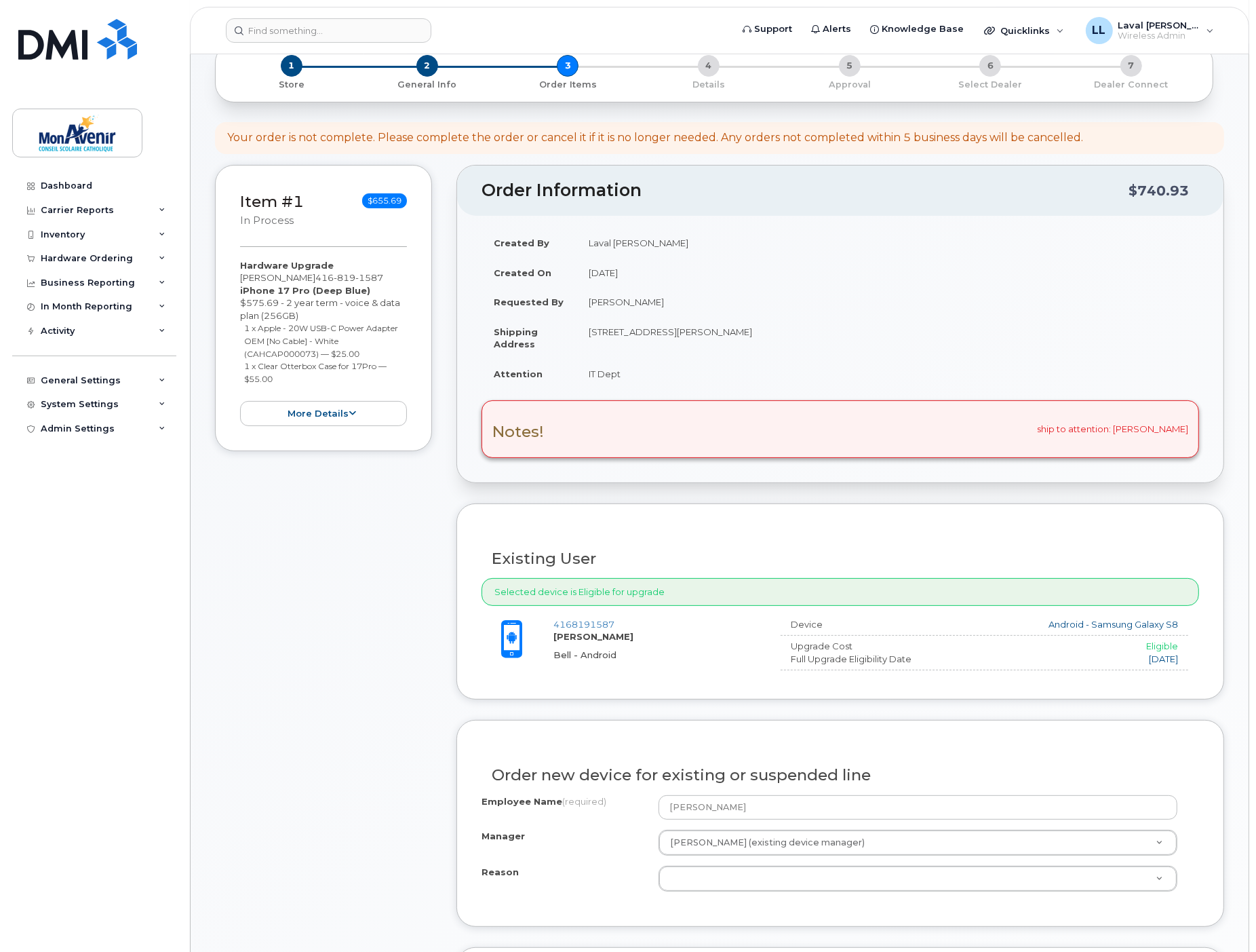
scroll to position [301, 0]
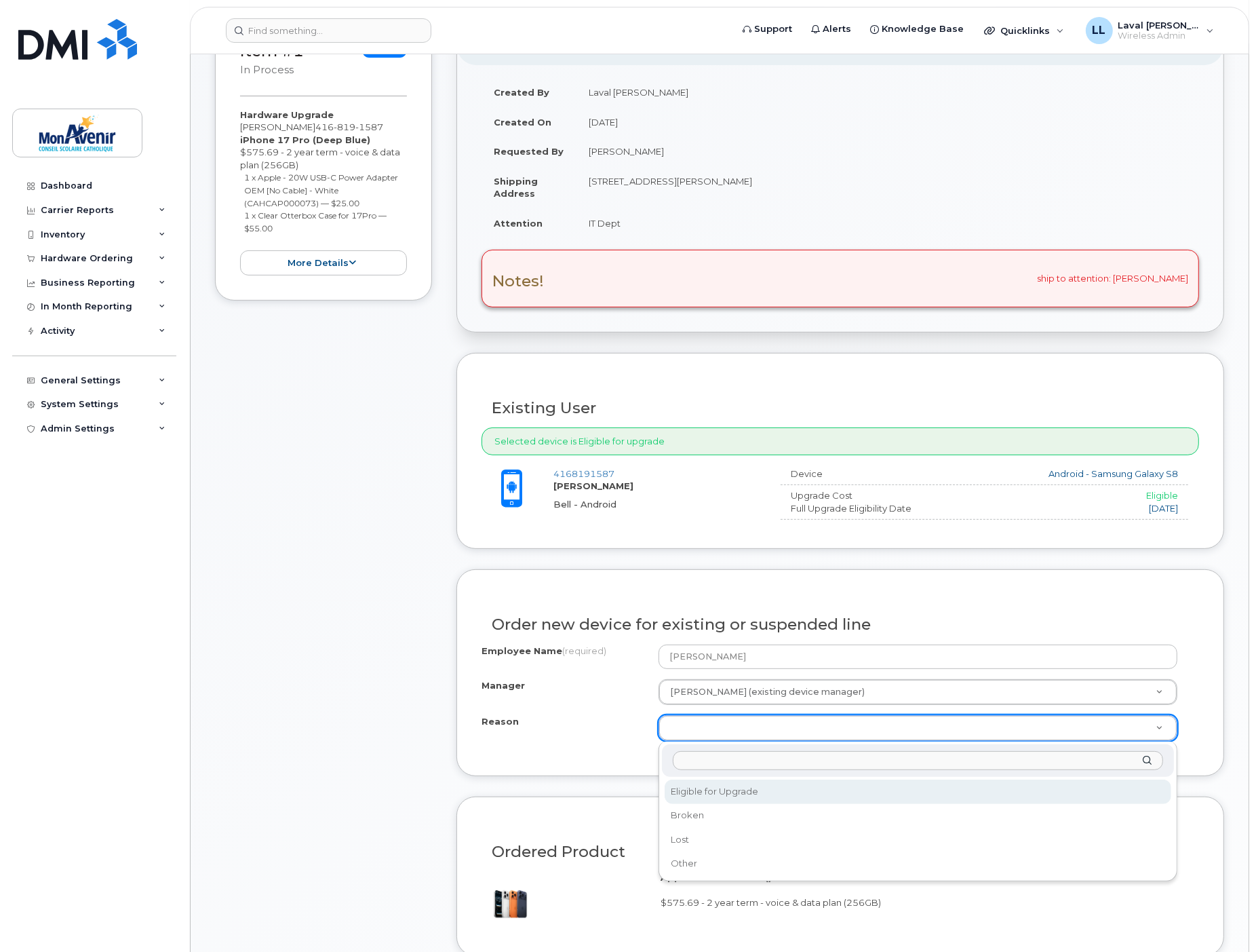
select select "eligible_for_upgrade"
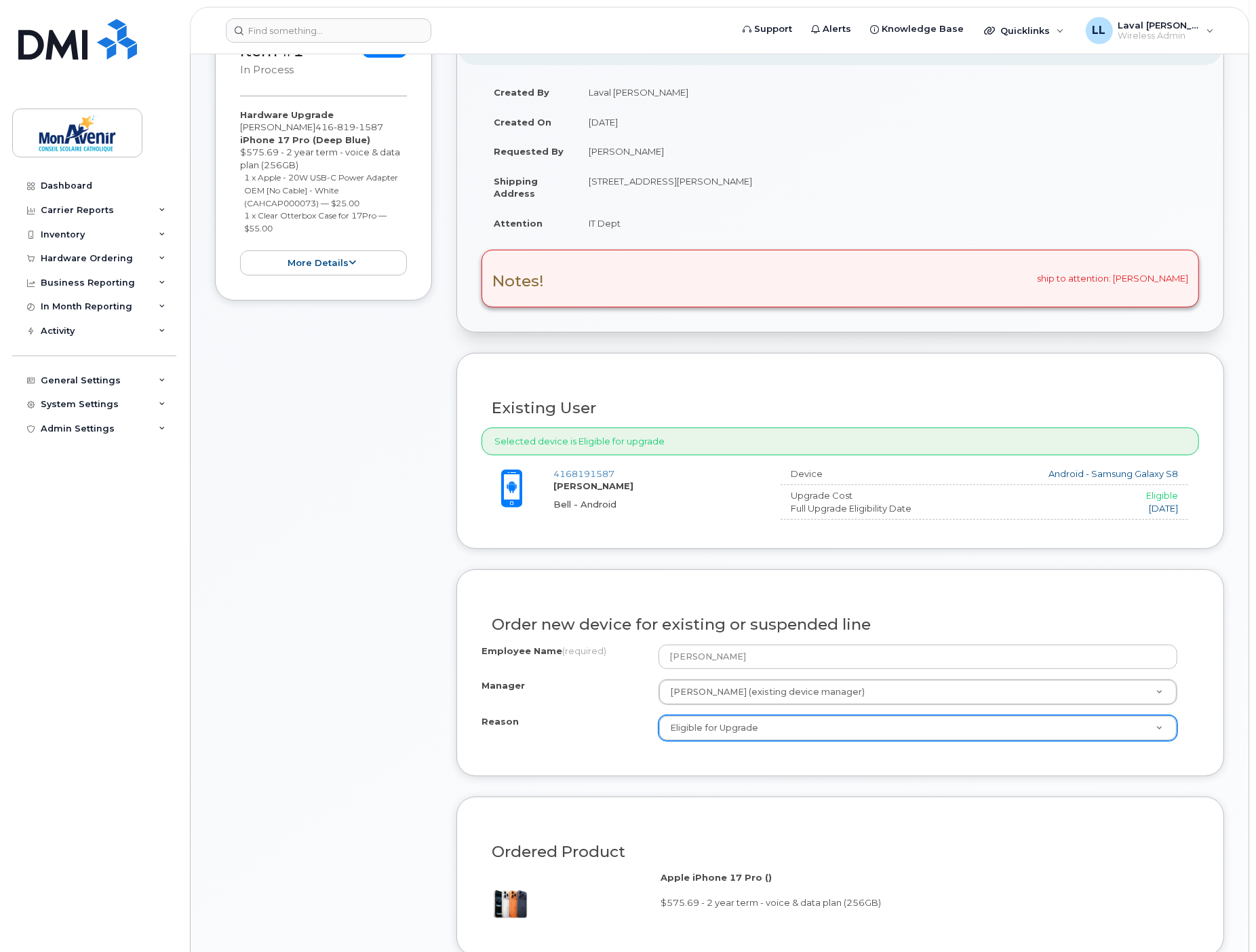
click at [860, 764] on div "Order new device for existing or suspended line Employee Name (required) [PERSO…" at bounding box center [840, 671] width 768 height 207
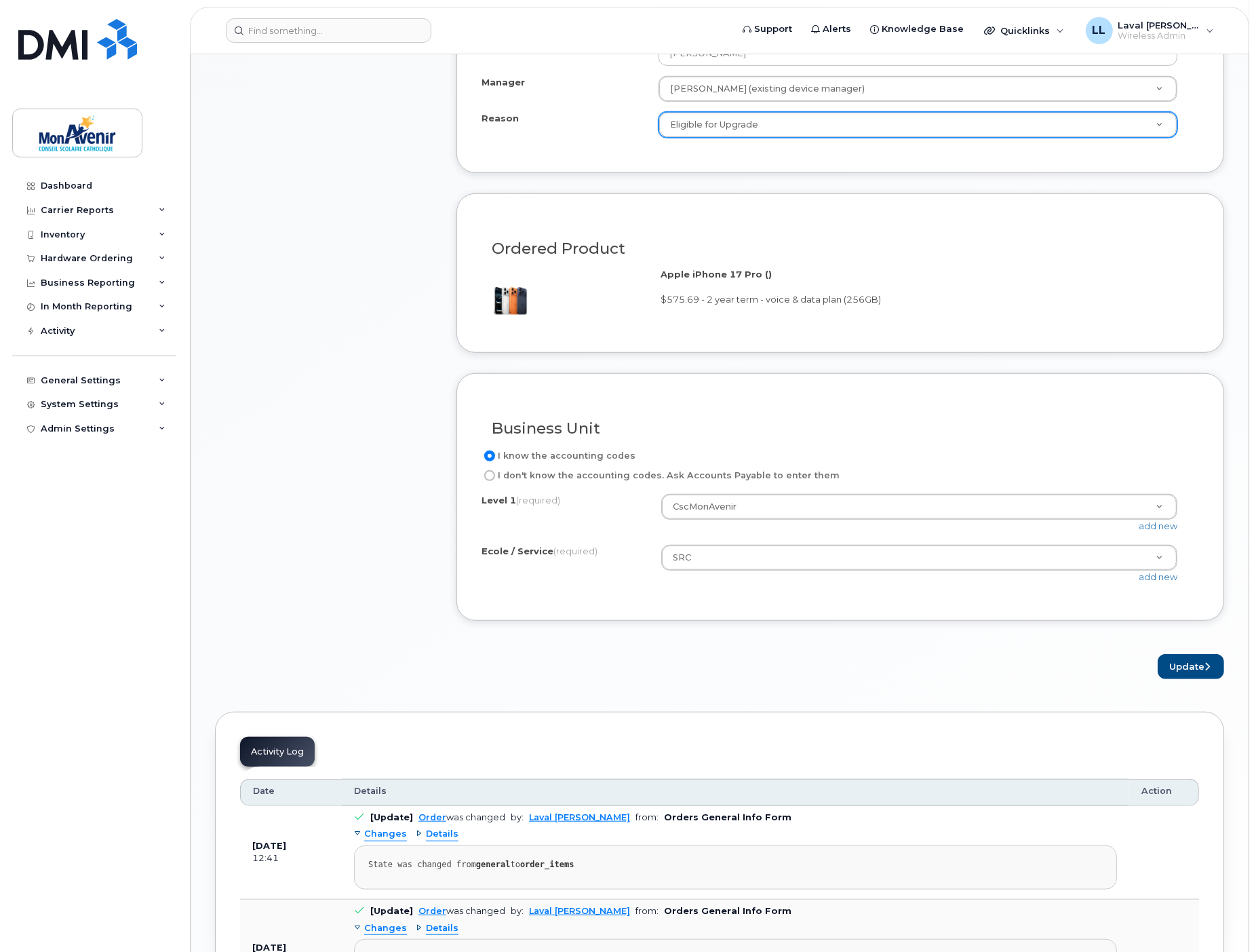
scroll to position [980, 0]
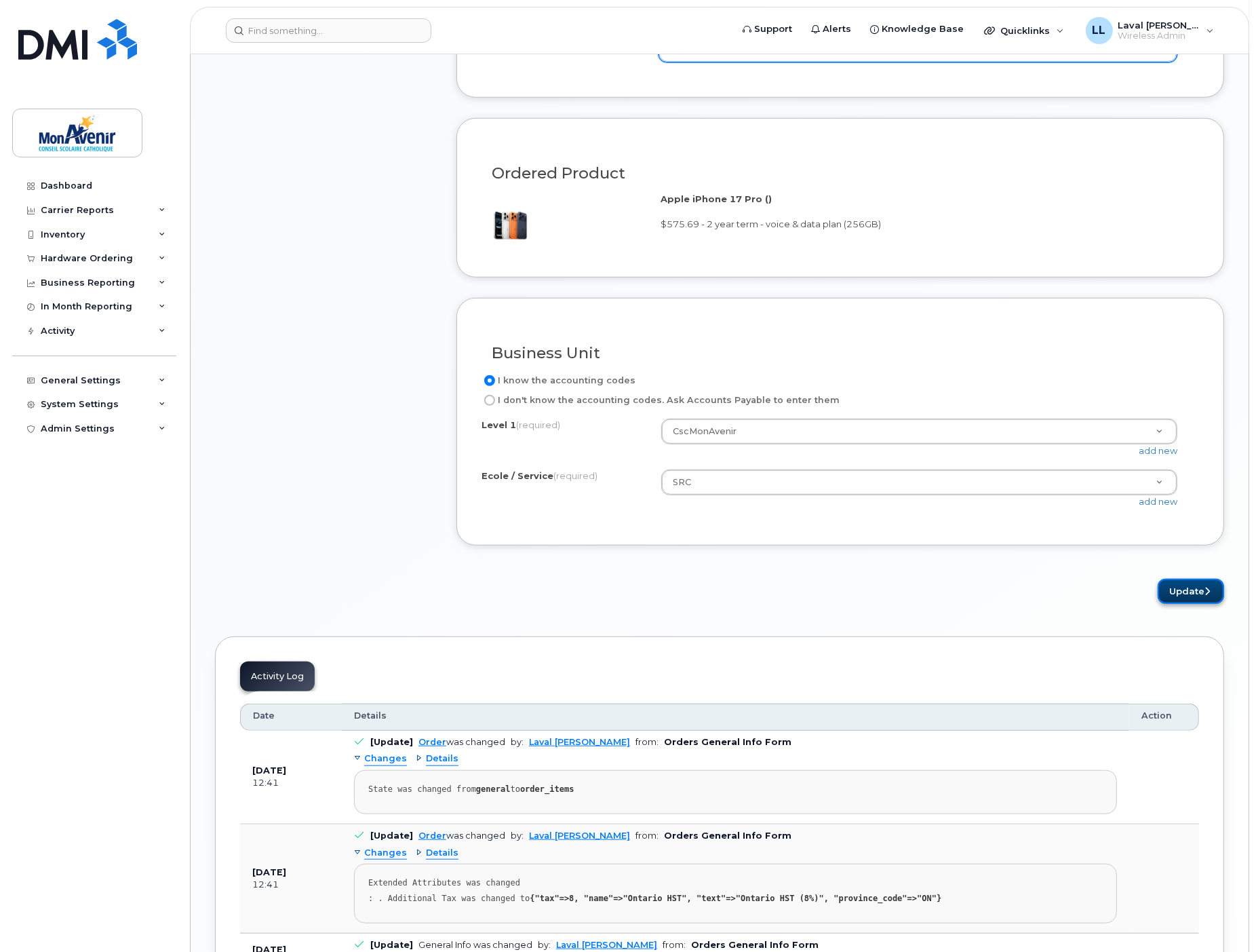
click at [1169, 591] on button "Update" at bounding box center [1191, 591] width 67 height 25
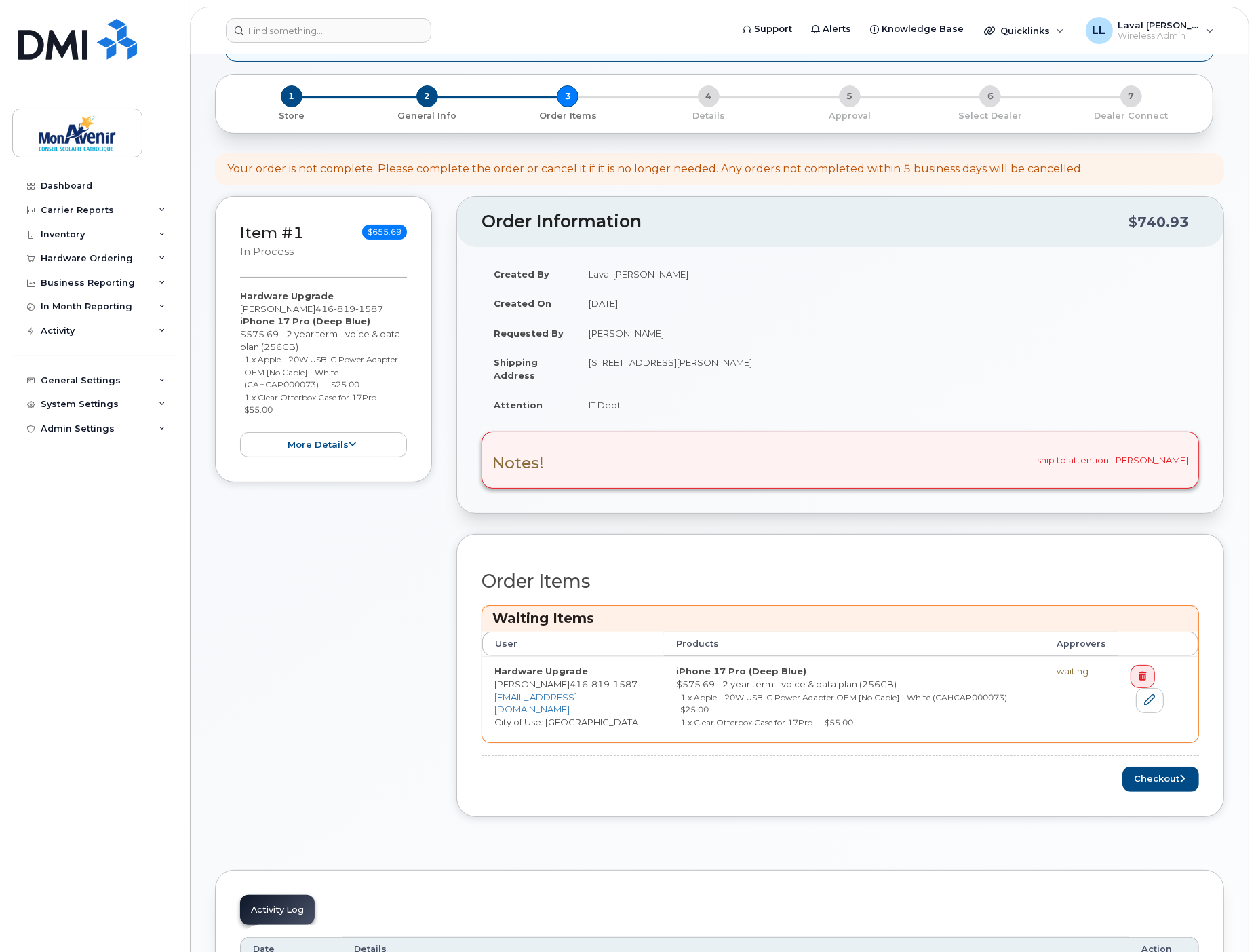
scroll to position [103, 0]
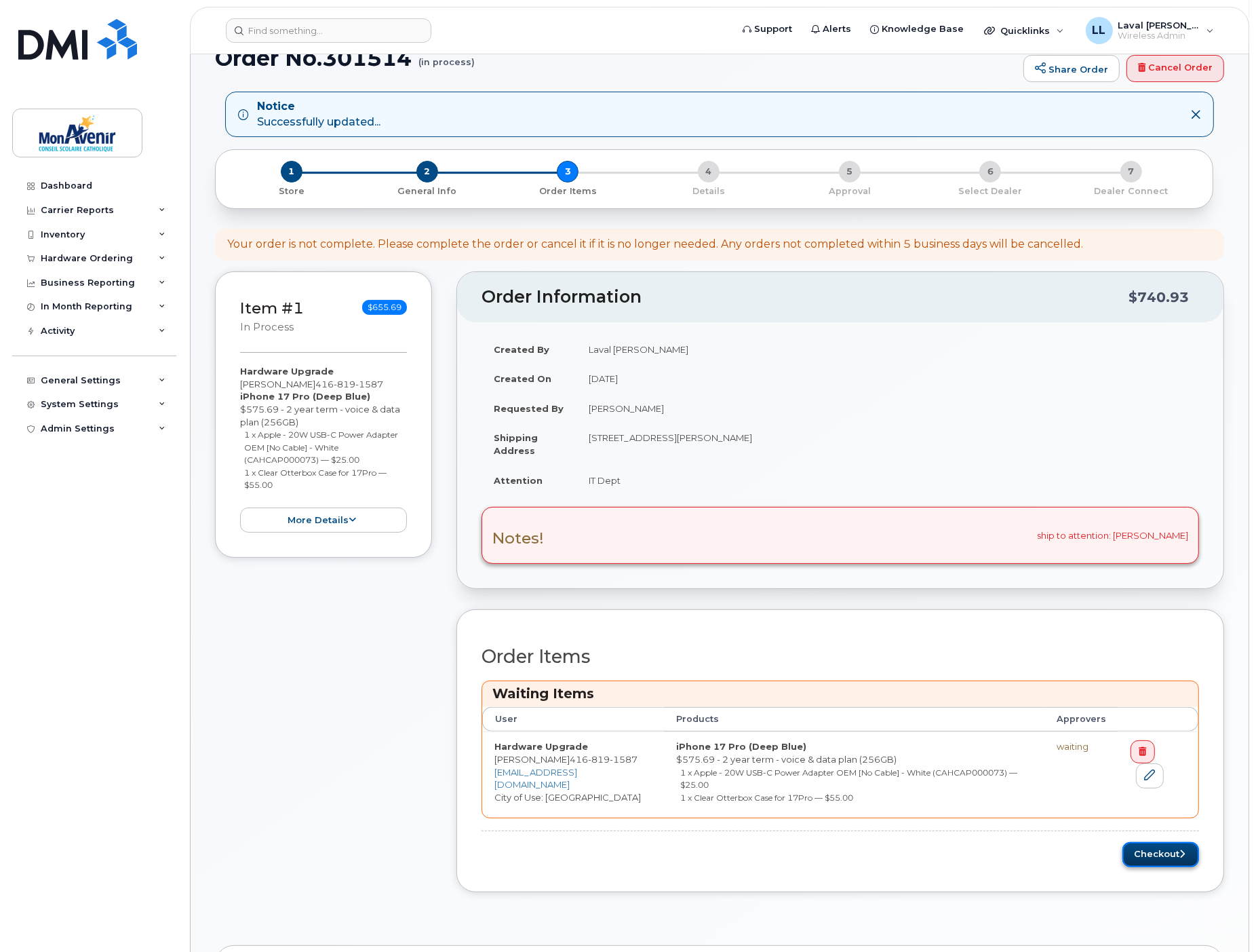
click at [1156, 849] on button "Checkout" at bounding box center [1161, 854] width 77 height 25
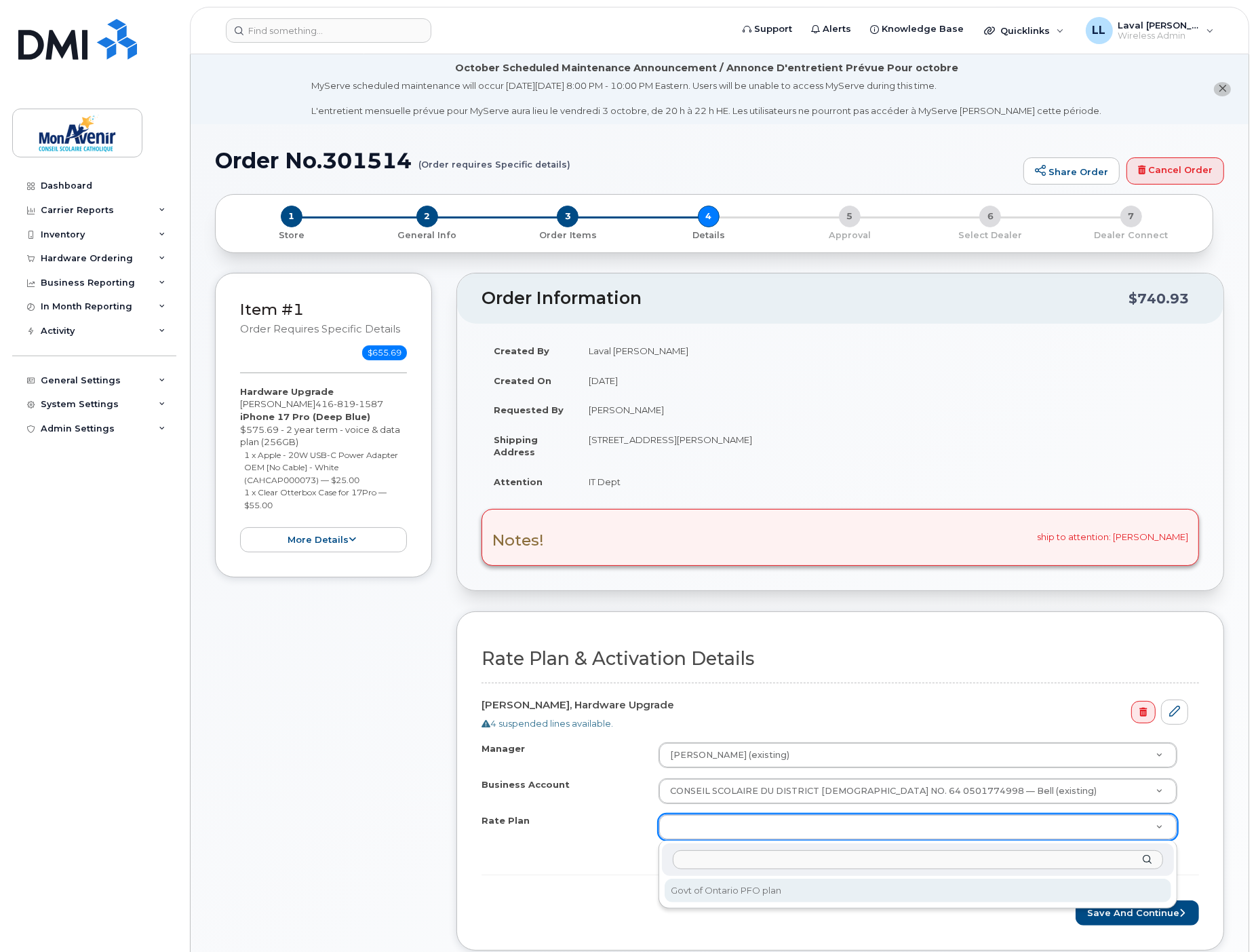
select select "Govt of Ontario PFO plan"
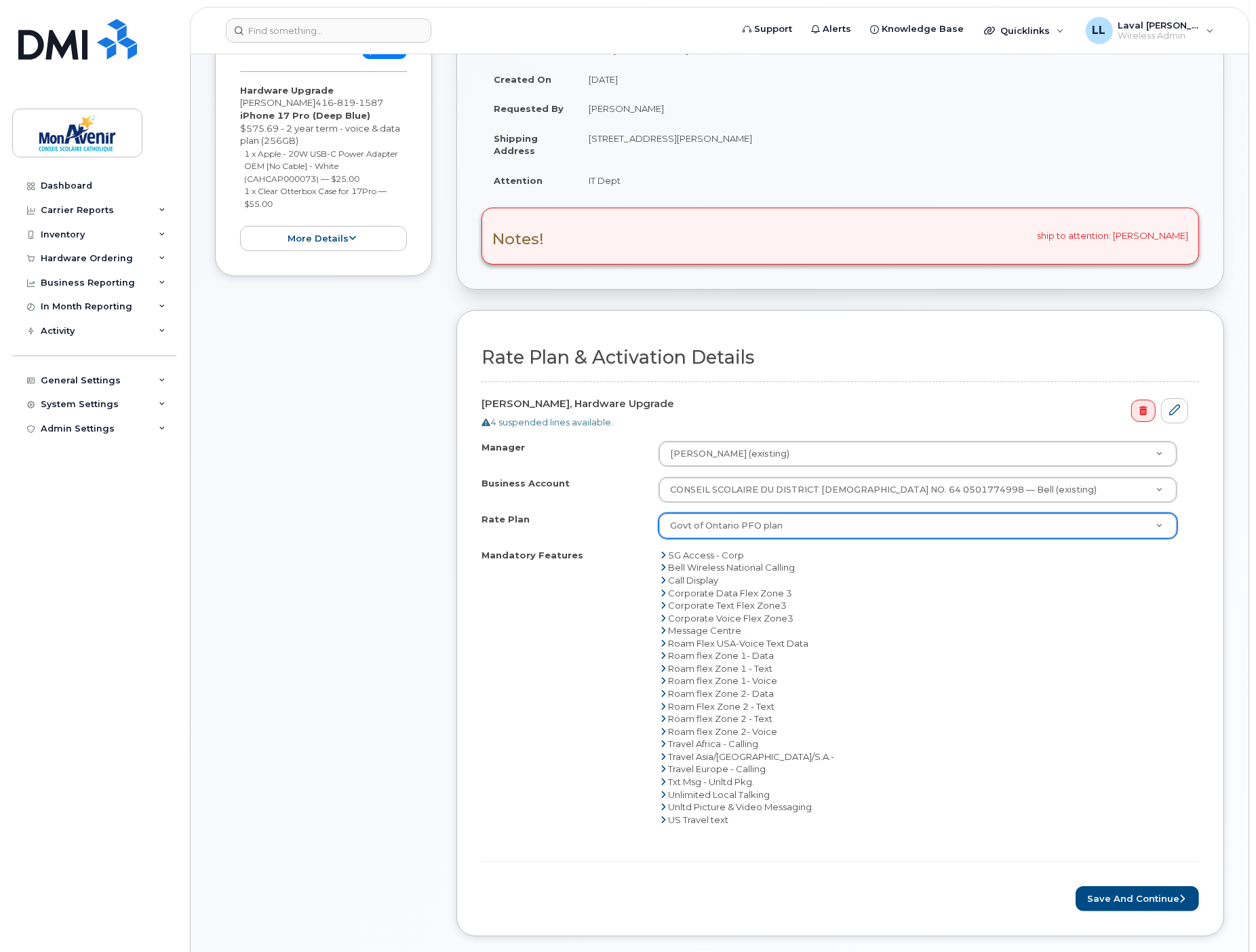
scroll to position [376, 0]
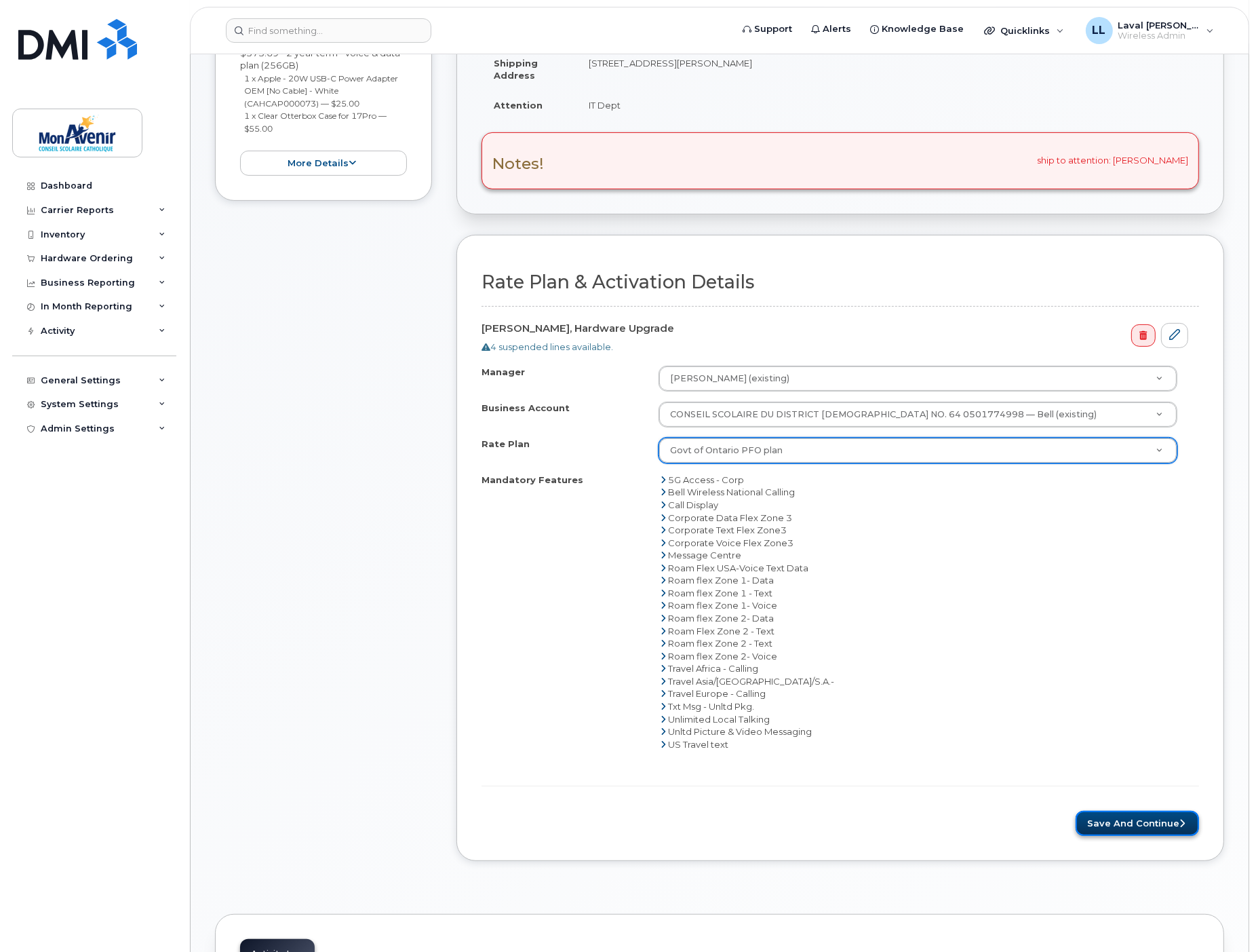
click at [1128, 820] on button "Save and Continue" at bounding box center [1137, 822] width 123 height 25
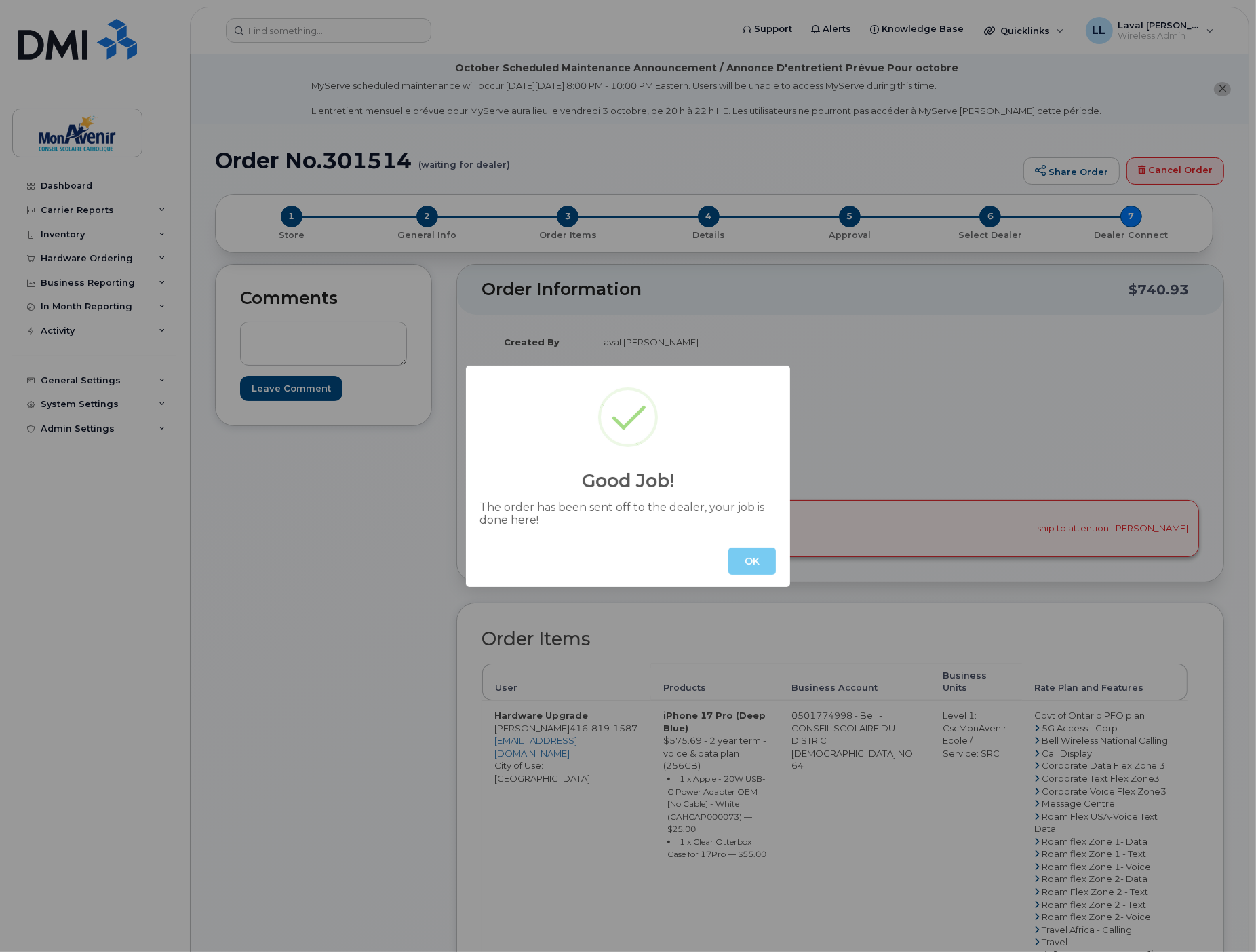
click at [736, 569] on button "OK" at bounding box center [752, 560] width 47 height 27
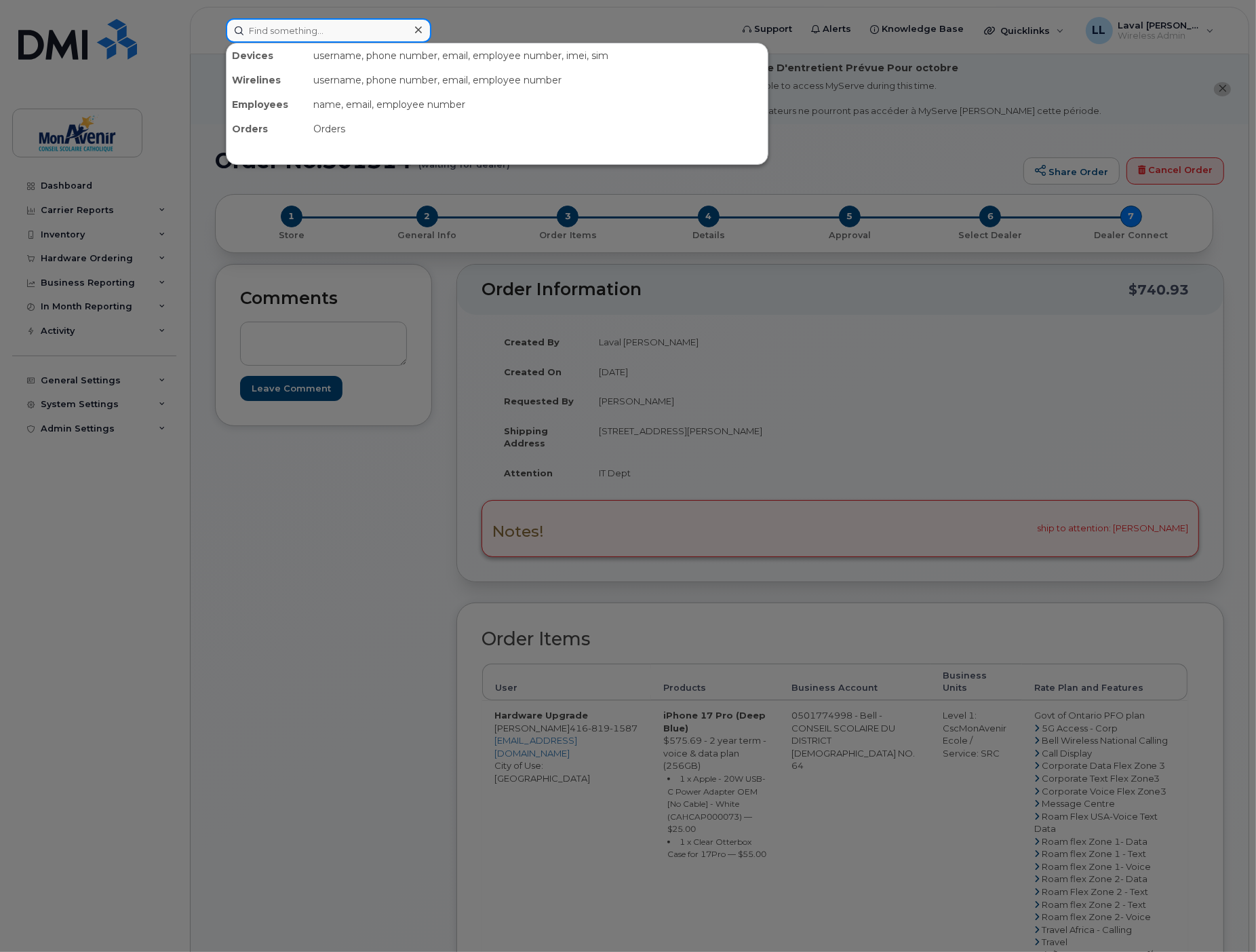
click at [313, 25] on input at bounding box center [329, 31] width 206 height 24
click at [432, 28] on div "Devices username, phone number, email, employee number, imei, sim Wirelines use…" at bounding box center [474, 31] width 519 height 24
click at [415, 25] on icon at bounding box center [418, 30] width 6 height 11
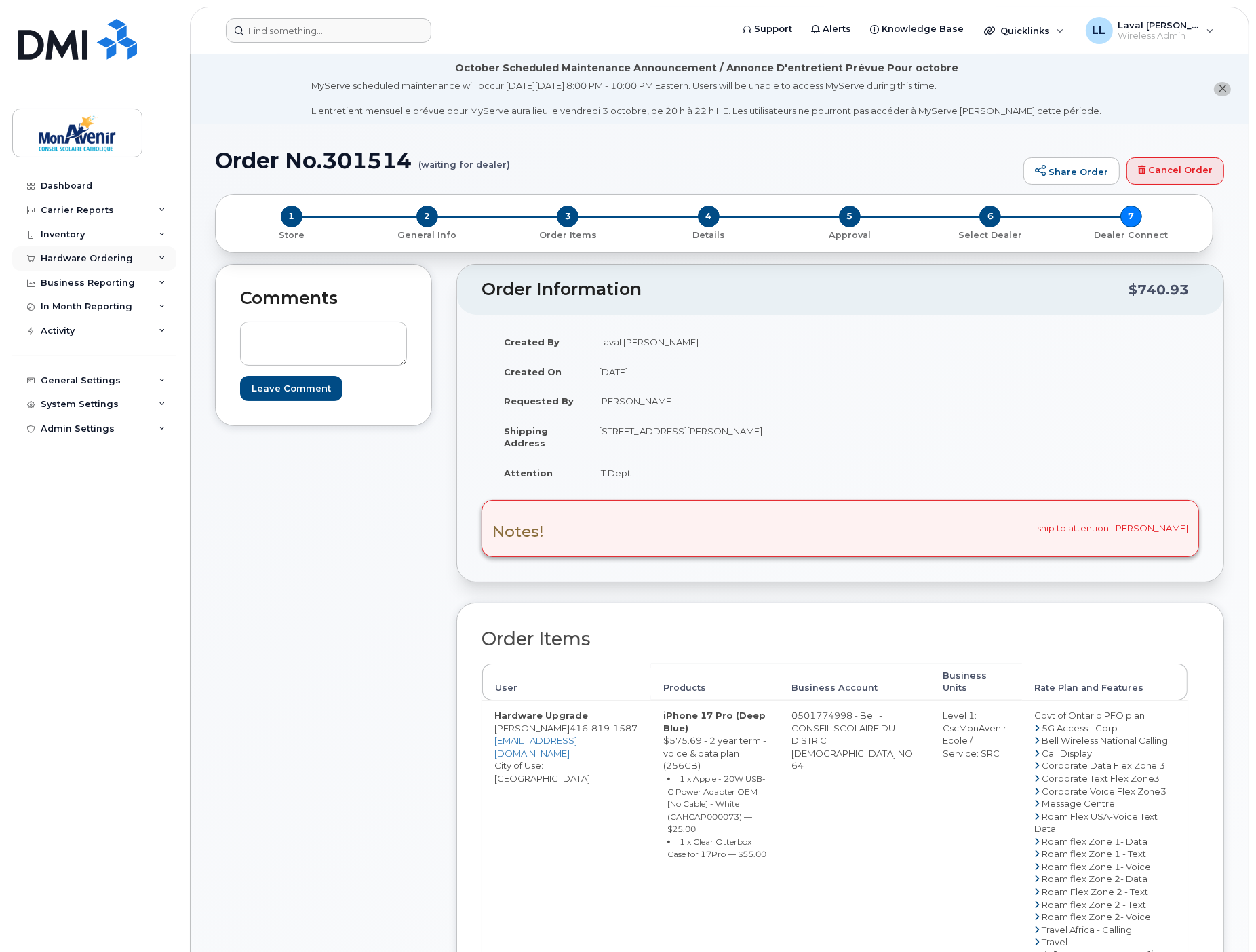
click at [77, 257] on div "Hardware Ordering" at bounding box center [87, 258] width 93 height 11
click at [76, 310] on div "Orders" at bounding box center [64, 308] width 33 height 12
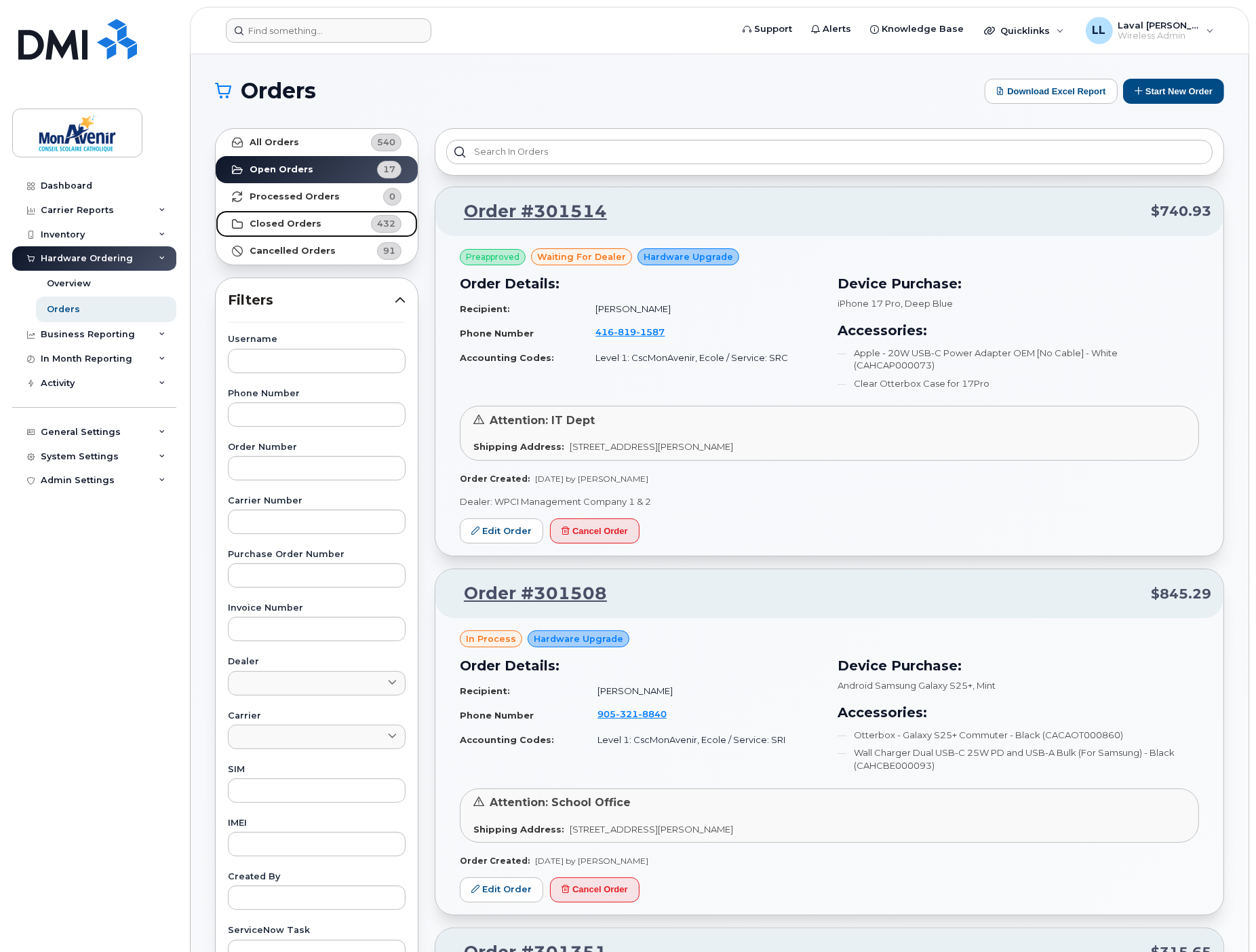
click at [283, 220] on strong "Closed Orders" at bounding box center [286, 224] width 72 height 11
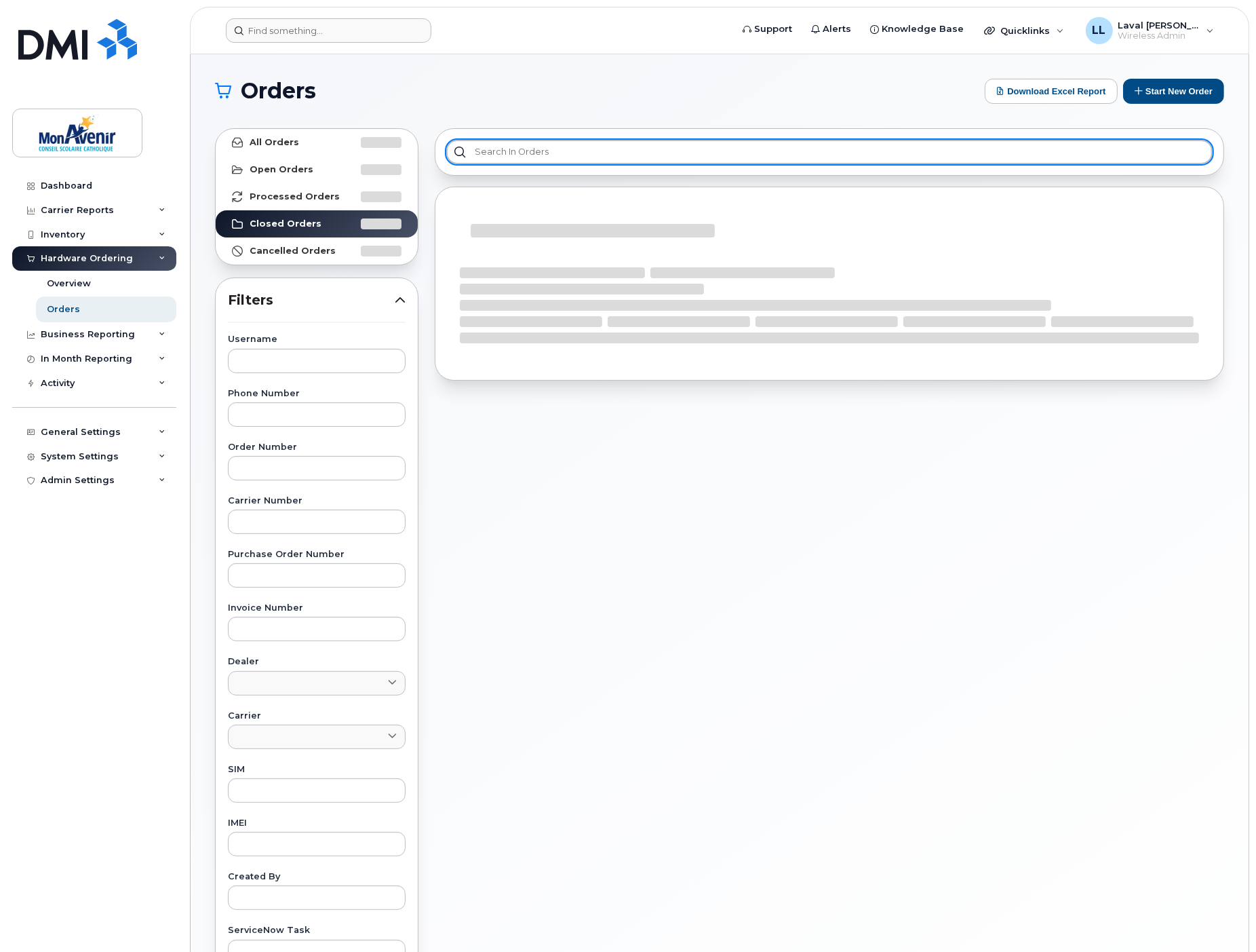
click at [506, 152] on input "text" at bounding box center [830, 152] width 767 height 24
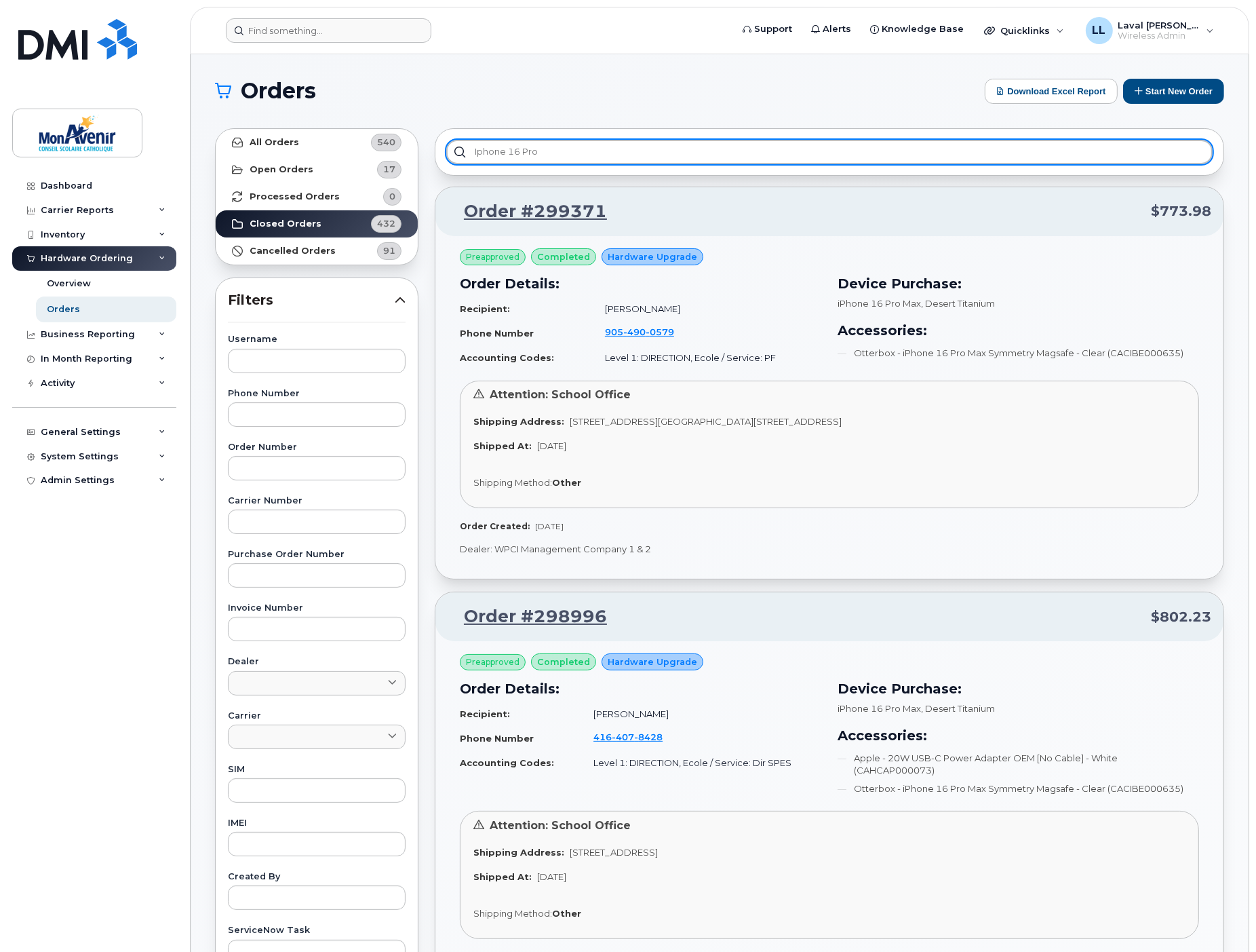
type input "iphone 16 pro"
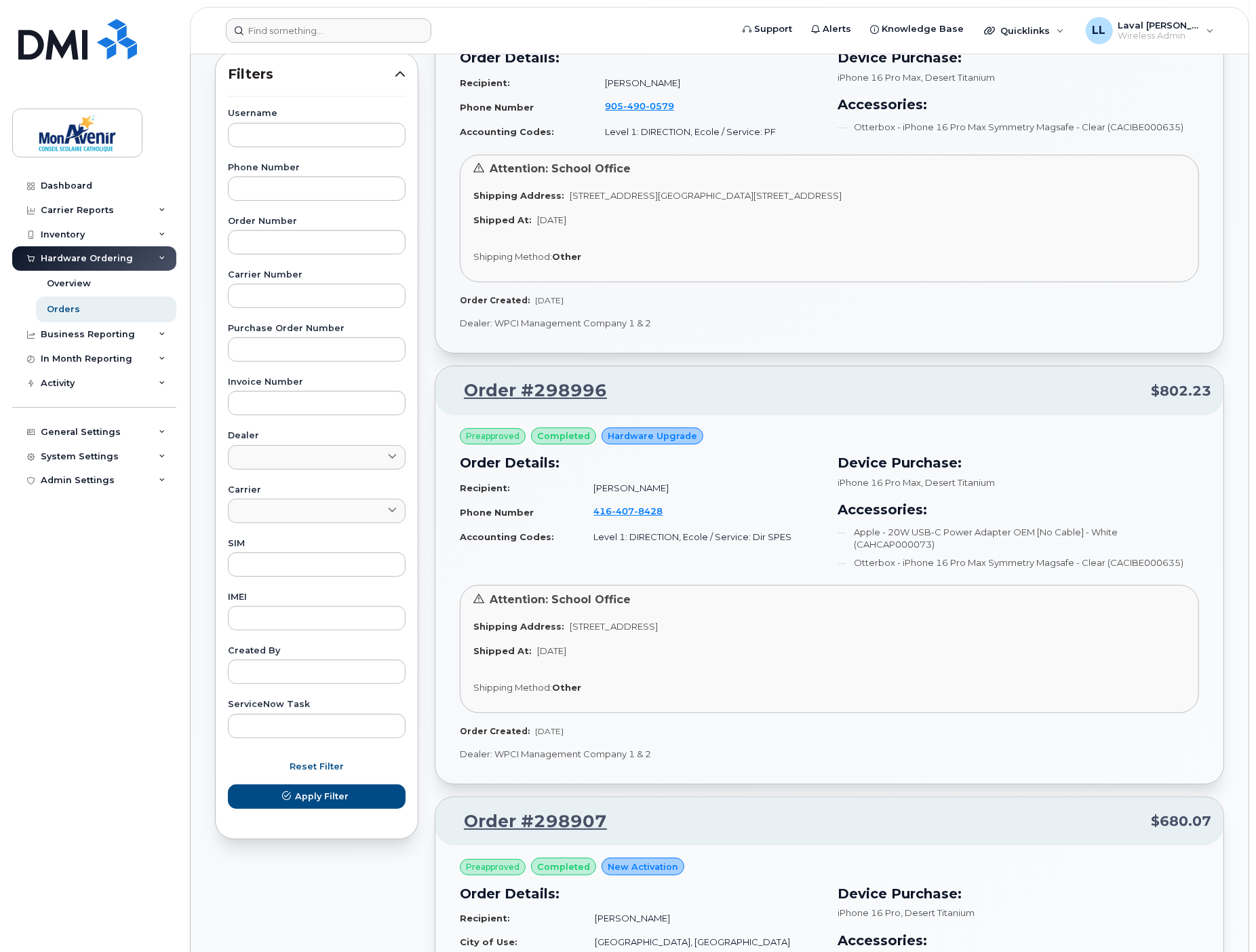
scroll to position [452, 0]
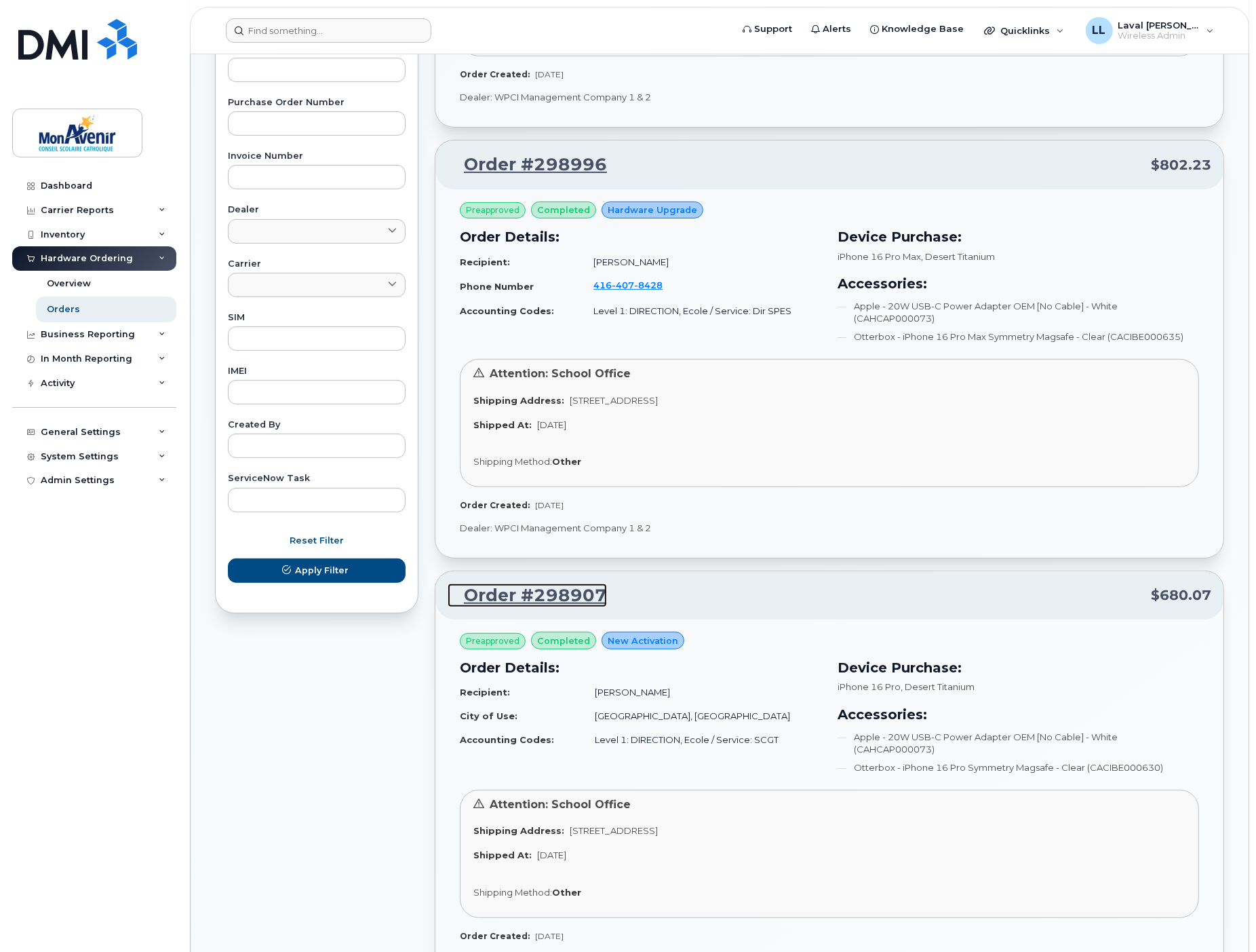
click at [551, 605] on link "Order #298907" at bounding box center [527, 595] width 159 height 24
click at [557, 595] on link "Order #298907" at bounding box center [527, 595] width 159 height 24
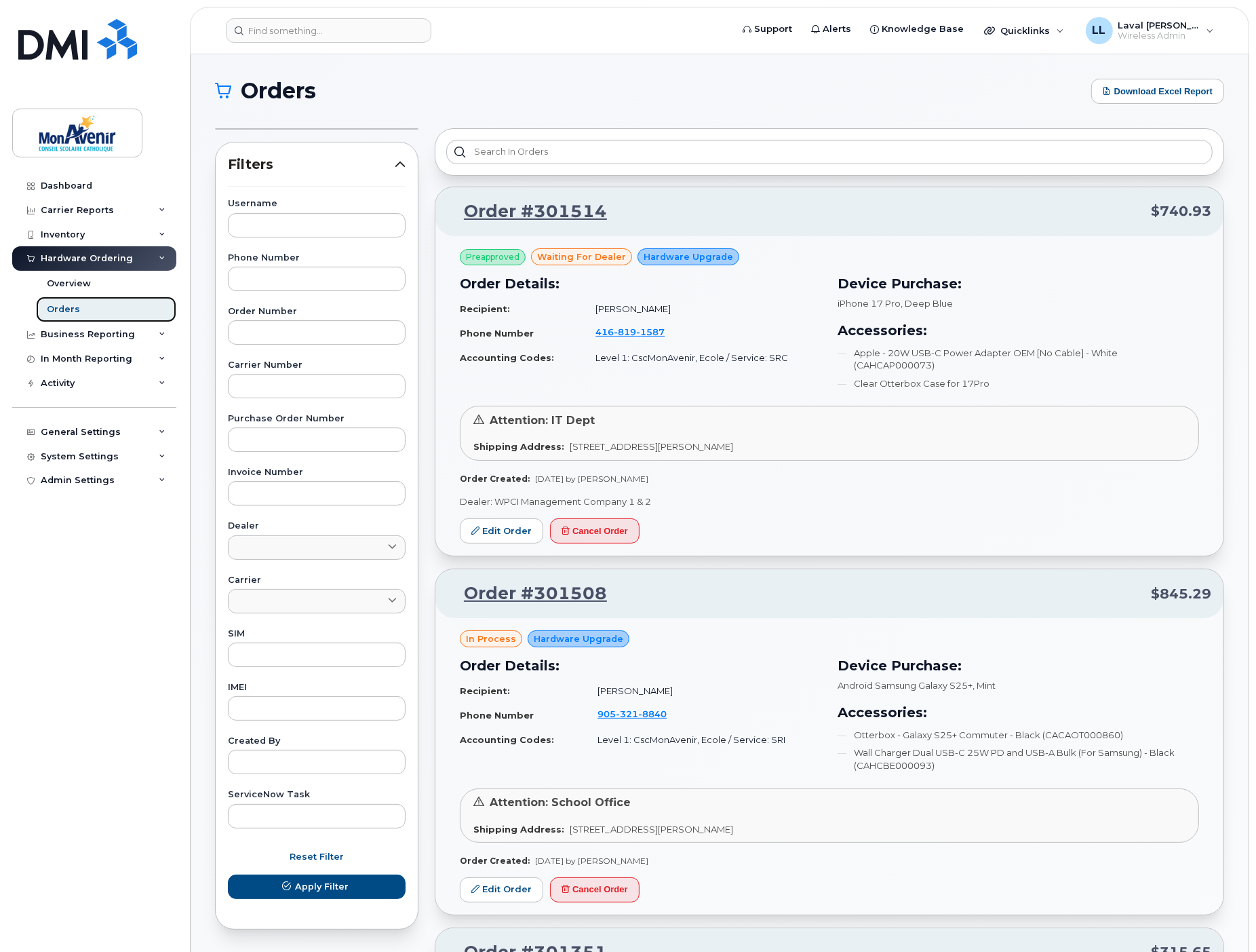
click at [75, 307] on div "Orders" at bounding box center [64, 308] width 33 height 12
click at [68, 278] on div "Overview" at bounding box center [69, 283] width 44 height 12
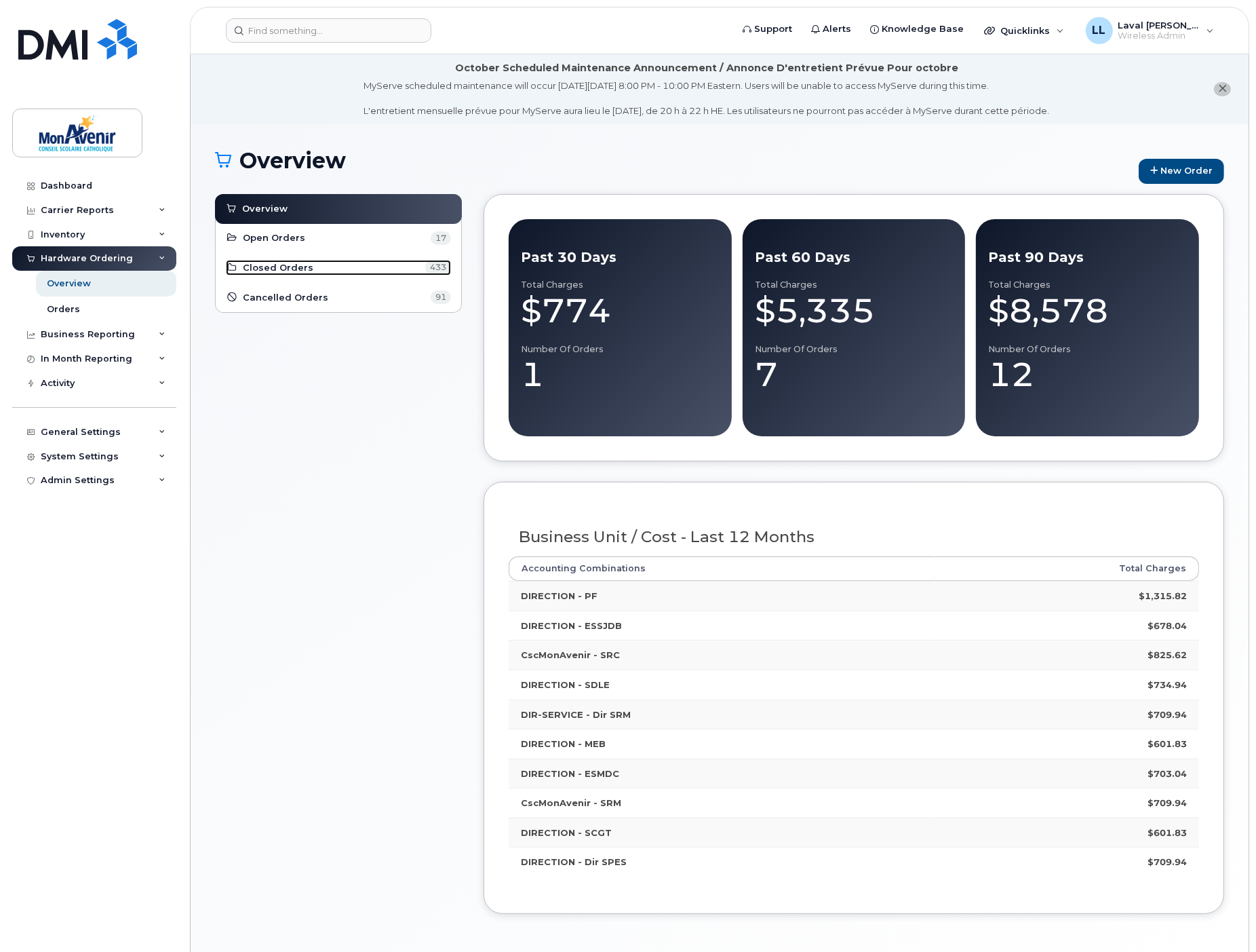
click at [272, 268] on span "Closed Orders" at bounding box center [278, 268] width 70 height 13
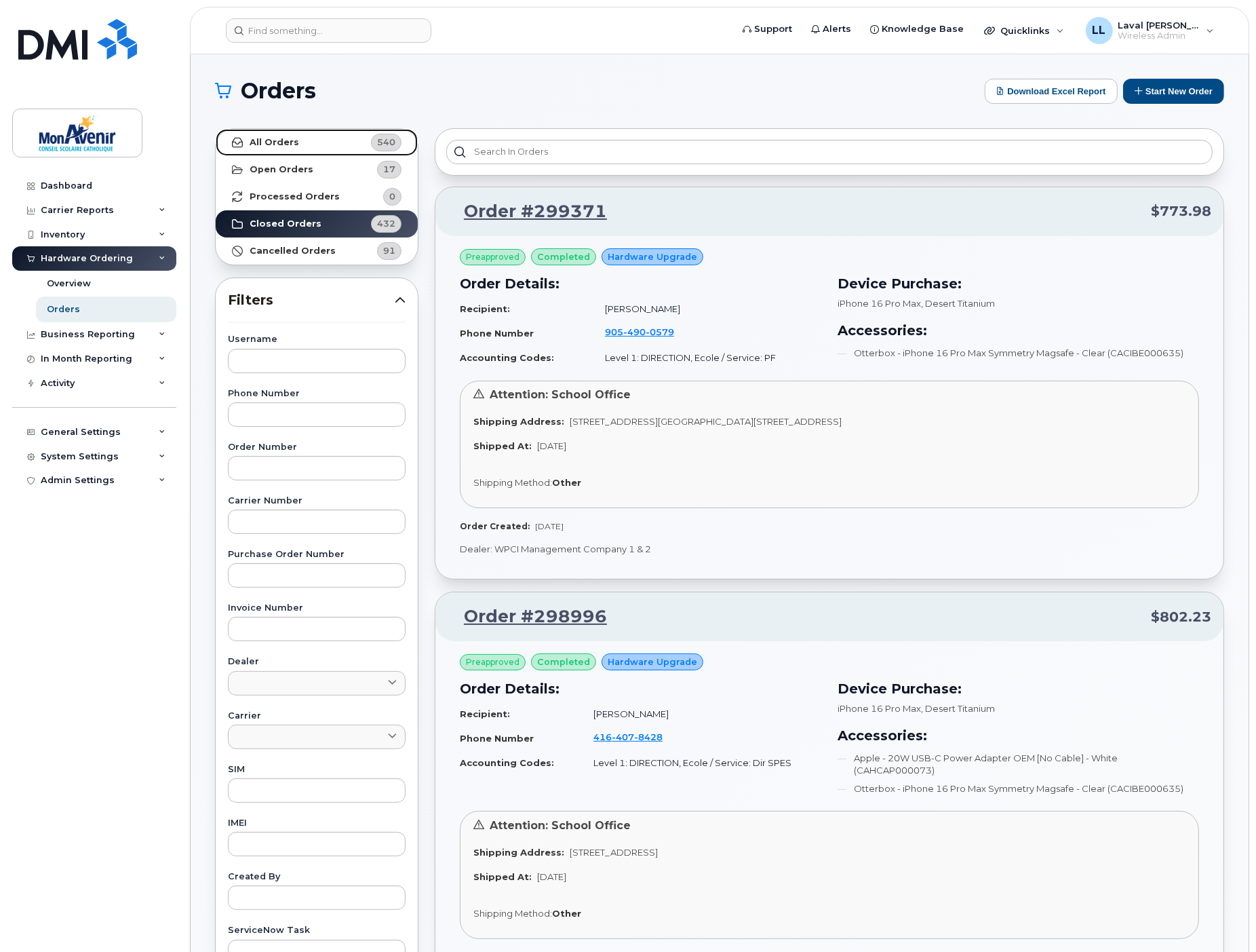
click at [289, 144] on strong "All Orders" at bounding box center [274, 143] width 49 height 11
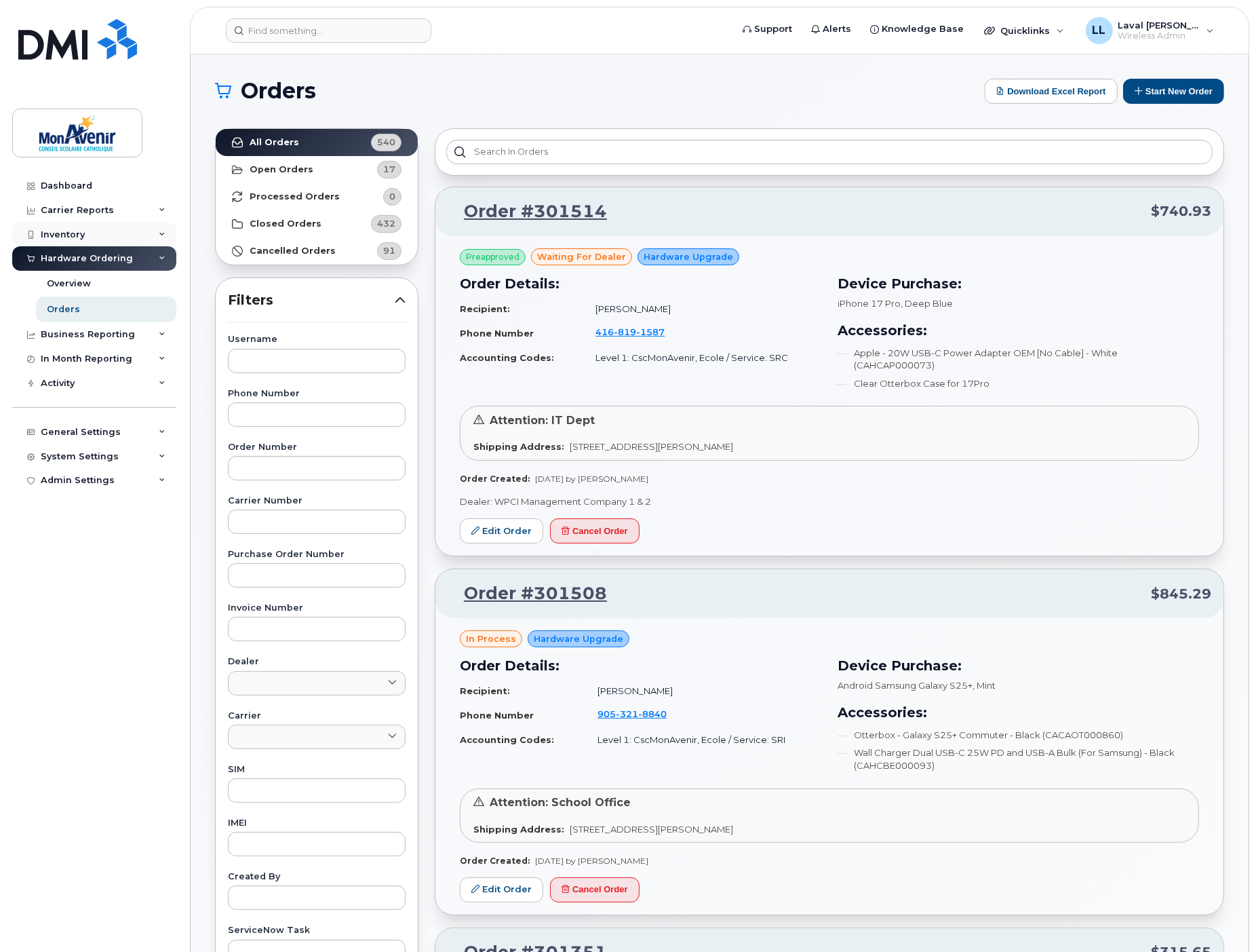
click at [76, 232] on div "Inventory" at bounding box center [63, 235] width 44 height 11
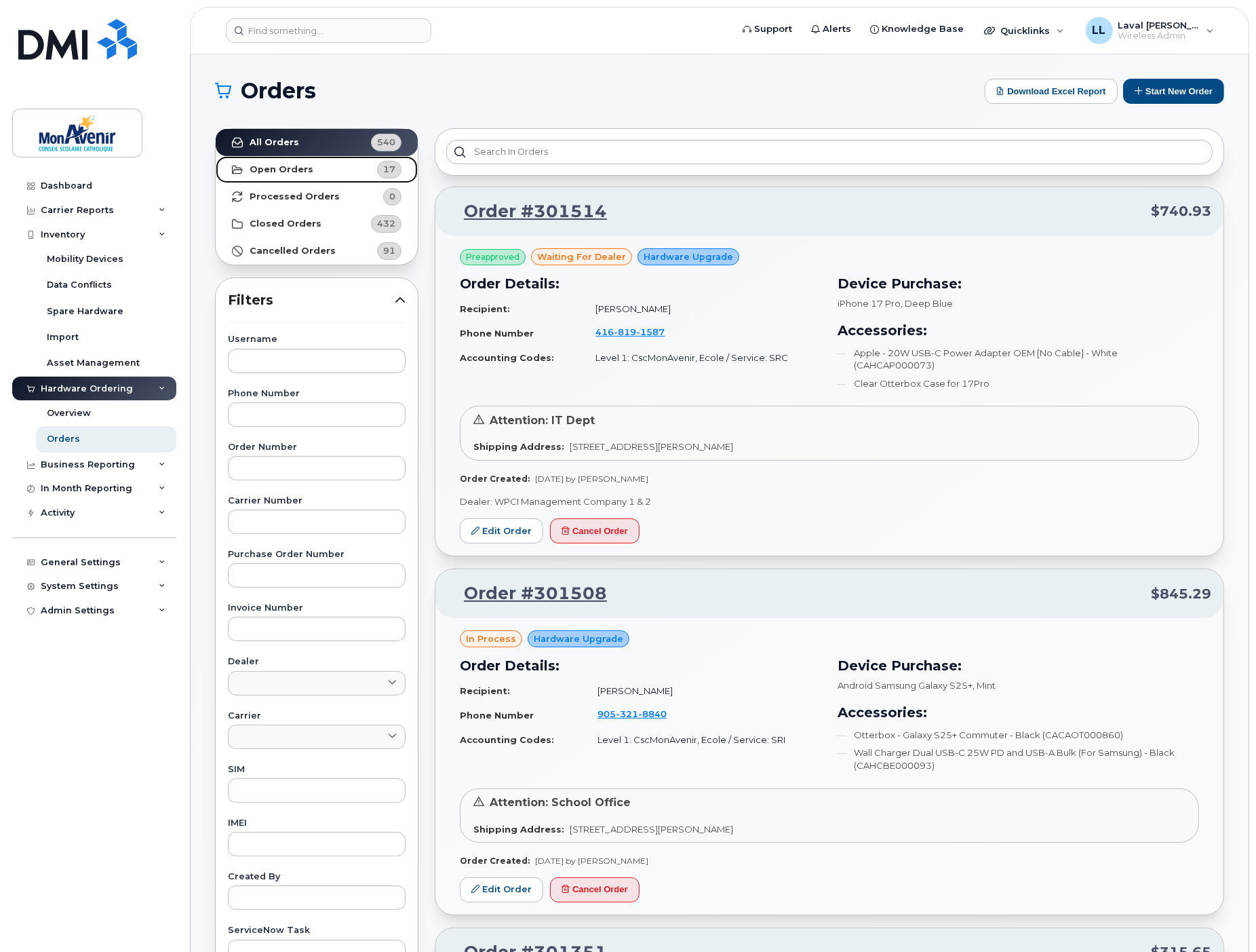
click at [287, 171] on strong "Open Orders" at bounding box center [282, 169] width 64 height 11
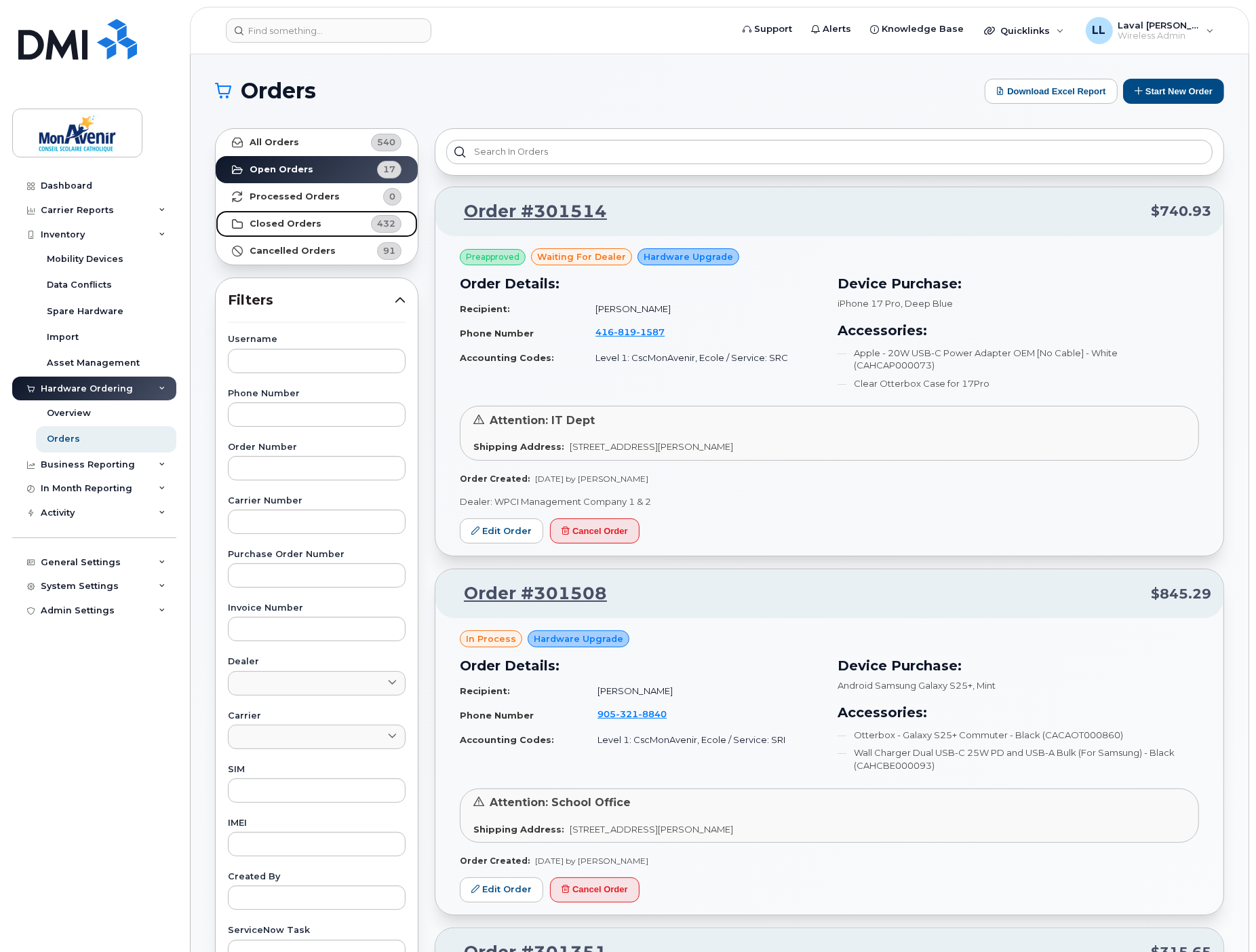
click at [289, 219] on strong "Closed Orders" at bounding box center [286, 224] width 72 height 11
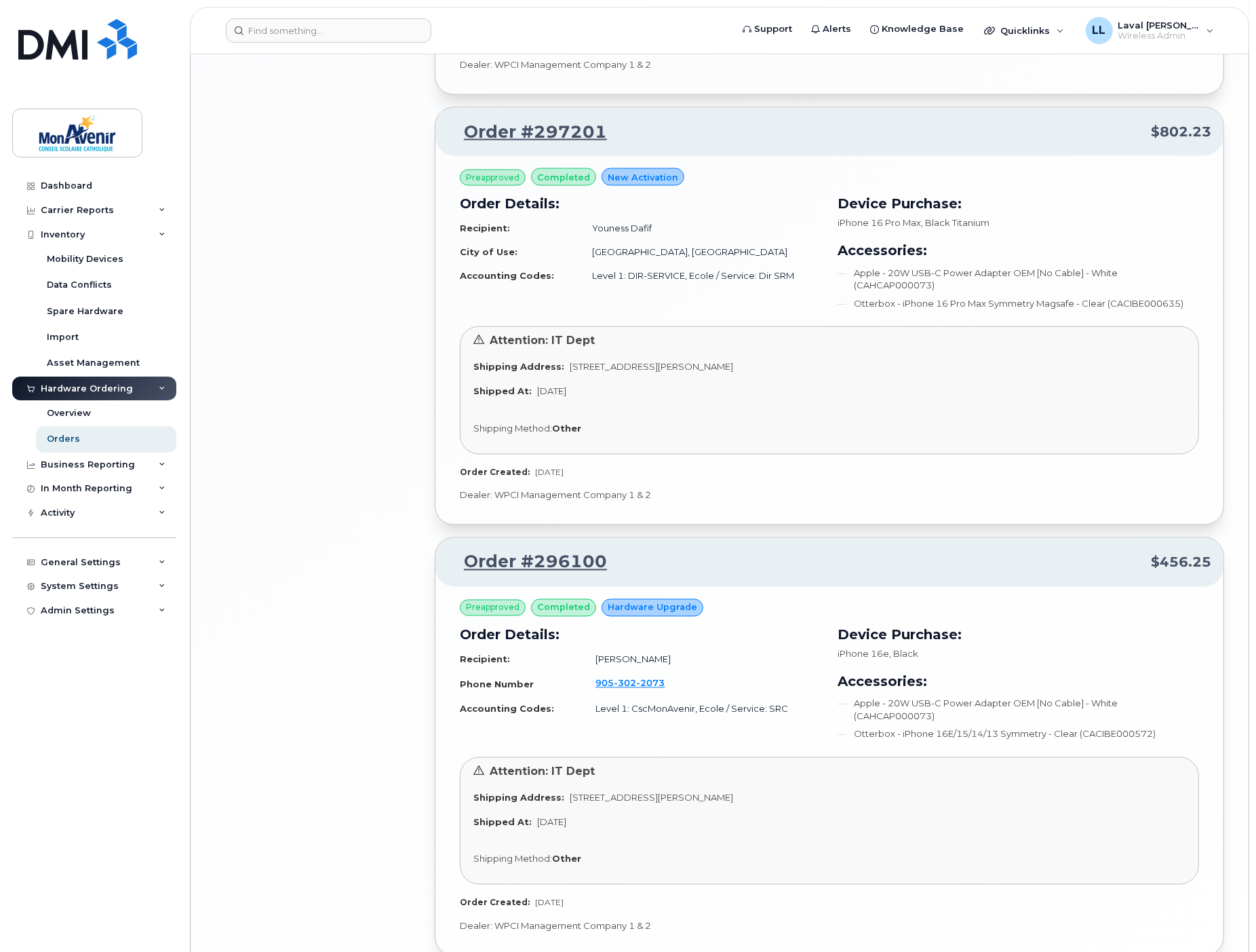
scroll to position [2751, 0]
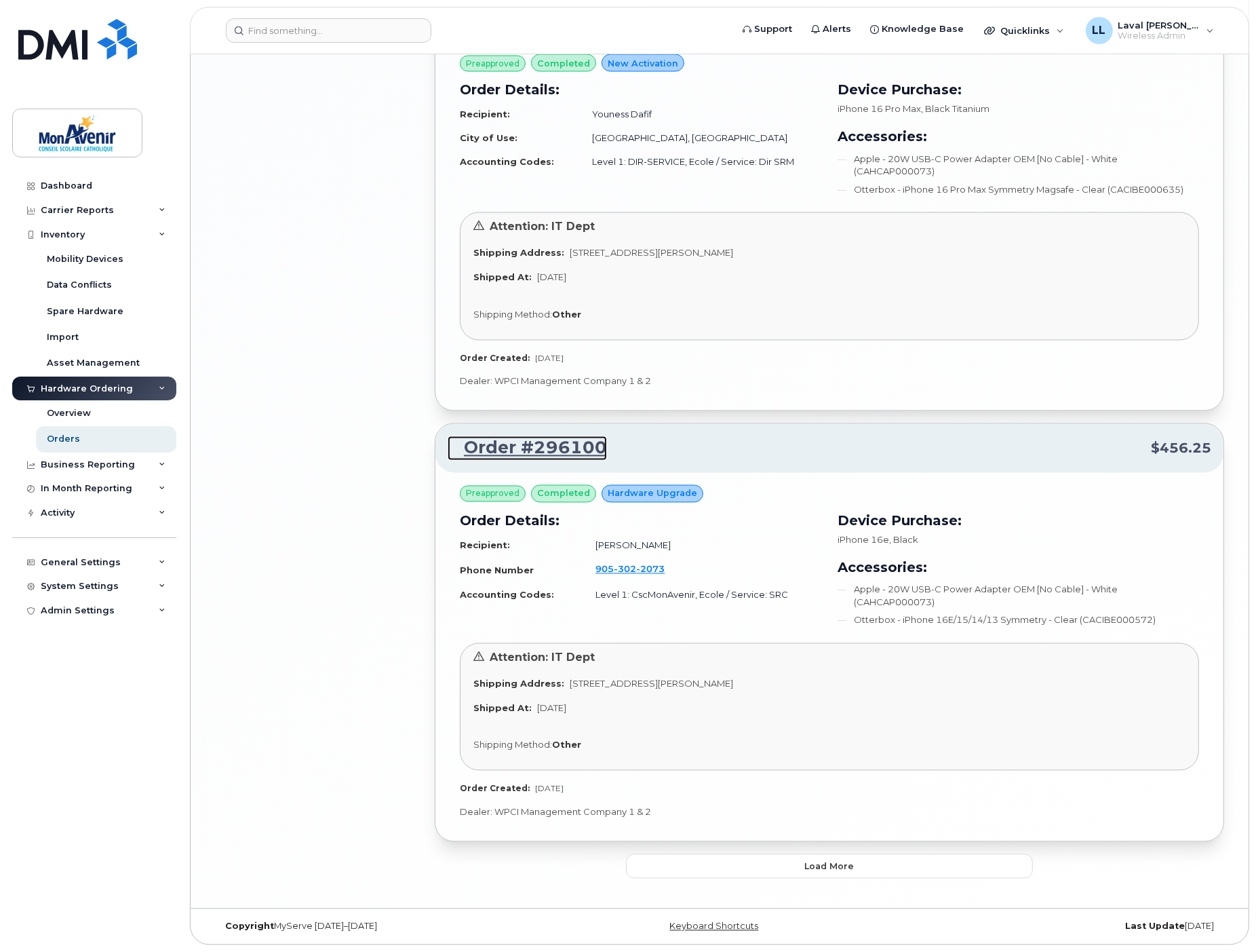
click at [512, 447] on link "Order #296100" at bounding box center [527, 448] width 159 height 24
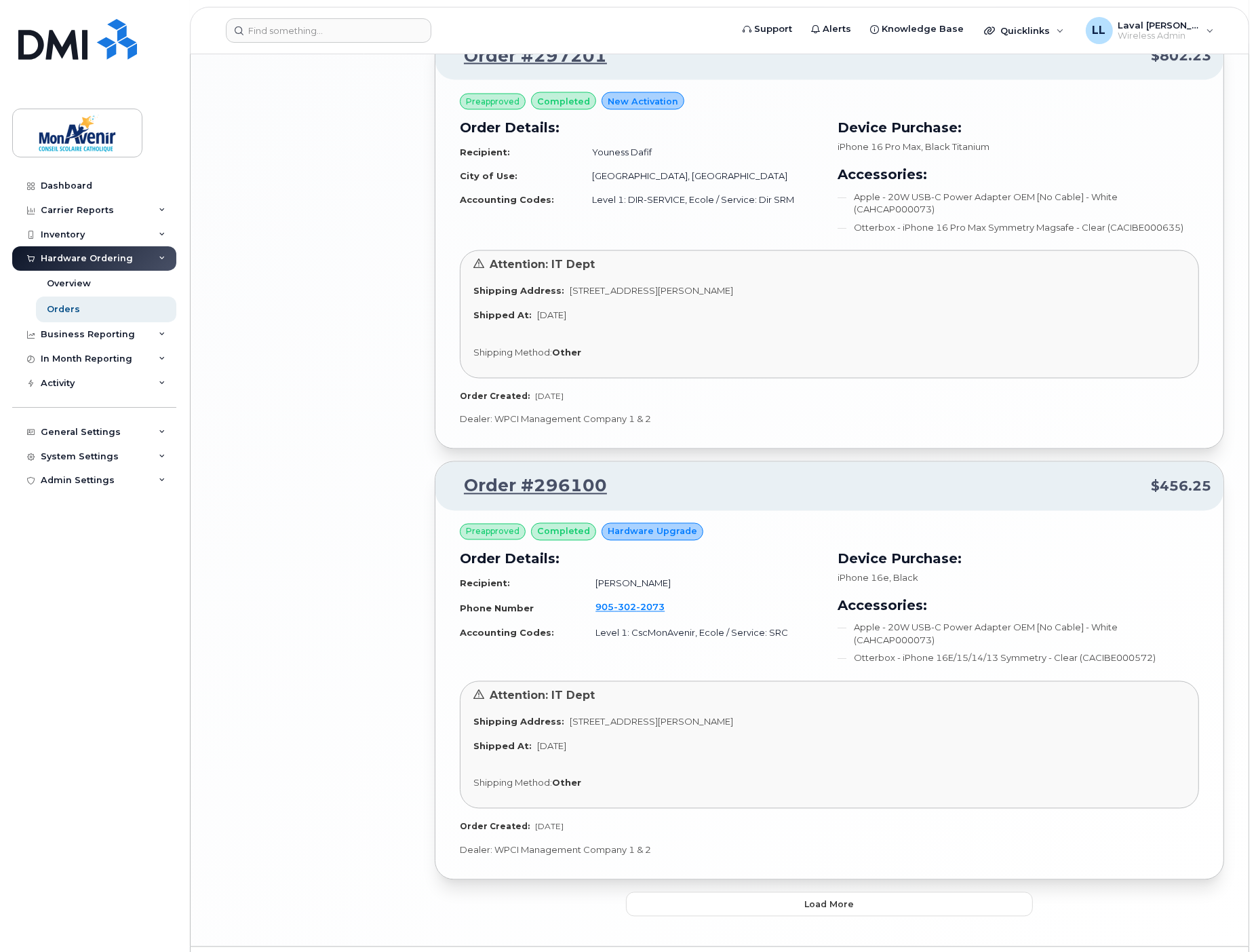
scroll to position [2751, 0]
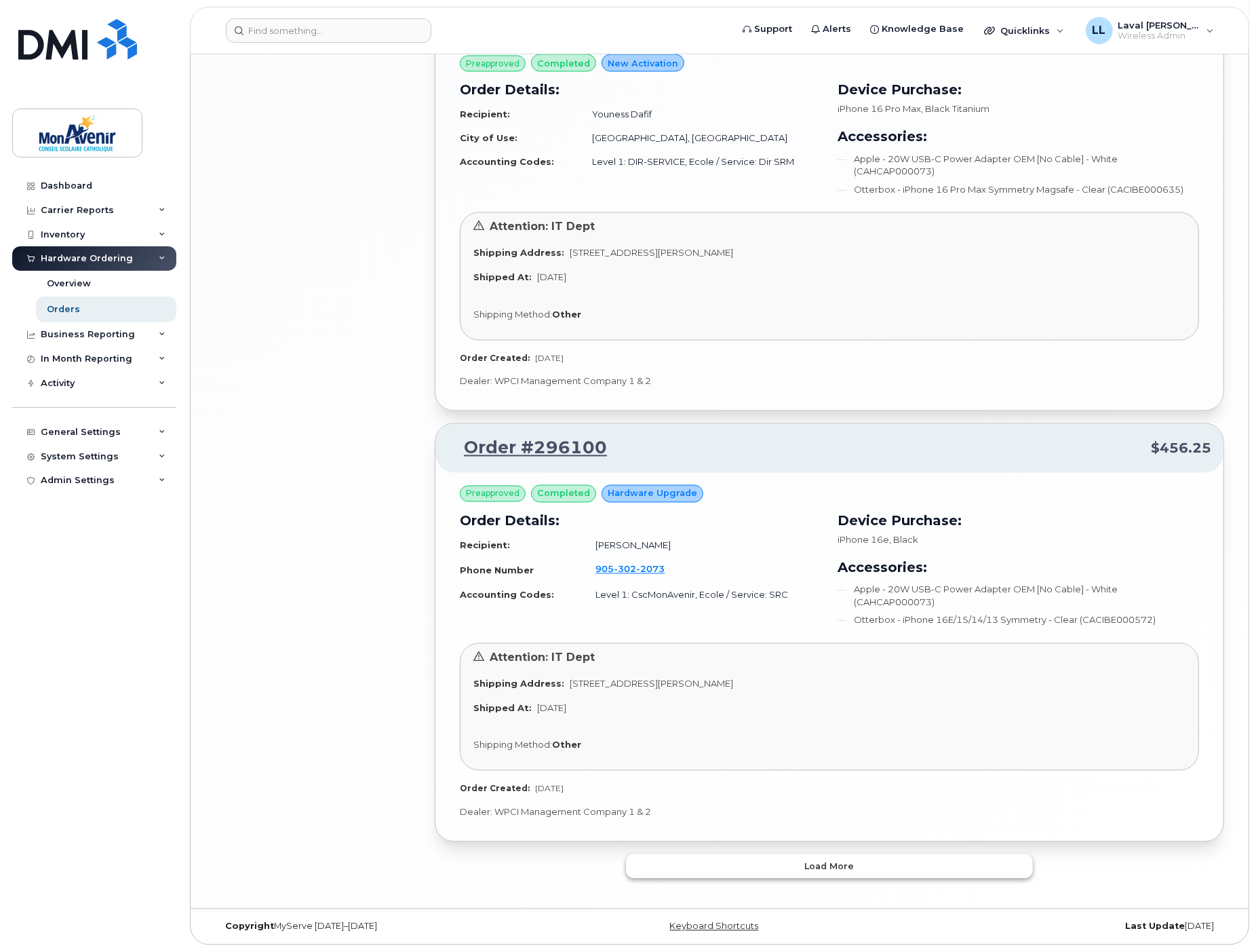
click at [825, 865] on span "Load more" at bounding box center [829, 867] width 49 height 13
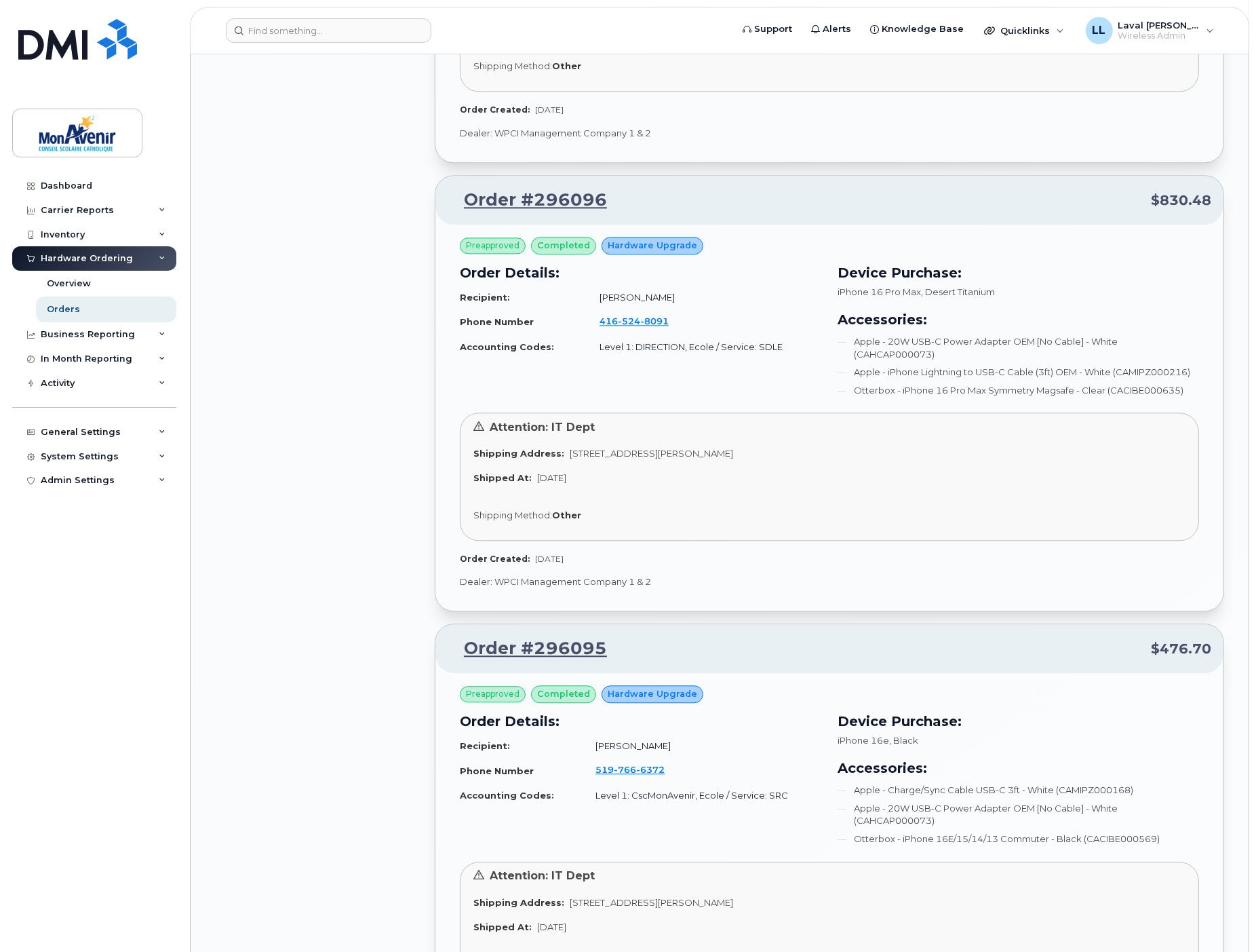
scroll to position [3656, 0]
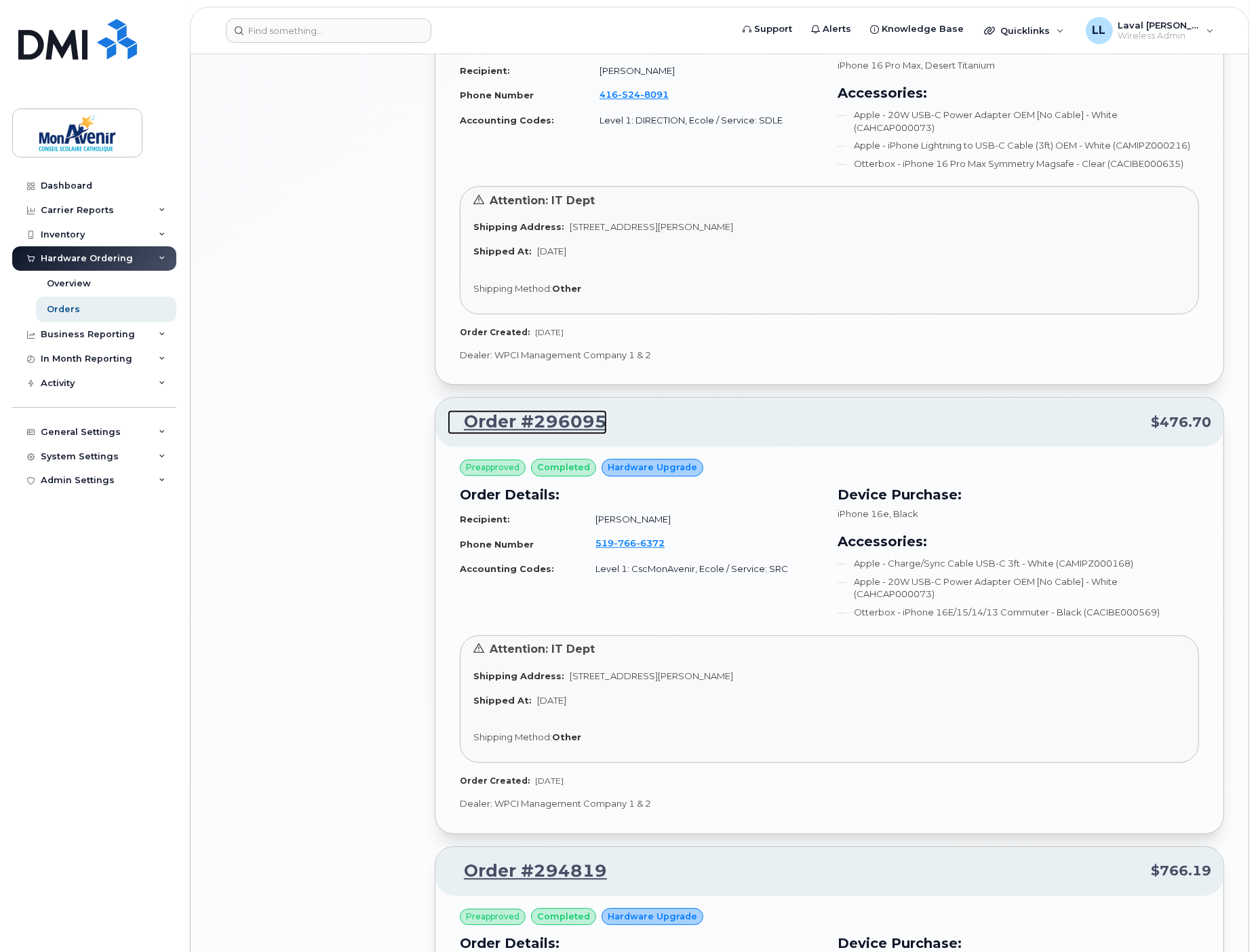
click at [528, 425] on link "Order #296095" at bounding box center [527, 421] width 159 height 24
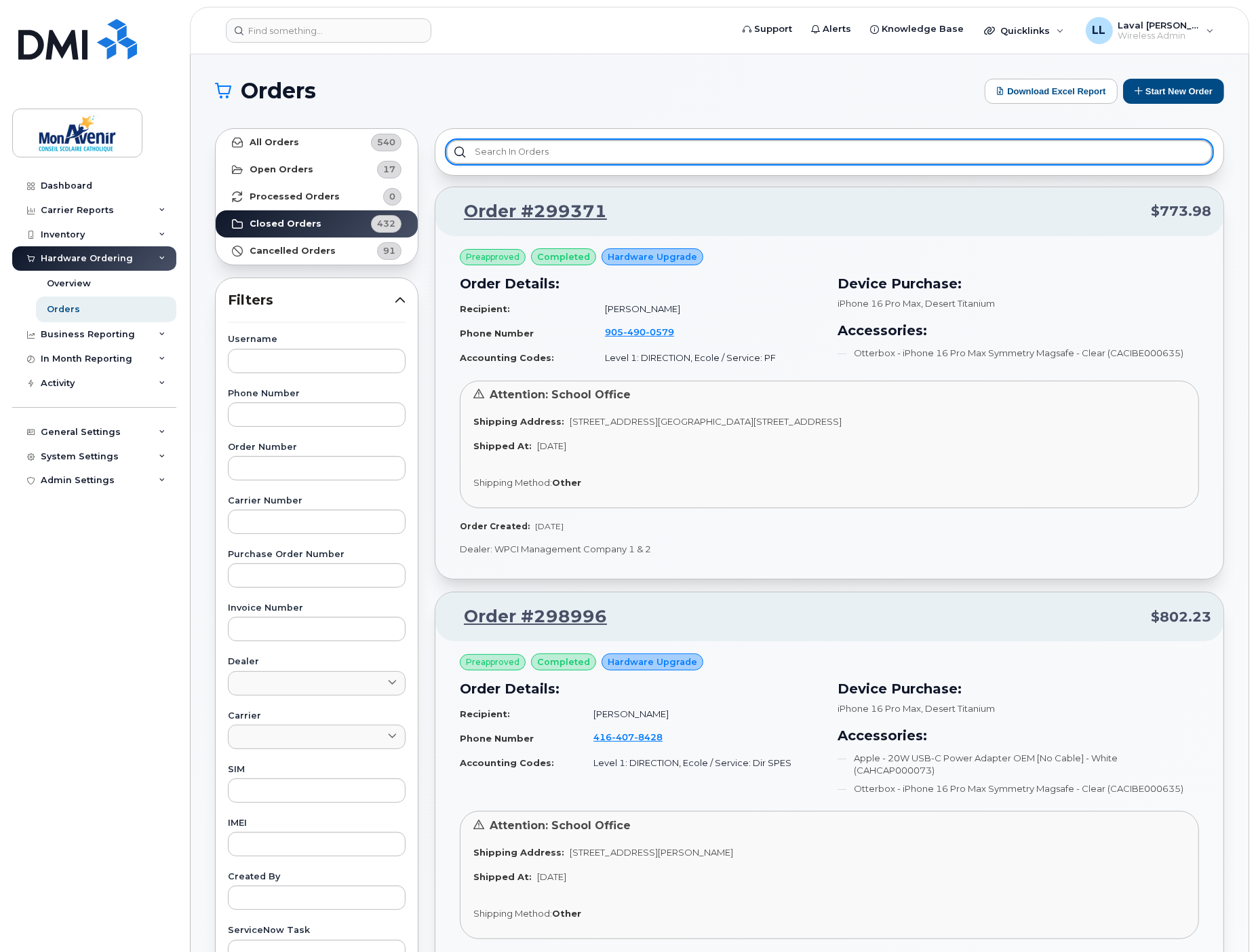
click at [533, 144] on input "text" at bounding box center [830, 152] width 767 height 24
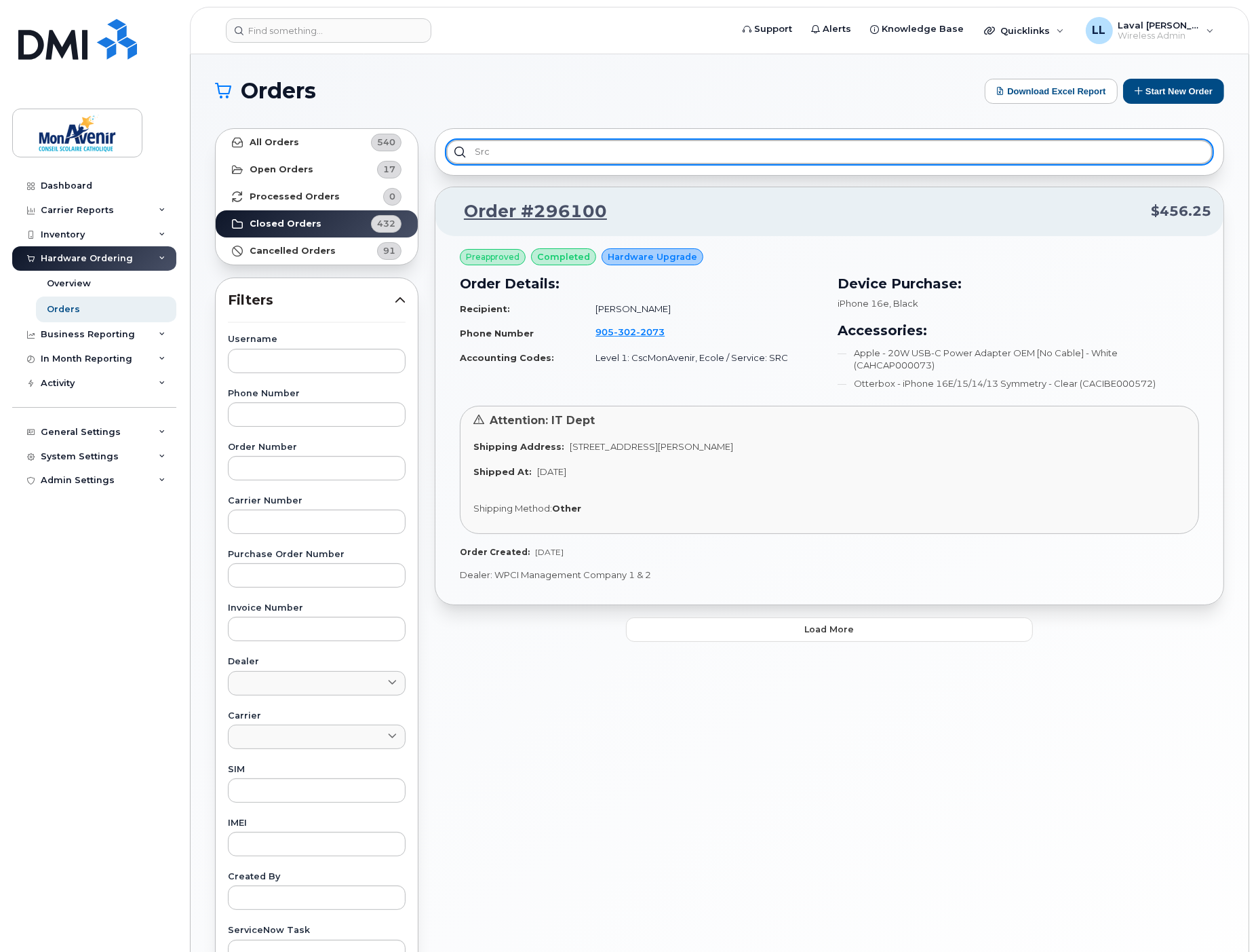
type input "src"
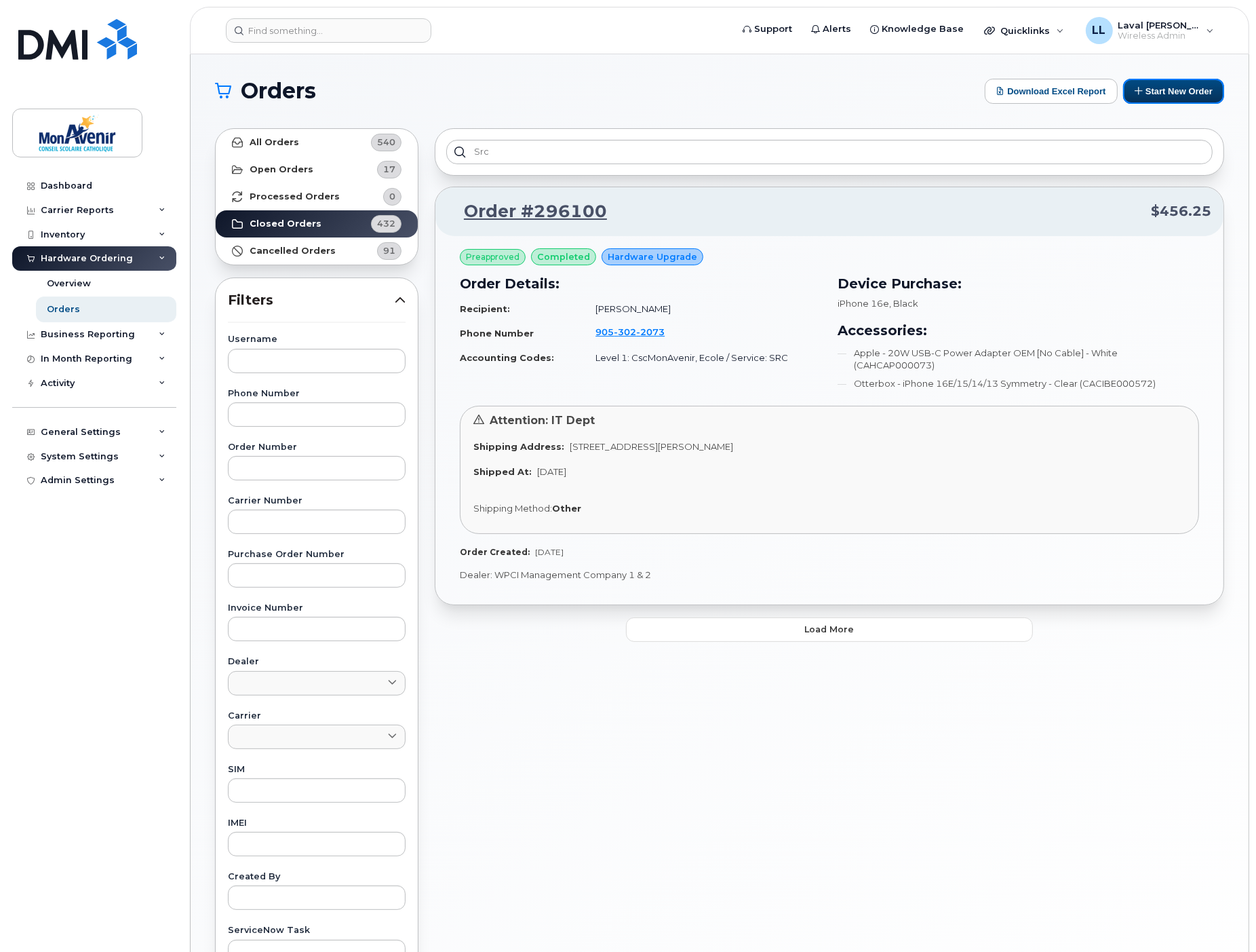
click at [1142, 90] on button "Start New Order" at bounding box center [1174, 91] width 101 height 25
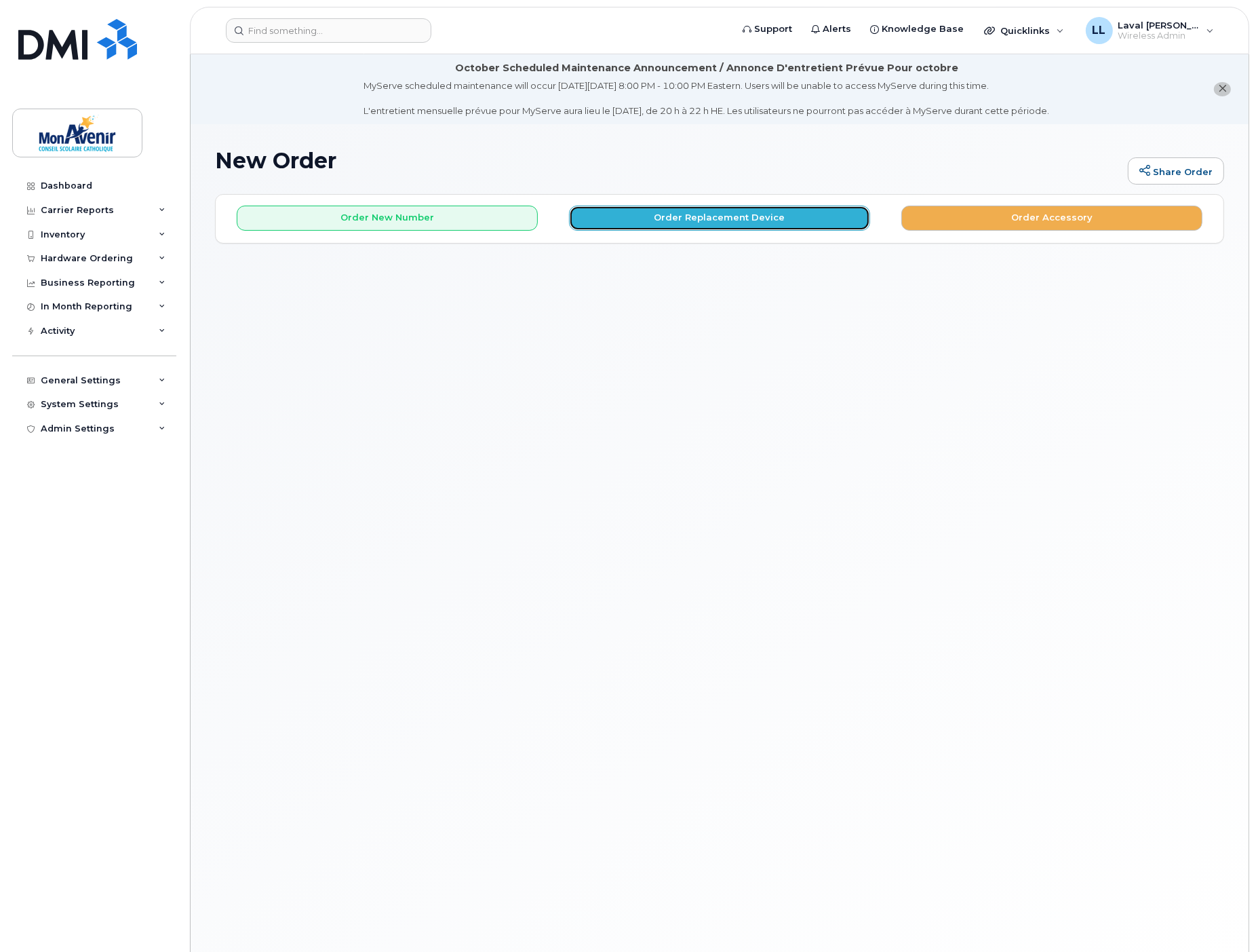
click at [730, 218] on button "Order Replacement Device" at bounding box center [719, 218] width 301 height 25
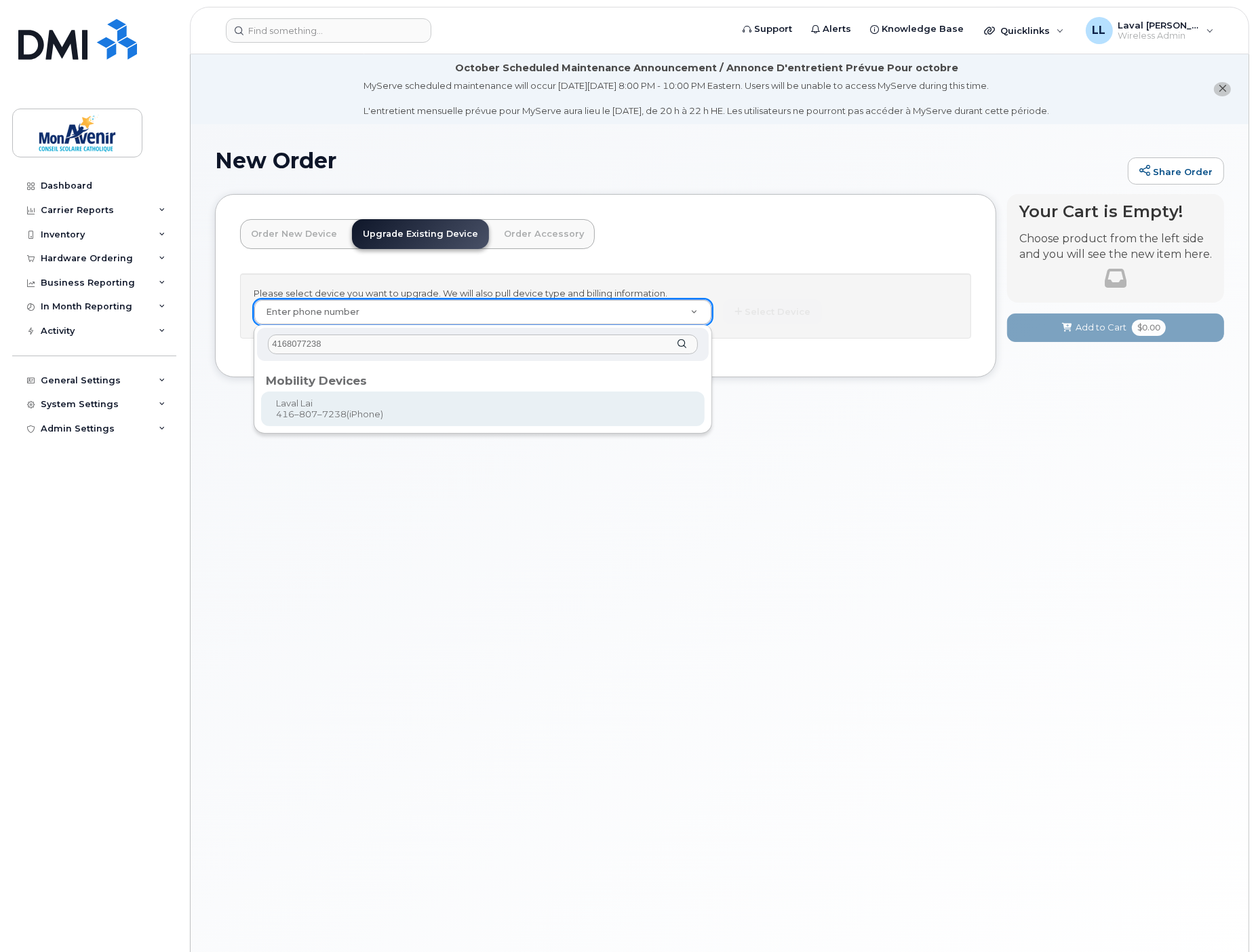
type input "4168077238"
type input "319035"
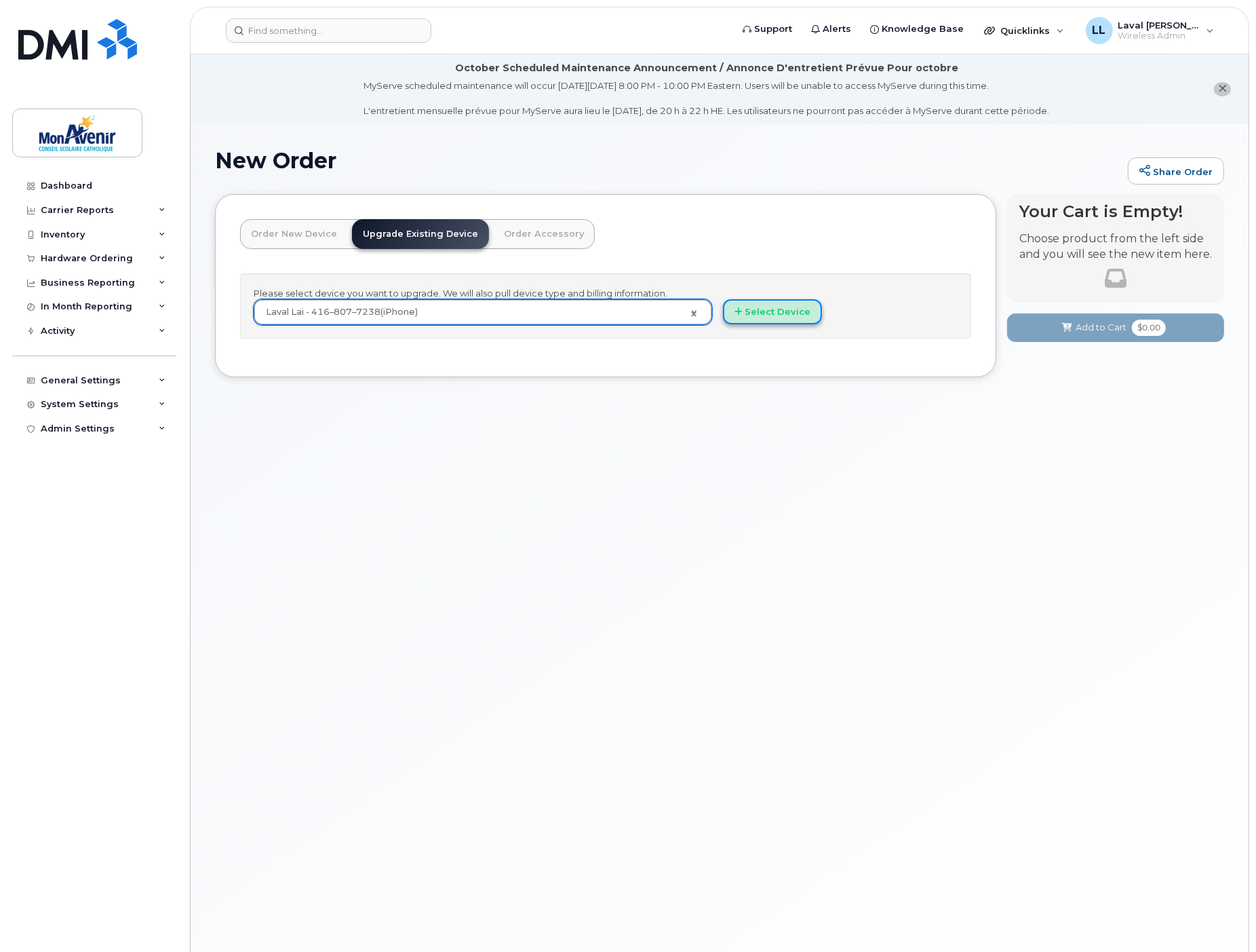
click at [778, 318] on button "Select Device" at bounding box center [772, 311] width 99 height 25
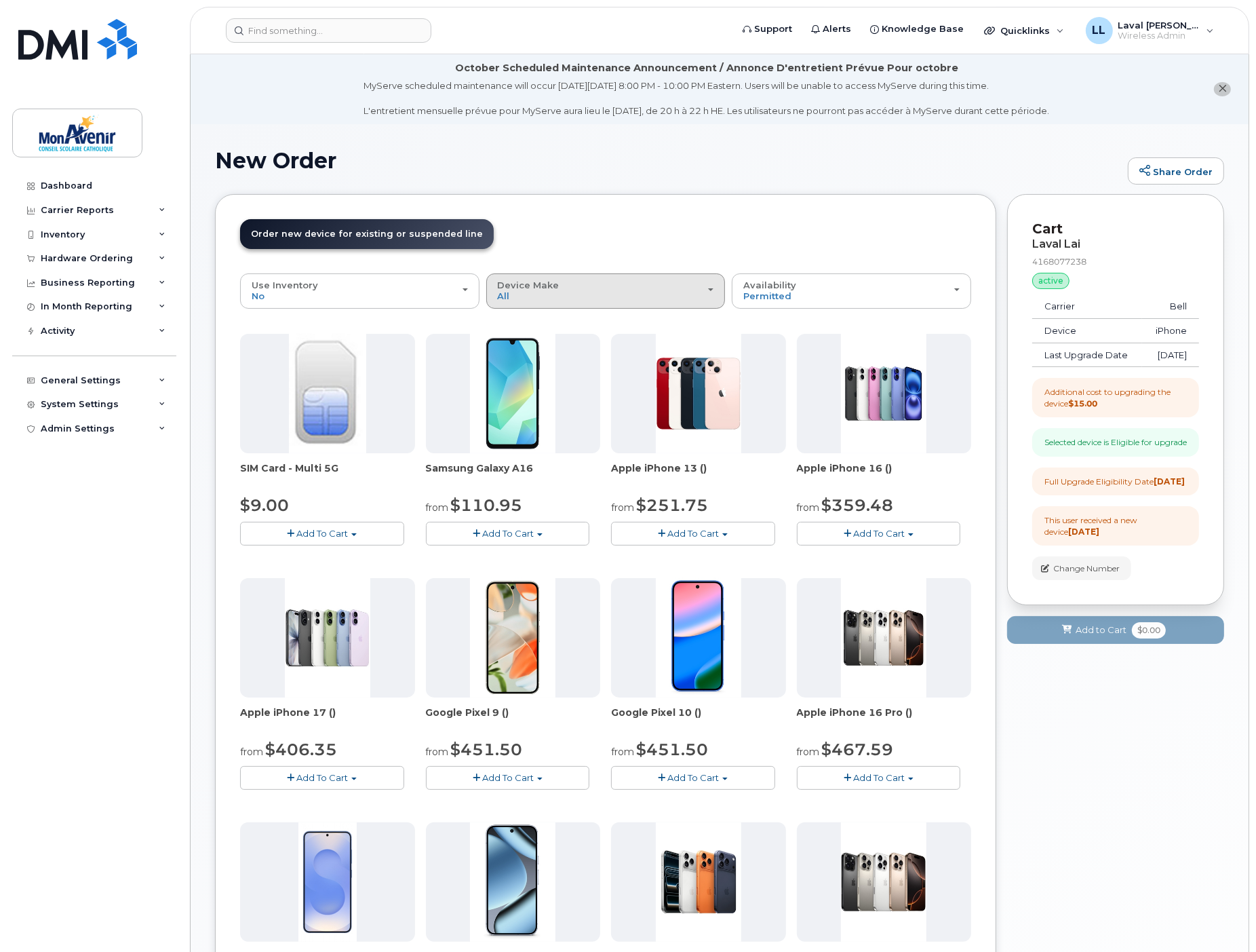
click at [553, 297] on div "Device Make All Android iPhone" at bounding box center [607, 290] width 217 height 21
click at [522, 370] on label "iPhone" at bounding box center [514, 374] width 49 height 17
click at [0, 0] on input "iPhone" at bounding box center [0, 0] width 0 height 0
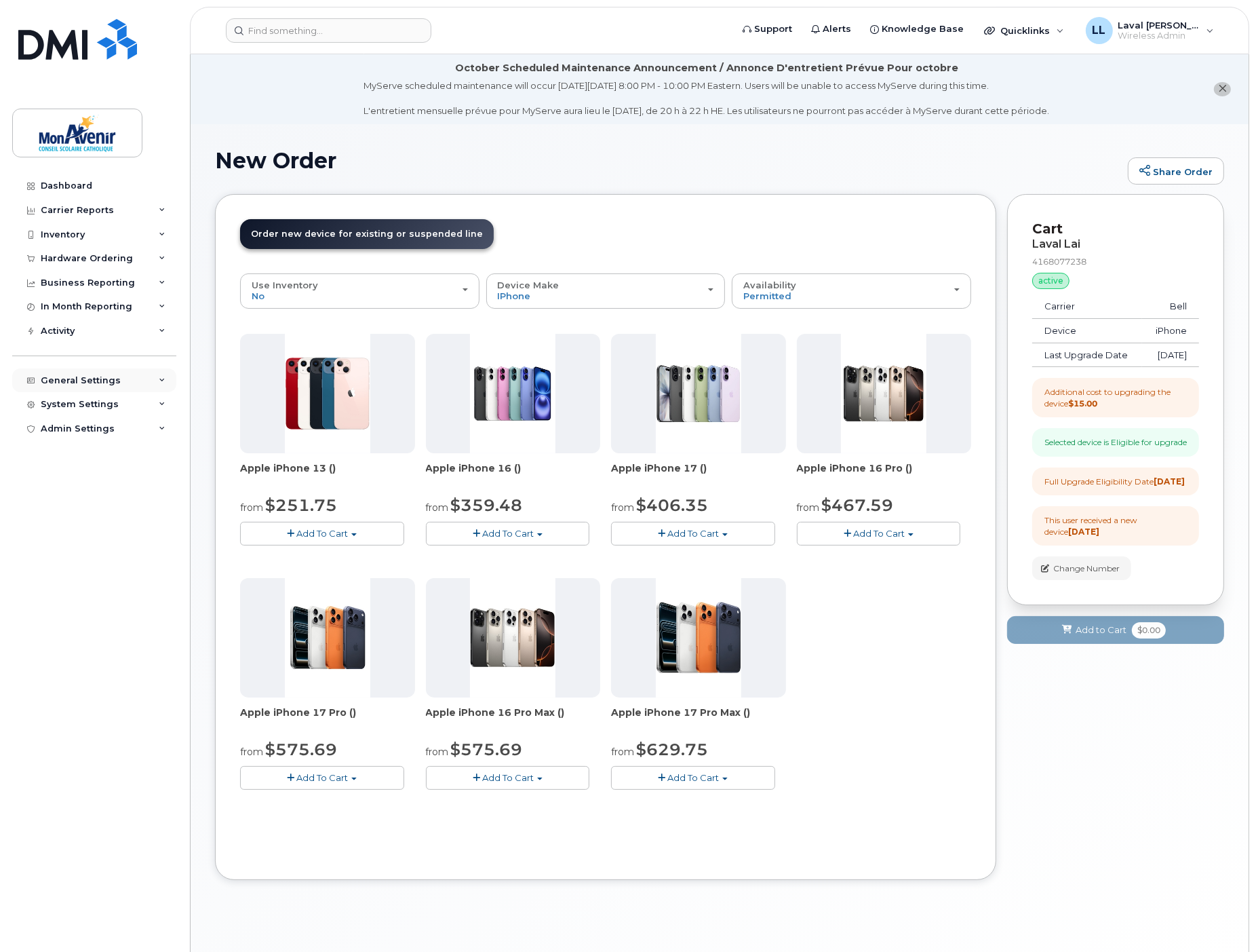
click at [97, 382] on div "General Settings" at bounding box center [81, 381] width 80 height 11
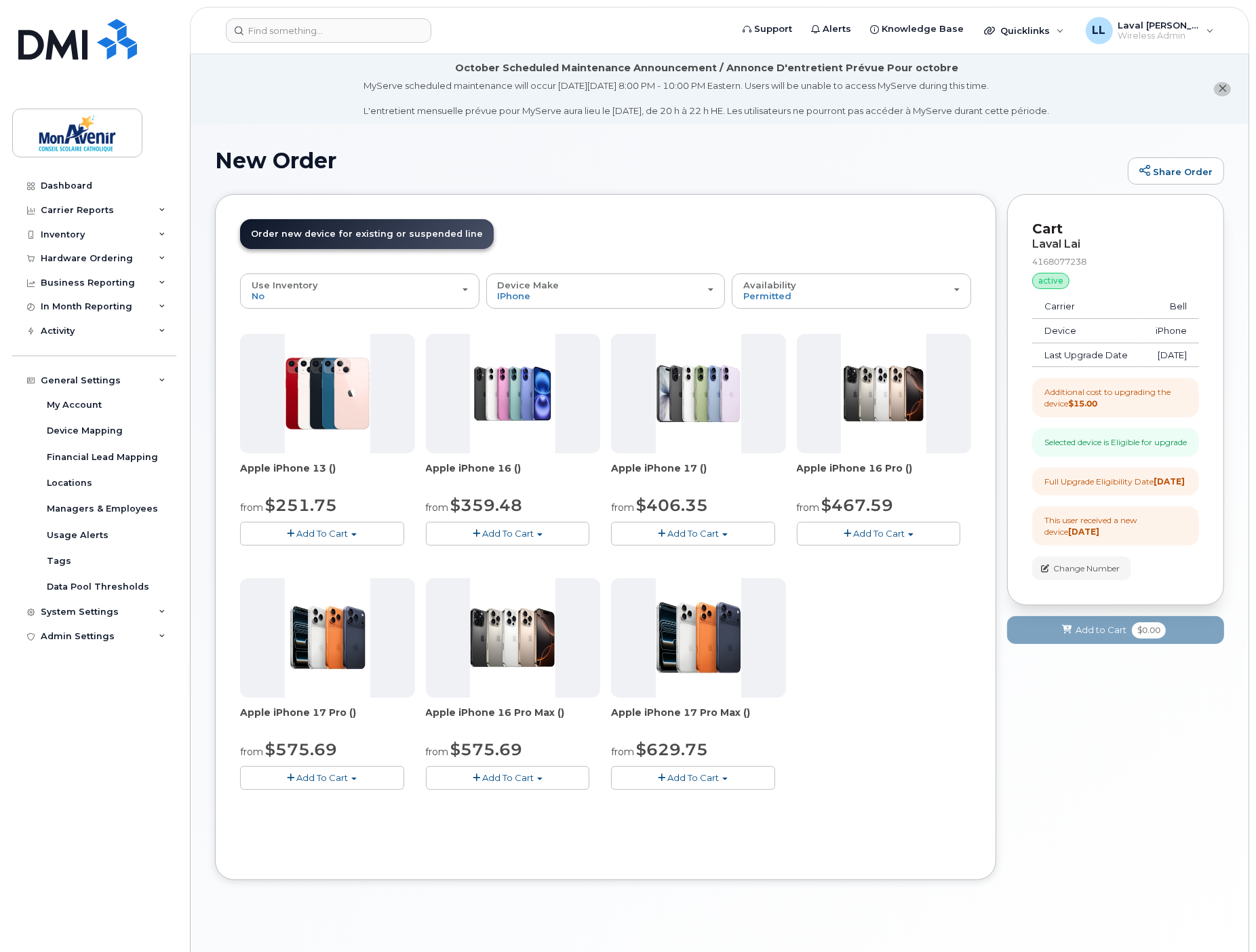
click at [901, 536] on span "Add To Cart" at bounding box center [879, 533] width 52 height 11
click at [929, 806] on div "Apple iPhone 13 () from $251.75 Add To Cart $251.75 - 2 year term - voice & dat…" at bounding box center [605, 572] width 731 height 478
click at [82, 610] on div "System Settings" at bounding box center [80, 612] width 78 height 11
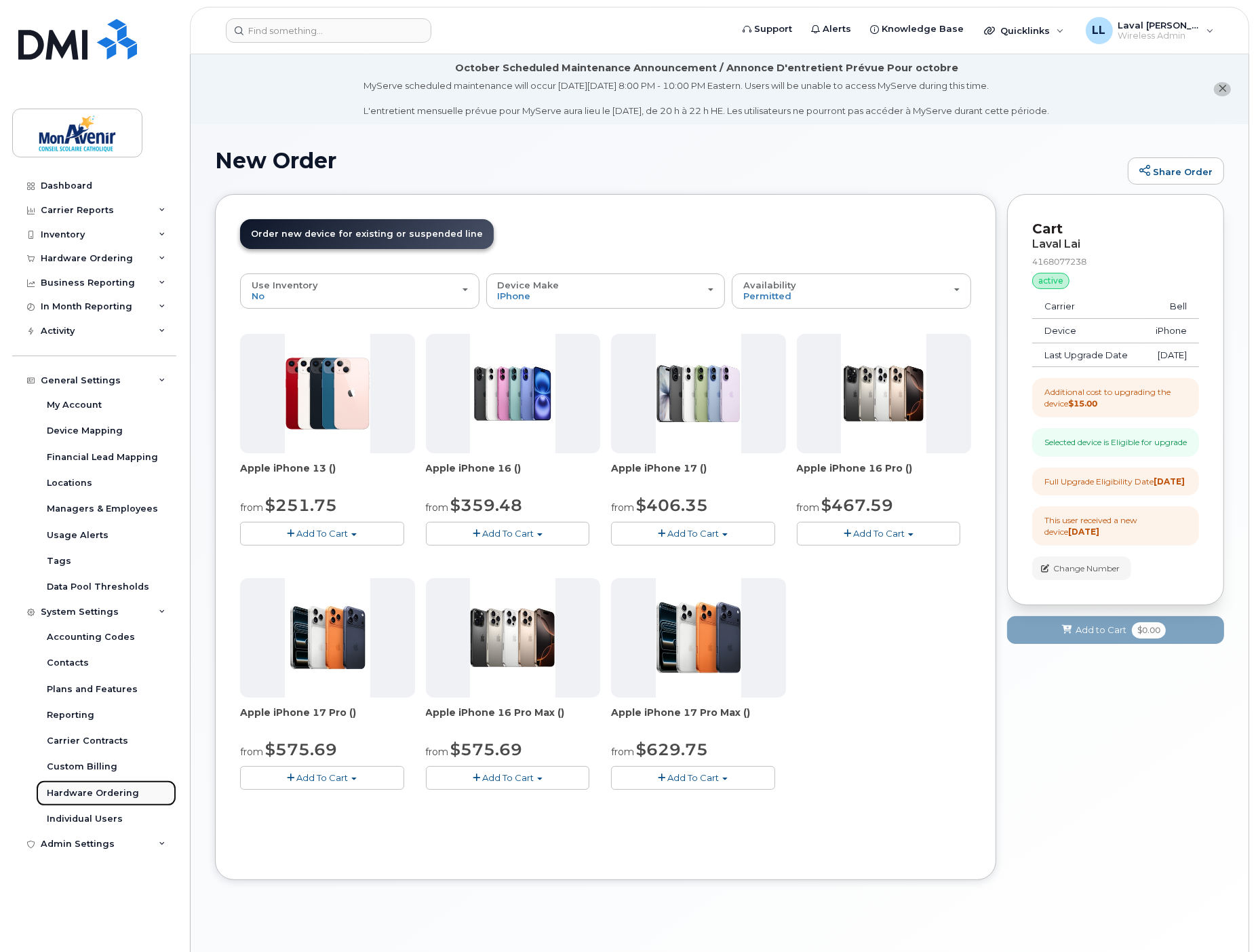
click at [80, 792] on div "Hardware Ordering" at bounding box center [94, 793] width 93 height 12
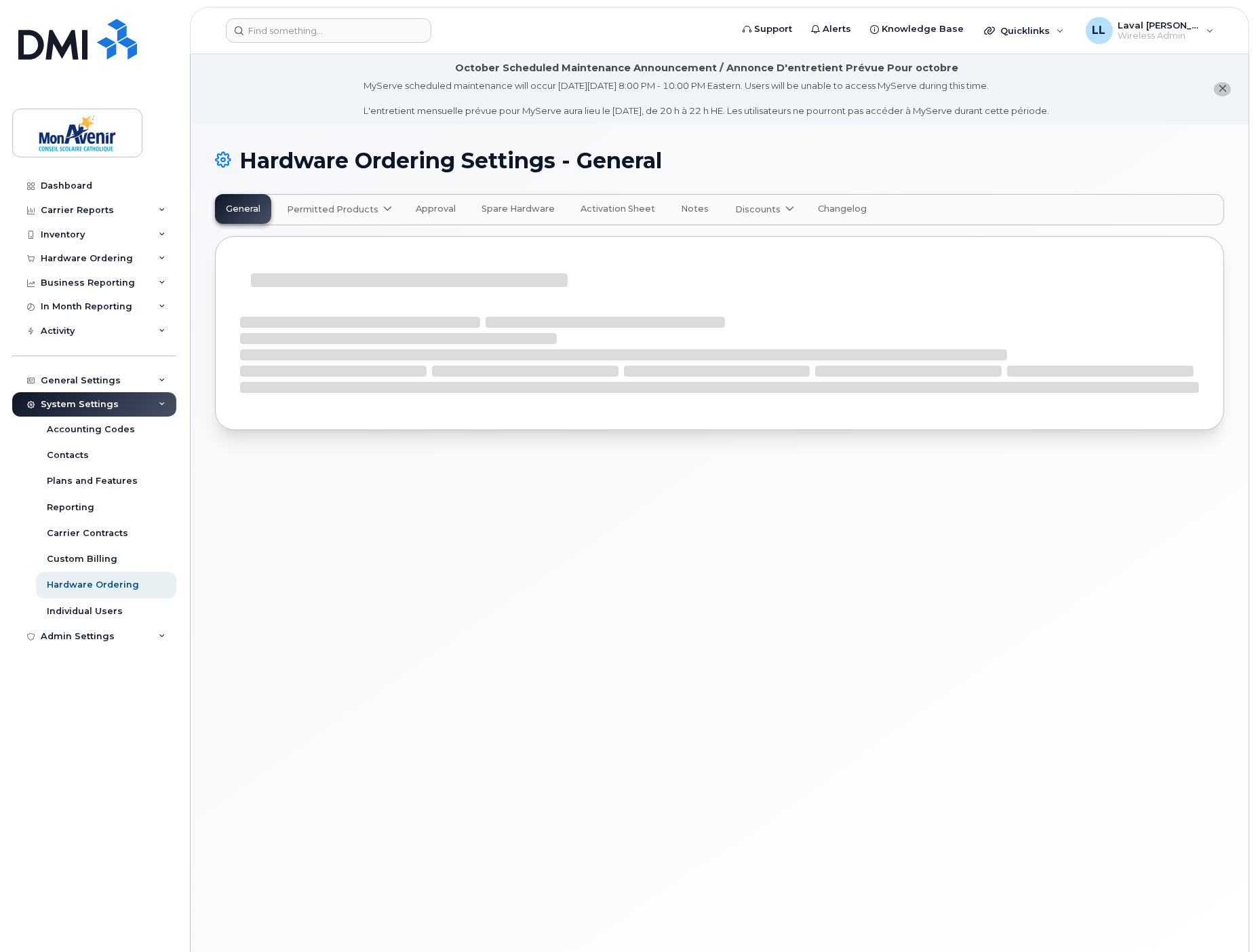
select select "admins"
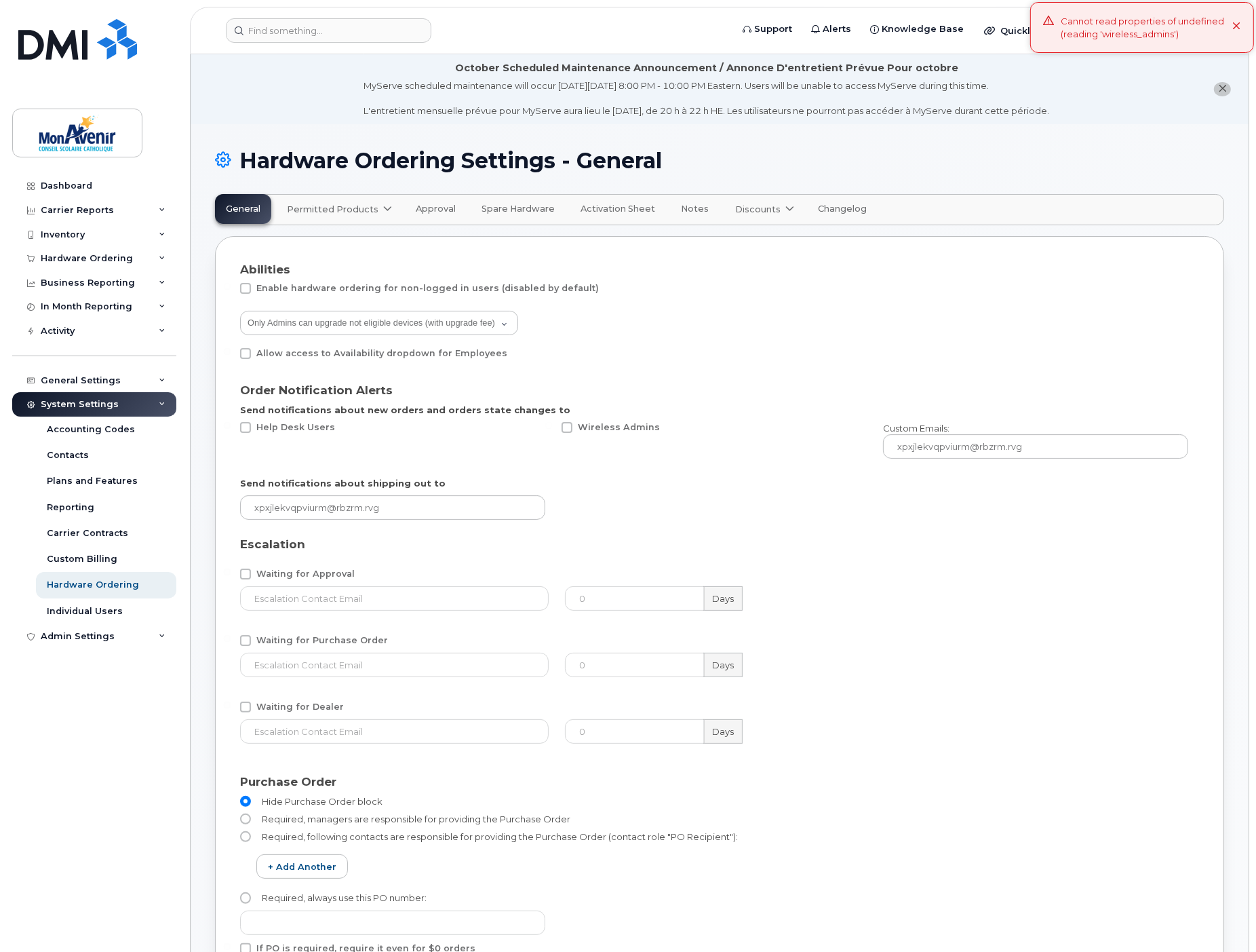
click at [370, 215] on link "Permitted Products" at bounding box center [338, 209] width 124 height 30
drag, startPoint x: 365, startPoint y: 250, endPoint x: 385, endPoint y: 265, distance: 25.0
click at [367, 249] on span "available" at bounding box center [368, 243] width 47 height 17
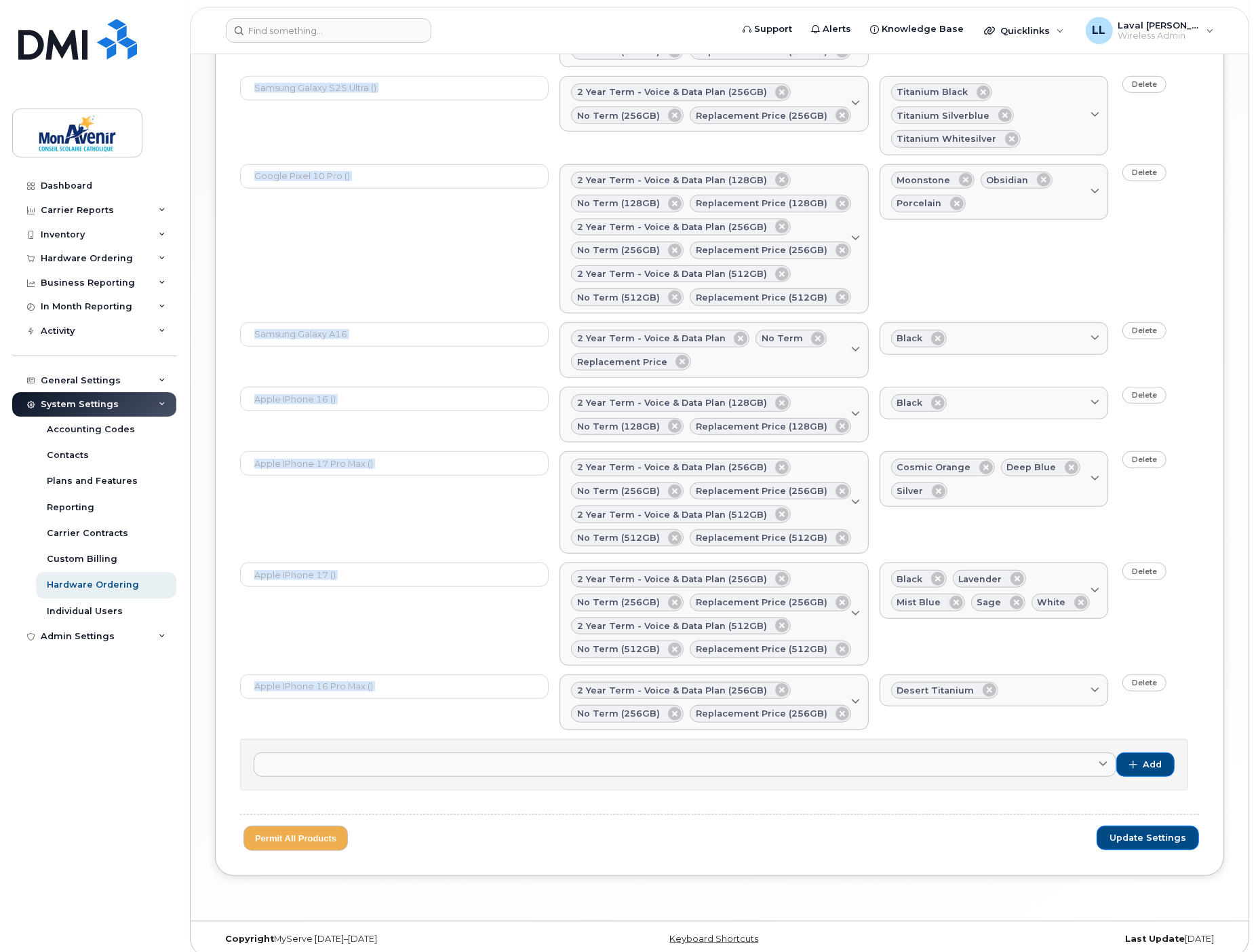
scroll to position [1070, 0]
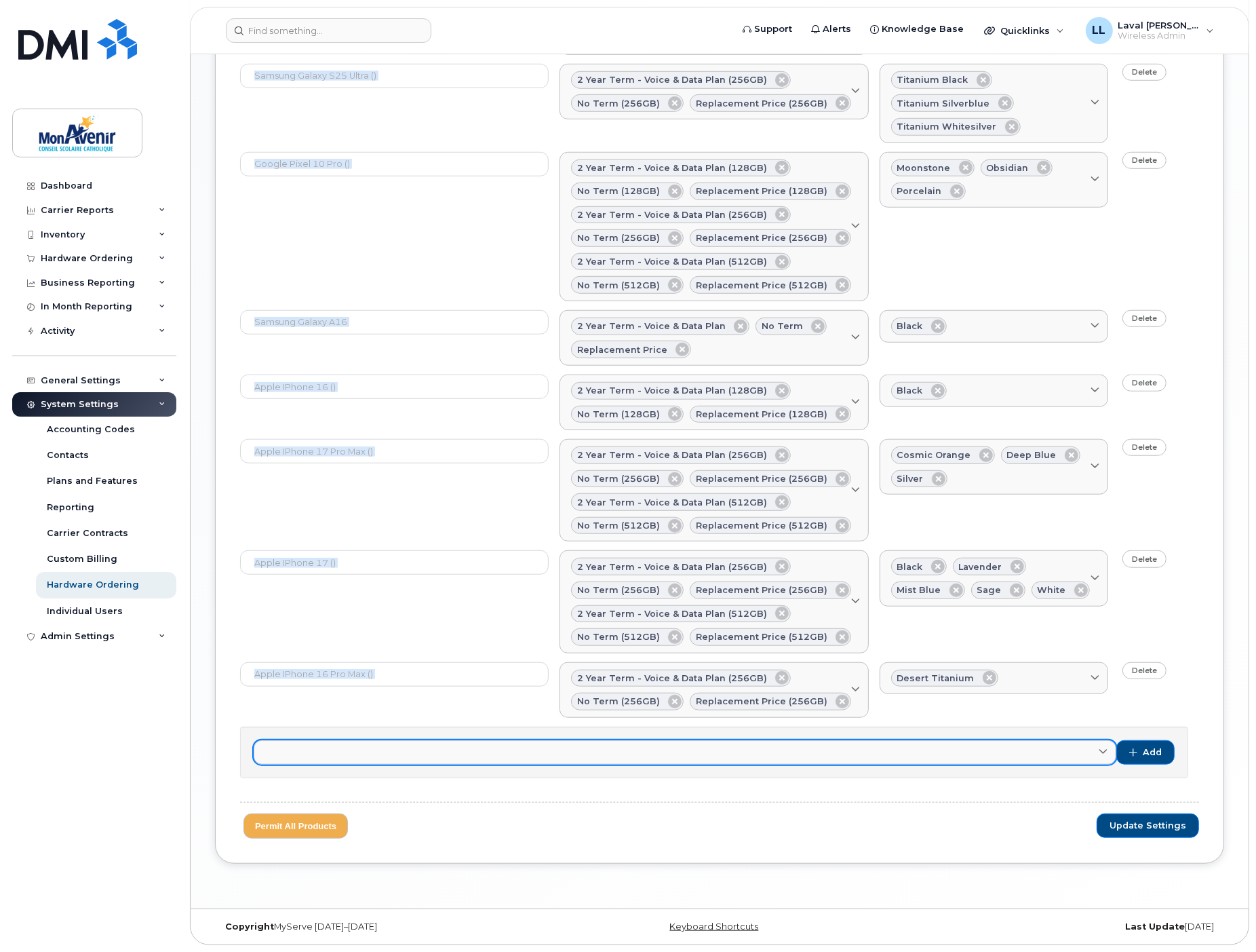
click at [706, 743] on link at bounding box center [685, 752] width 863 height 24
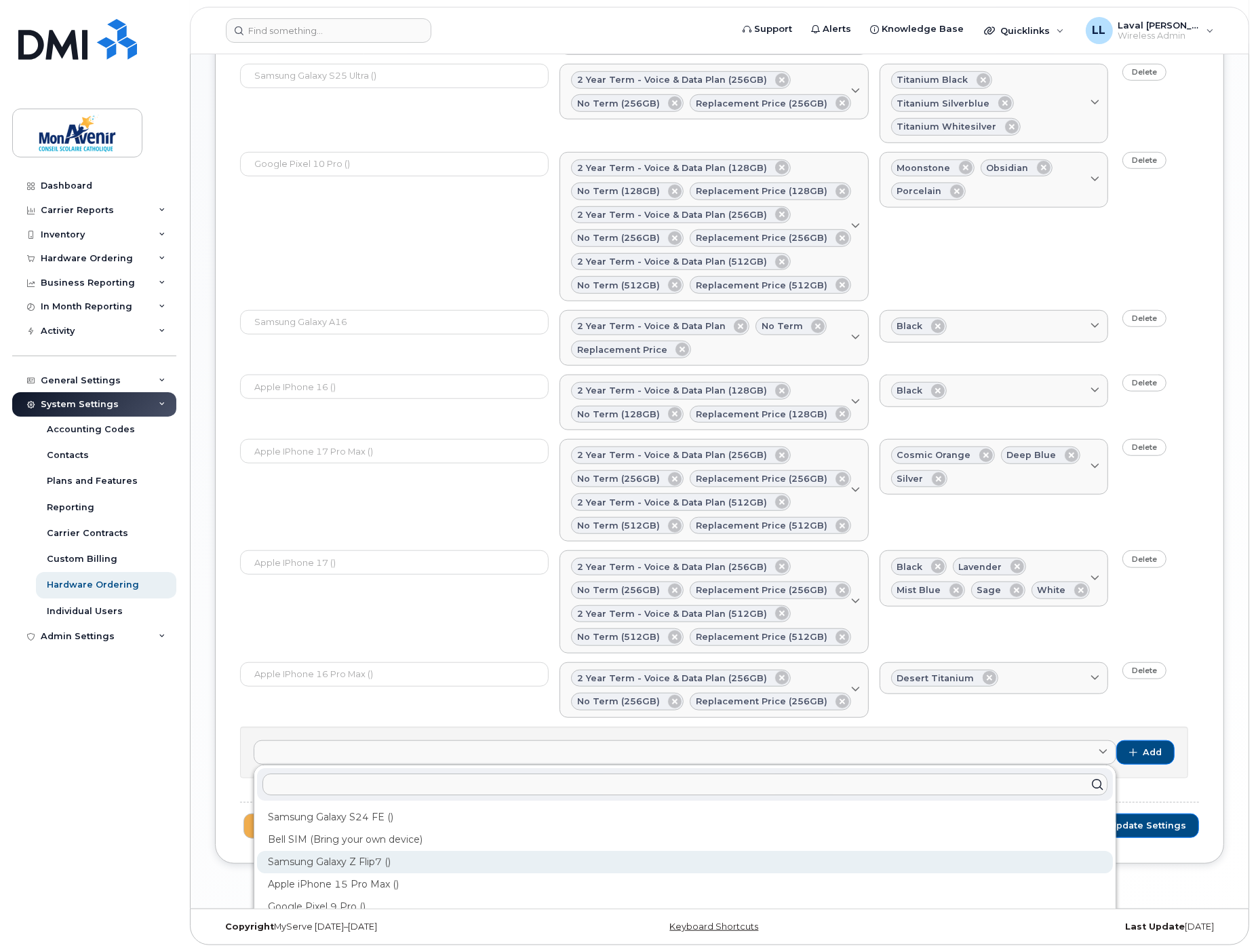
scroll to position [132, 0]
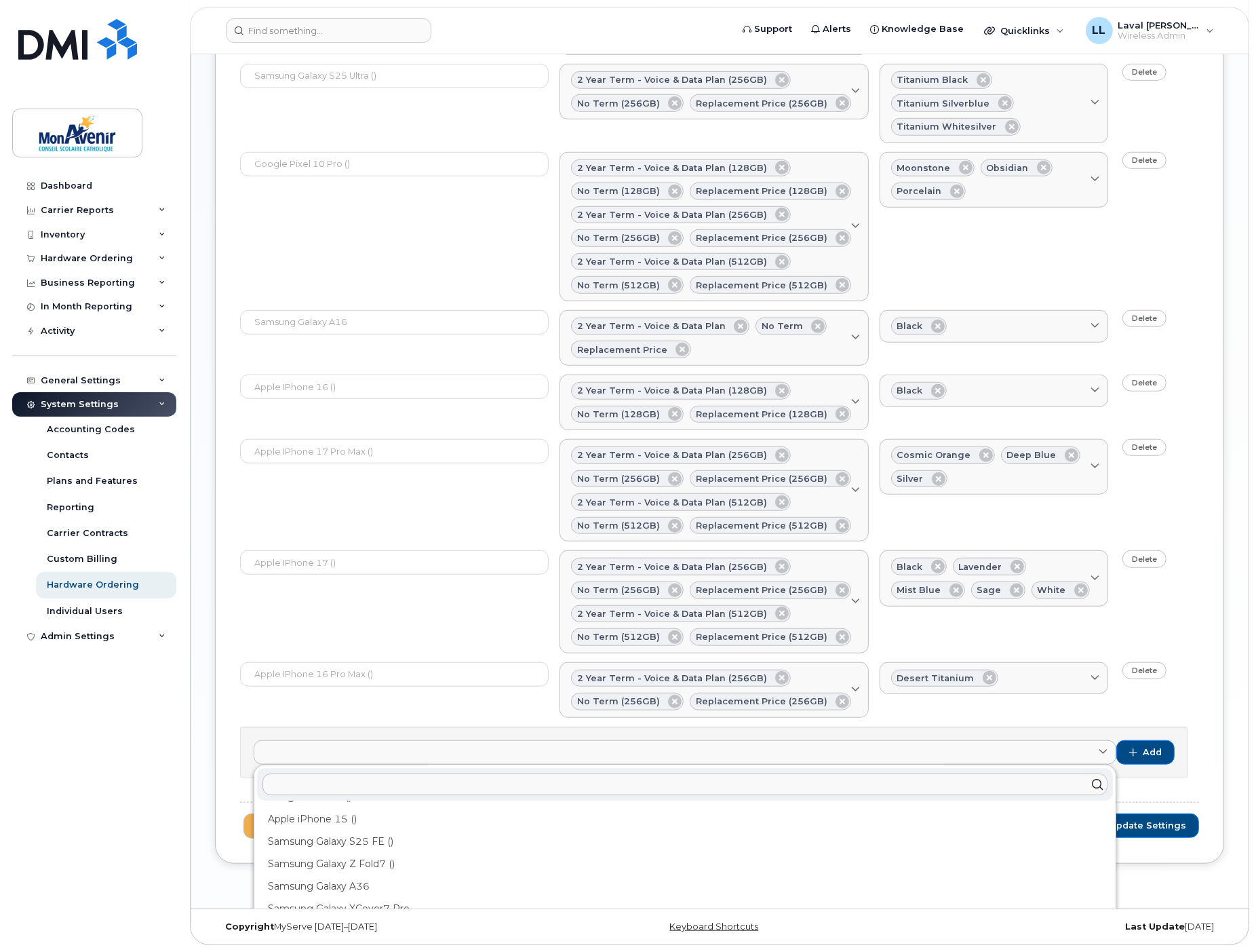
click at [364, 788] on input "text" at bounding box center [685, 783] width 846 height 21
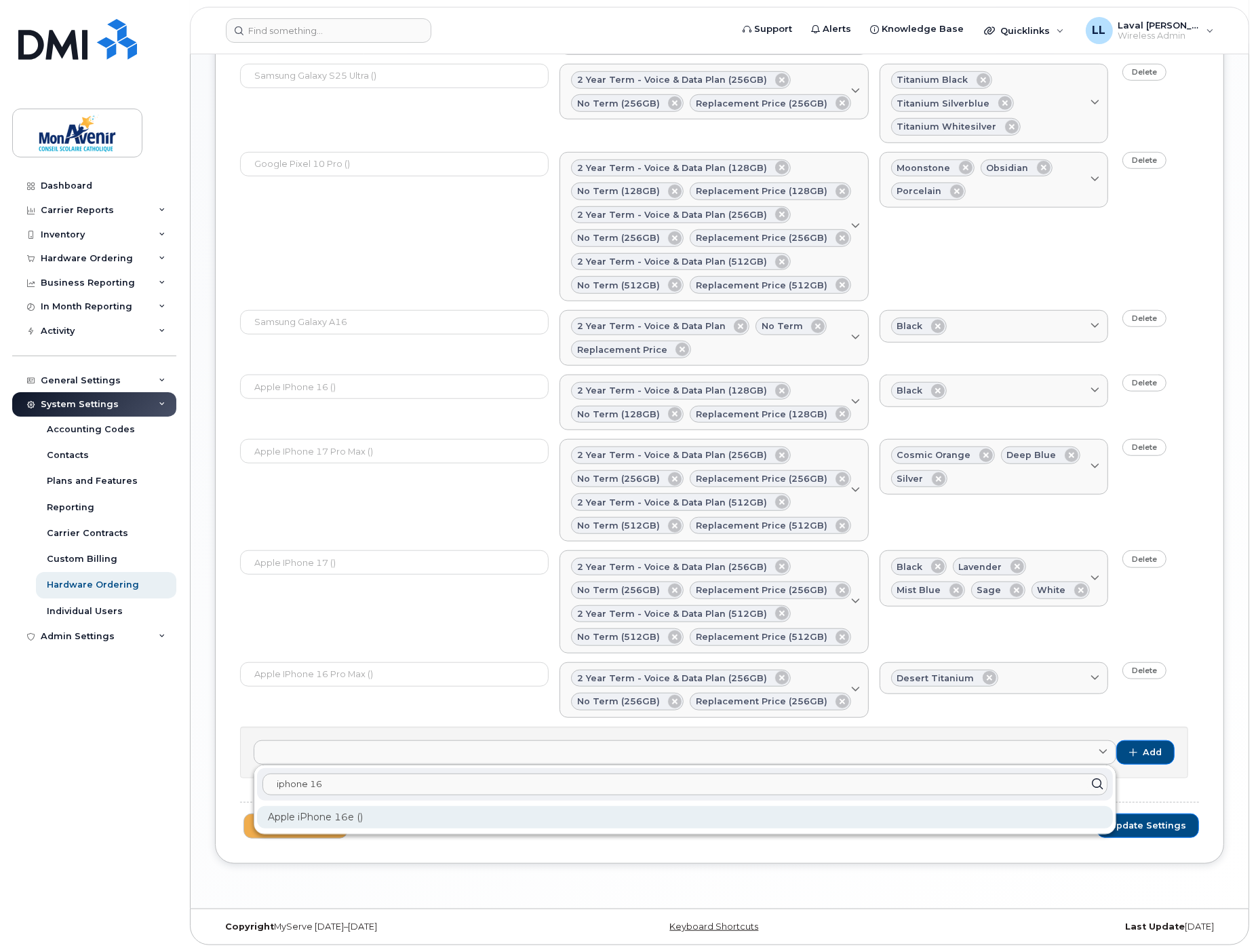
type input "iphone 16"
click at [321, 824] on div "Apple iPhone 16e ()" at bounding box center [685, 817] width 856 height 22
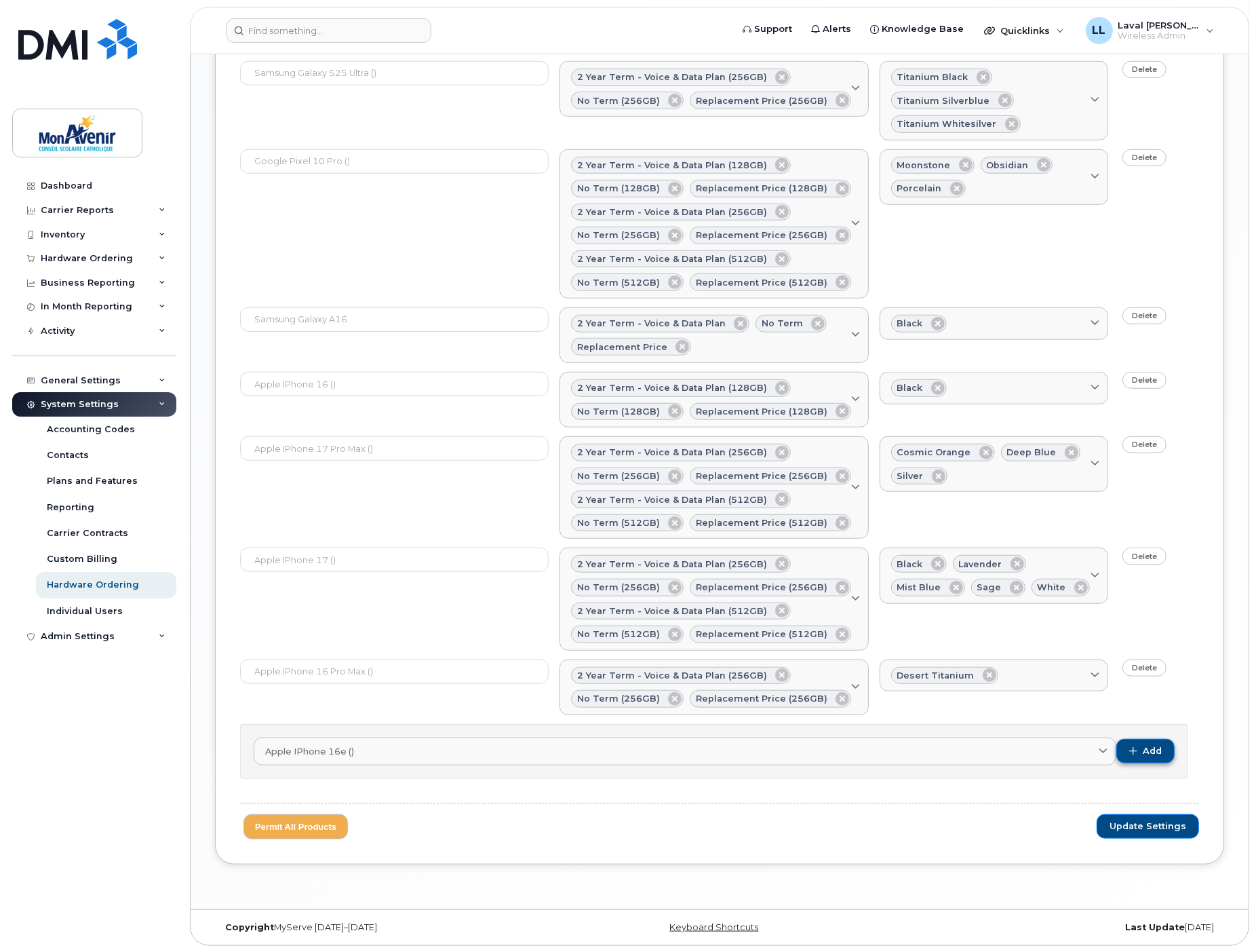
click at [1138, 751] on button "Add" at bounding box center [1145, 751] width 58 height 24
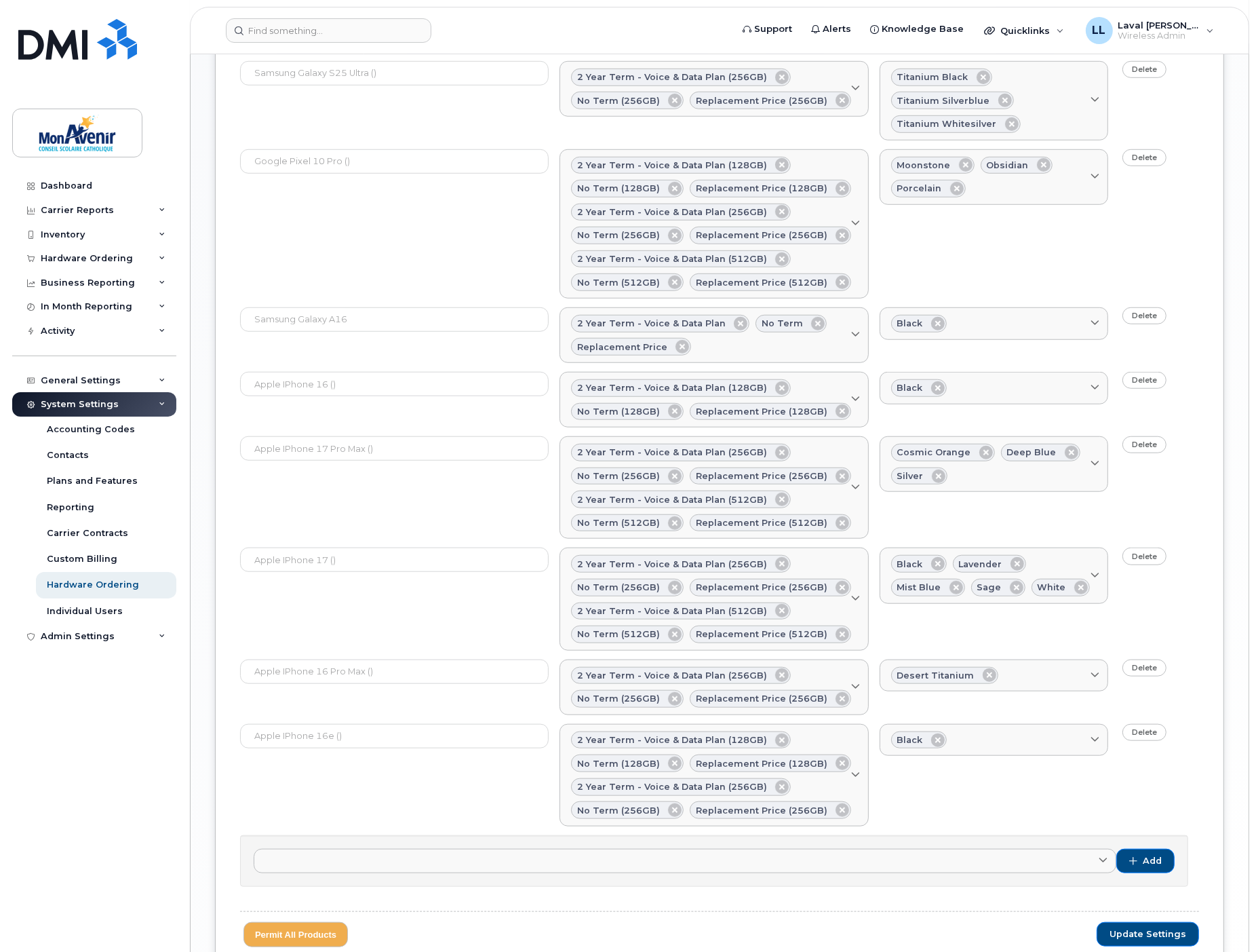
scroll to position [1182, 0]
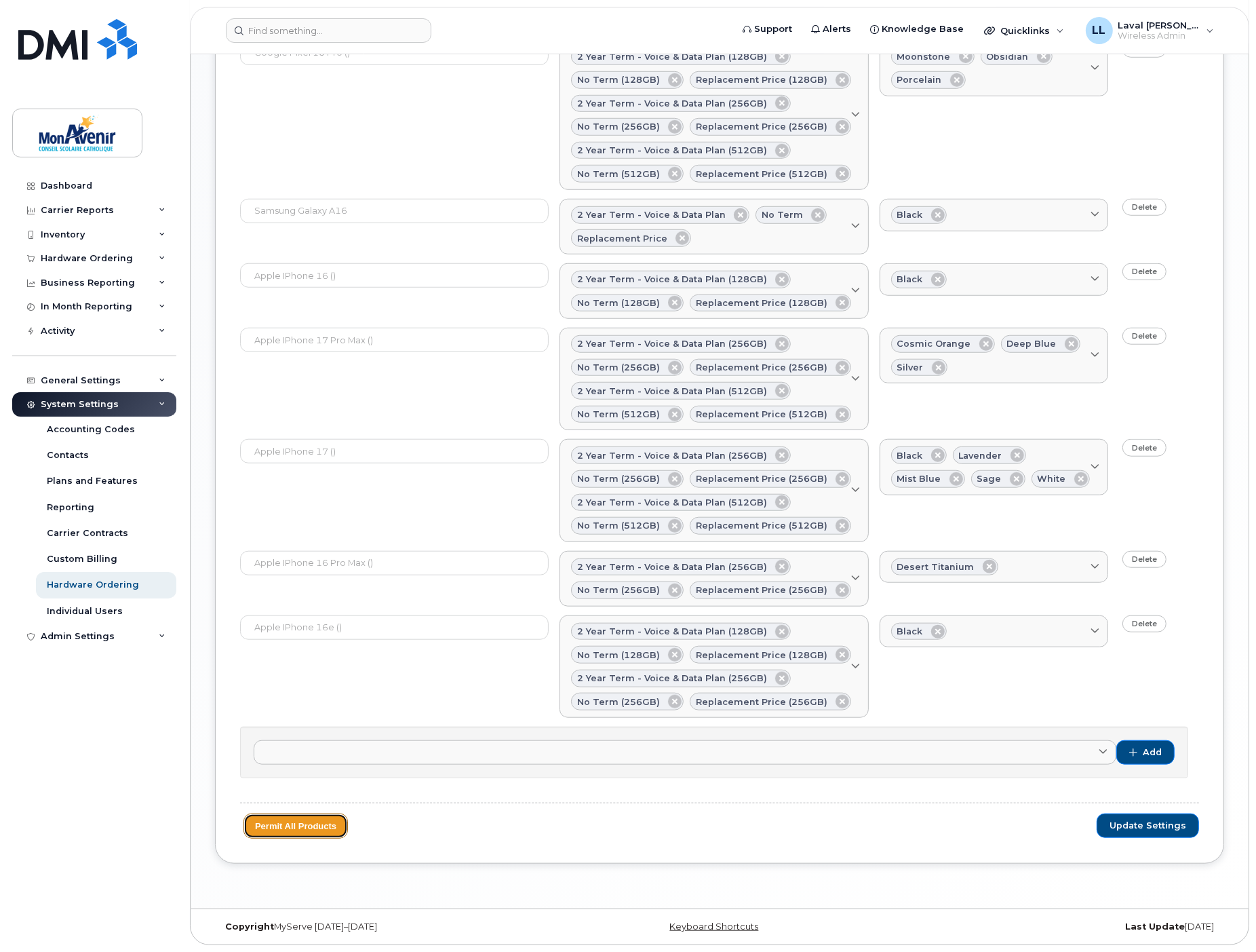
drag, startPoint x: 315, startPoint y: 822, endPoint x: 905, endPoint y: 881, distance: 592.9
click at [1118, 825] on span "Update Settings" at bounding box center [1148, 825] width 77 height 12
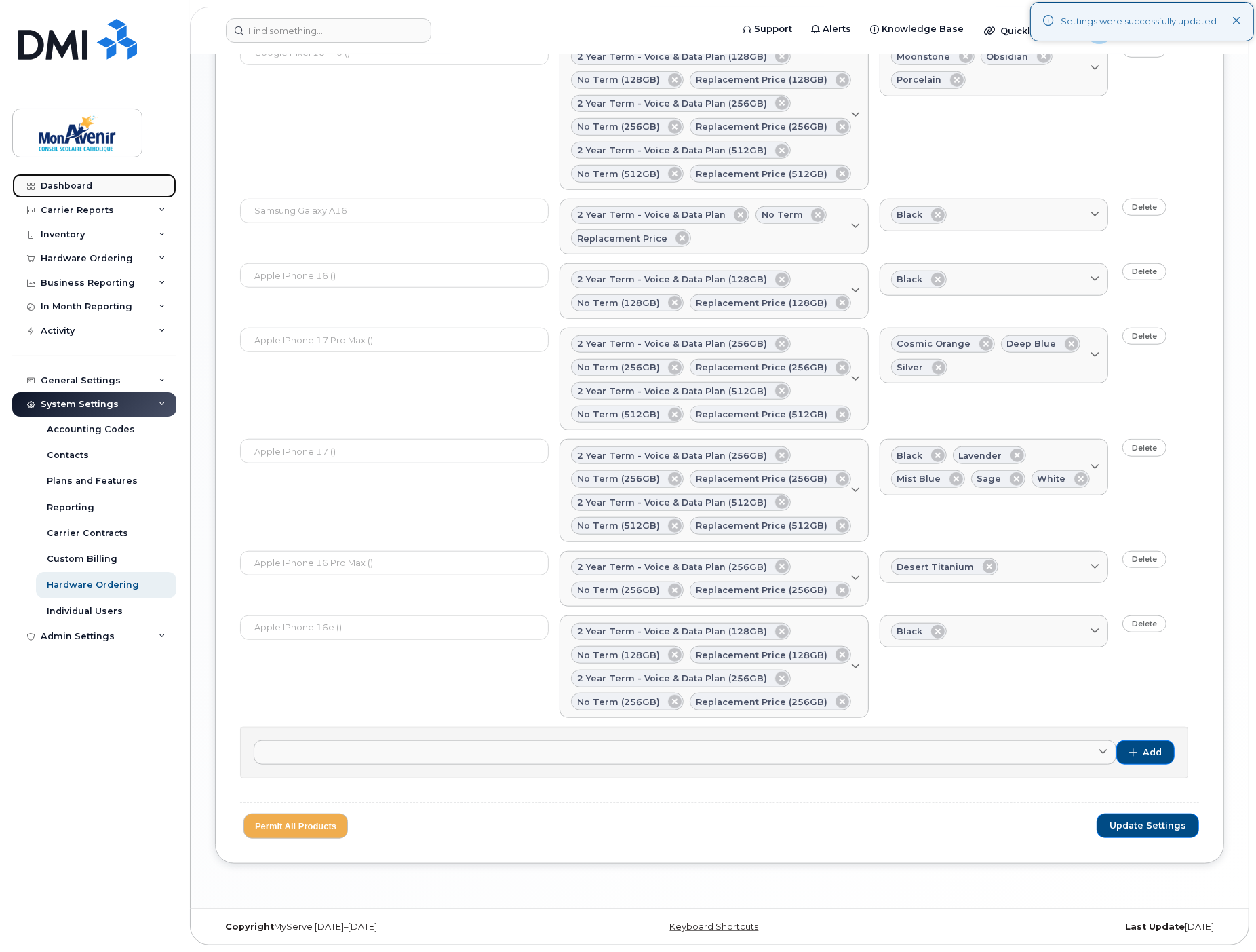
click at [70, 187] on div "Dashboard" at bounding box center [67, 186] width 52 height 11
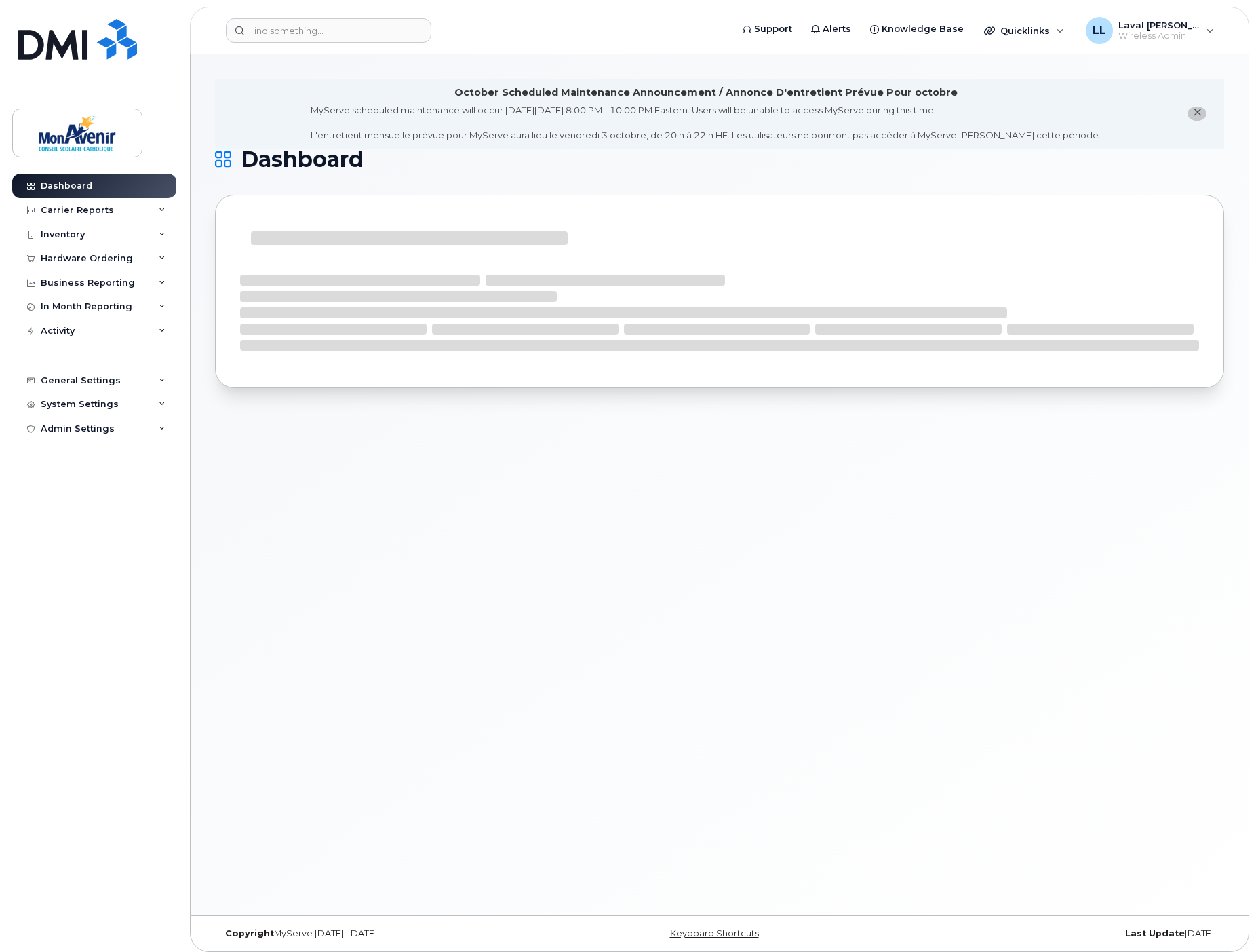
click at [72, 260] on div "Hardware Ordering" at bounding box center [87, 258] width 93 height 11
click at [0, 0] on div "Orders" at bounding box center [0, 0] width 0 height 0
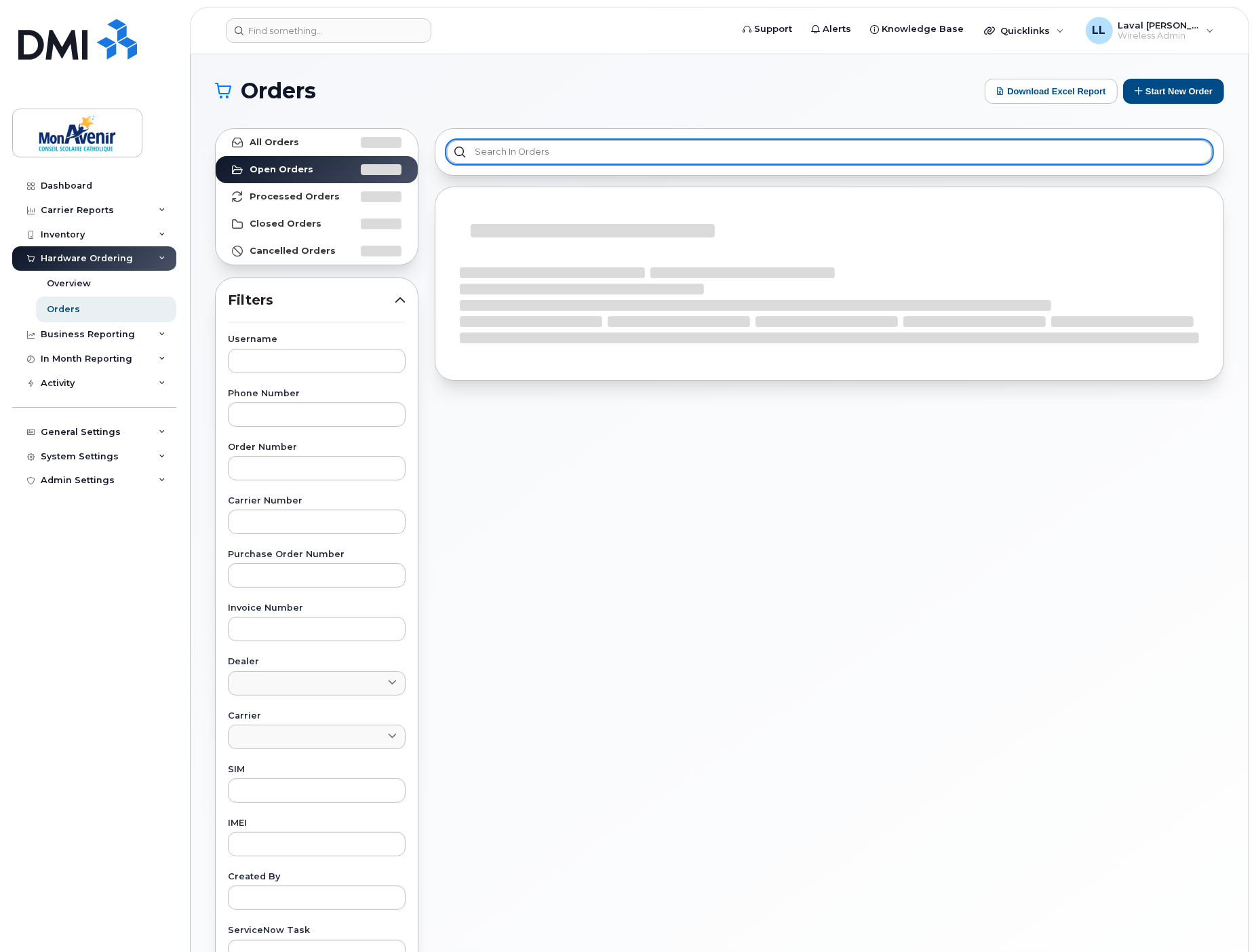
click at [575, 157] on input "text" at bounding box center [830, 152] width 767 height 24
